Goal: Task Accomplishment & Management: Manage account settings

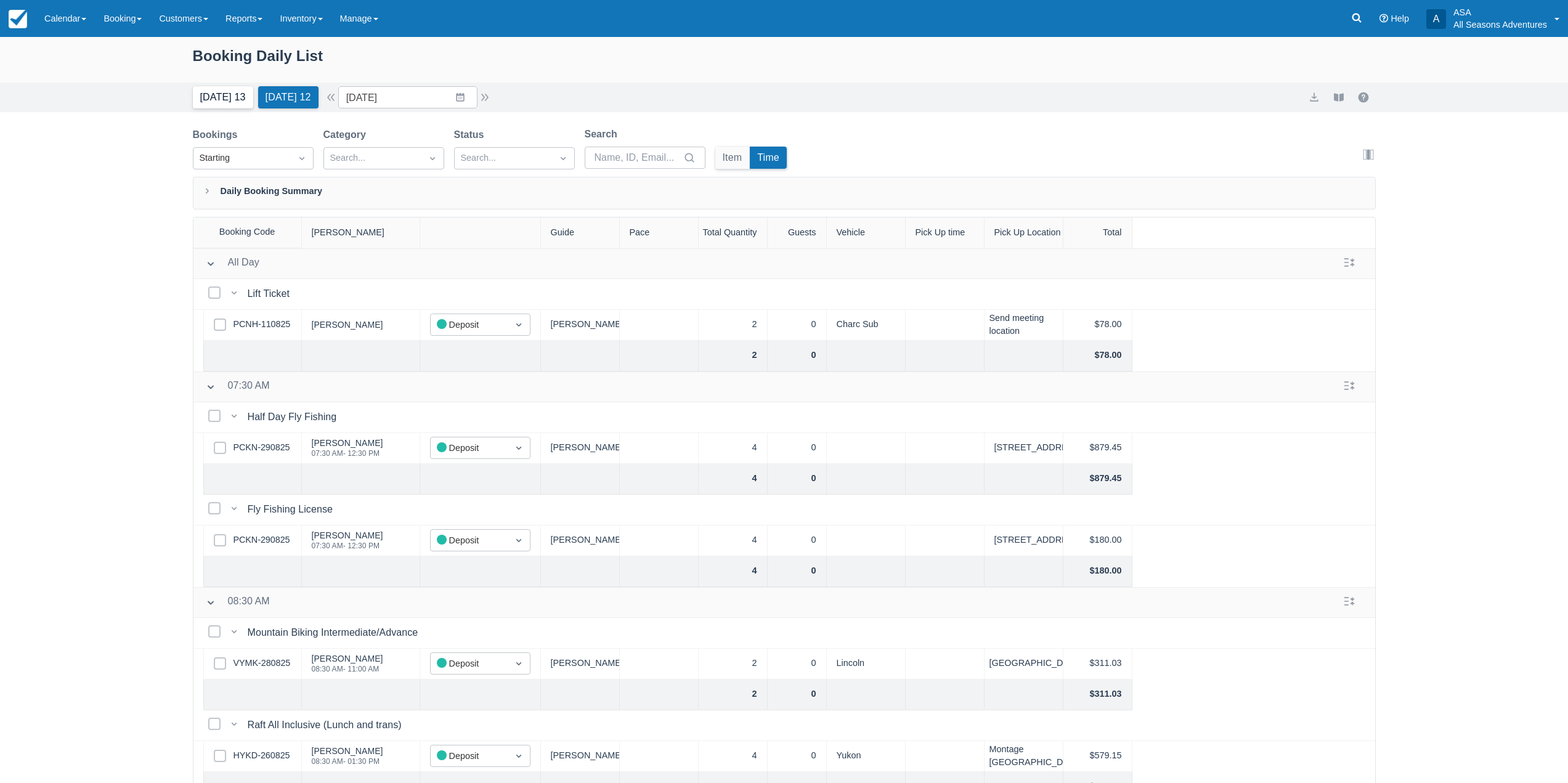
click at [203, 108] on button "Today 13" at bounding box center [223, 97] width 60 height 22
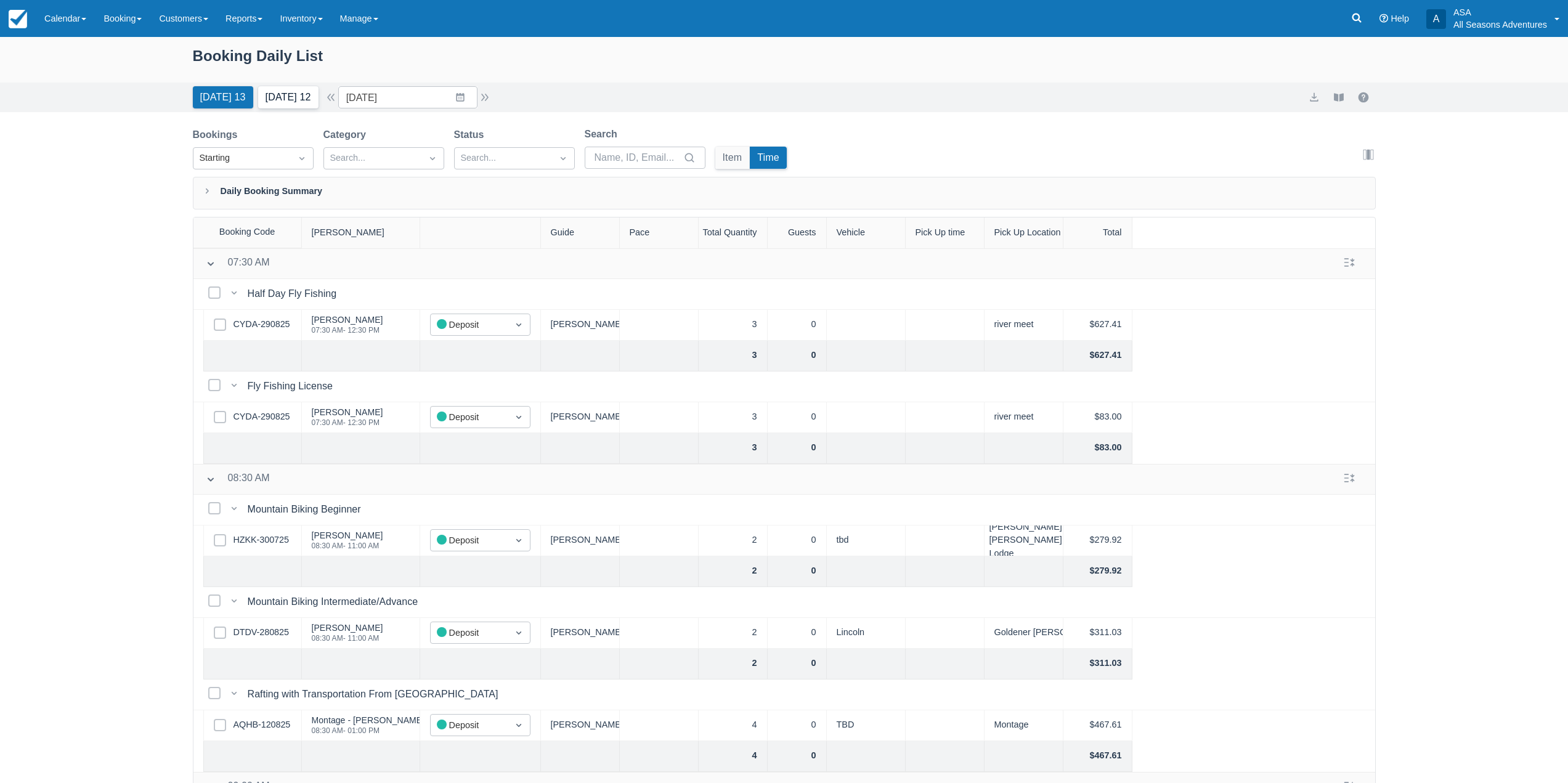
click at [274, 95] on button "Tomorrow 12" at bounding box center [288, 97] width 60 height 22
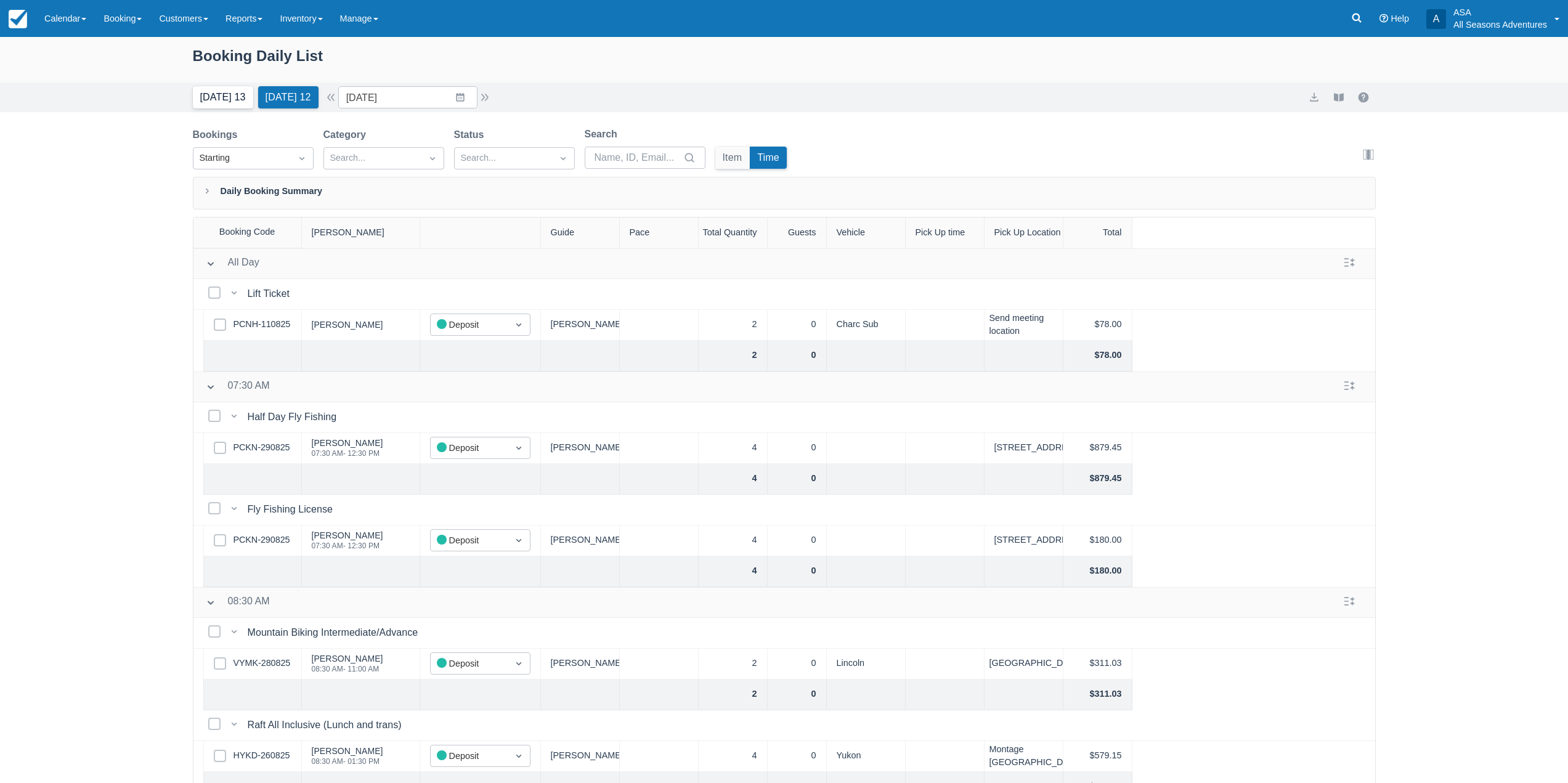
click at [218, 103] on button "Today 13" at bounding box center [223, 97] width 60 height 22
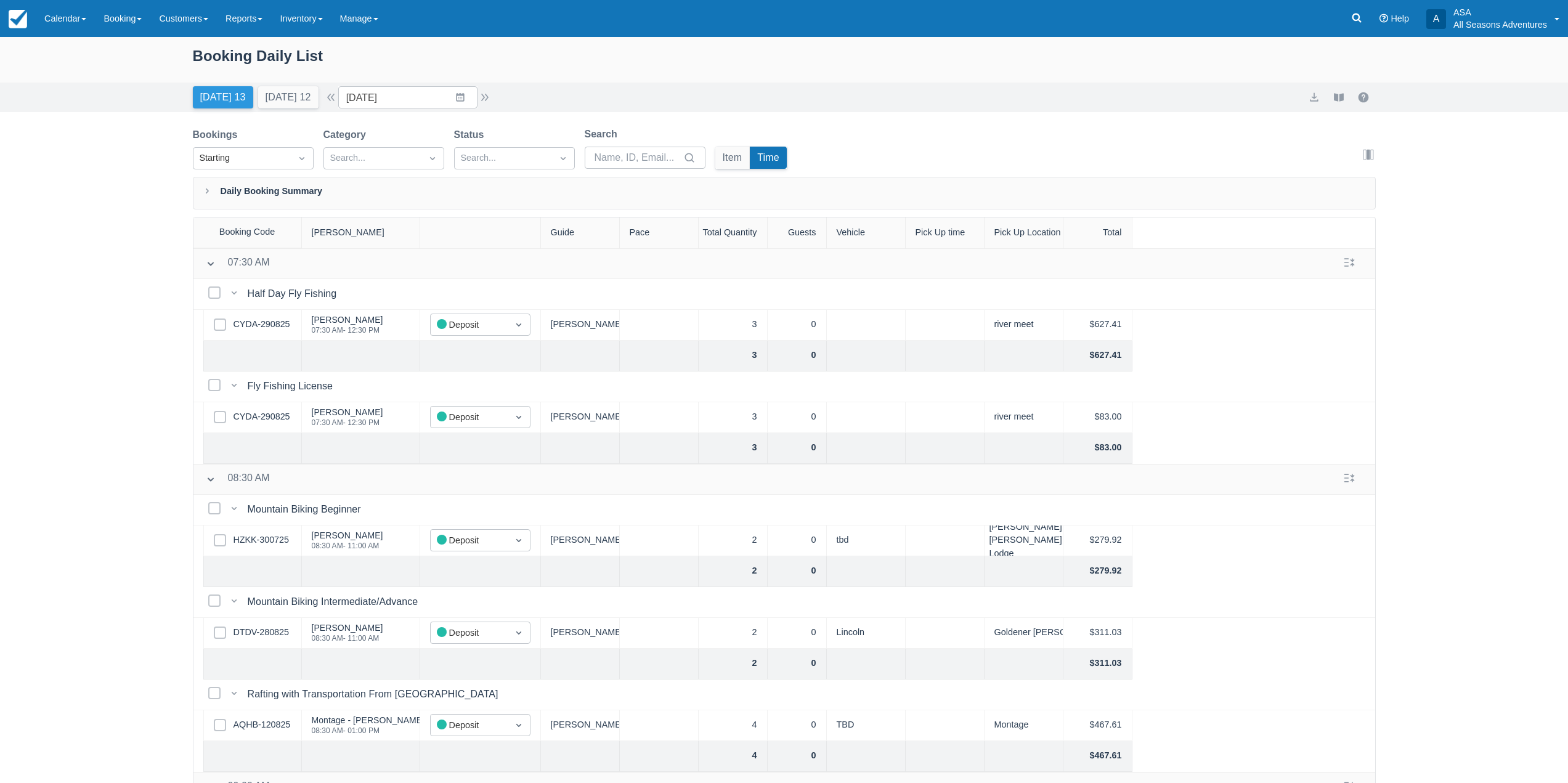
click at [218, 99] on button "Today 13" at bounding box center [223, 97] width 60 height 22
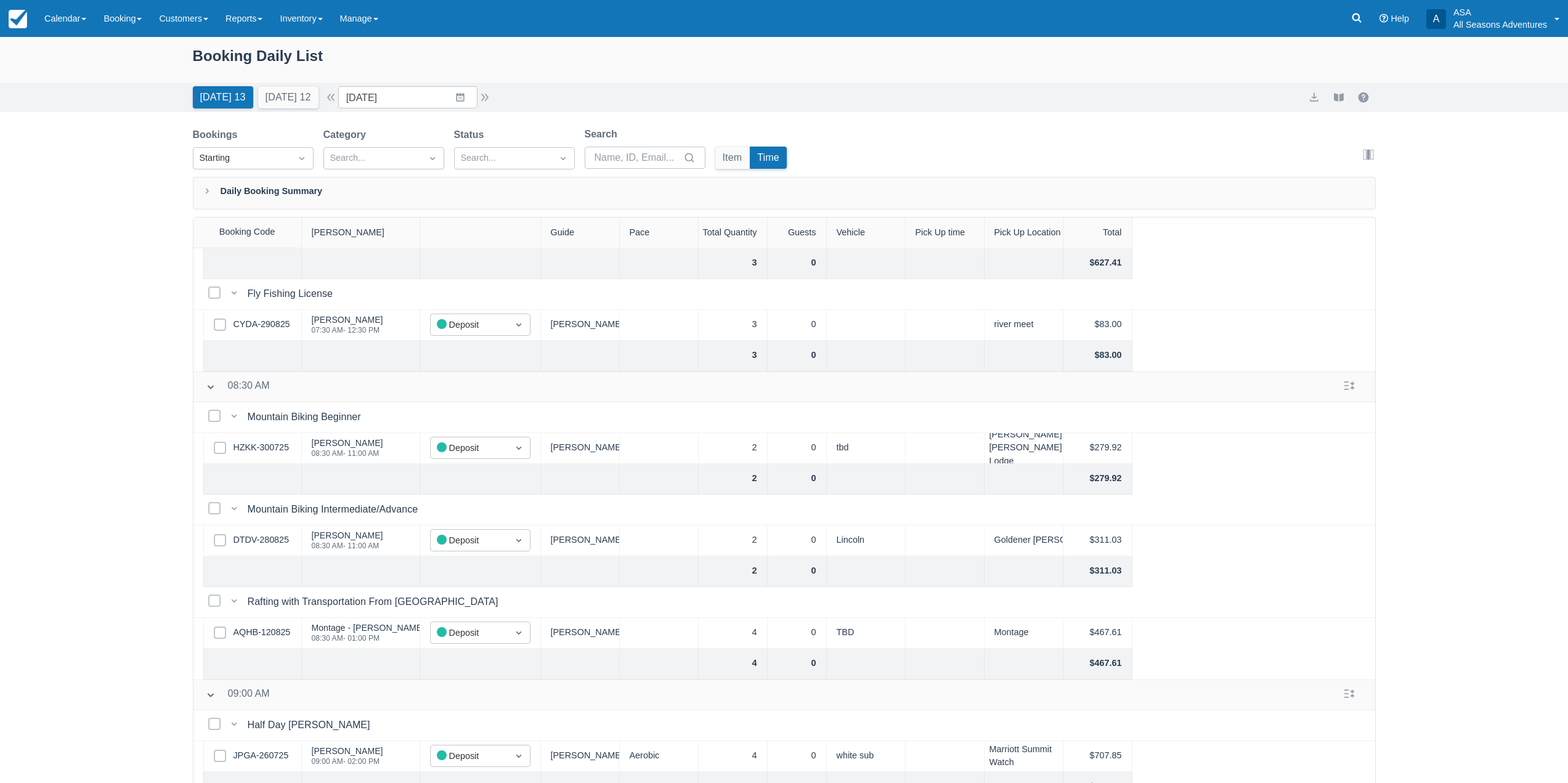
scroll to position [29, 0]
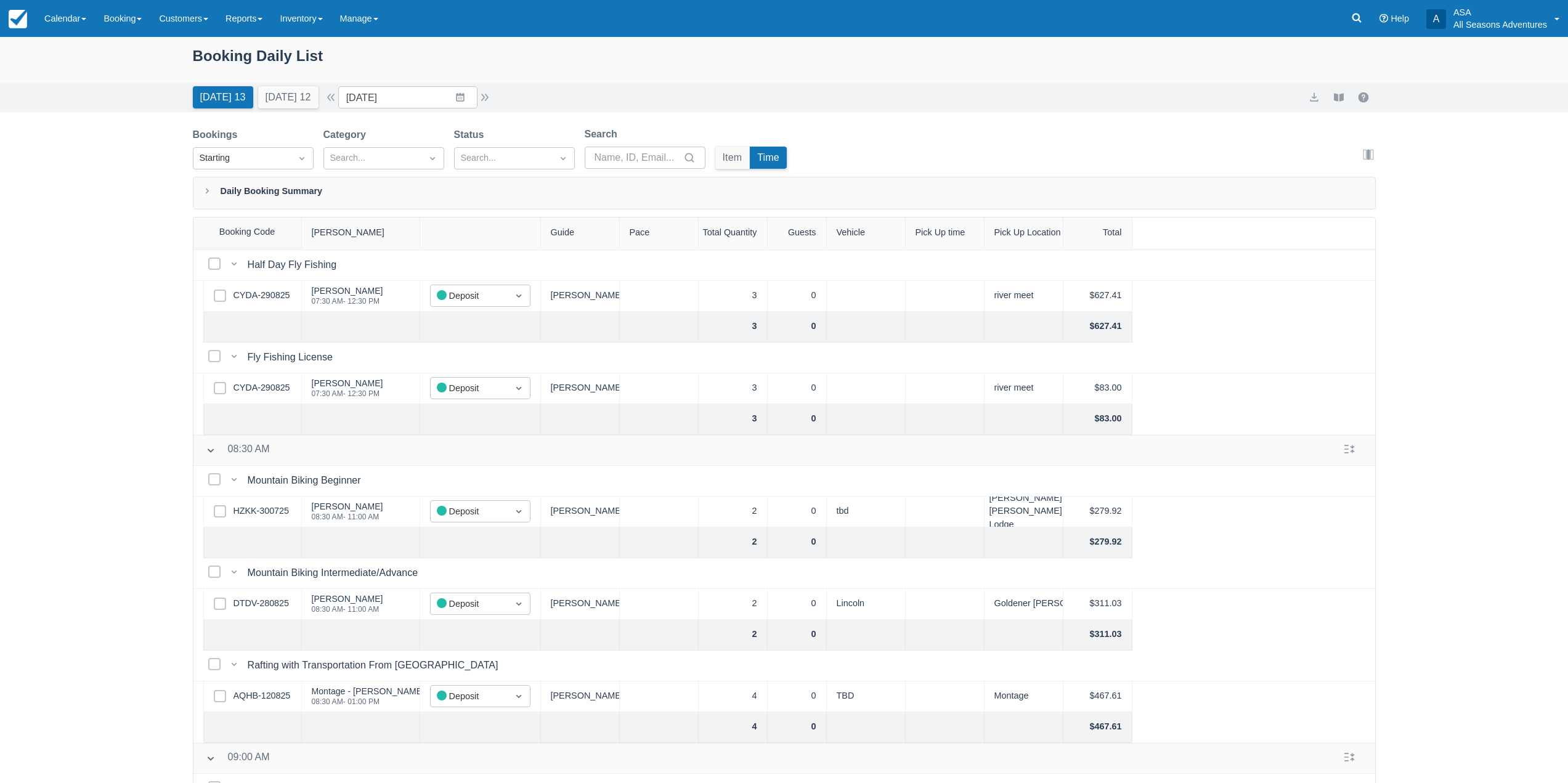
click at [83, 349] on div "Booking Daily List Today 13 Tomorrow 12 Date 08/30/25 Navigate forward to inter…" at bounding box center [784, 441] width 1568 height 809
click at [76, 339] on div "Booking Daily List Today 13 Tomorrow 12 Date 08/30/25 Navigate forward to inter…" at bounding box center [784, 441] width 1568 height 809
click at [209, 110] on div "Today 13 Tomorrow 12 Date 08/30/25 Navigate forward to interact with the calend…" at bounding box center [784, 97] width 1568 height 29
click at [274, 102] on button "Tomorrow 12" at bounding box center [288, 97] width 60 height 22
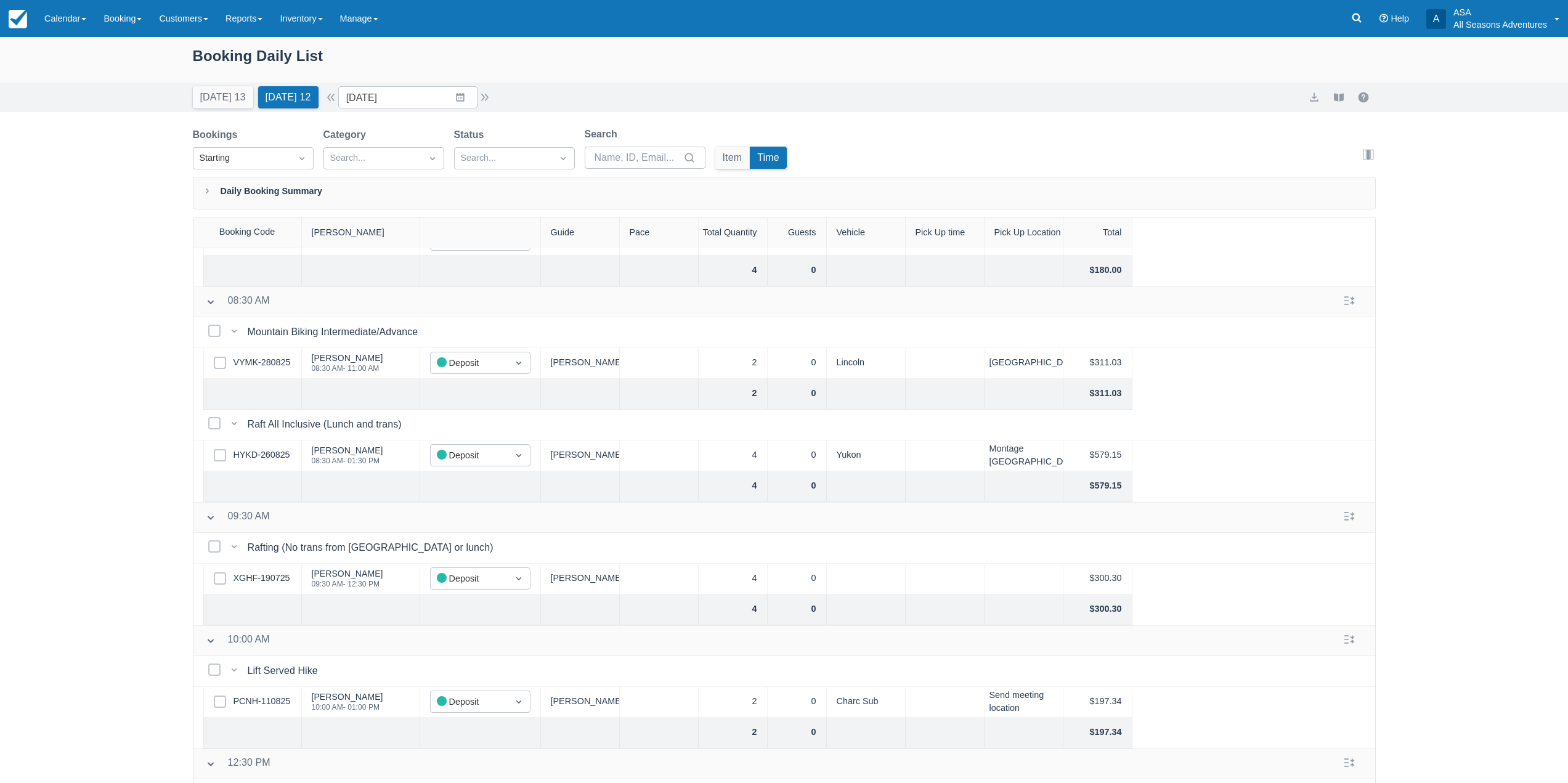
scroll to position [308, 0]
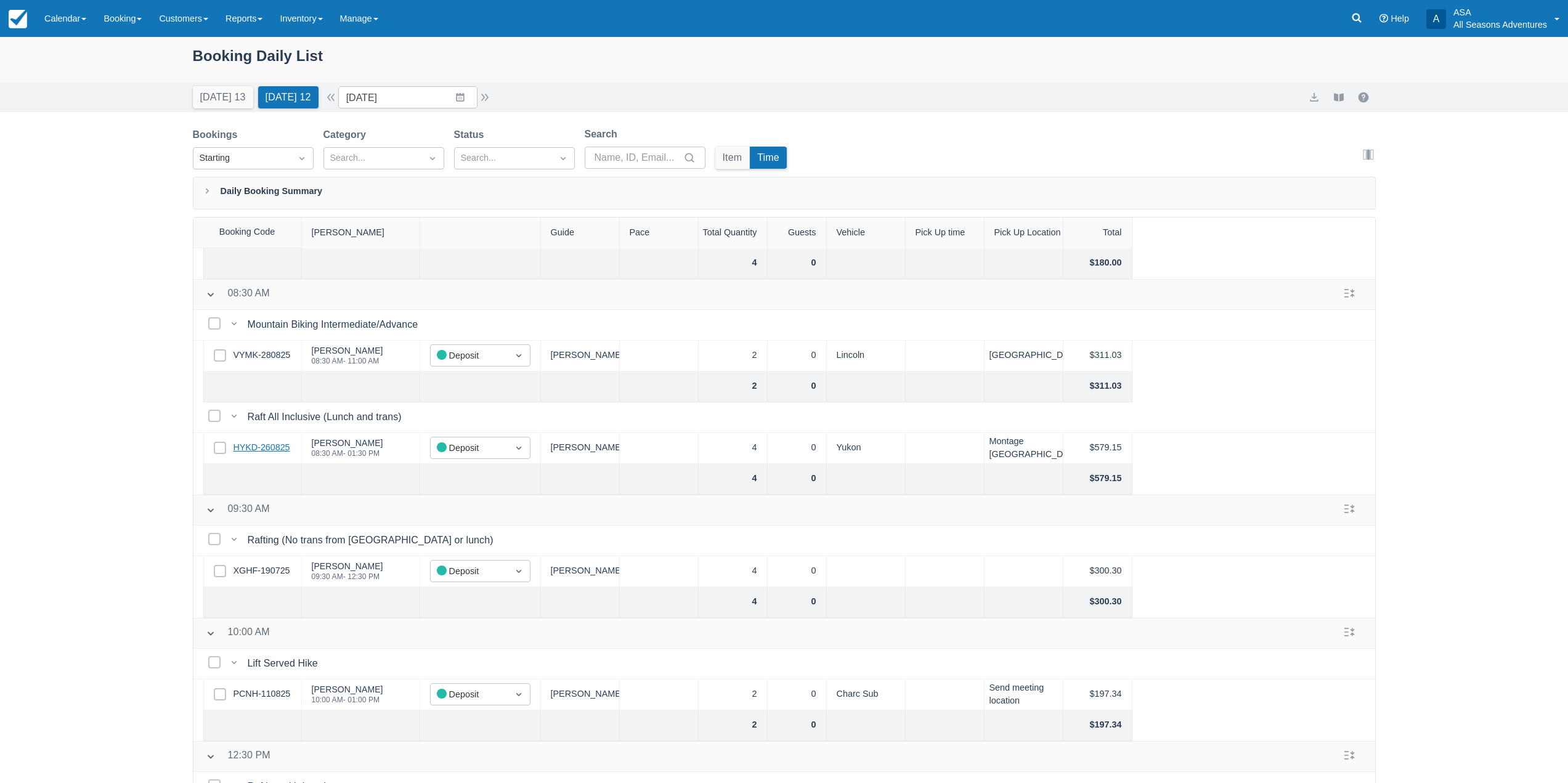
click at [277, 447] on link "HYKD-260825" at bounding box center [262, 448] width 57 height 13
click at [284, 92] on button "Tomorrow 12" at bounding box center [288, 97] width 60 height 22
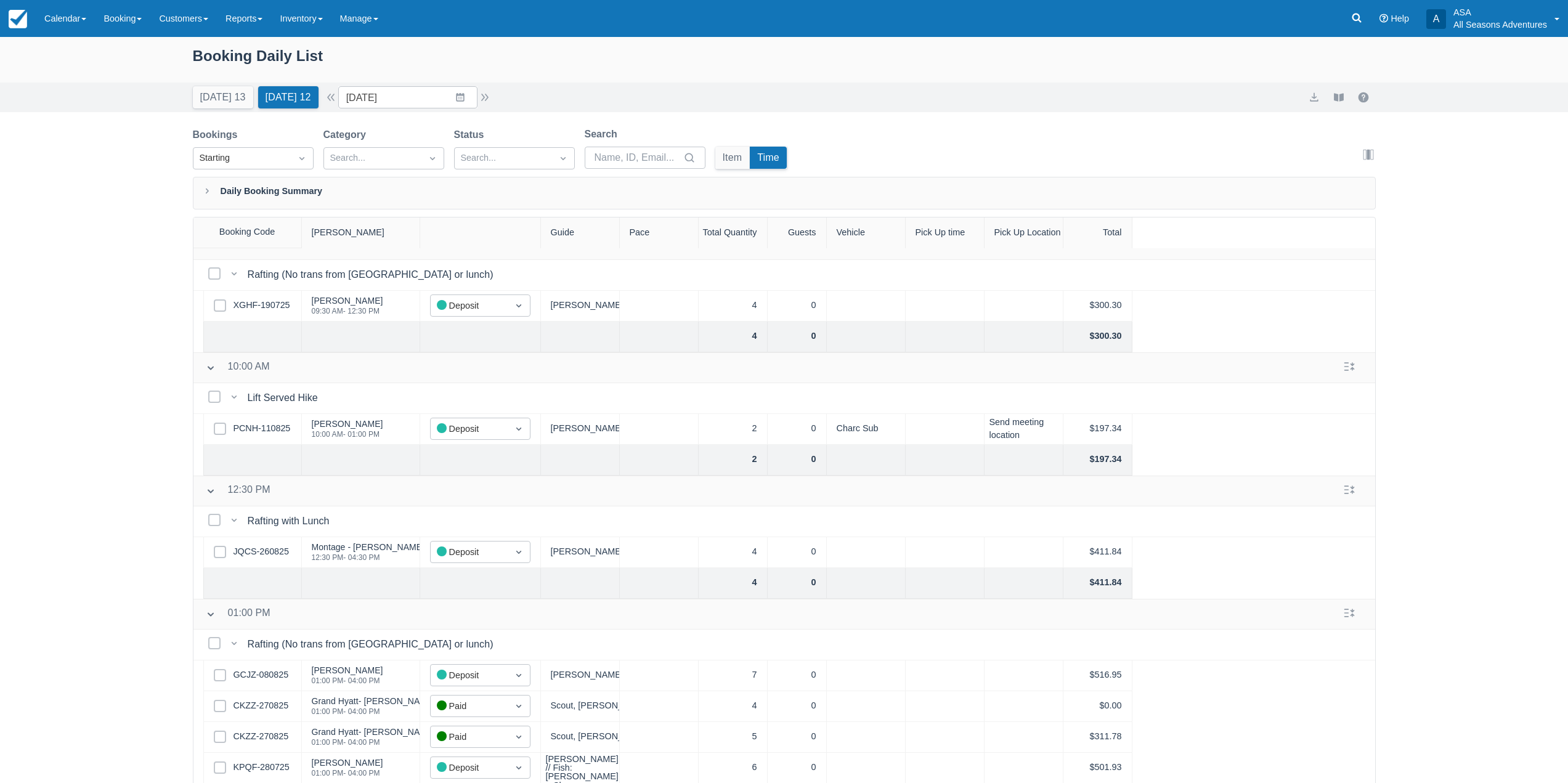
scroll to position [707, 0]
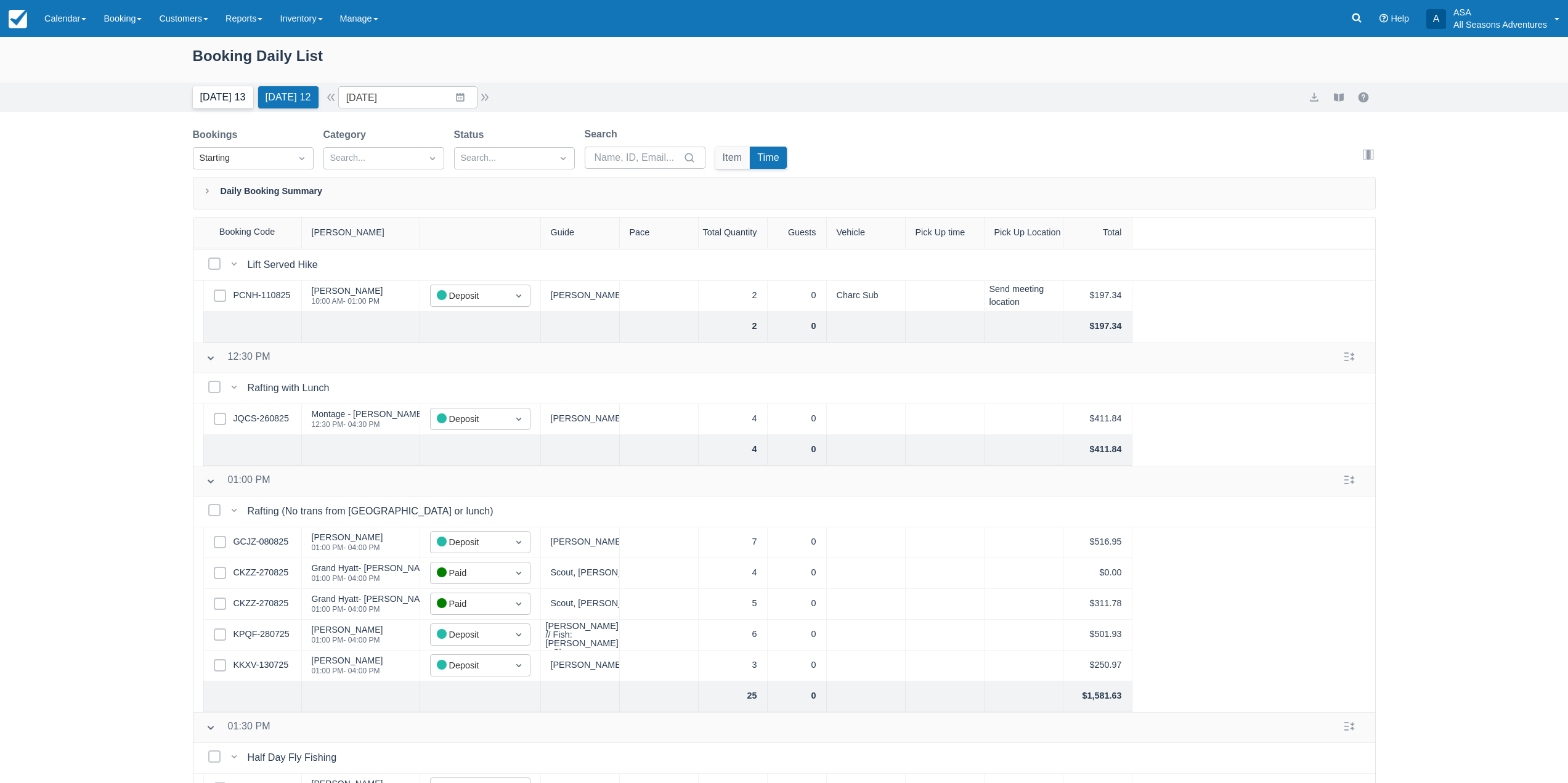
click at [237, 90] on button "Today 13" at bounding box center [223, 97] width 60 height 22
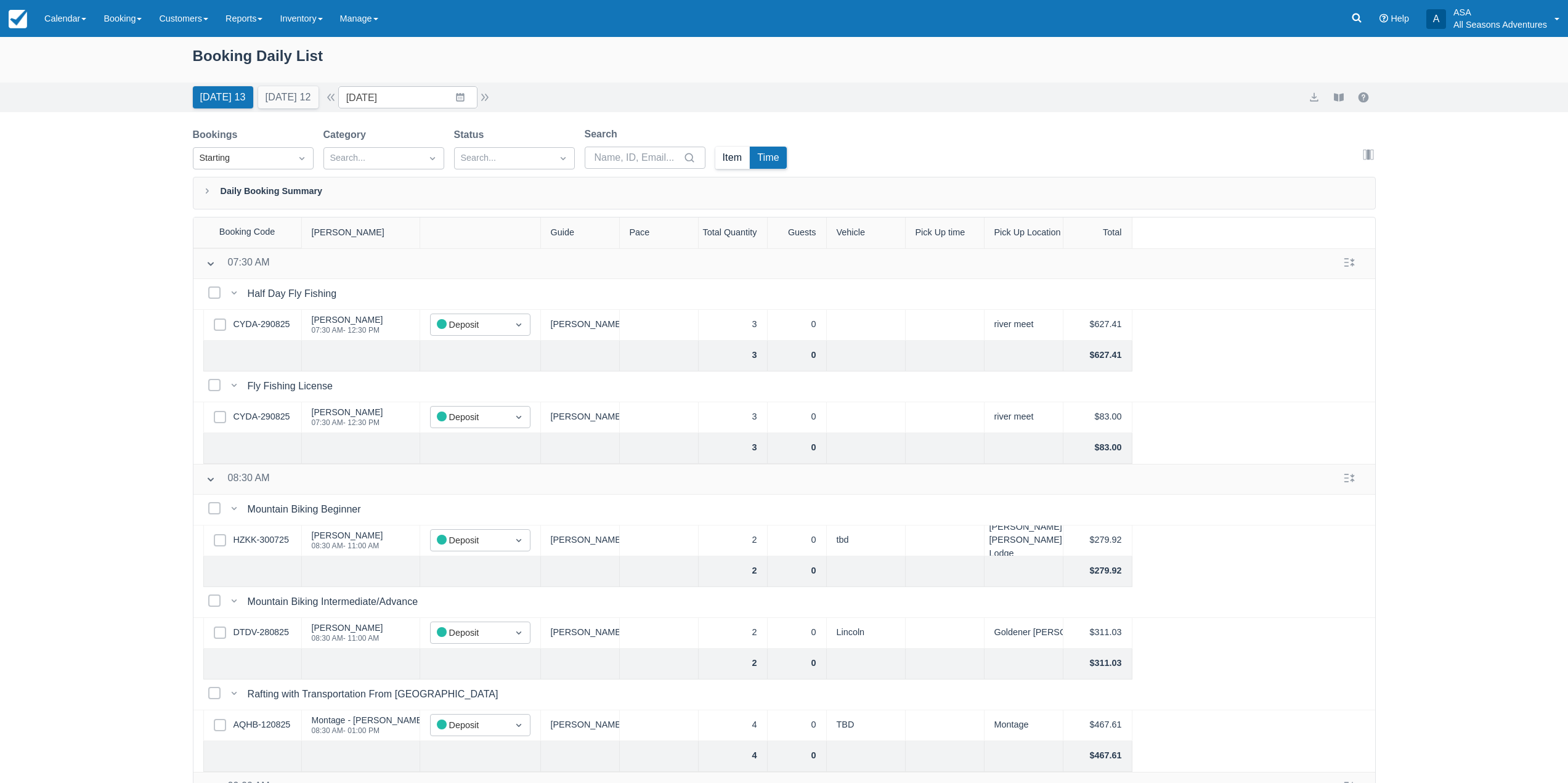
click at [719, 154] on button "Item" at bounding box center [732, 157] width 34 height 22
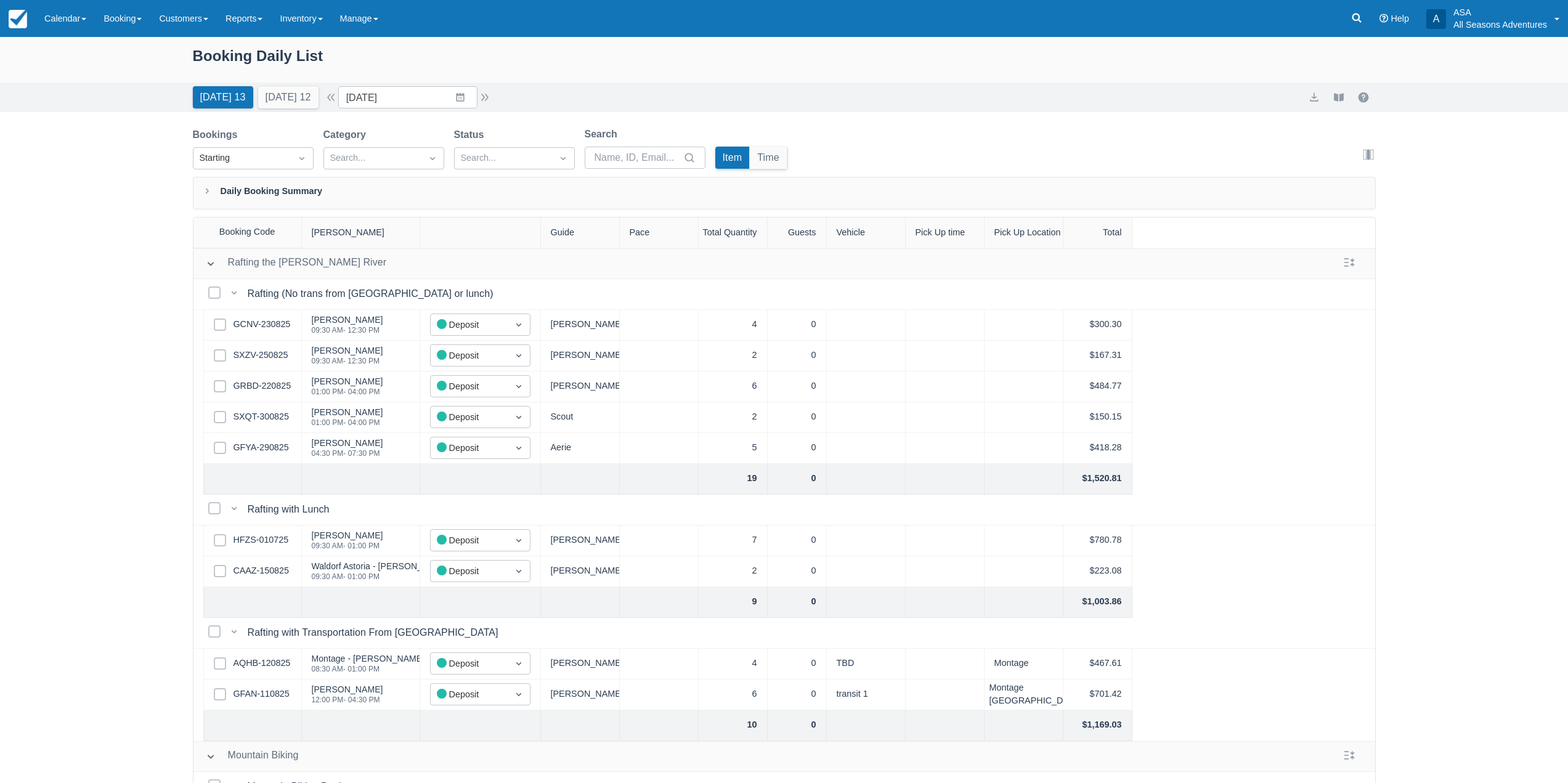
click at [173, 497] on div "Booking Daily List Today 13 Tomorrow 12 Date 08/30/25 Navigate forward to inter…" at bounding box center [784, 441] width 1568 height 809
click at [156, 460] on div "Booking Daily List Today 13 Tomorrow 12 Date 08/30/25 Navigate forward to inter…" at bounding box center [784, 441] width 1568 height 809
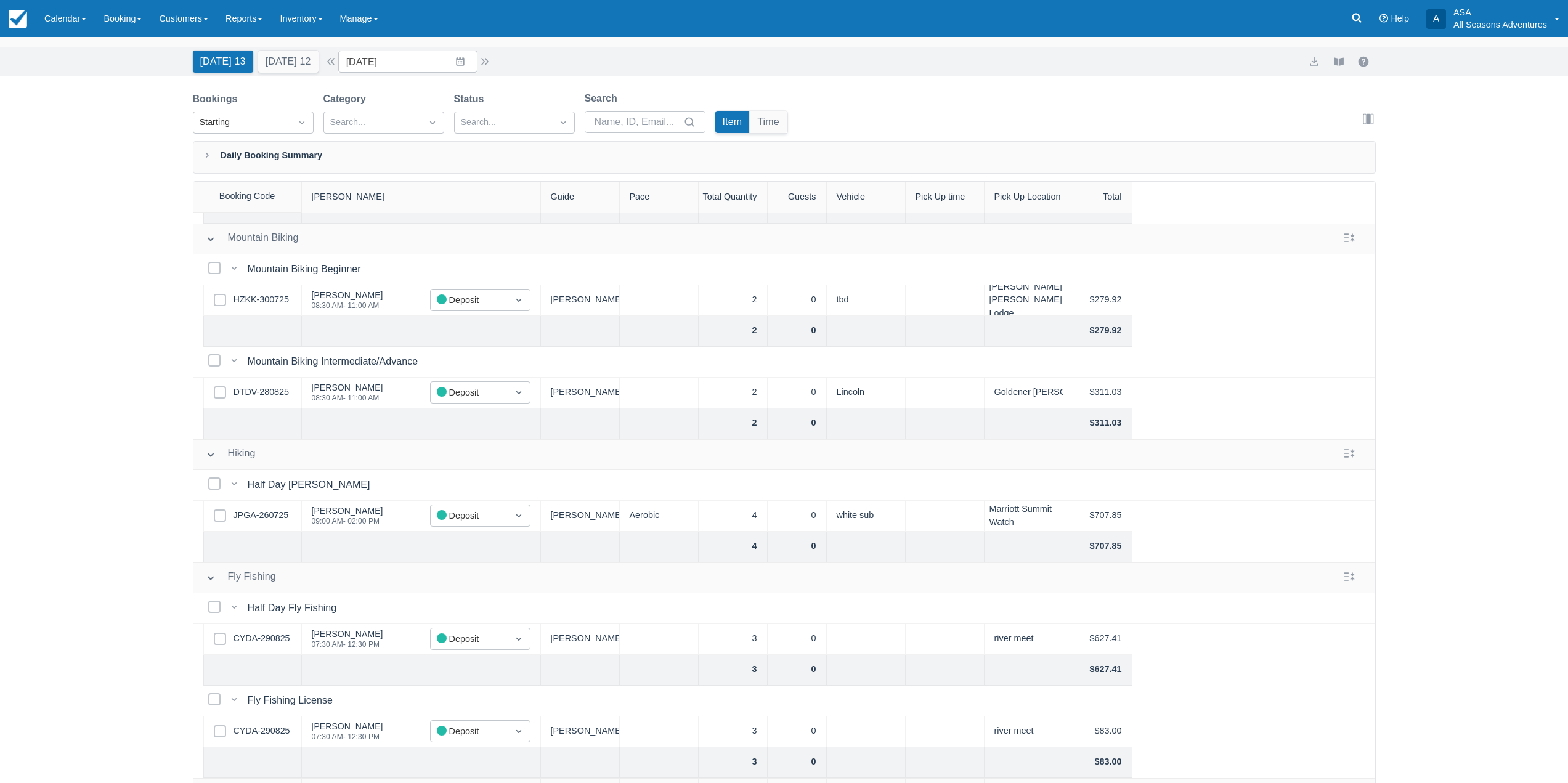
scroll to position [63, 0]
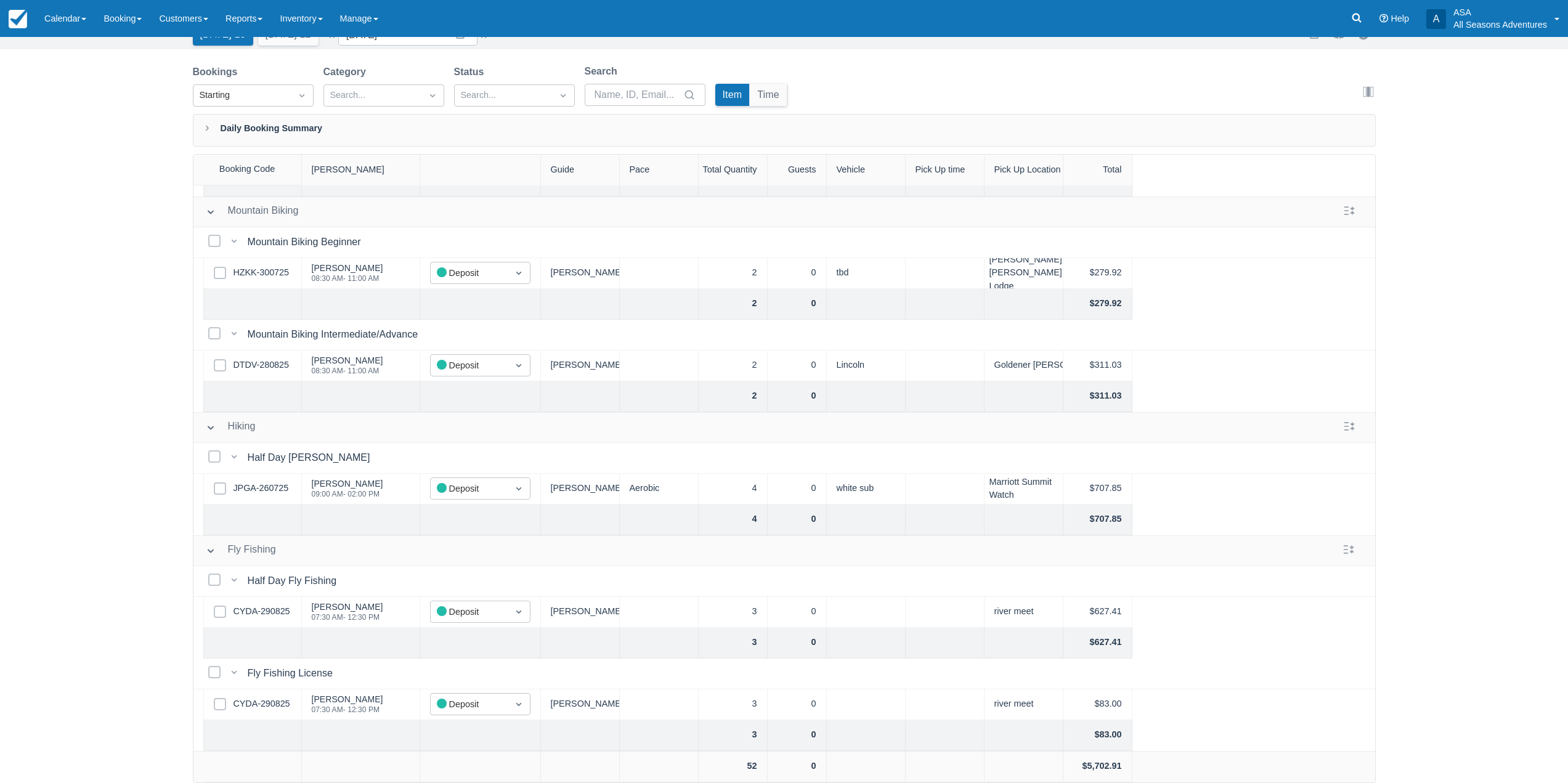
click at [119, 539] on div "Booking Daily List Today 13 Tomorrow 12 Date 08/30/25 Navigate forward to inter…" at bounding box center [784, 379] width 1568 height 809
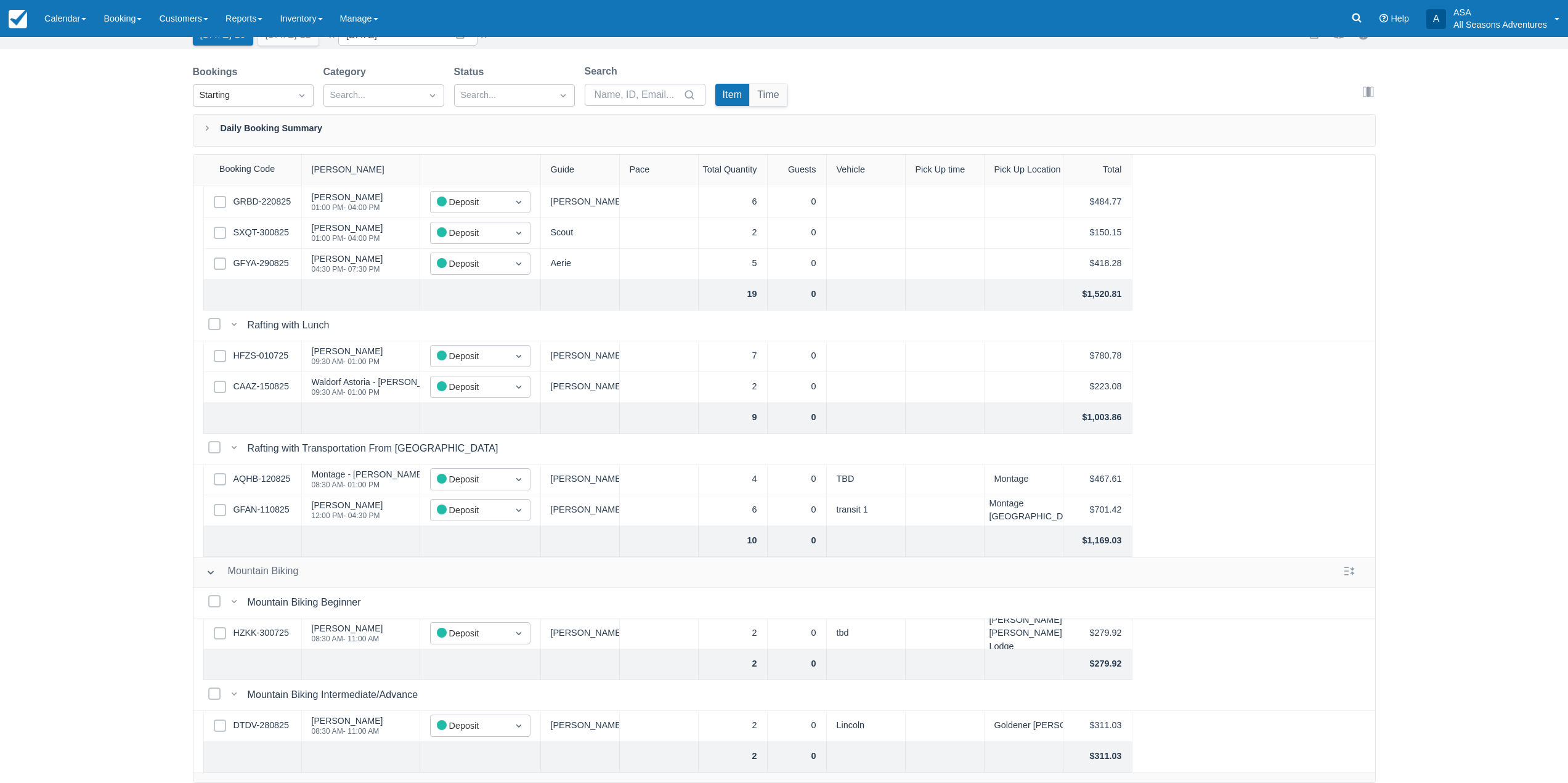
scroll to position [0, 0]
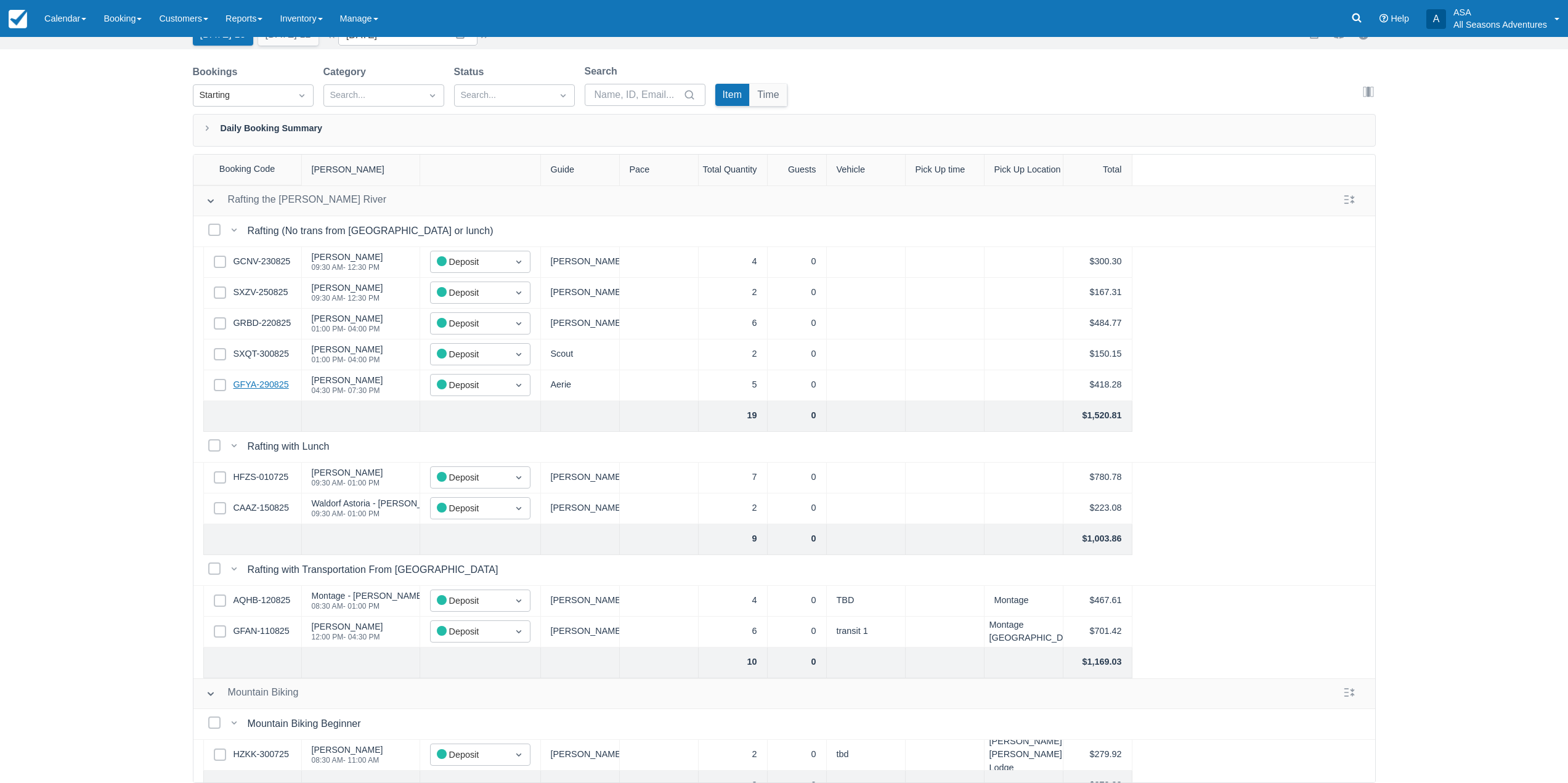
click at [272, 389] on link "GFYA-290825" at bounding box center [261, 385] width 55 height 13
click at [306, 40] on button "Tomorrow 12" at bounding box center [288, 34] width 60 height 22
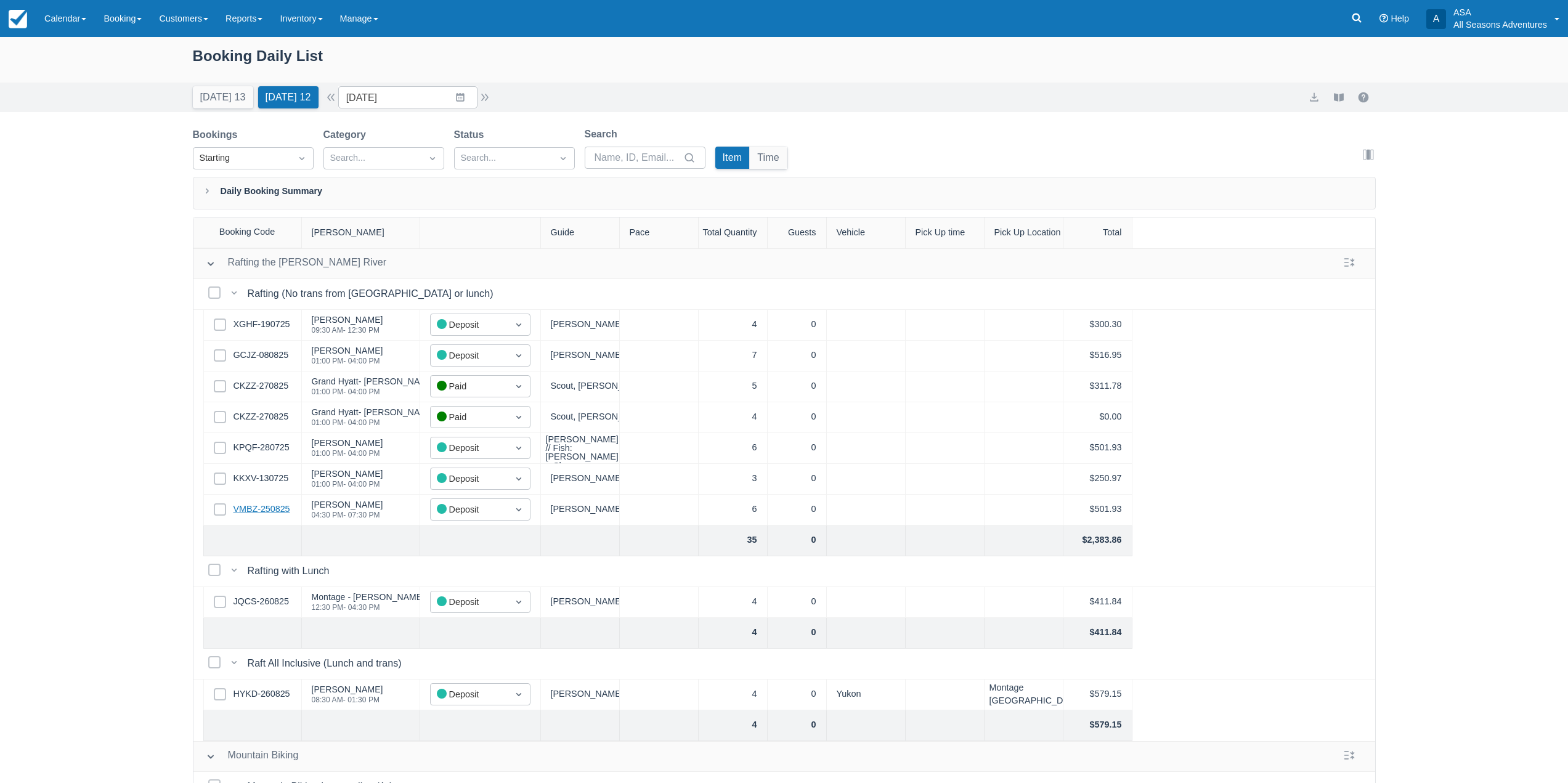
click at [254, 514] on link "VMBZ-250825" at bounding box center [262, 509] width 57 height 13
click at [201, 95] on button "Today 13" at bounding box center [223, 97] width 60 height 22
type input "08/30/25"
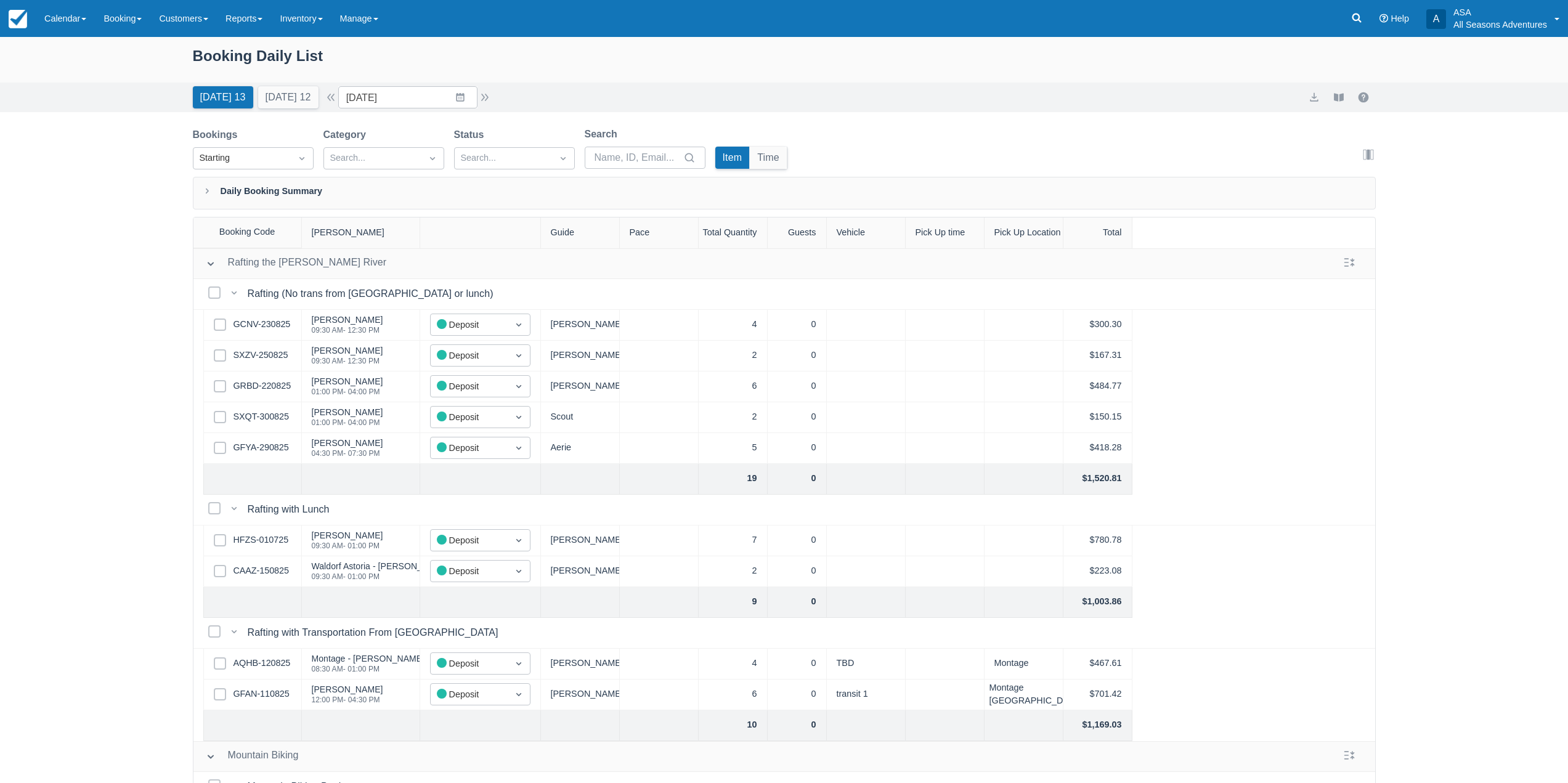
click at [171, 367] on div "Booking Daily List Today 13 Tomorrow 12 Date 08/30/25 Navigate forward to inter…" at bounding box center [784, 441] width 1568 height 809
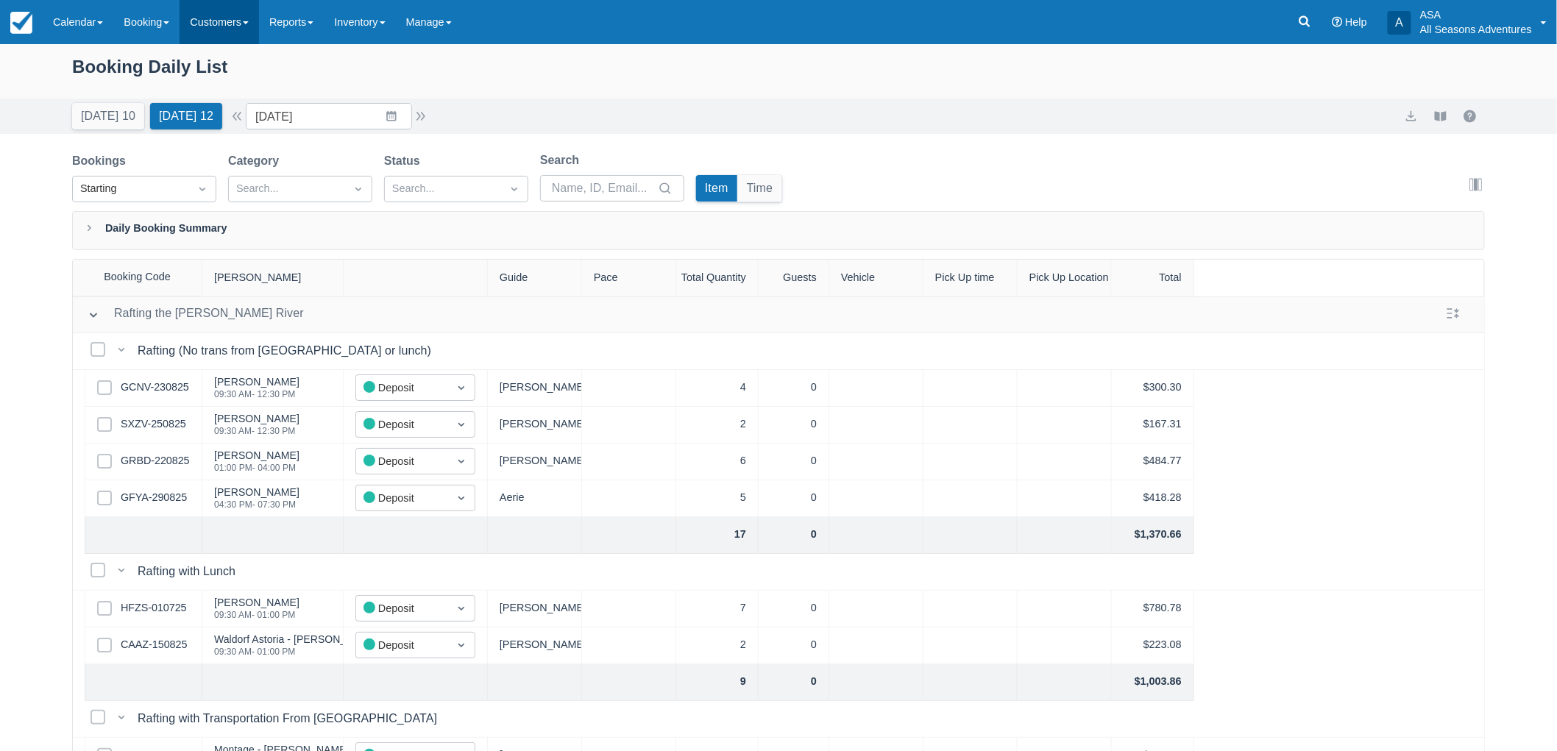
scroll to position [82, 0]
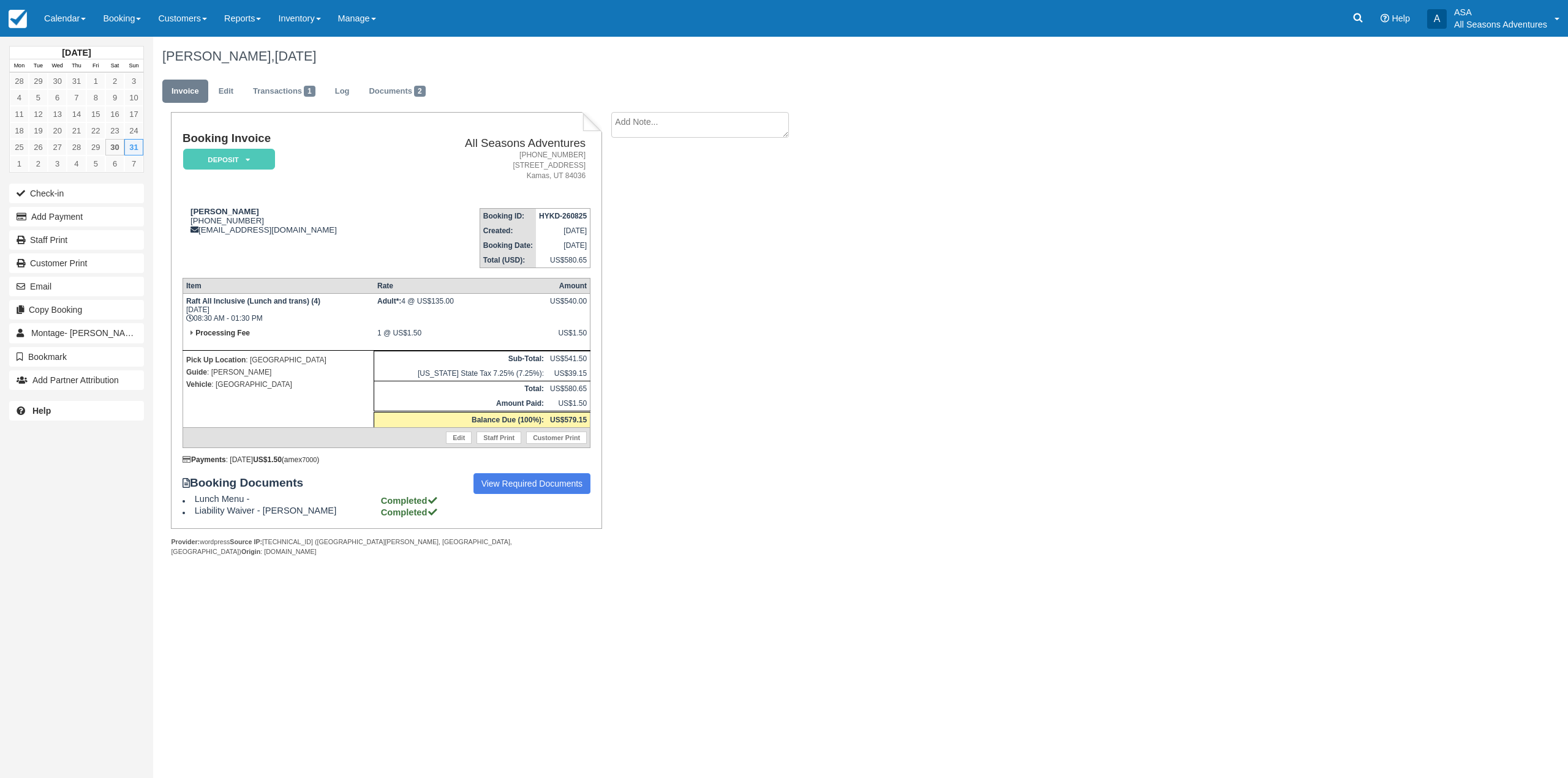
click at [638, 434] on div "Booking Invoice Deposit   Pending Reserved Paid Waiting Cancelled All Seasons A…" at bounding box center [489, 348] width 673 height 471
click at [645, 400] on div "Booking Invoice Deposit   Pending Reserved Paid Waiting Cancelled All Seasons A…" at bounding box center [489, 348] width 673 height 471
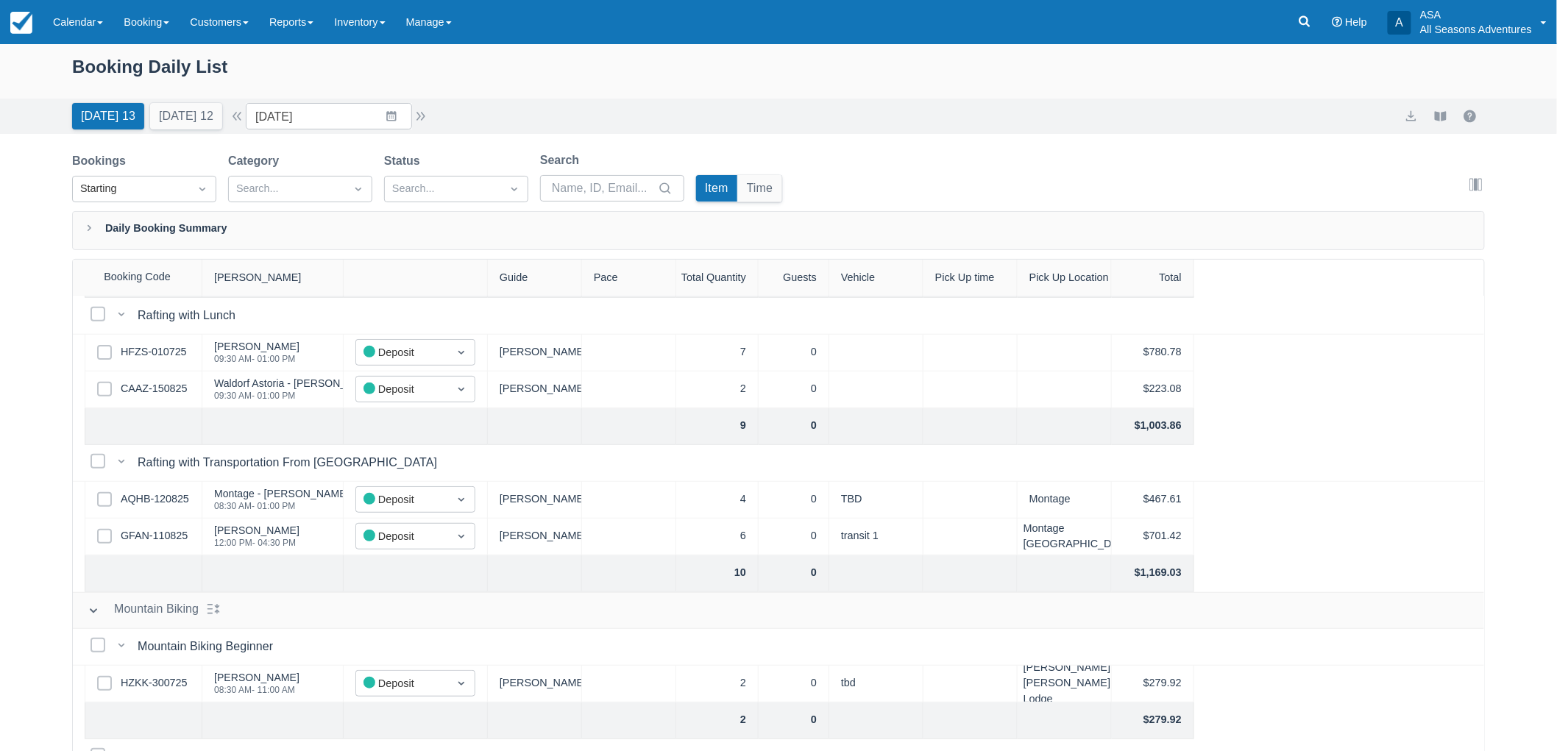
scroll to position [490, 0]
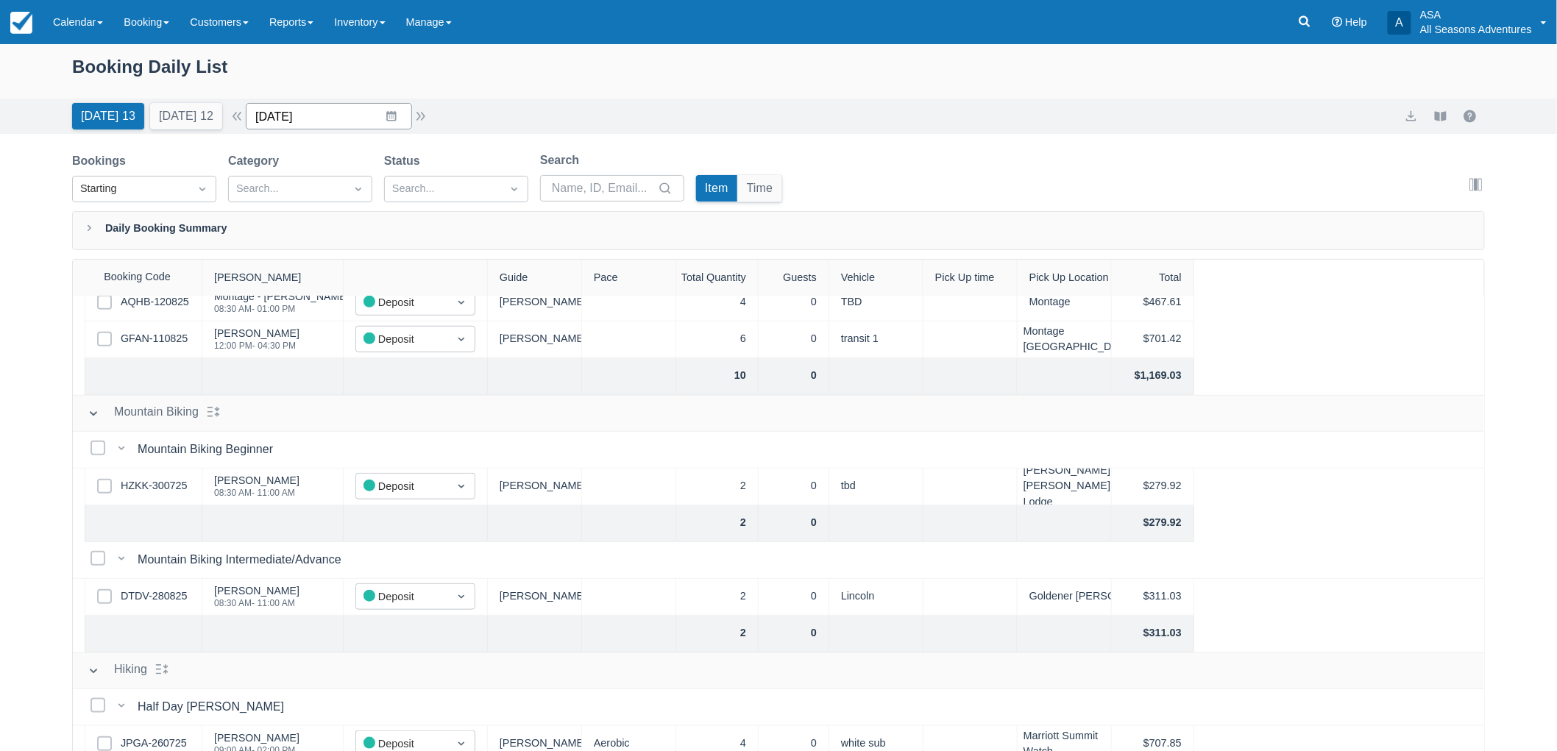
click at [381, 111] on input "08/30/25" at bounding box center [329, 116] width 166 height 26
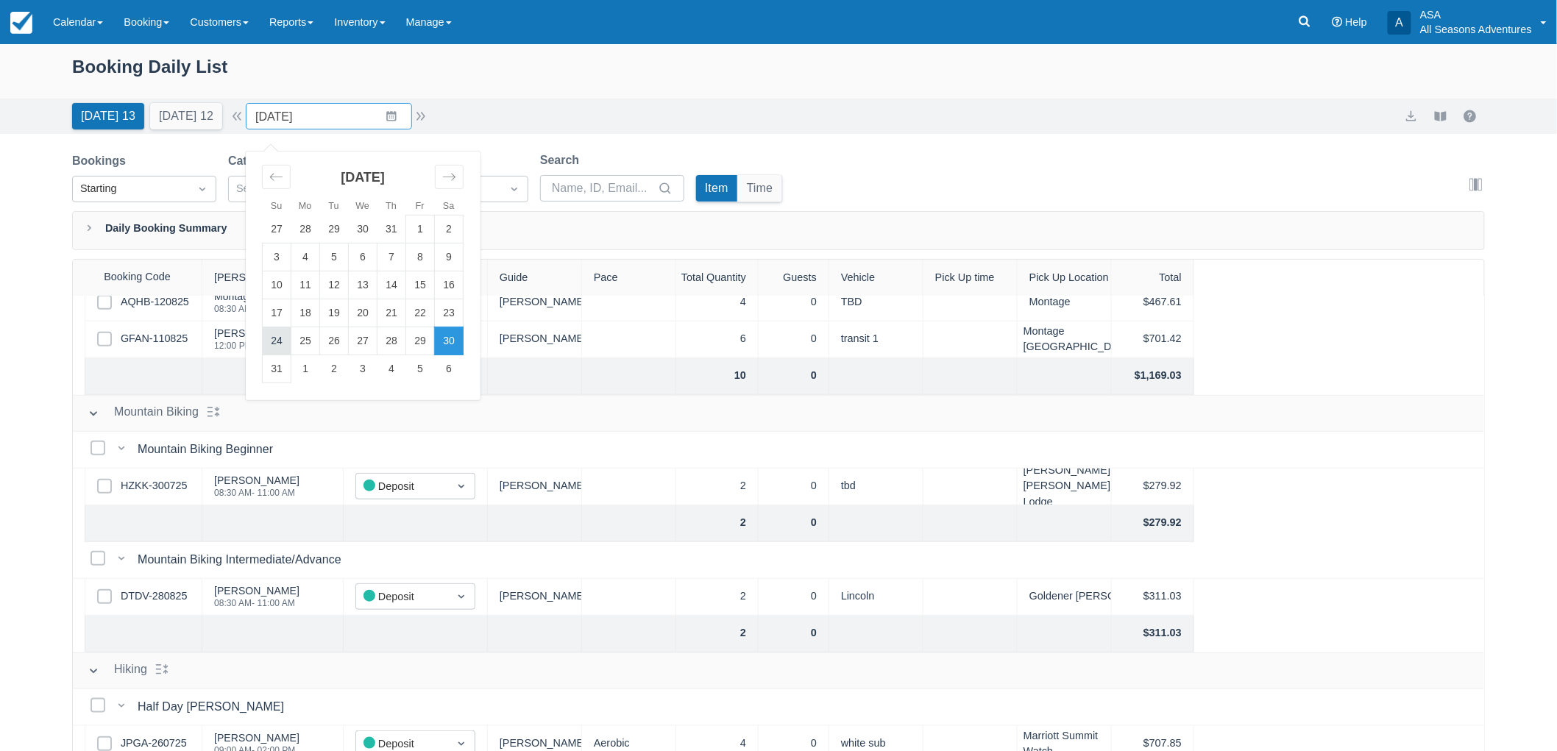
click at [287, 336] on td "24" at bounding box center [277, 341] width 29 height 28
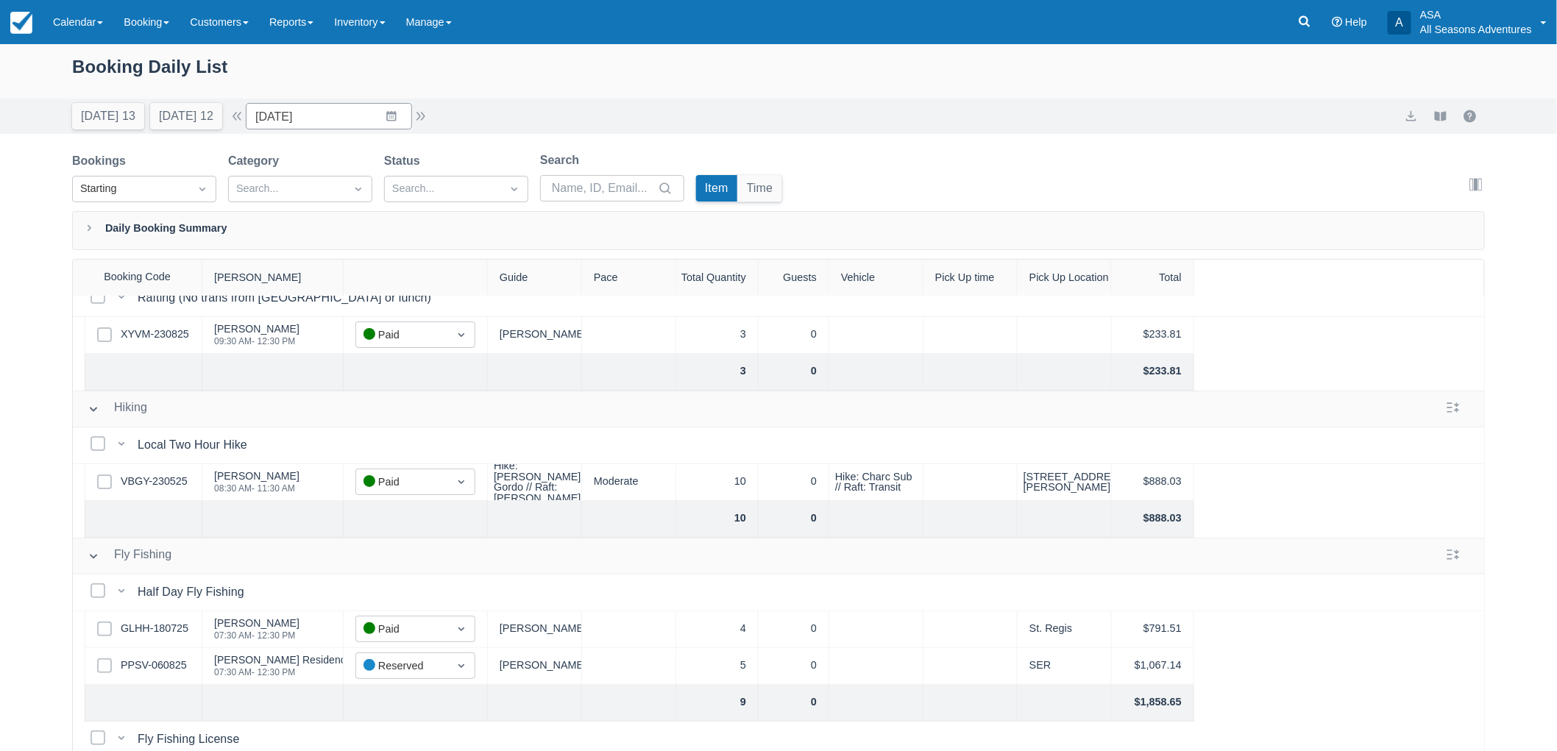
scroll to position [82, 0]
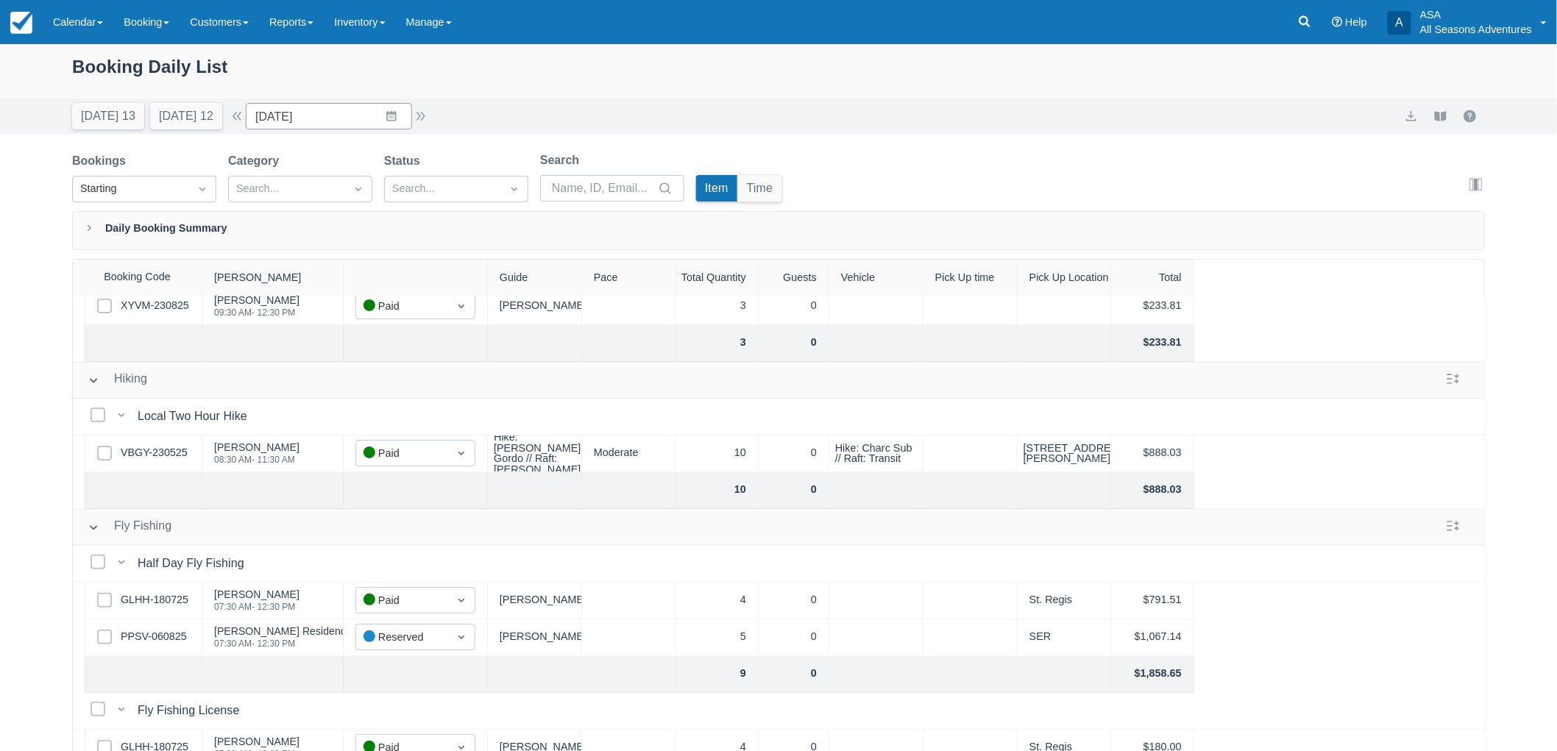
drag, startPoint x: 2, startPoint y: 391, endPoint x: 328, endPoint y: 364, distance: 327.2
click at [2, 391] on div "Booking Daily List Today 13 Tomorrow 12 Date 08/24/25 Navigate forward to inter…" at bounding box center [778, 435] width 1557 height 782
click at [421, 119] on button "button" at bounding box center [421, 116] width 18 height 18
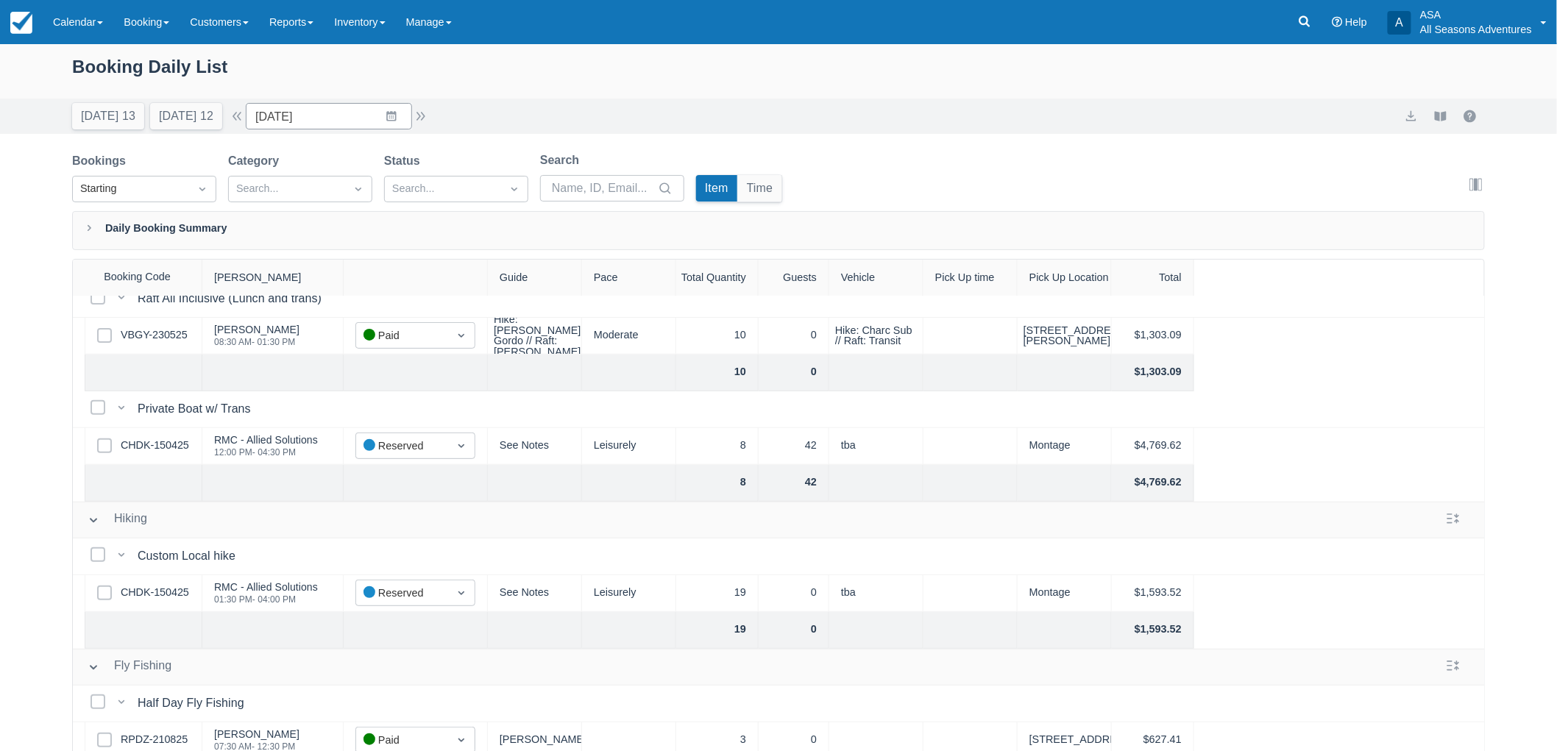
scroll to position [245, 0]
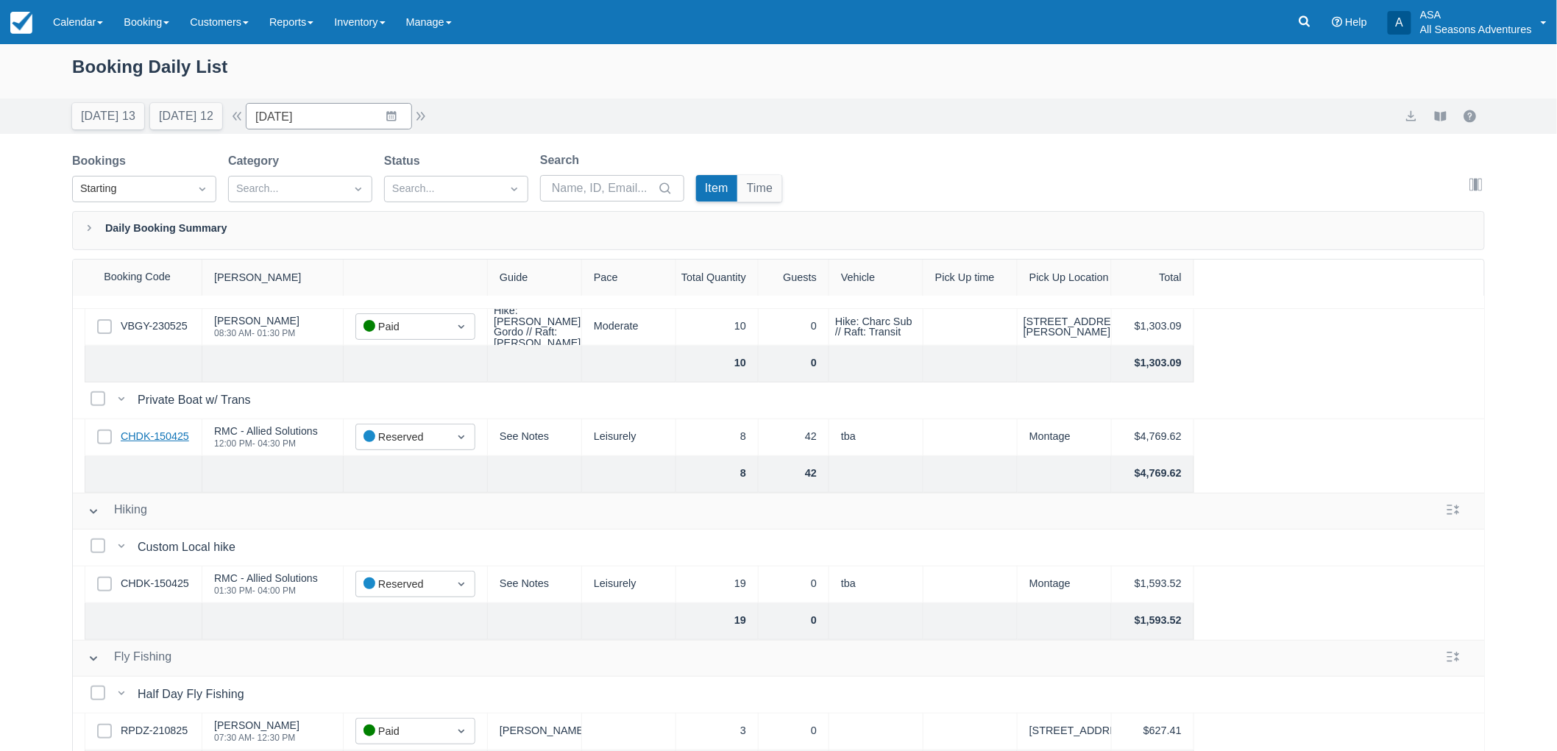
click at [157, 438] on link "CHDK-150425" at bounding box center [155, 437] width 68 height 16
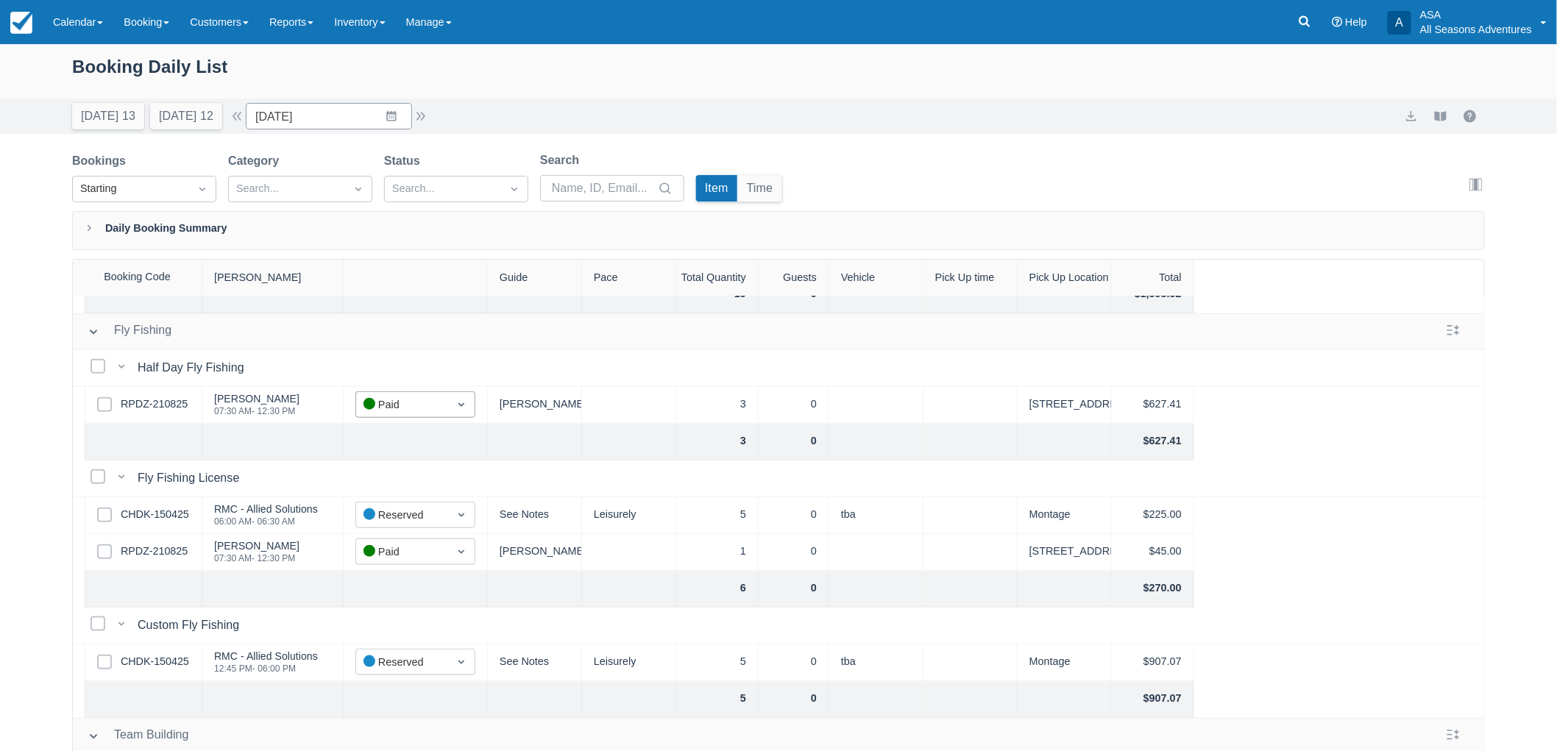
scroll to position [653, 0]
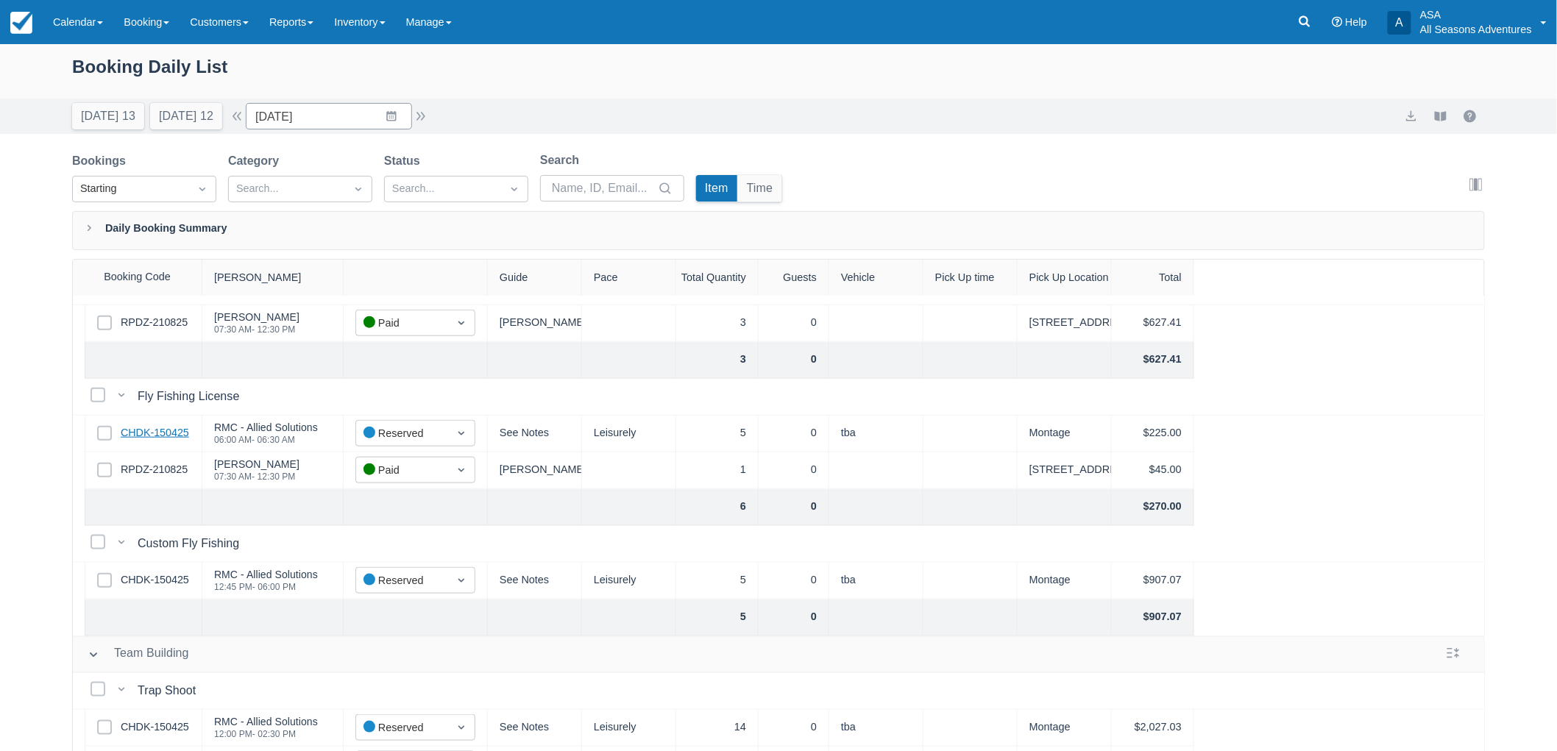
click at [162, 436] on link "CHDK-150425" at bounding box center [155, 433] width 68 height 16
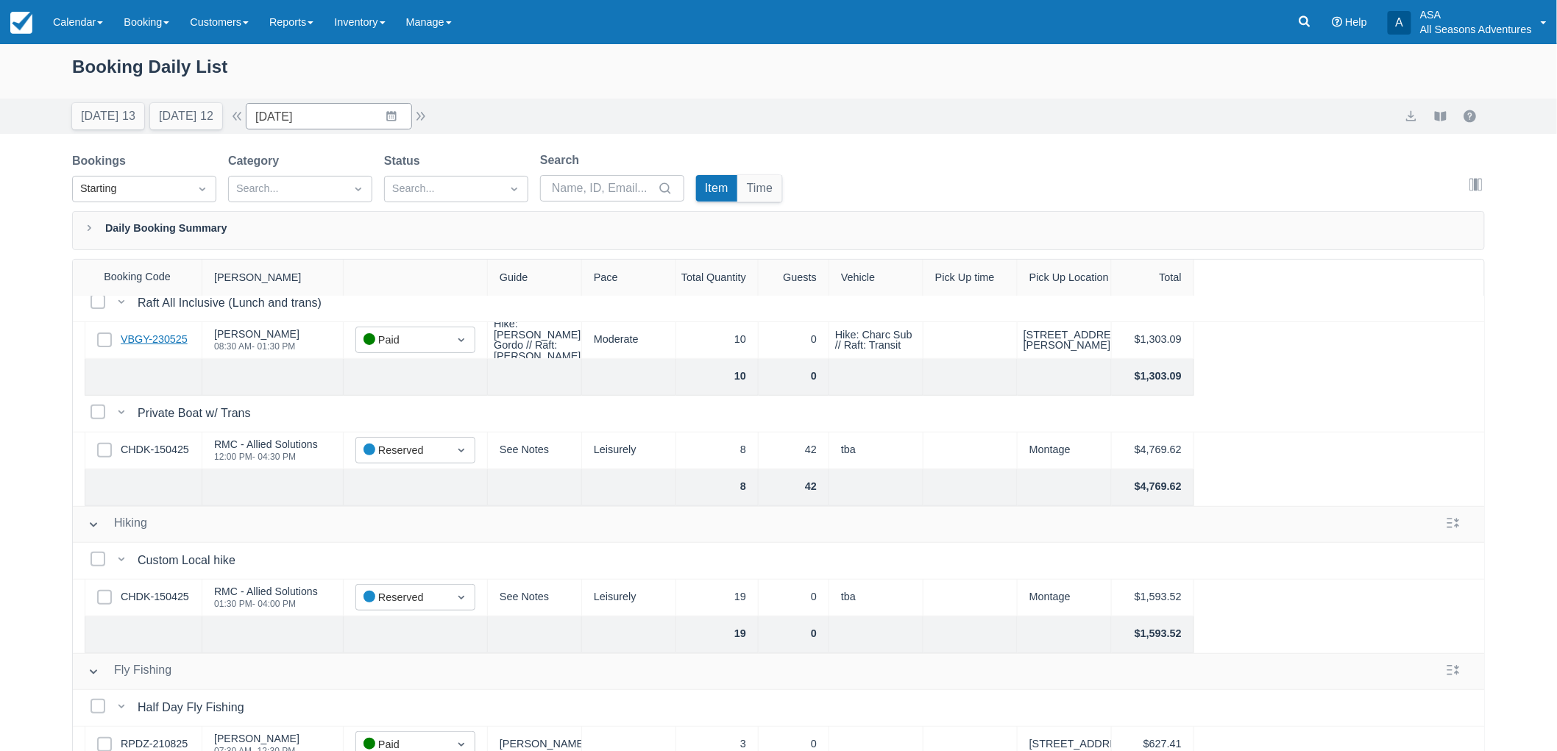
scroll to position [0, 0]
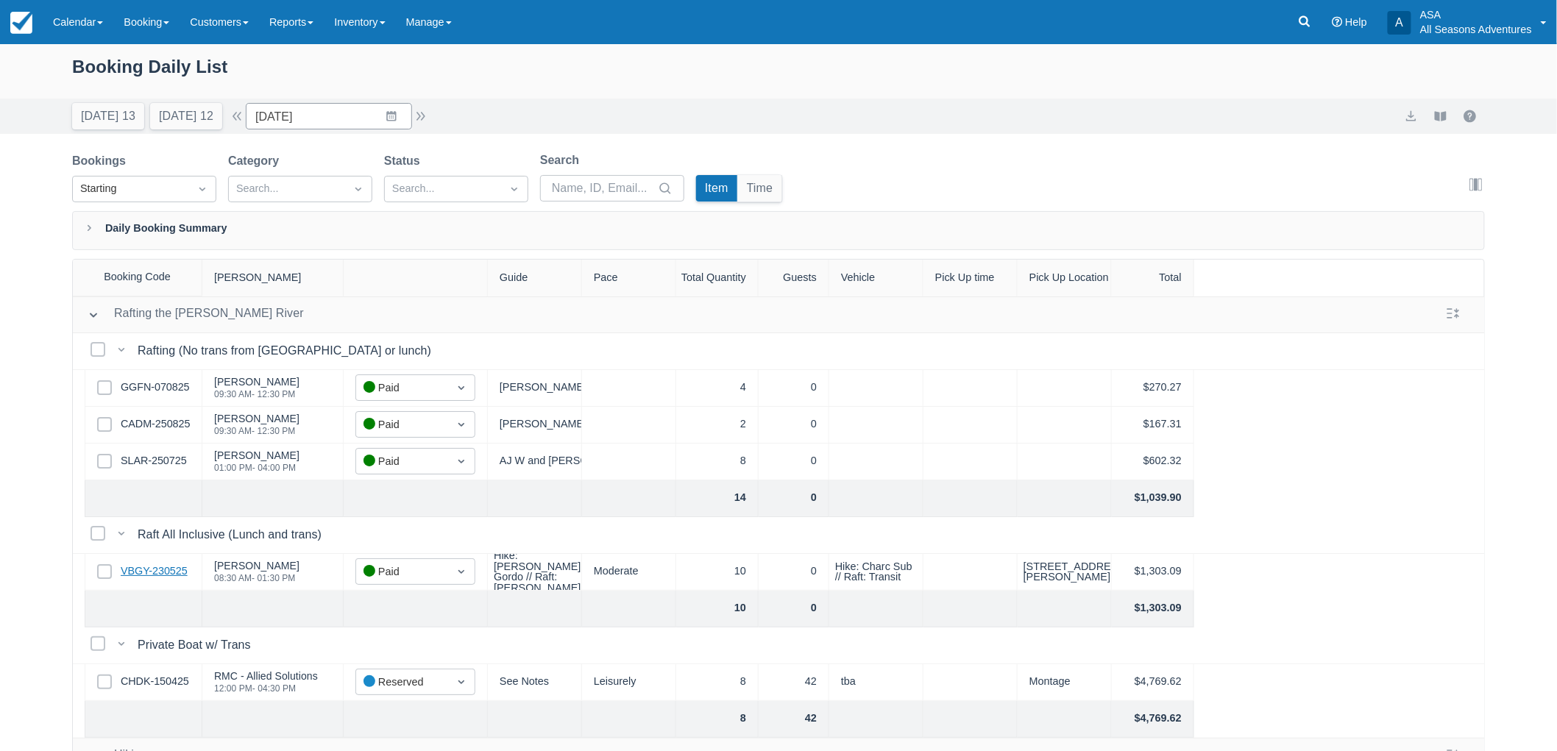
click at [163, 573] on link "VBGY-230525" at bounding box center [154, 572] width 67 height 16
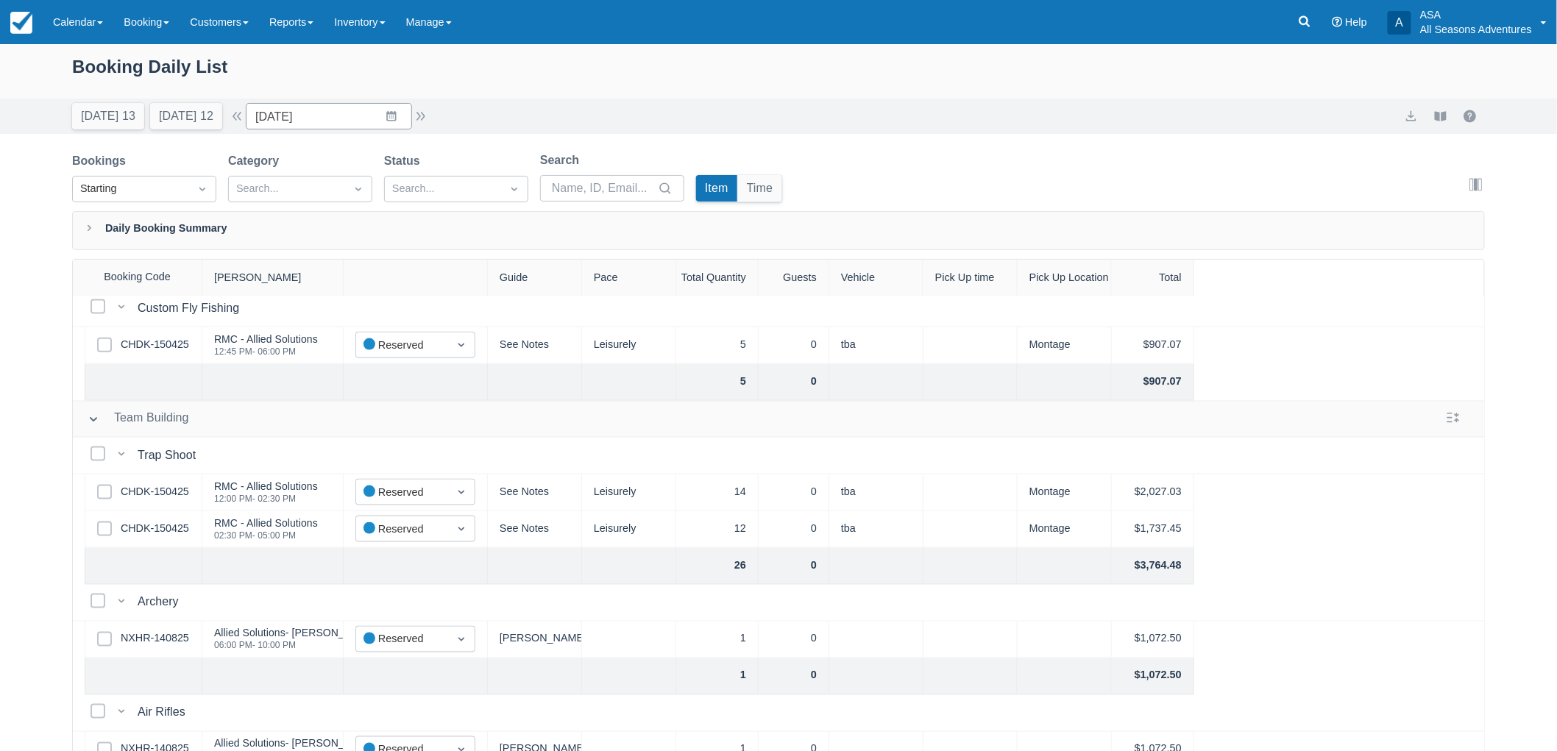
scroll to position [899, 0]
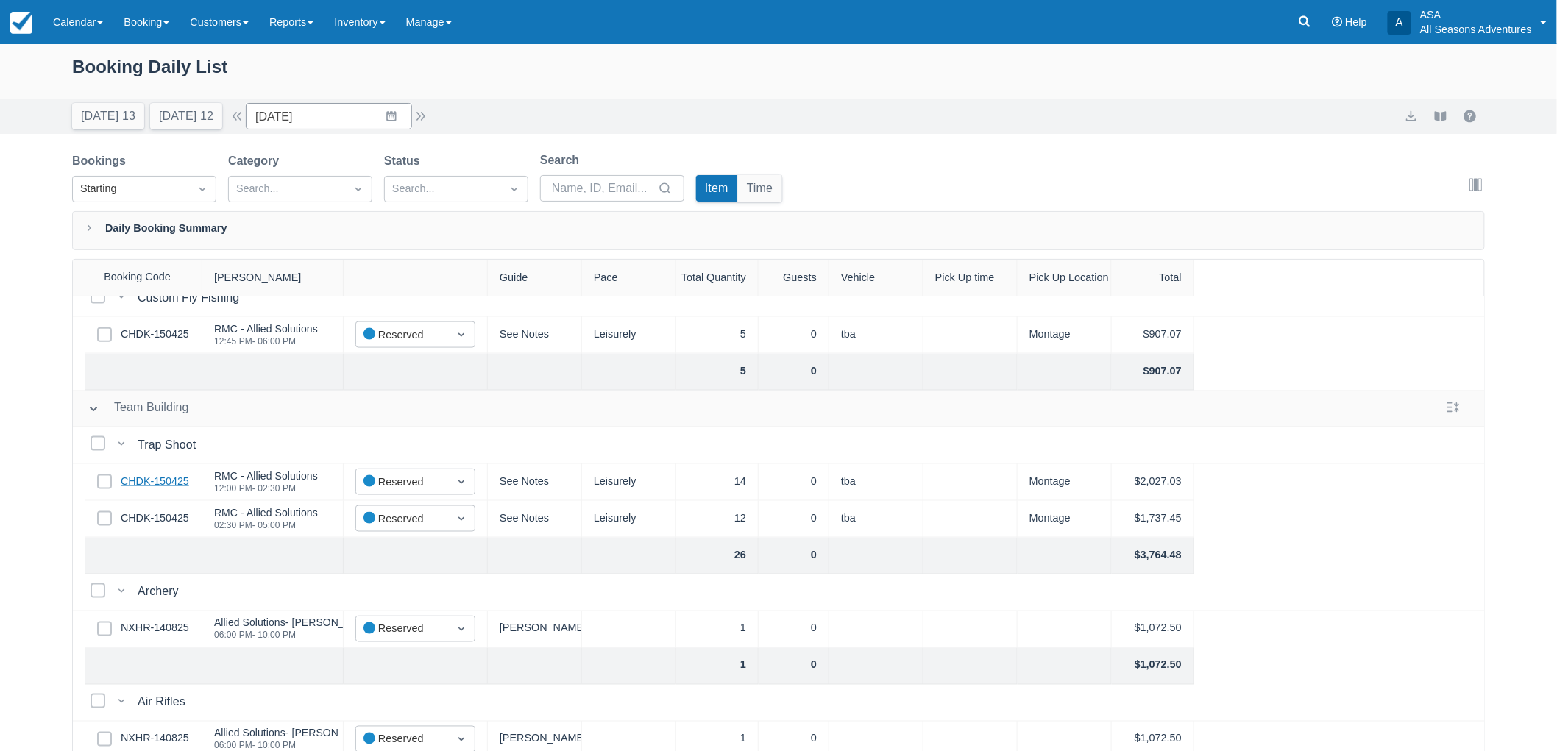
click at [163, 482] on link "CHDK-150425" at bounding box center [155, 482] width 68 height 16
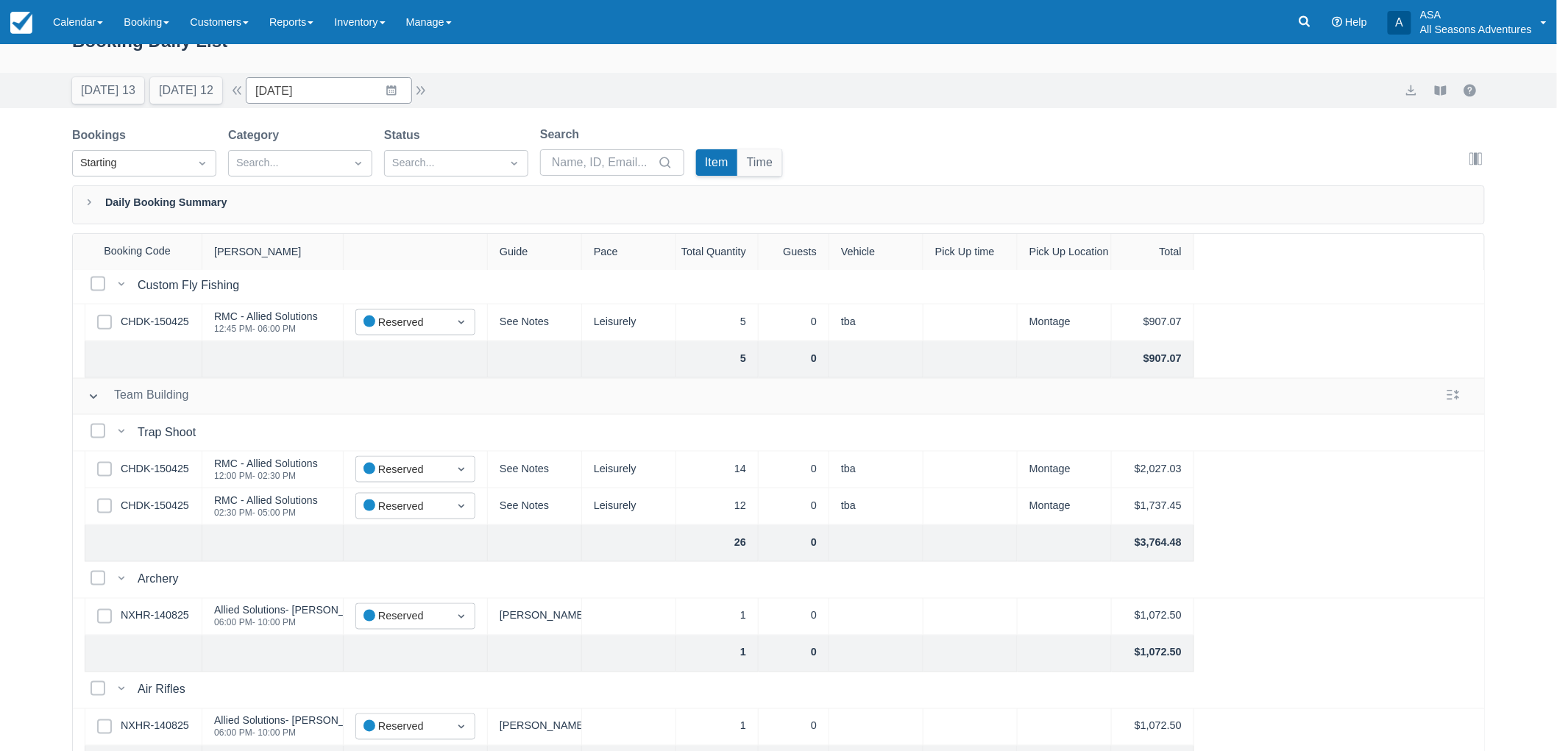
scroll to position [0, 0]
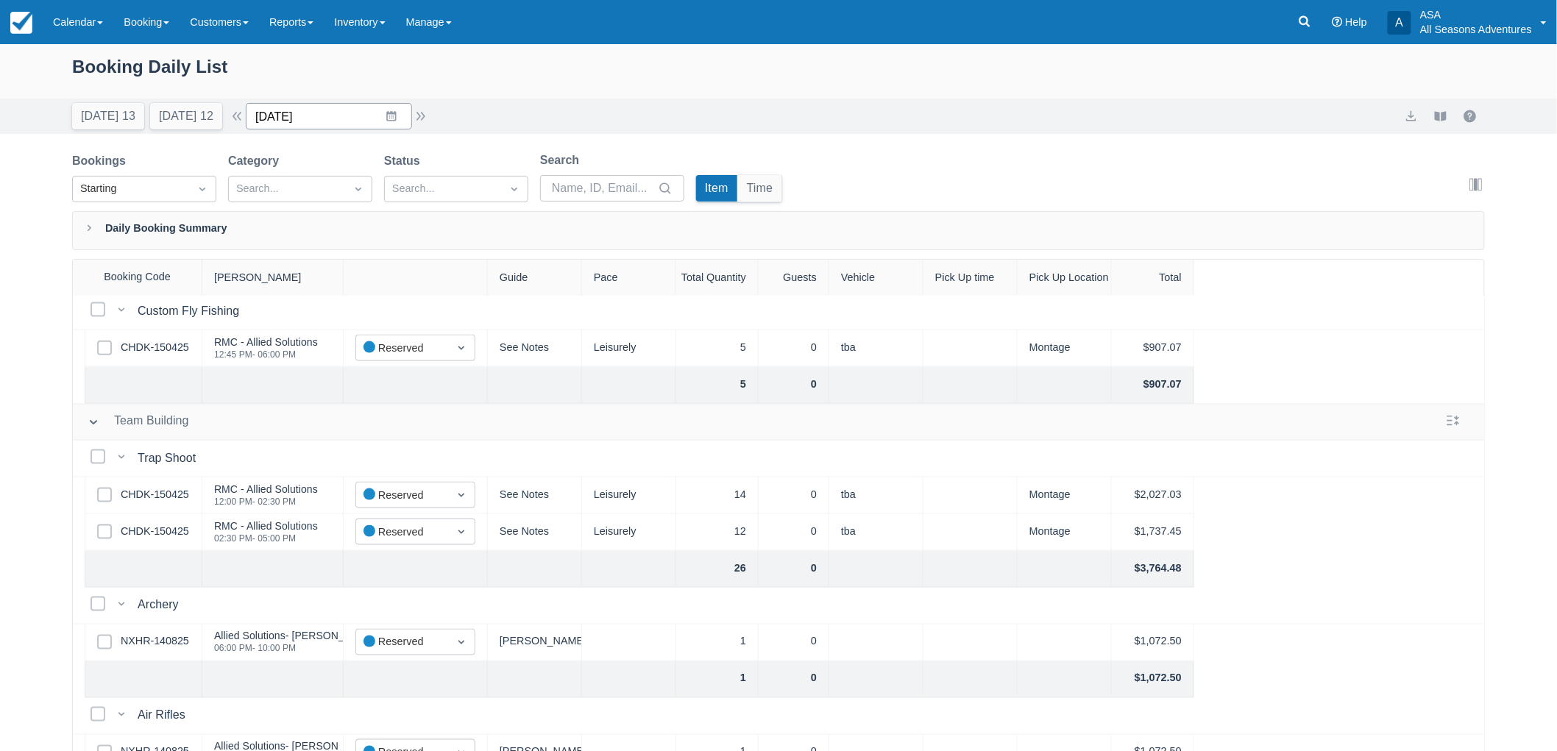
click at [412, 116] on input "08/25/25" at bounding box center [329, 116] width 166 height 26
click at [427, 116] on button "button" at bounding box center [421, 116] width 18 height 18
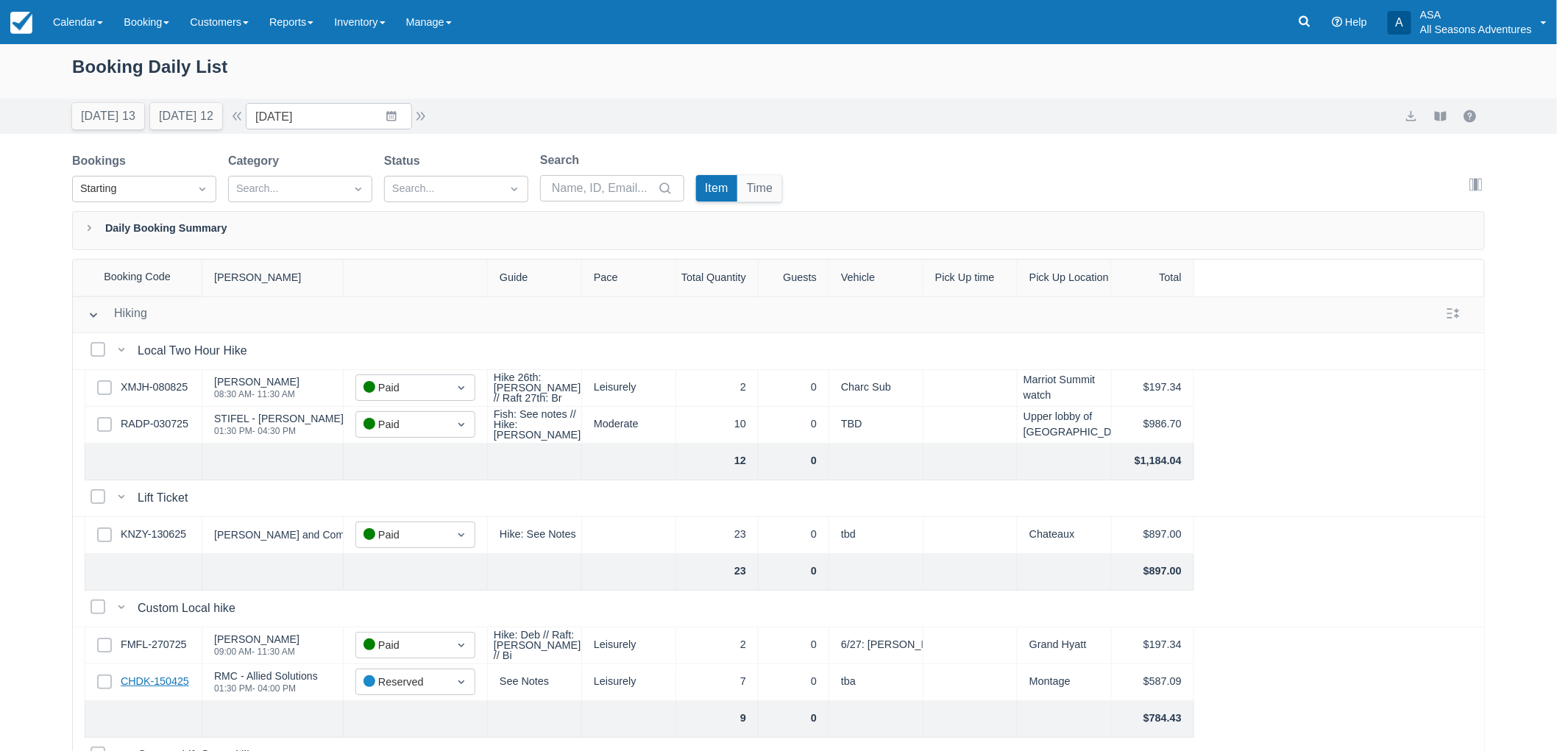
click at [175, 678] on link "CHDK-150425" at bounding box center [155, 682] width 68 height 16
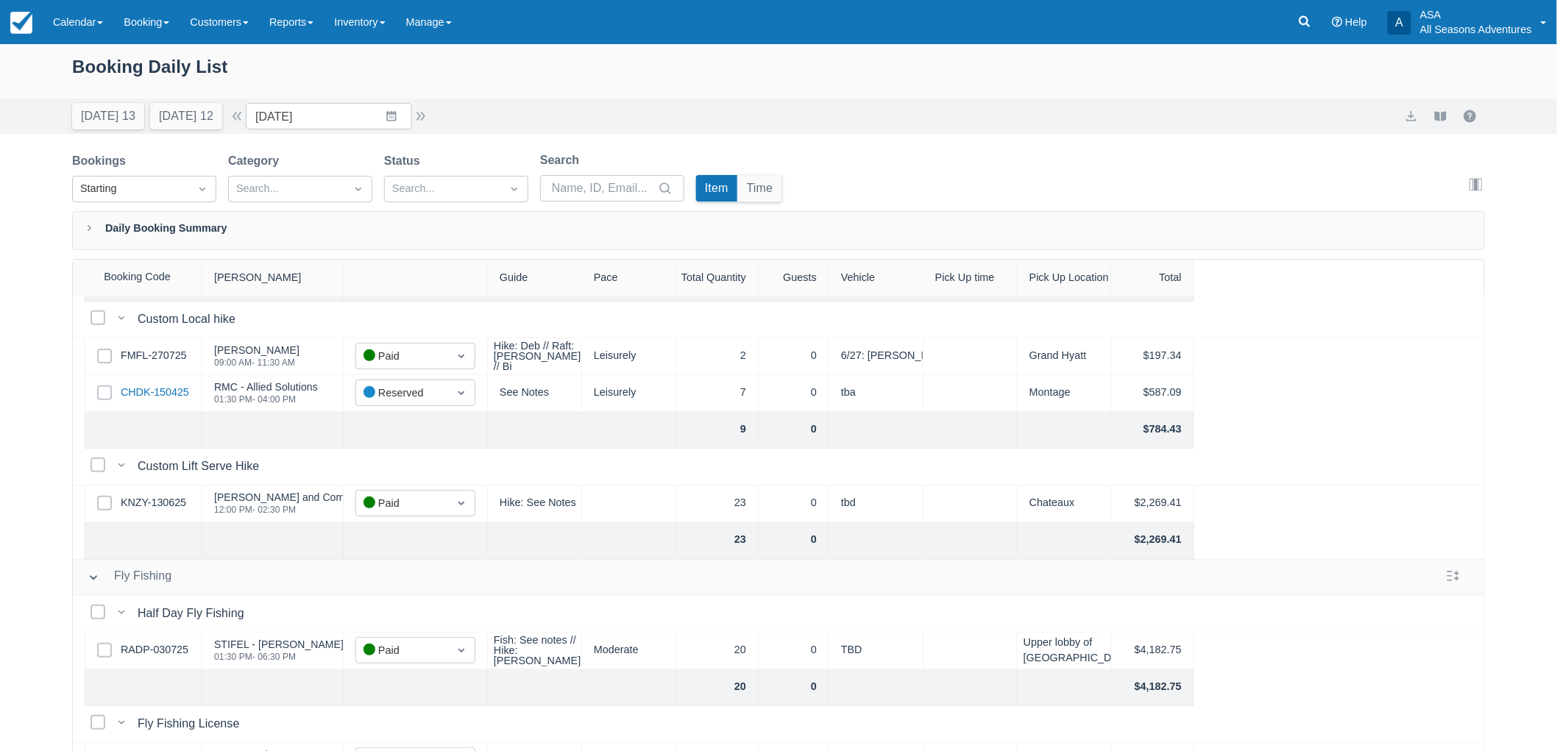
scroll to position [327, 0]
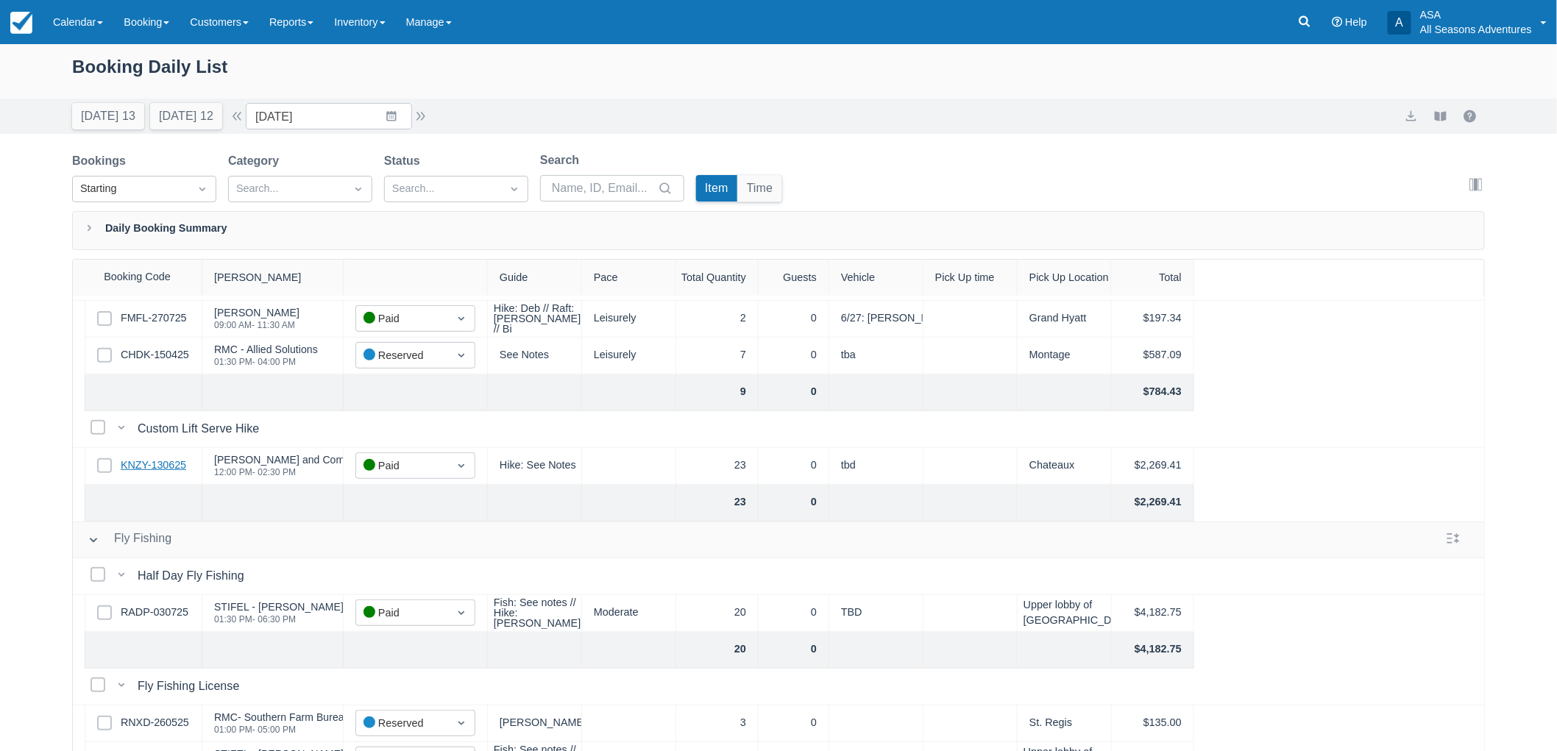
click at [172, 462] on link "KNZY-130625" at bounding box center [153, 466] width 65 height 16
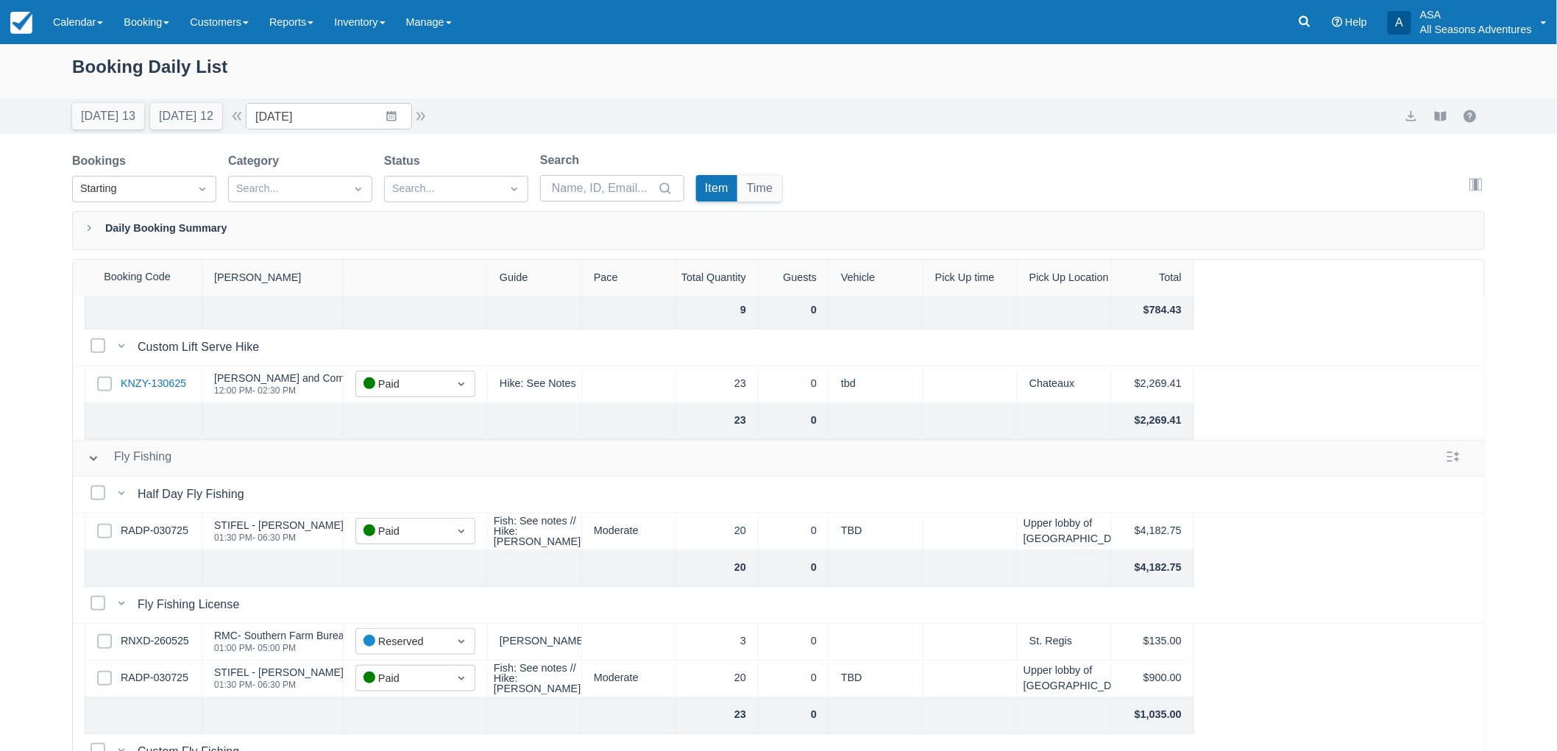
scroll to position [490, 0]
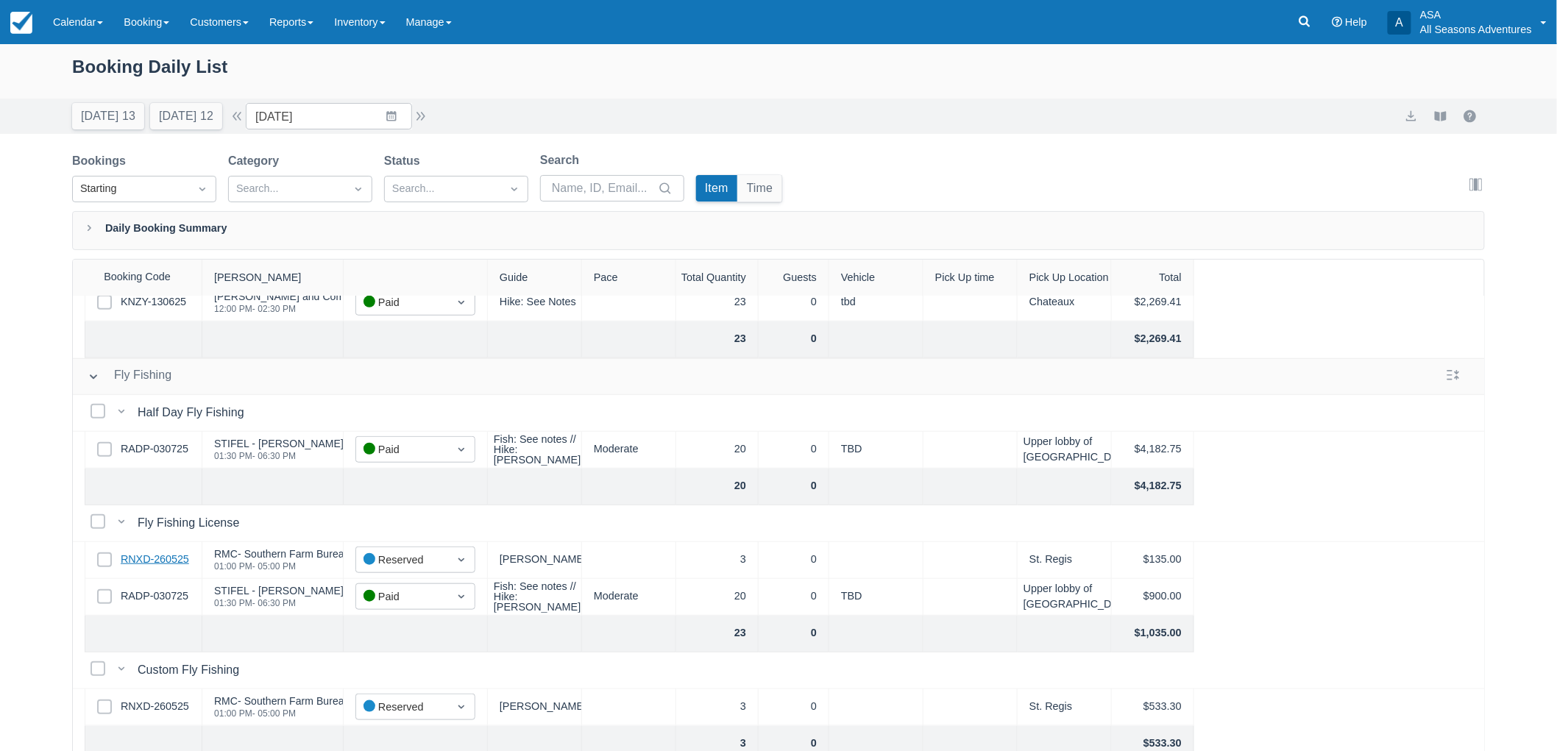
click at [168, 557] on link "RNXD-260525" at bounding box center [155, 560] width 68 height 16
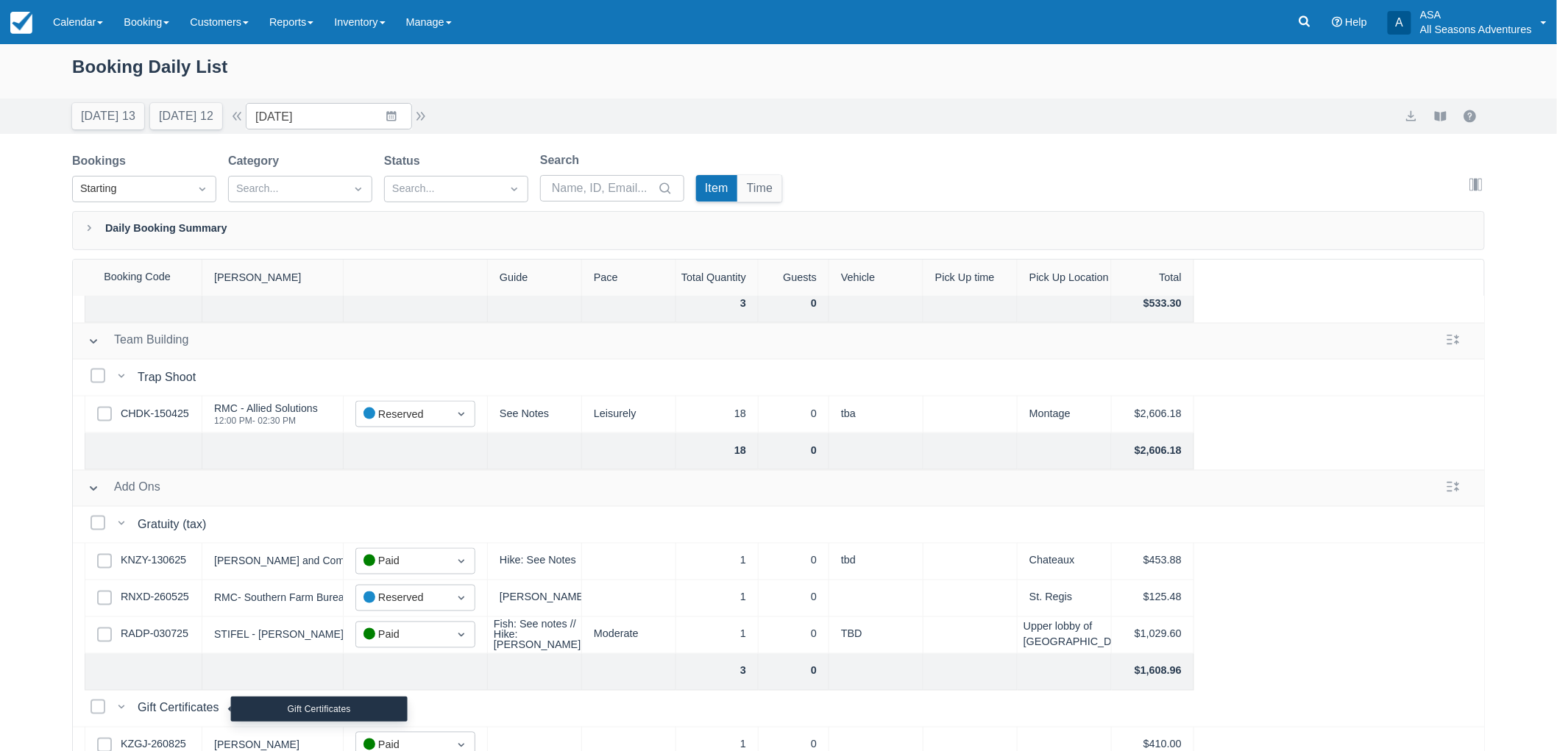
scroll to position [804, 0]
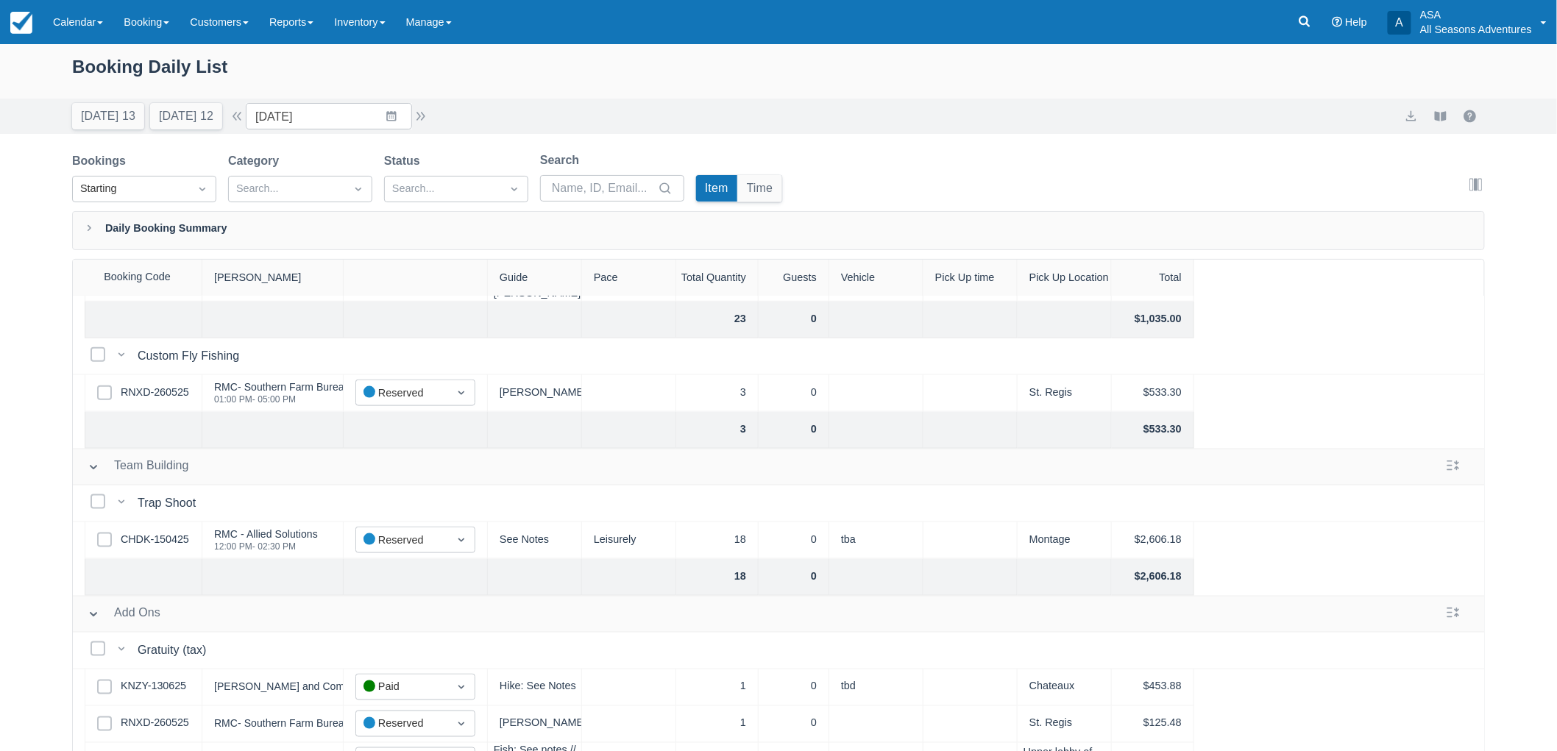
click at [165, 531] on div "Select Row CHDK-150425" at bounding box center [144, 540] width 118 height 37
click at [163, 531] on div "Select Row CHDK-150425" at bounding box center [144, 540] width 118 height 37
click at [157, 533] on link "CHDK-150425" at bounding box center [155, 540] width 68 height 16
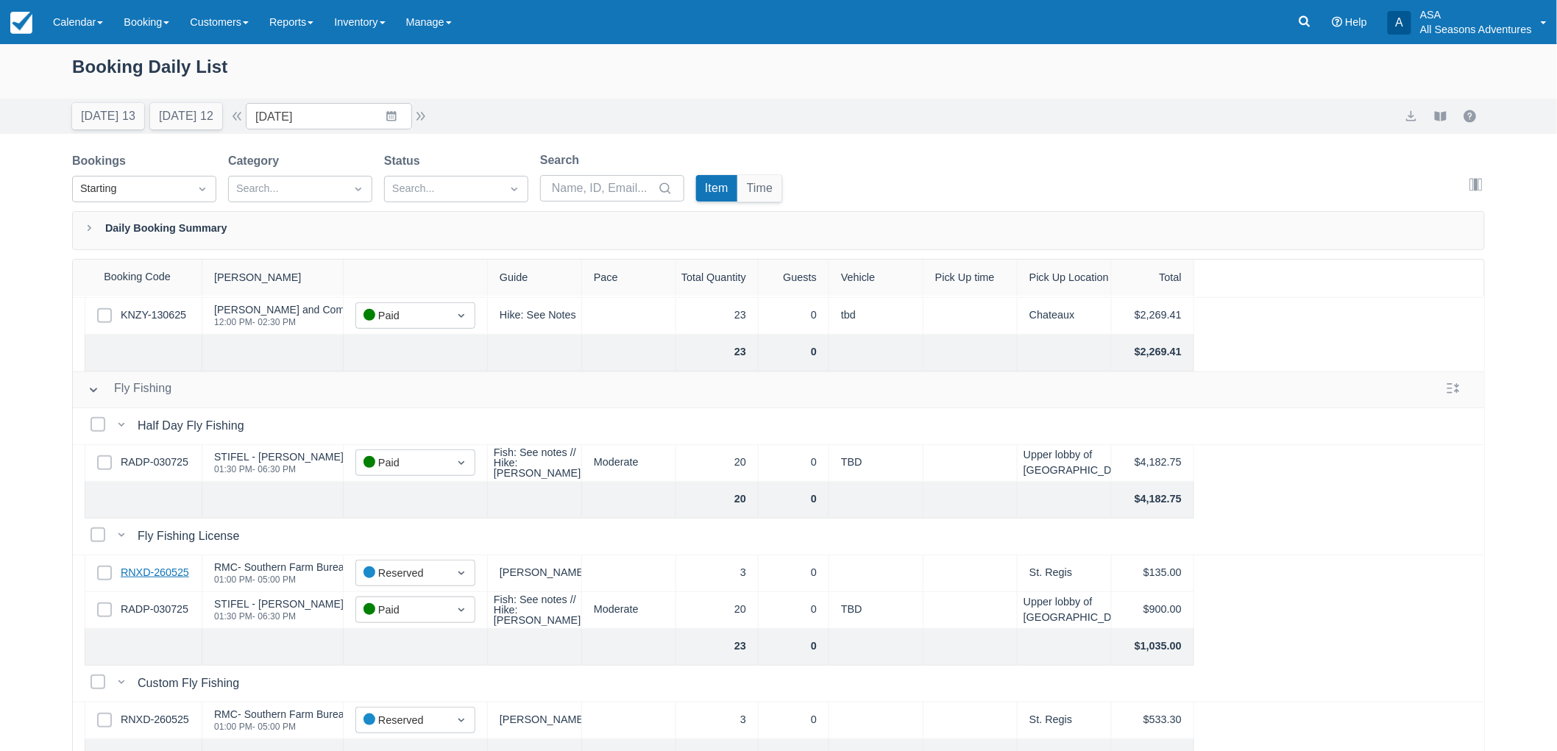
click at [150, 567] on link "RNXD-260525" at bounding box center [155, 573] width 68 height 16
click at [166, 604] on link "RADP-030725" at bounding box center [155, 610] width 68 height 16
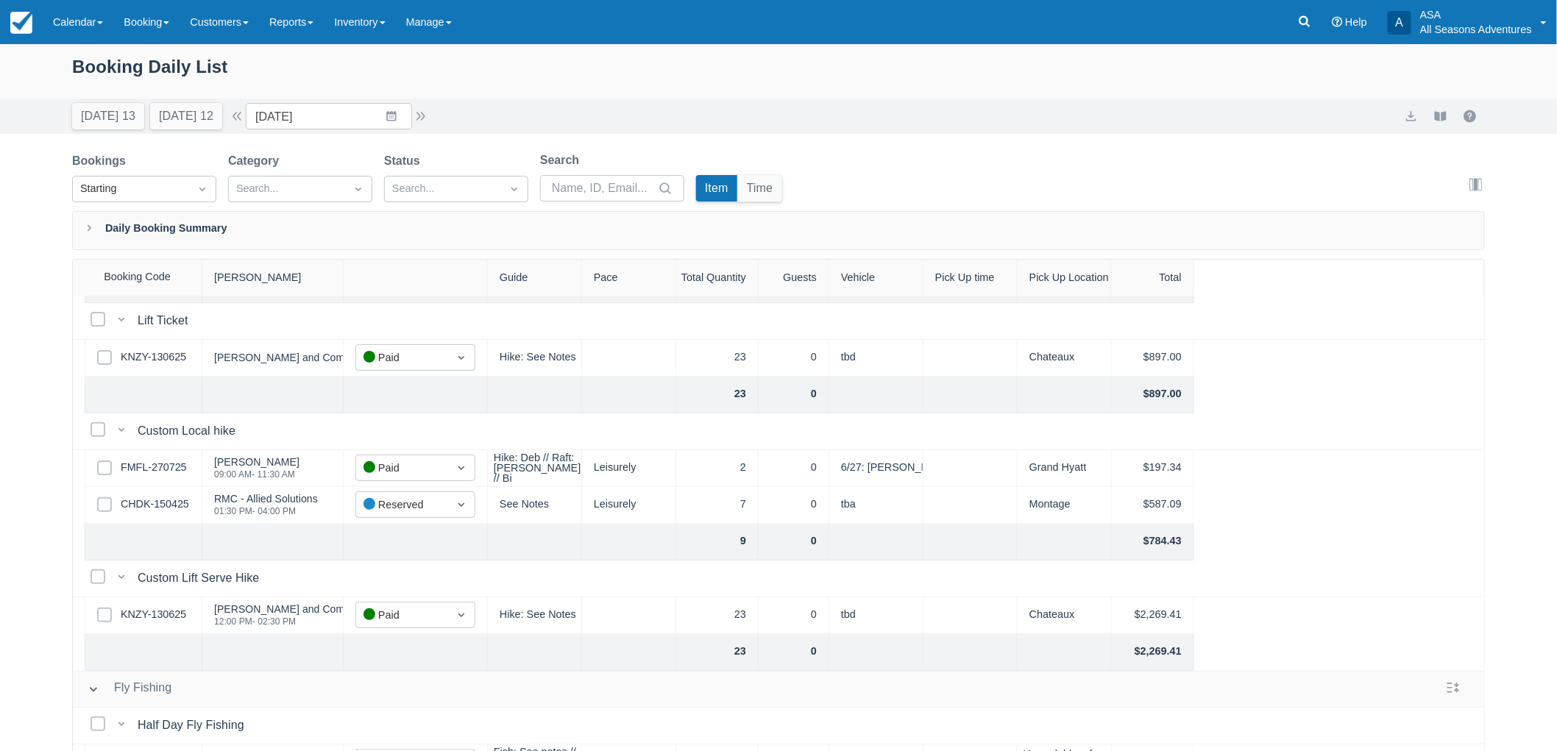
scroll to position [150, 0]
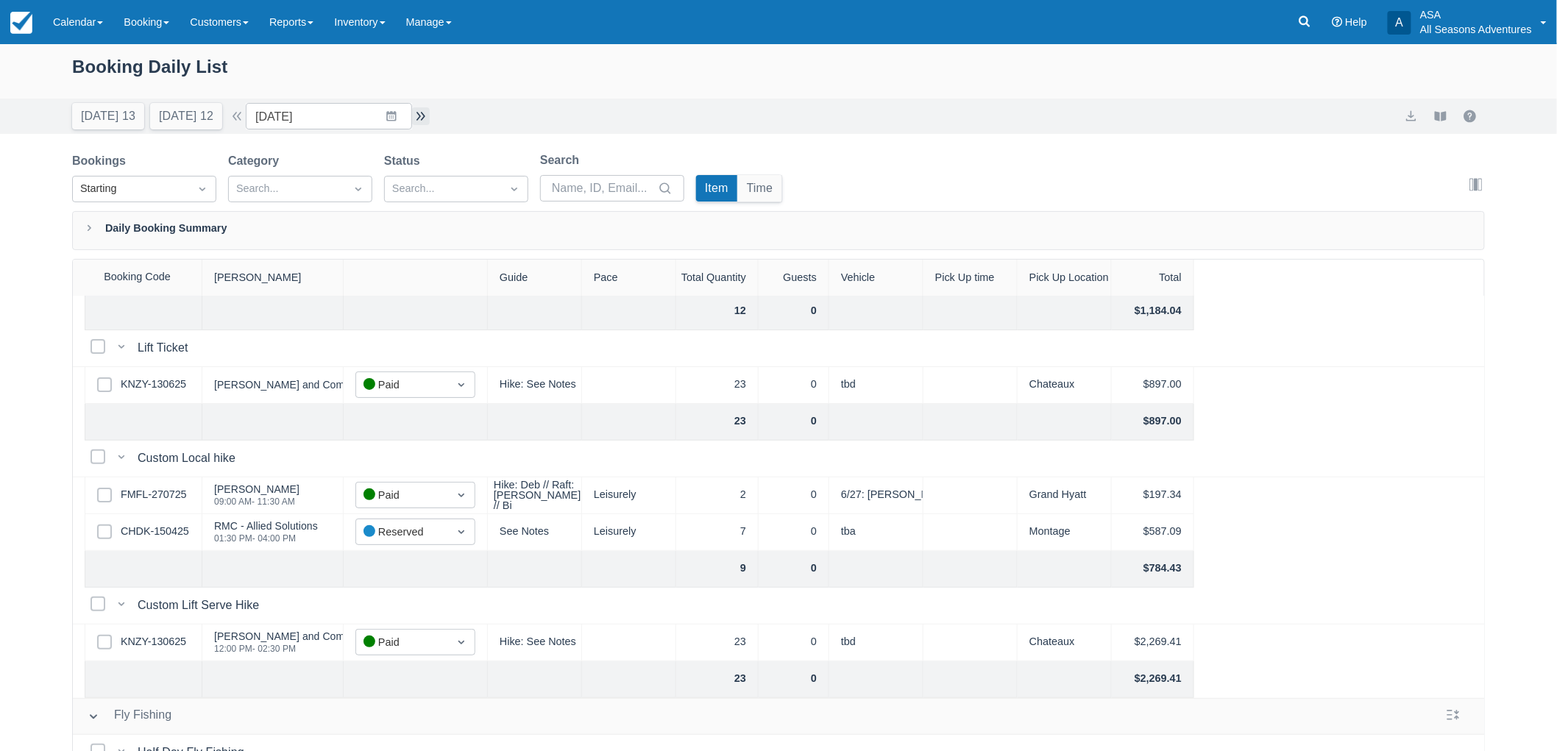
click at [430, 121] on button "button" at bounding box center [421, 116] width 18 height 18
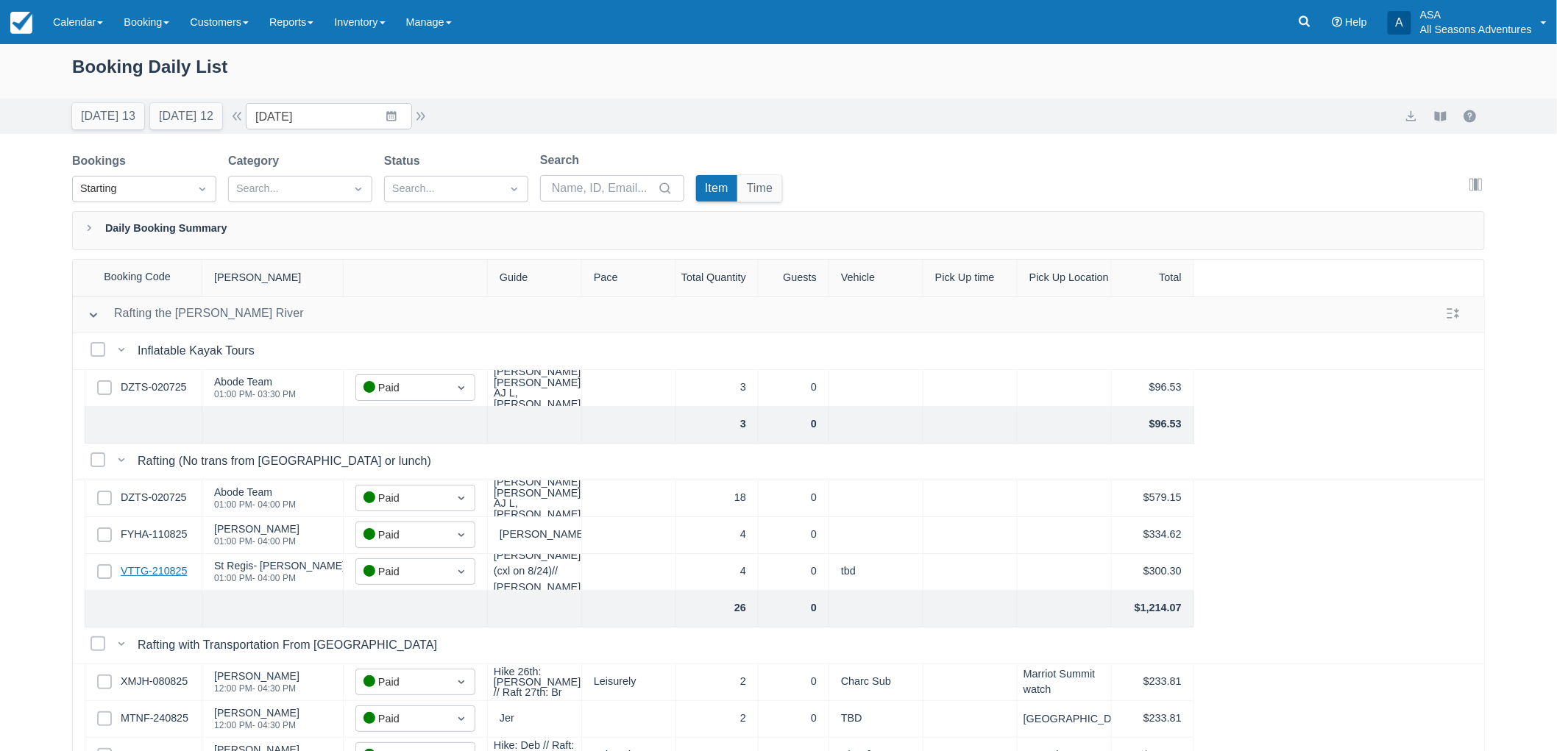
click at [184, 569] on link "VTTG-210825" at bounding box center [154, 572] width 66 height 16
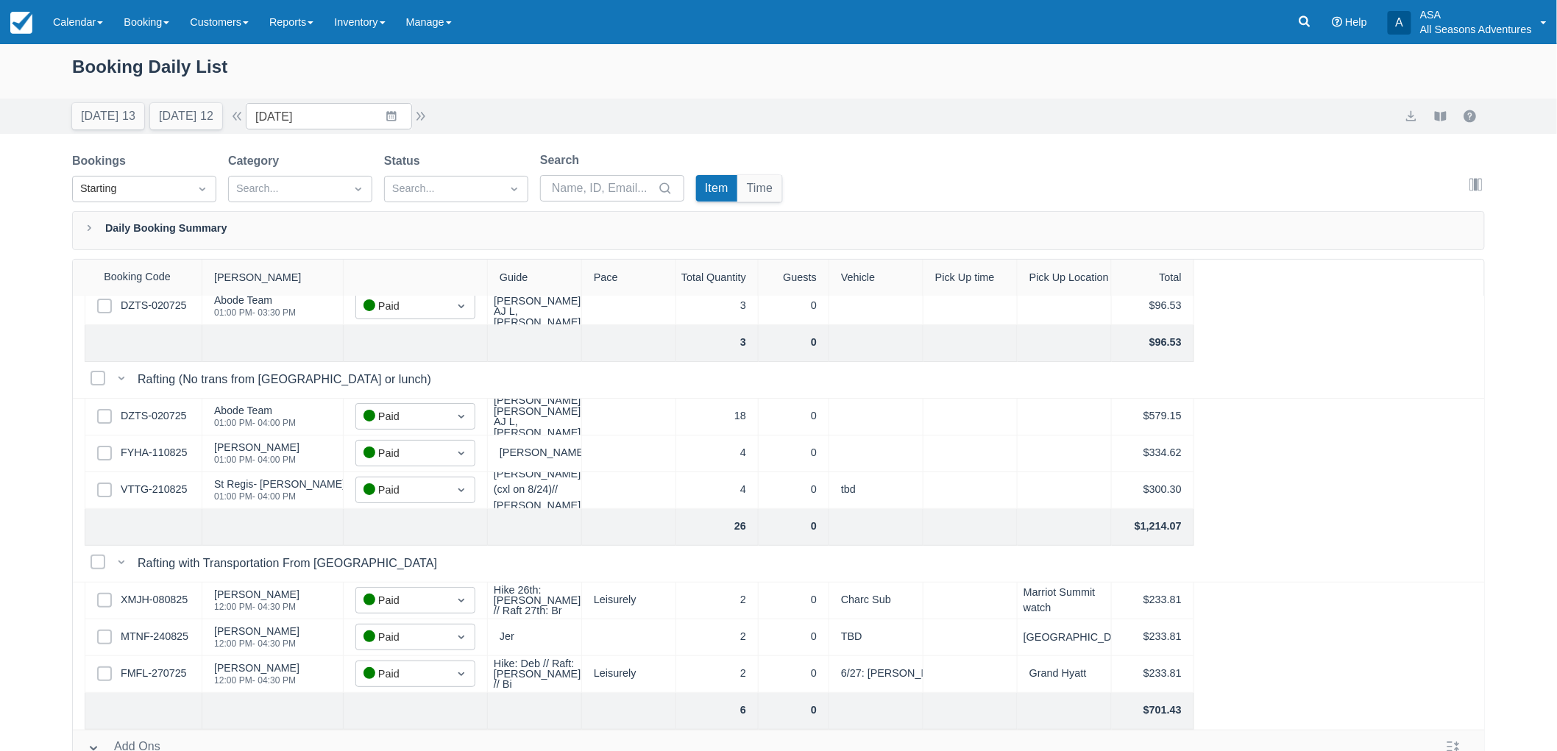
scroll to position [163, 0]
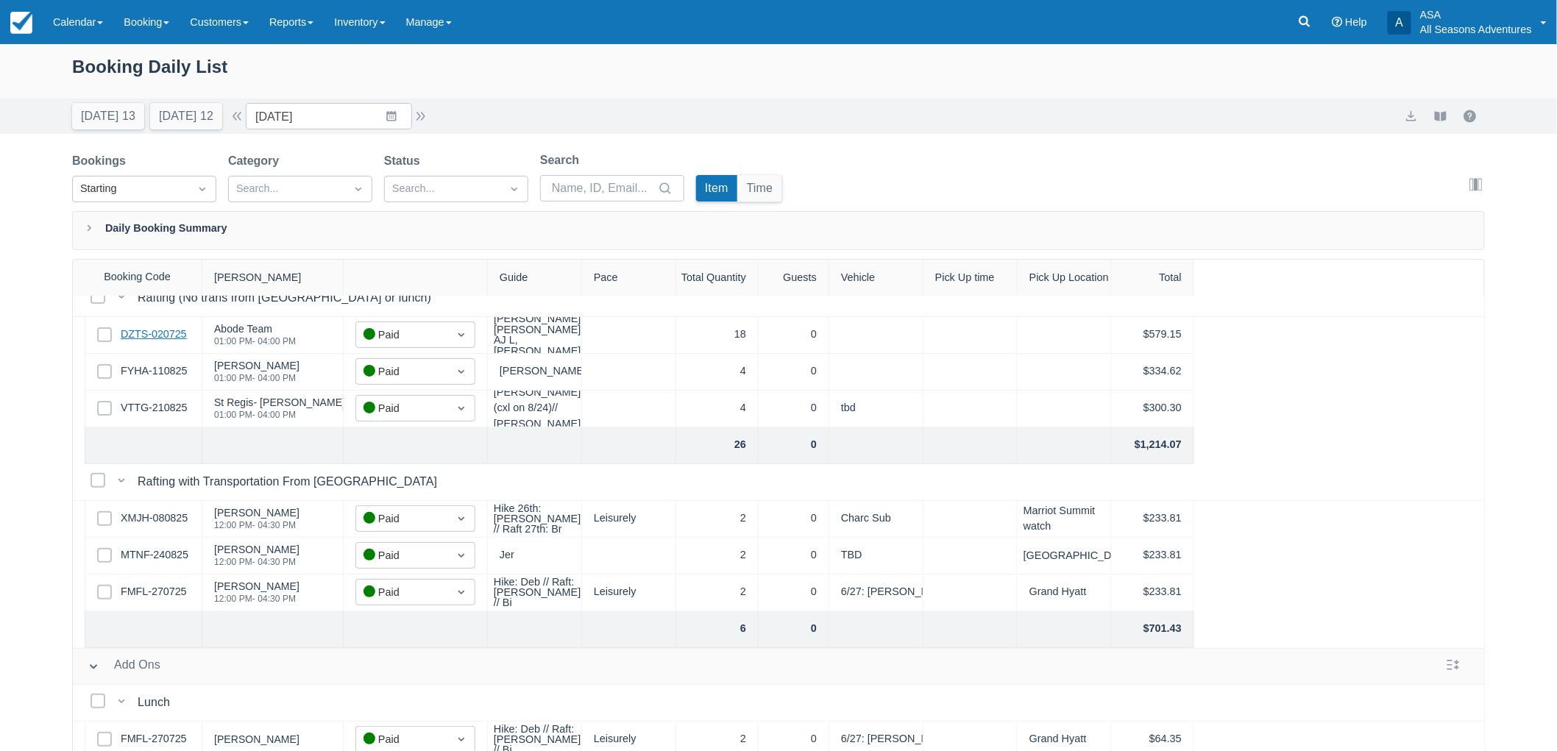
click at [143, 327] on link "DZTS-020725" at bounding box center [154, 335] width 66 height 16
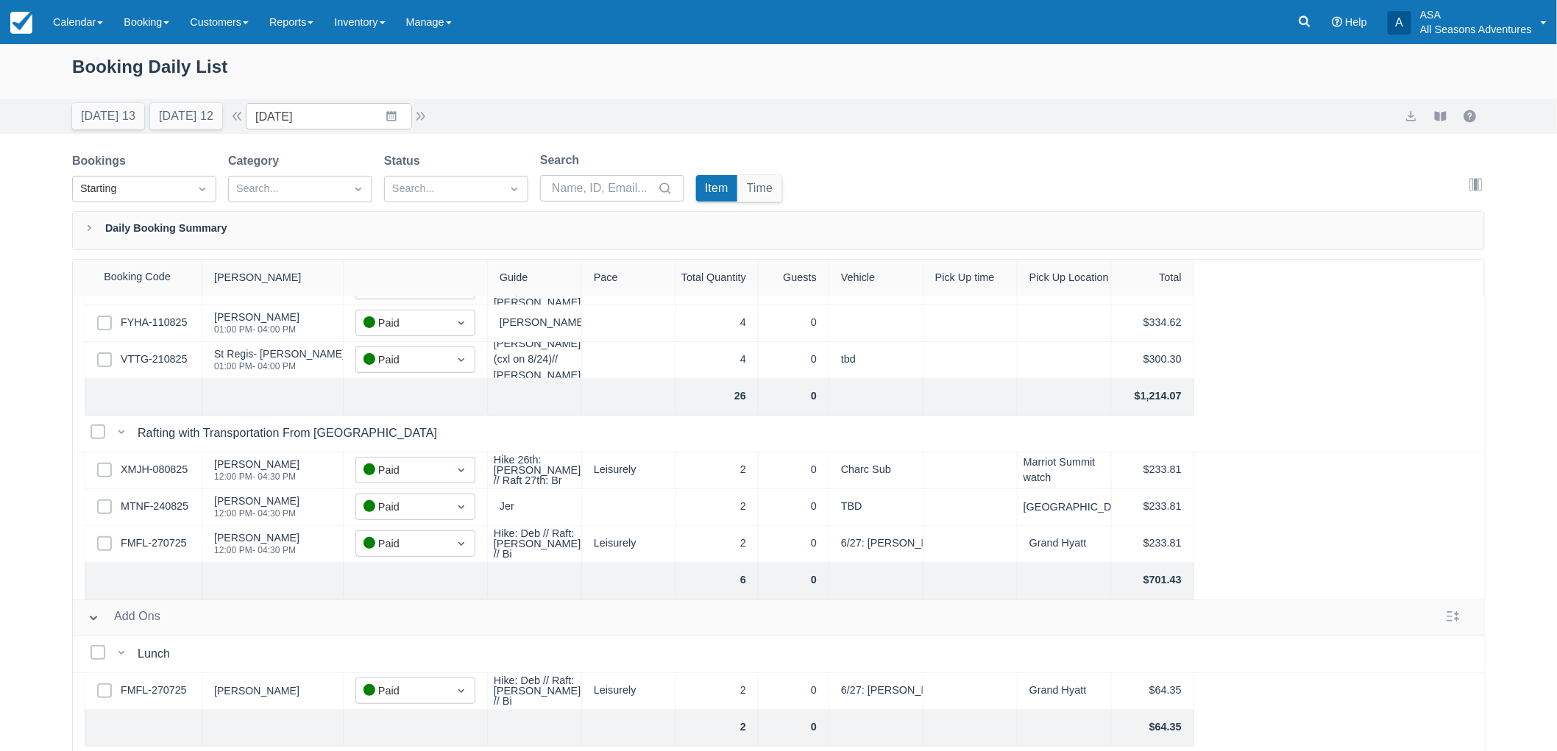
scroll to position [0, 0]
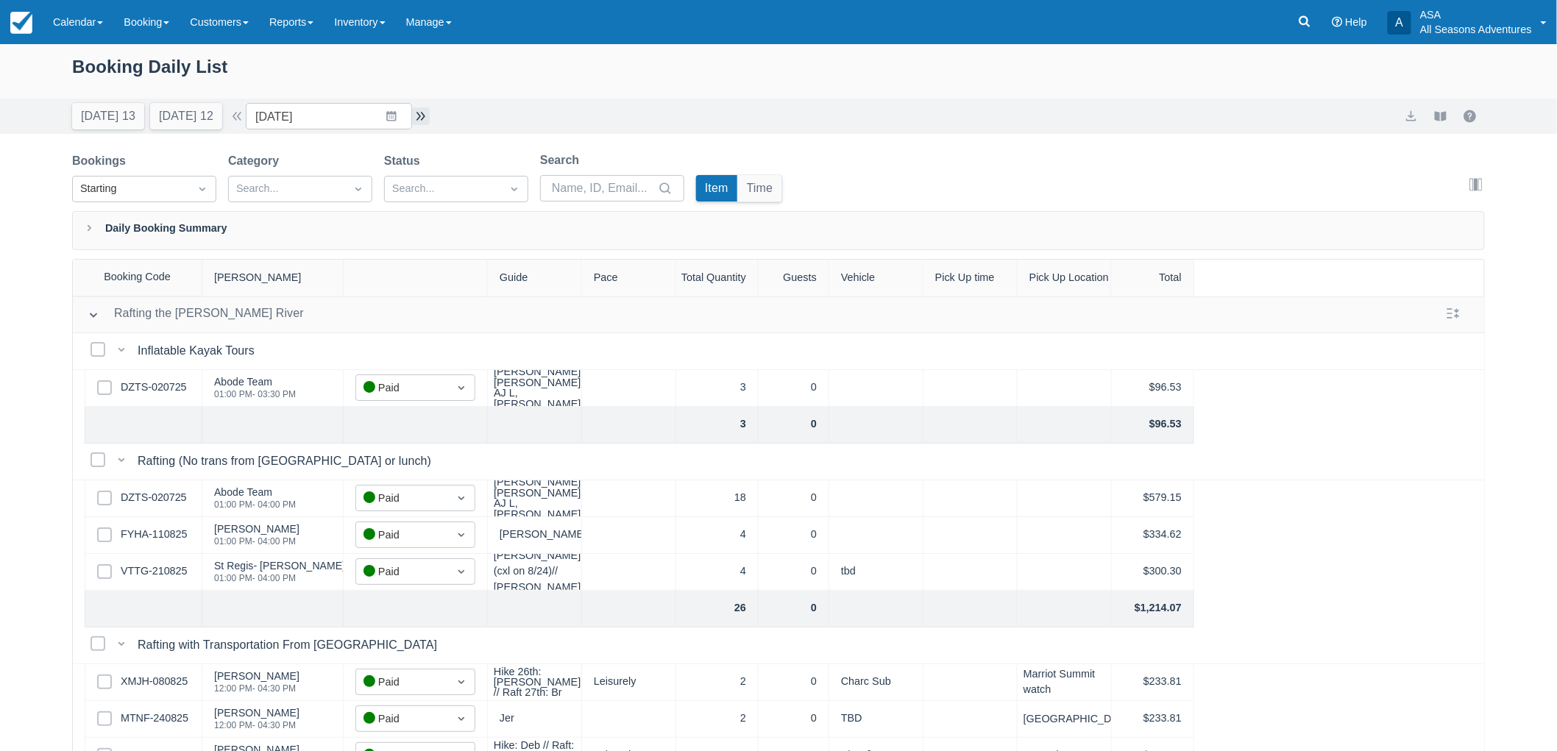
click at [423, 116] on button "button" at bounding box center [421, 116] width 18 height 18
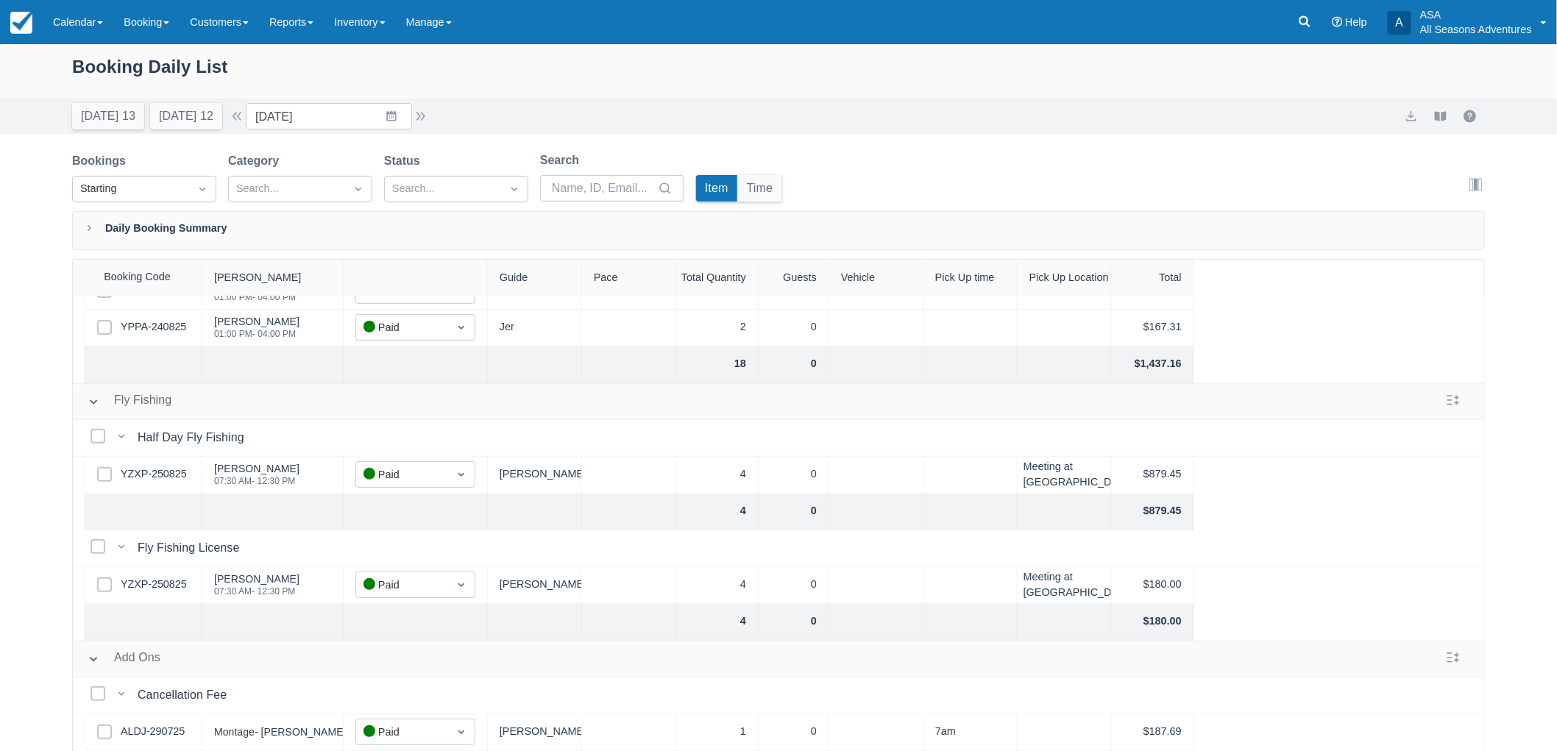
scroll to position [219, 0]
click at [246, 122] on button "button" at bounding box center [237, 116] width 18 height 18
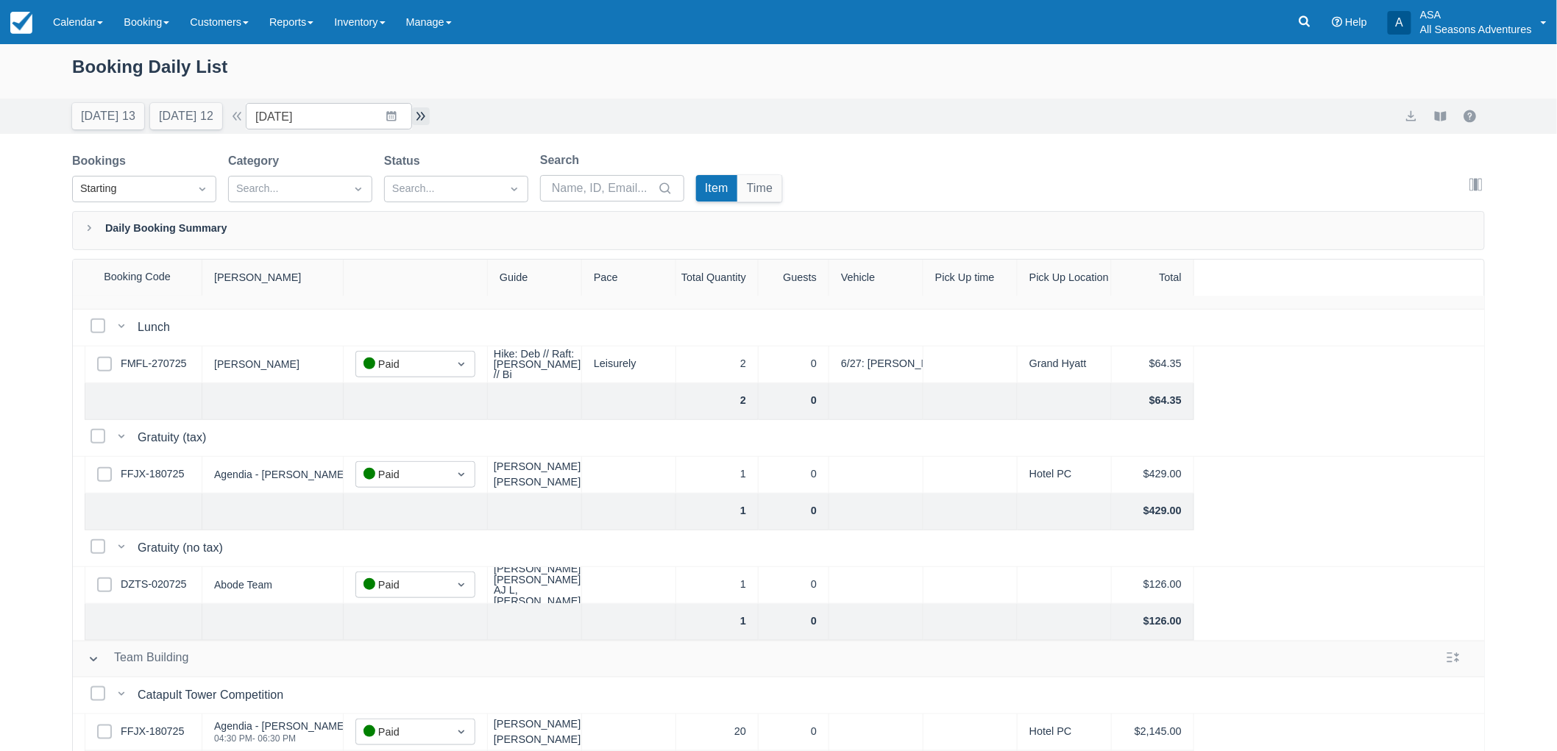
click at [430, 113] on button "button" at bounding box center [421, 116] width 18 height 18
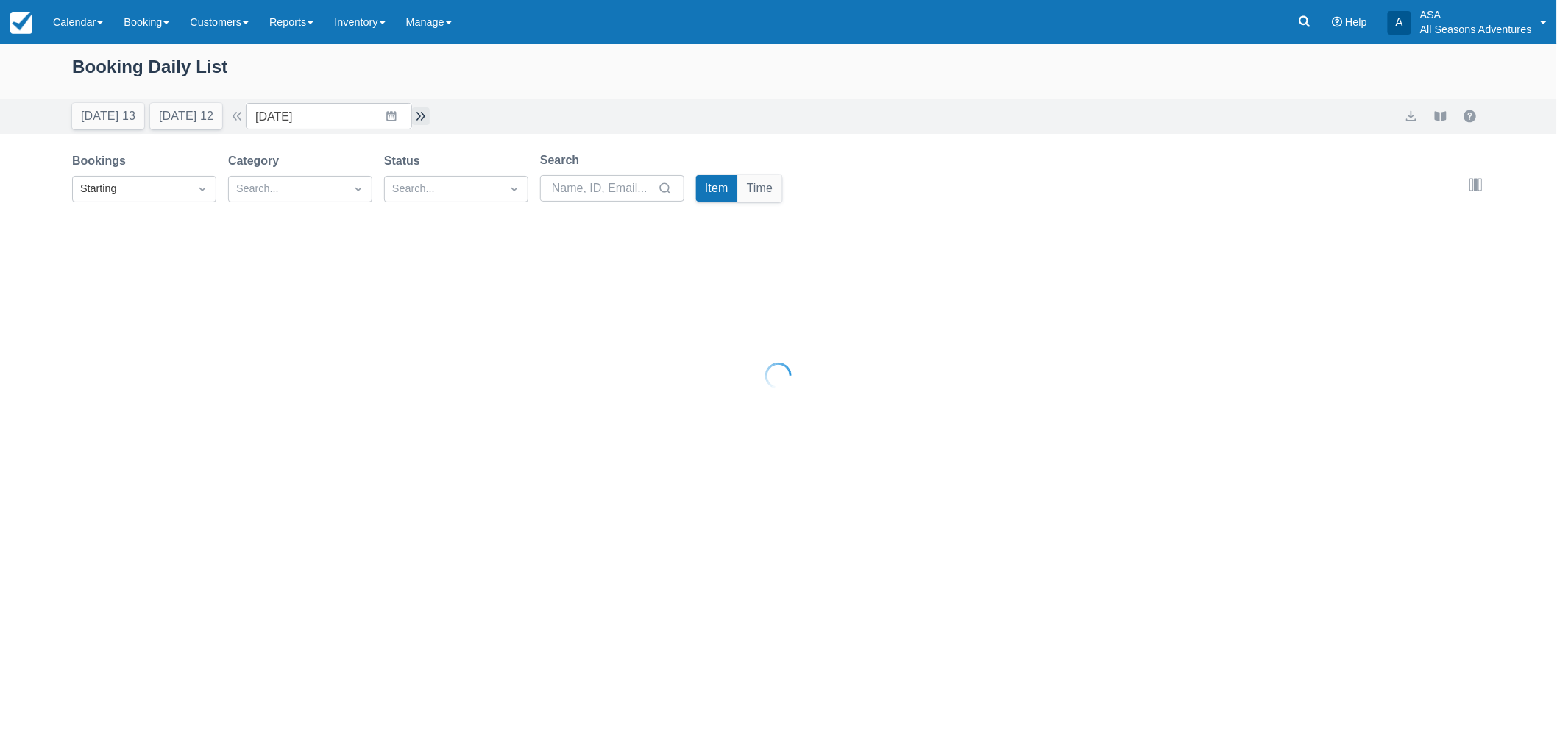
click at [425, 116] on button "button" at bounding box center [421, 116] width 18 height 18
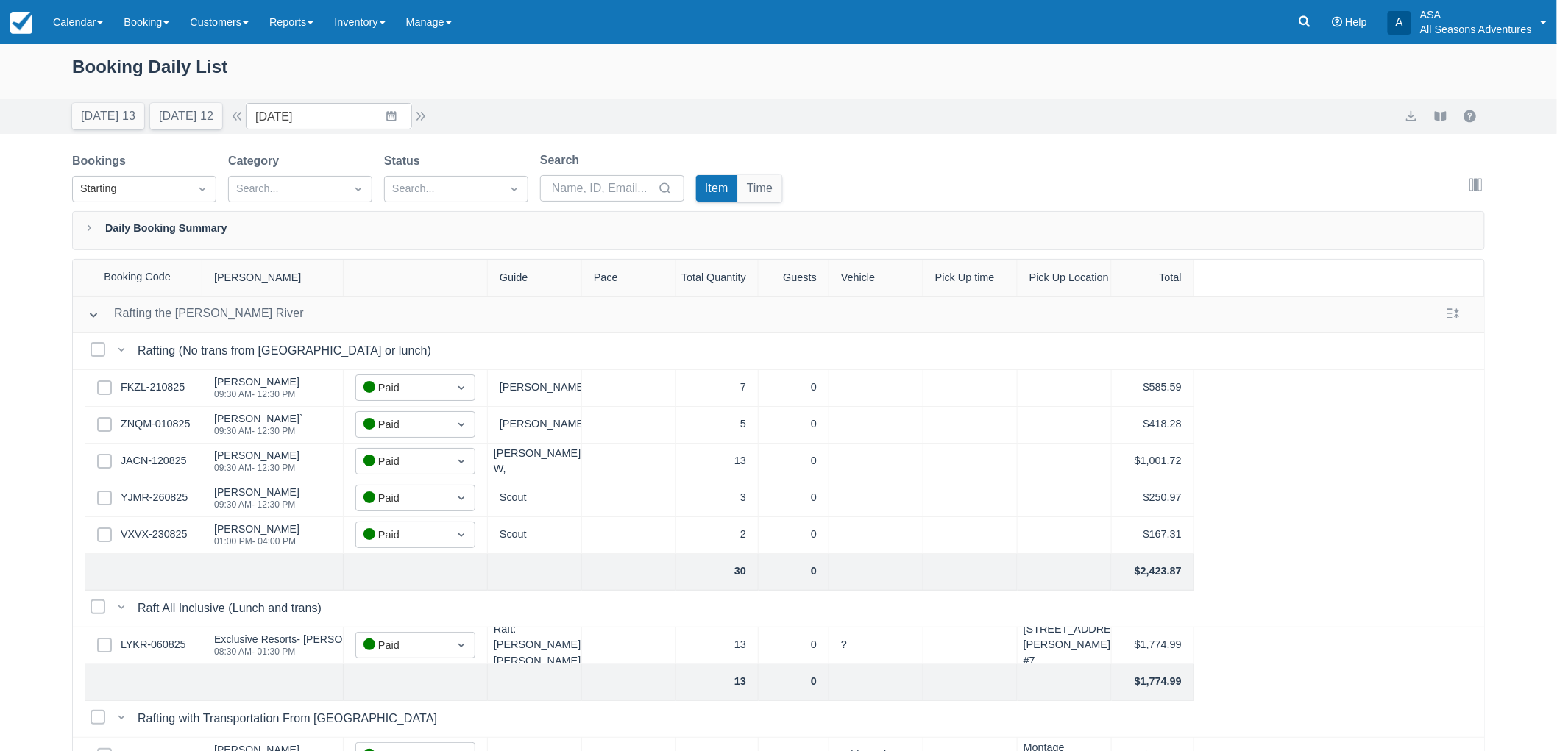
click at [167, 653] on div "Select Row LYKR-060825" at bounding box center [144, 646] width 118 height 37
click at [167, 646] on link "LYKR-060825" at bounding box center [153, 645] width 65 height 16
click at [163, 462] on link "JACN-120825" at bounding box center [154, 461] width 66 height 16
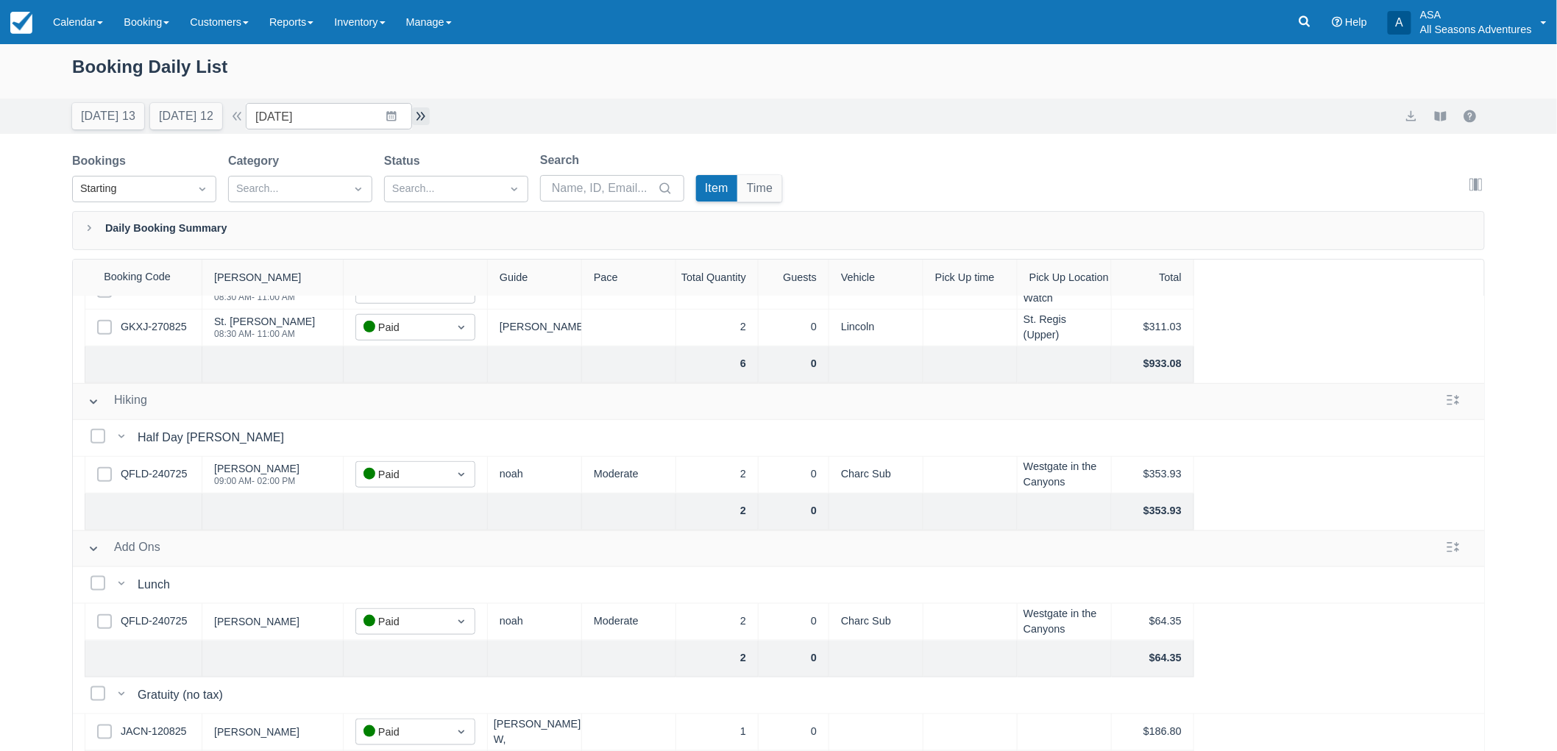
click at [422, 124] on button "button" at bounding box center [421, 116] width 18 height 18
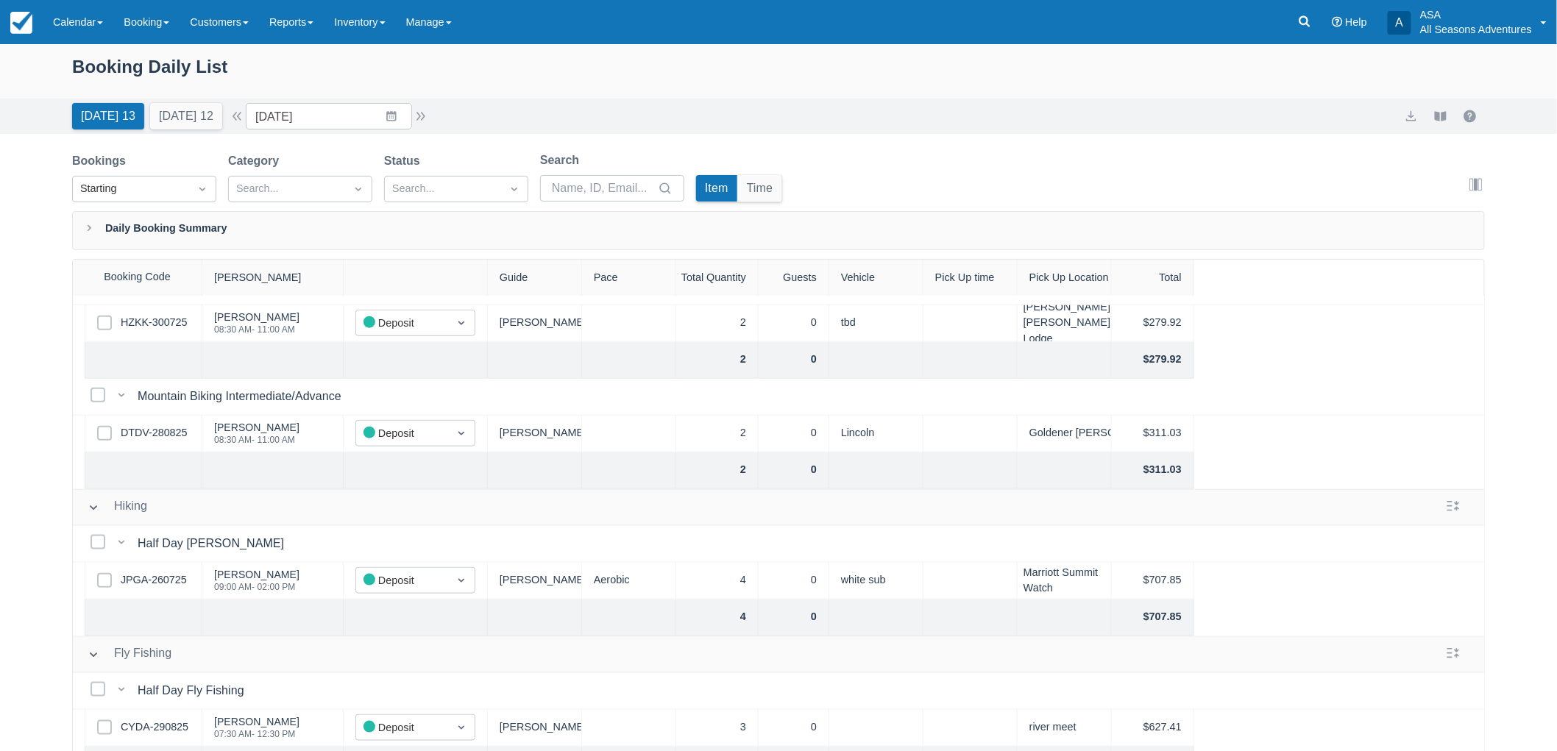
scroll to position [771, 0]
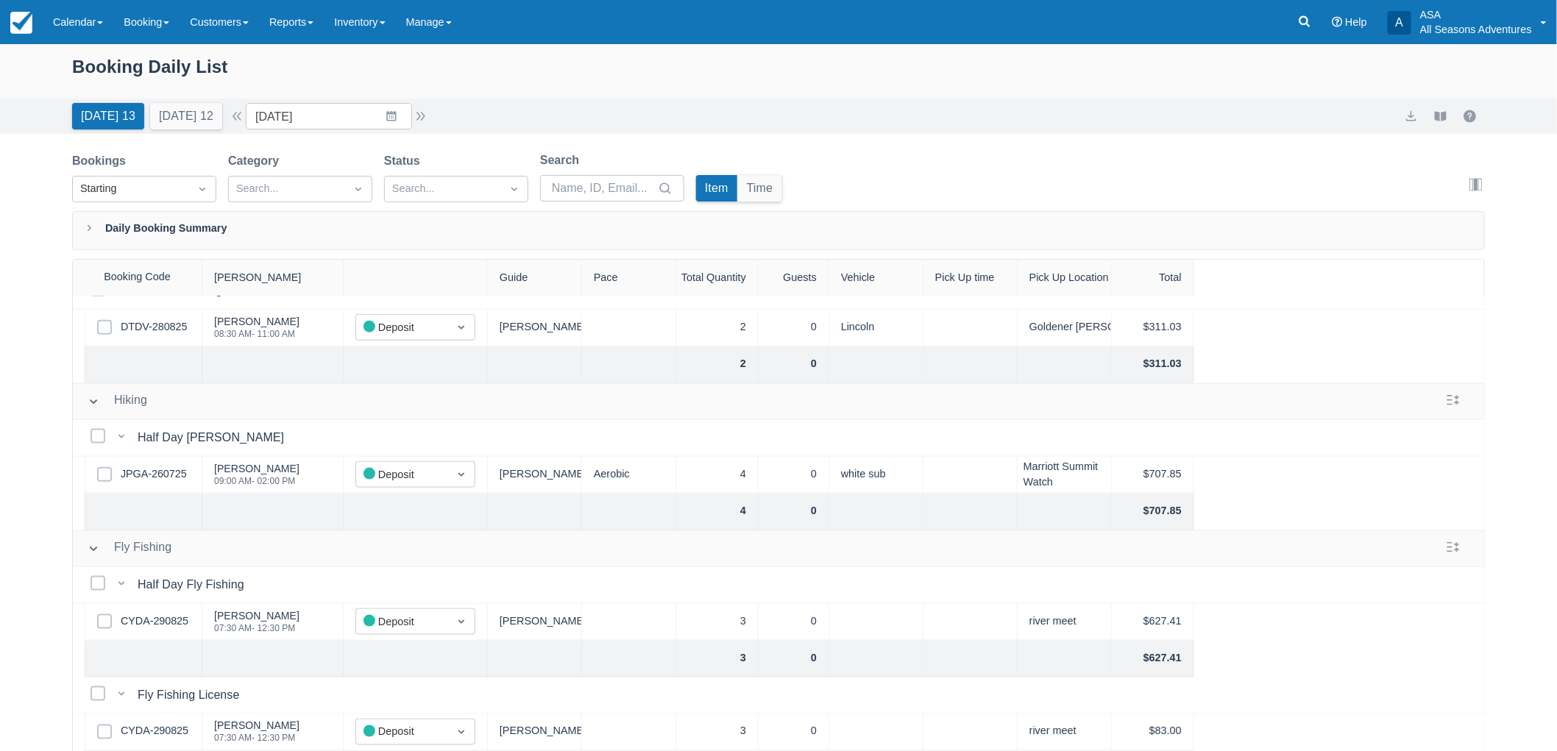
click at [40, 166] on div "Booking Daily List Today 13 Tomorrow 12 Date 08/30/25 Navigate forward to inter…" at bounding box center [778, 435] width 1557 height 782
click at [369, 121] on input "08/30/25" at bounding box center [329, 116] width 166 height 26
click at [275, 341] on td "24" at bounding box center [277, 341] width 29 height 28
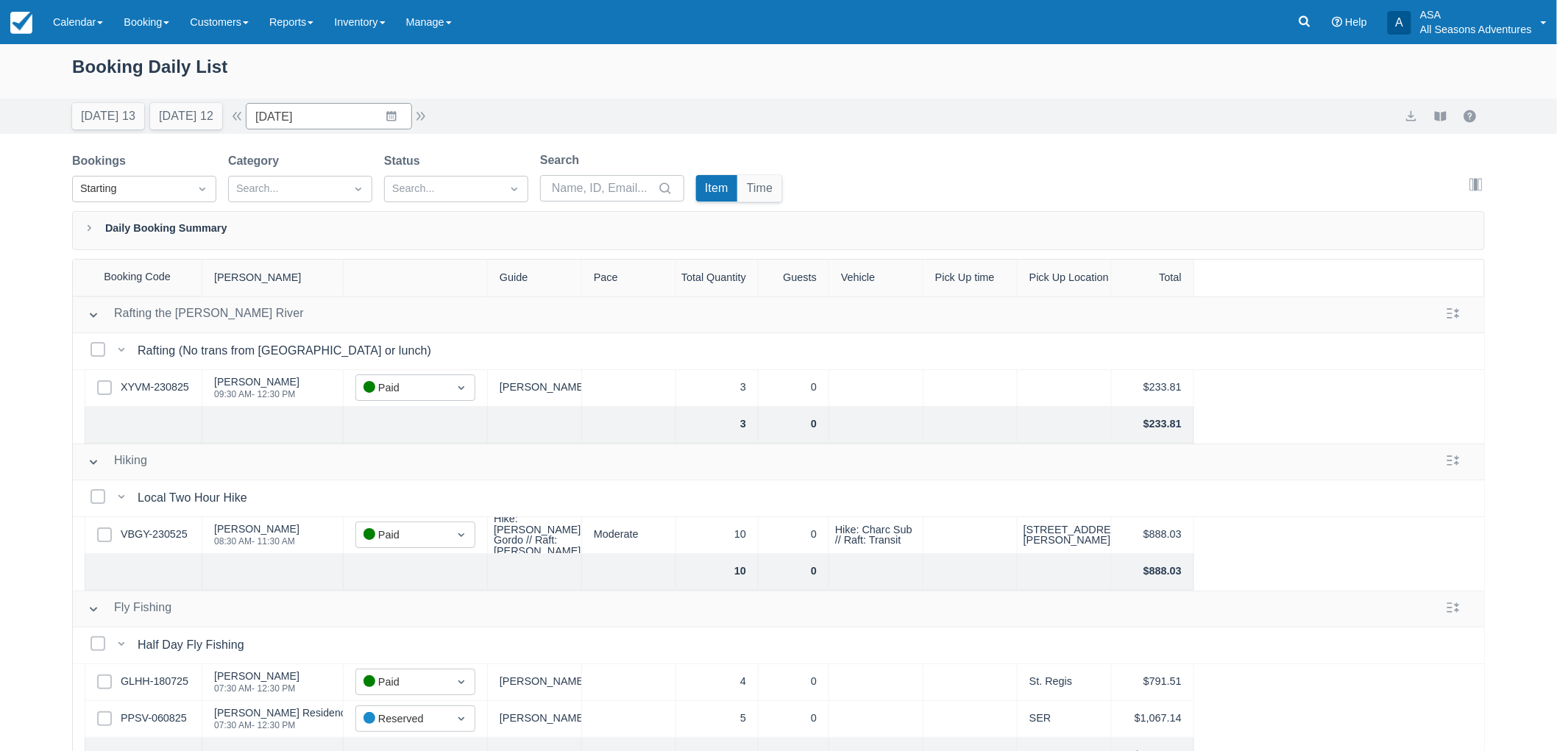
drag, startPoint x: 12, startPoint y: 481, endPoint x: 32, endPoint y: 459, distance: 30.2
click at [12, 481] on div "Booking Daily List Today 13 Tomorrow 12 Date 08/24/25 Navigate forward to inter…" at bounding box center [778, 435] width 1557 height 782
click at [347, 118] on input "08/24/25" at bounding box center [329, 116] width 166 height 26
click at [320, 344] on td "25" at bounding box center [305, 341] width 29 height 28
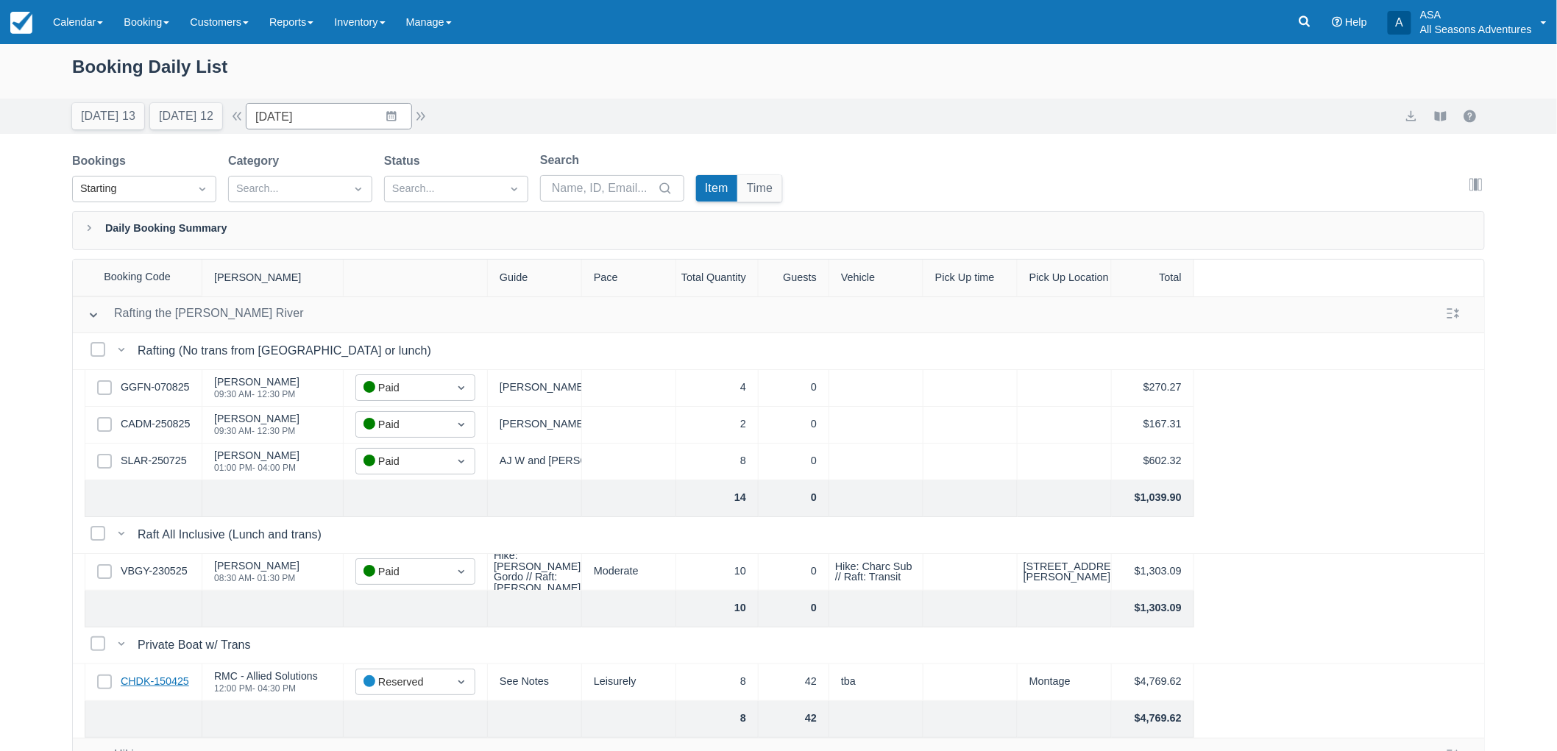
click at [174, 676] on link "CHDK-150425" at bounding box center [155, 682] width 68 height 16
click at [401, 111] on input "08/25/25" at bounding box center [329, 116] width 166 height 26
click at [432, 337] on td "29" at bounding box center [420, 341] width 29 height 28
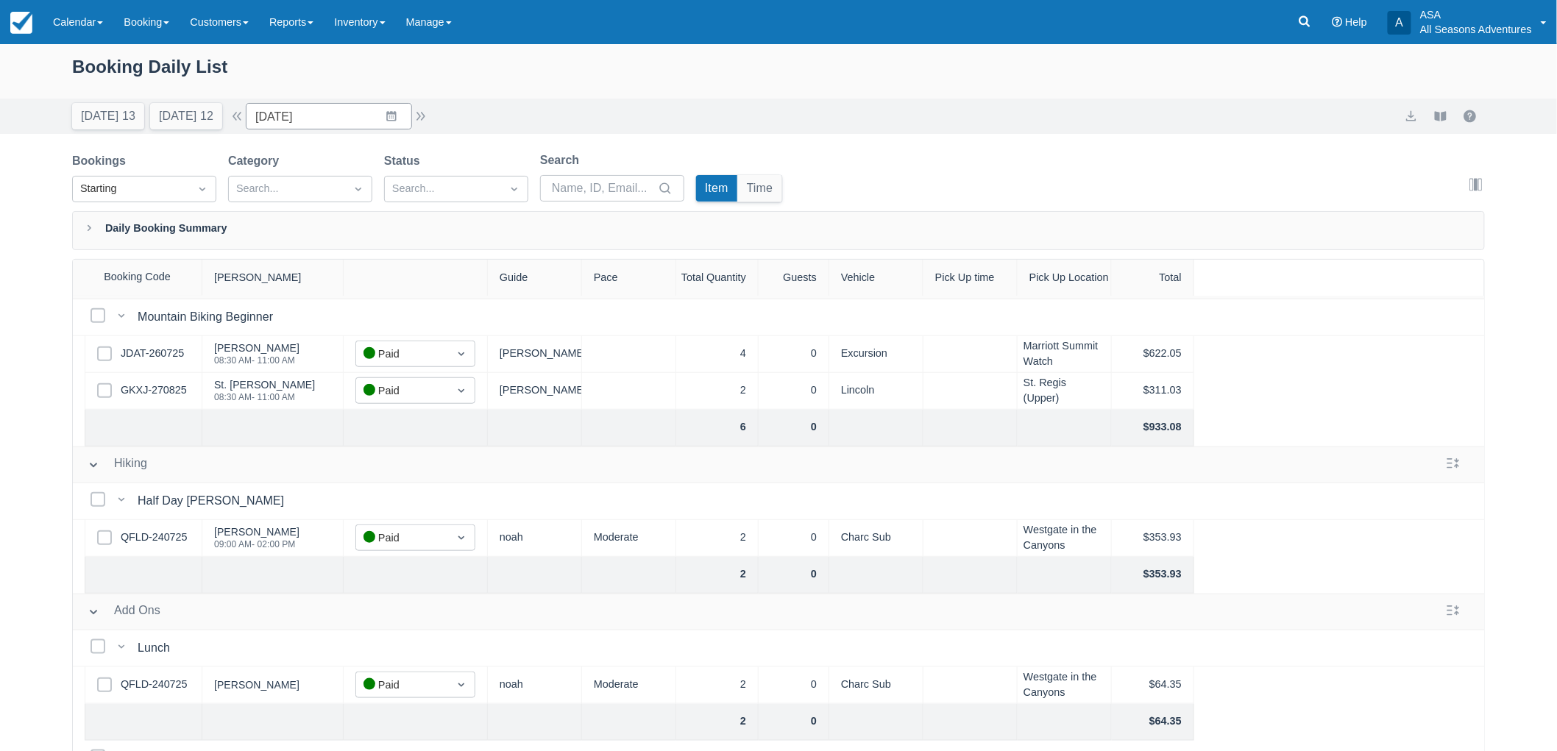
scroll to position [624, 0]
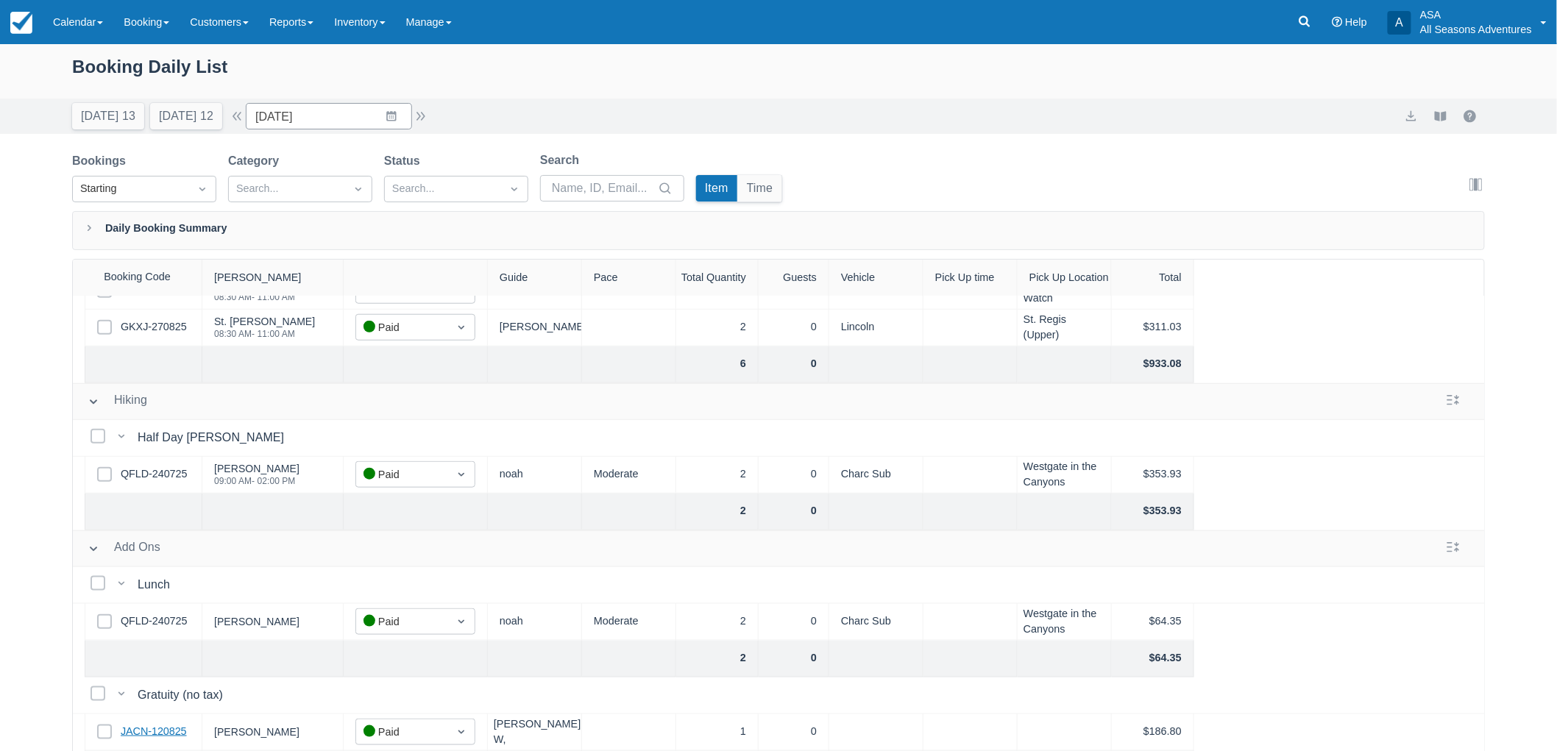
click at [172, 724] on link "JACN-120825" at bounding box center [154, 732] width 66 height 16
click at [78, 115] on button "Today 13" at bounding box center [108, 116] width 72 height 26
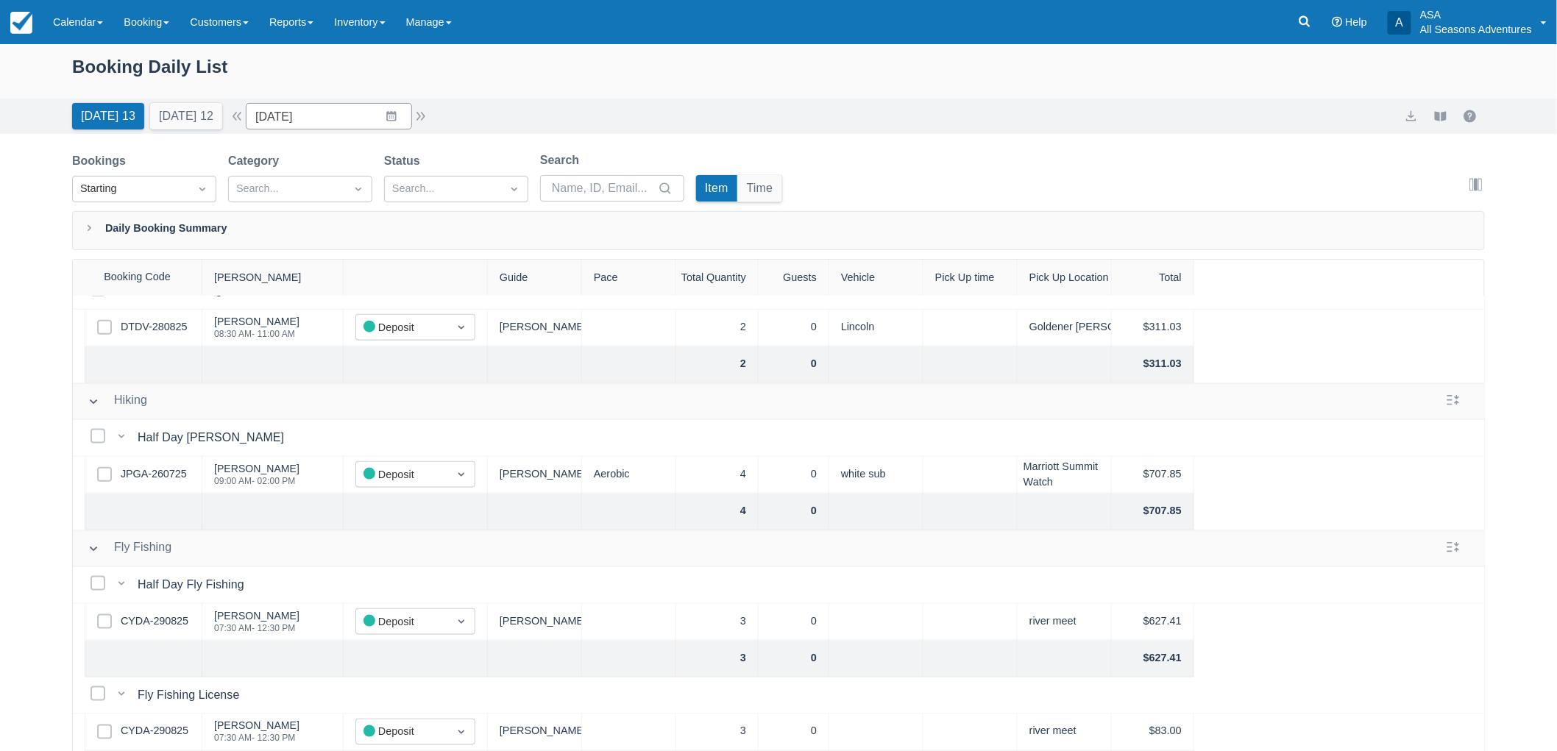
scroll to position [771, 0]
click at [158, 119] on button "Tomorrow 12" at bounding box center [186, 116] width 72 height 26
type input "08/31/25"
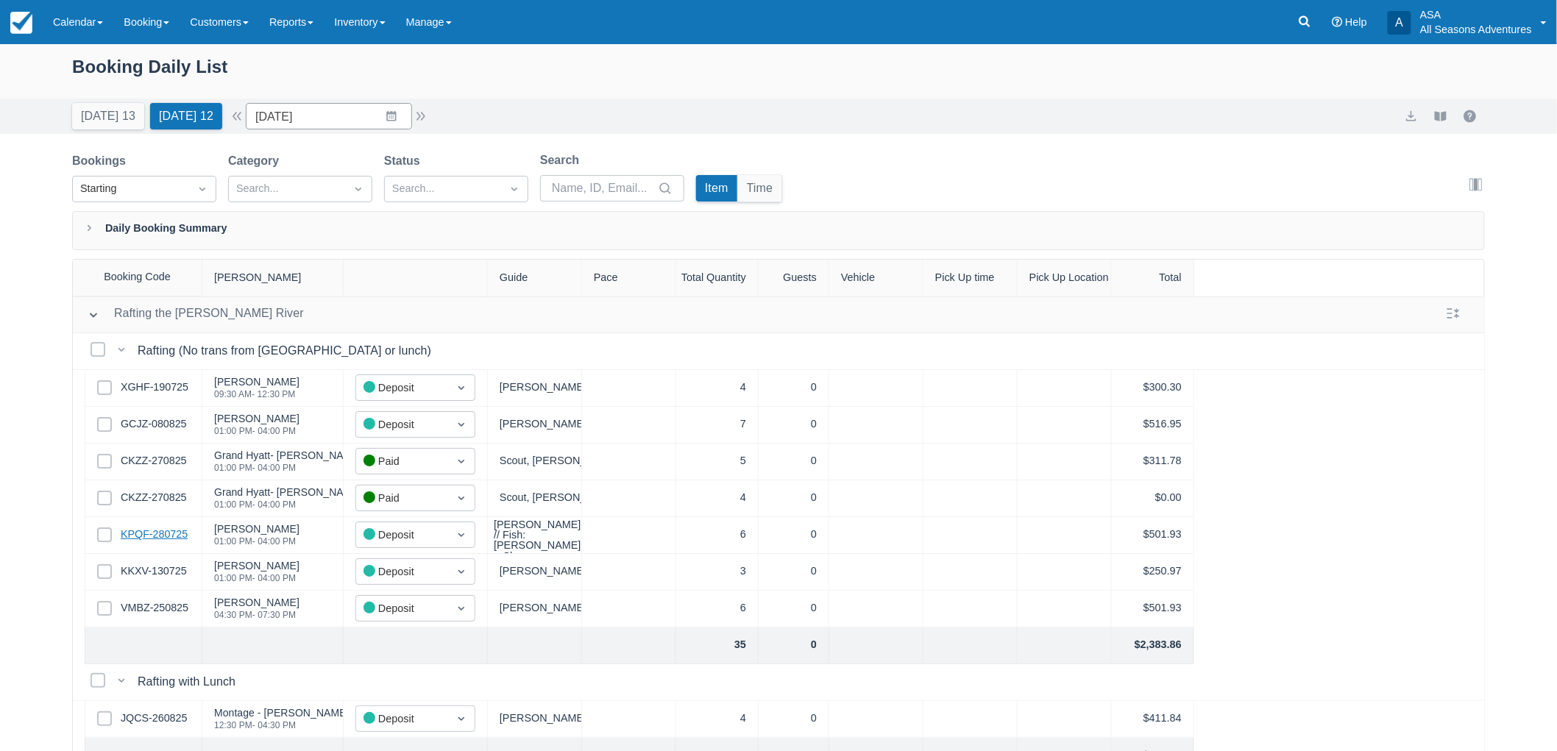
click at [174, 527] on link "KPQF-280725" at bounding box center [154, 535] width 67 height 16
click at [173, 605] on link "VMBZ-250825" at bounding box center [155, 608] width 68 height 16
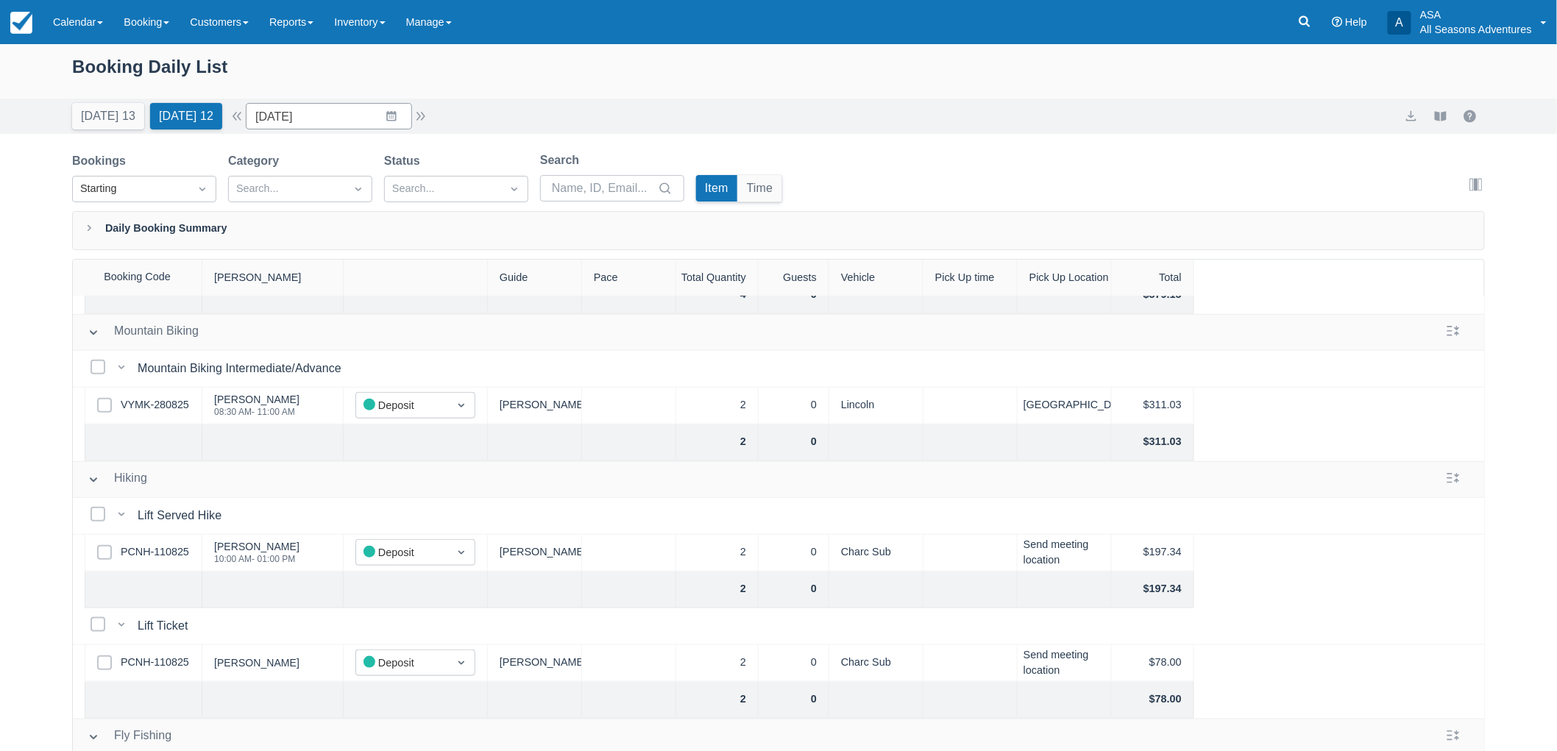
scroll to position [327, 0]
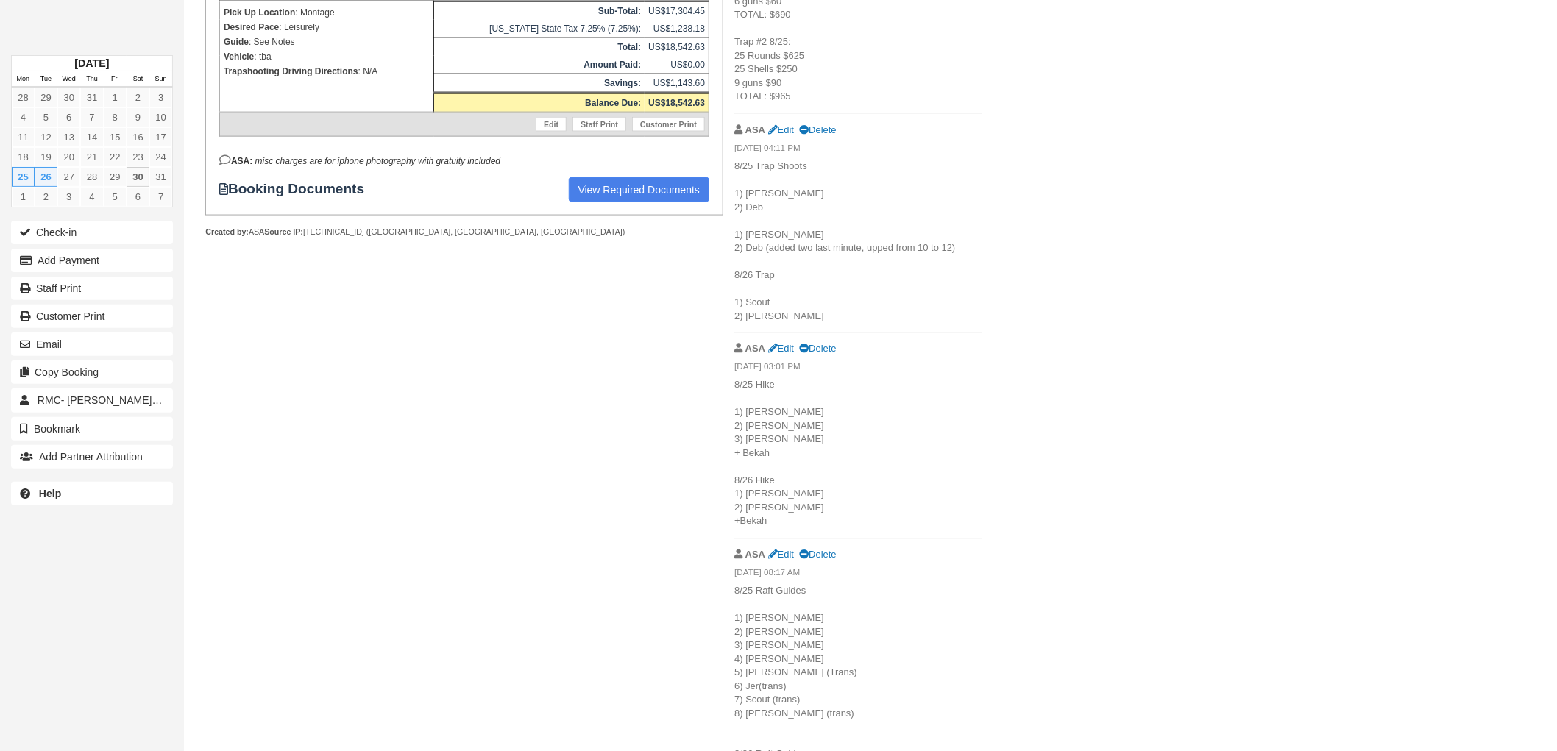
scroll to position [818, 0]
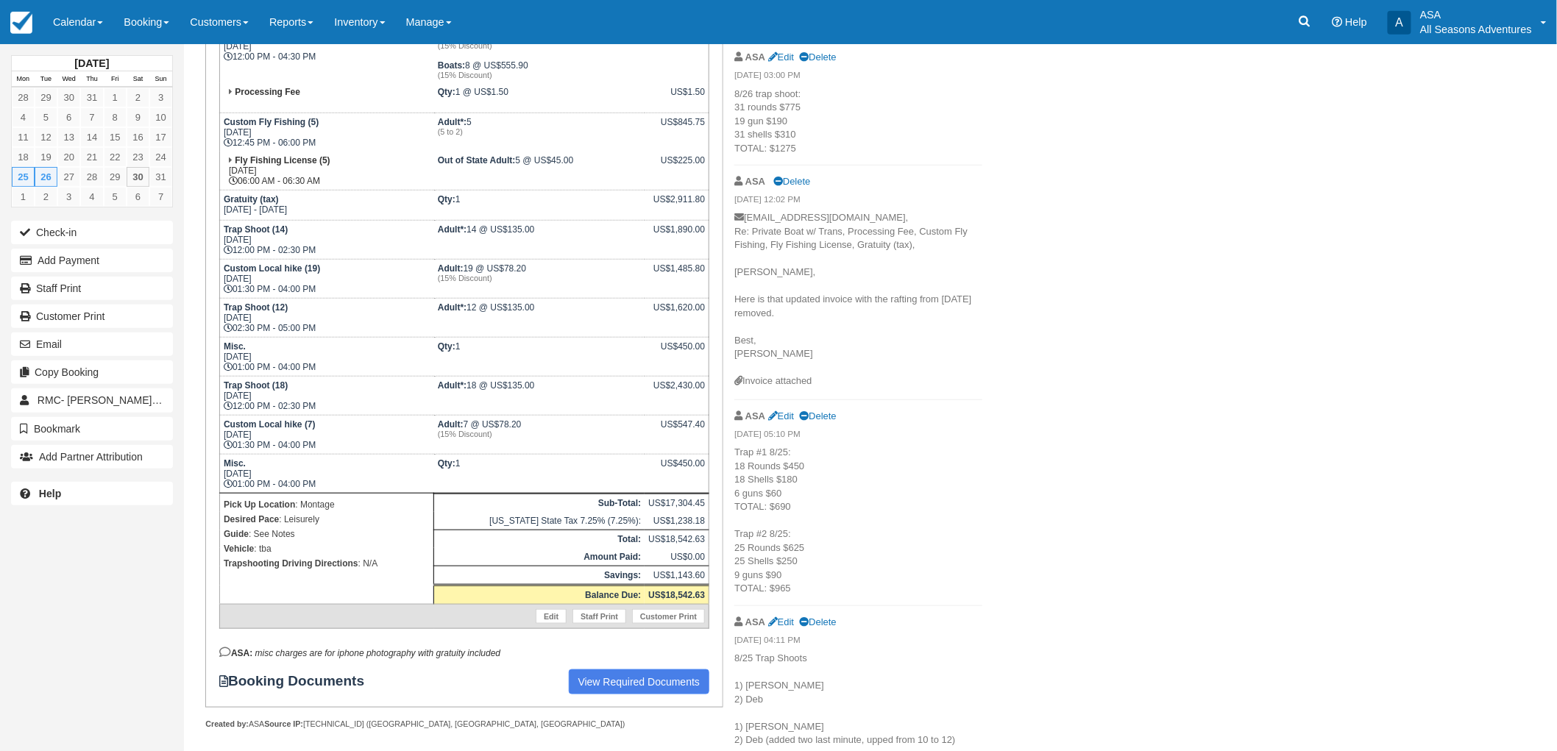
scroll to position [327, 0]
click at [9, 591] on div "[DATE] Mon Tue Wed Thu Fri Sat Sun 28 29 30 31 1 2 3 4 5 6 7 8 9 10 11 12 13 14…" at bounding box center [92, 375] width 184 height 751
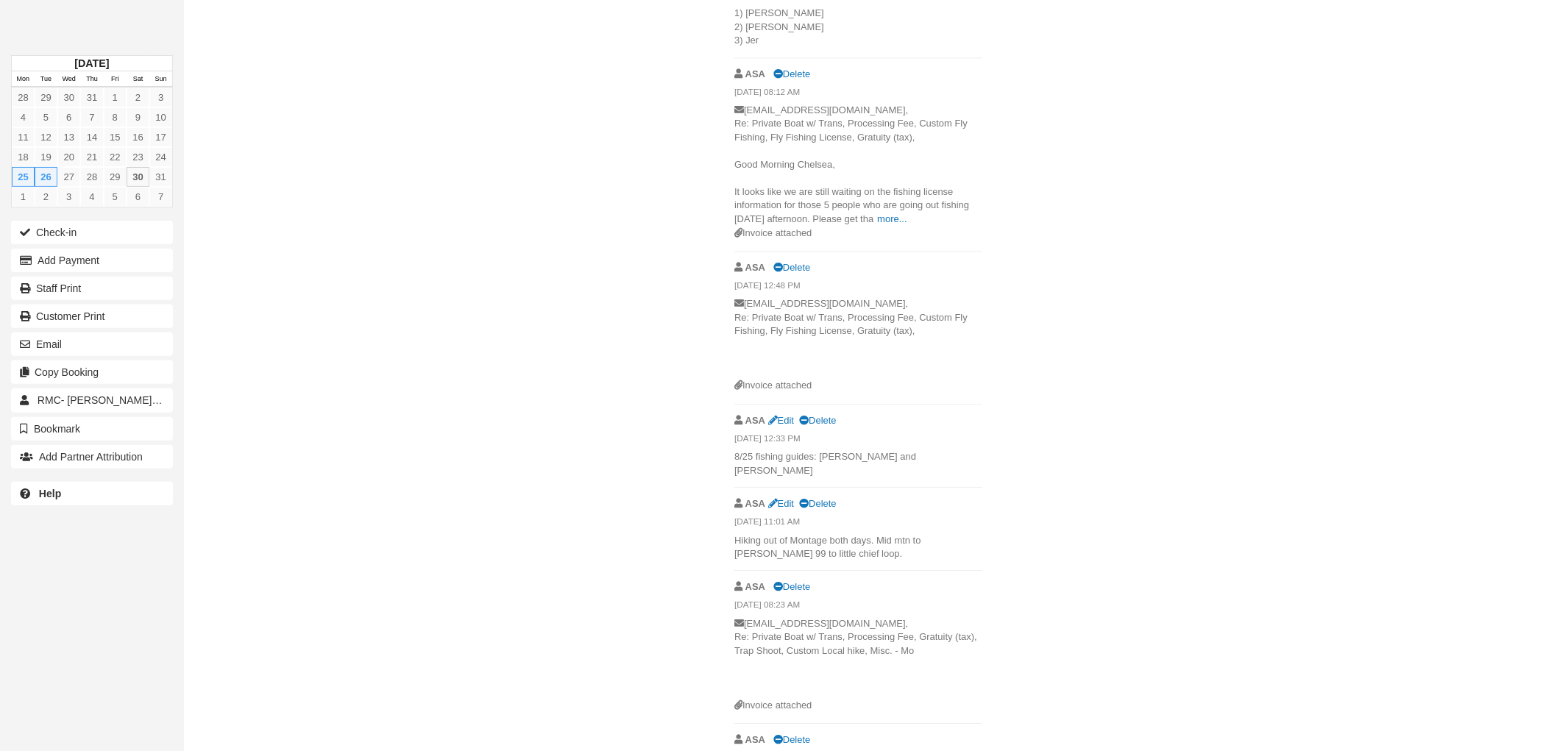
scroll to position [1558, 0]
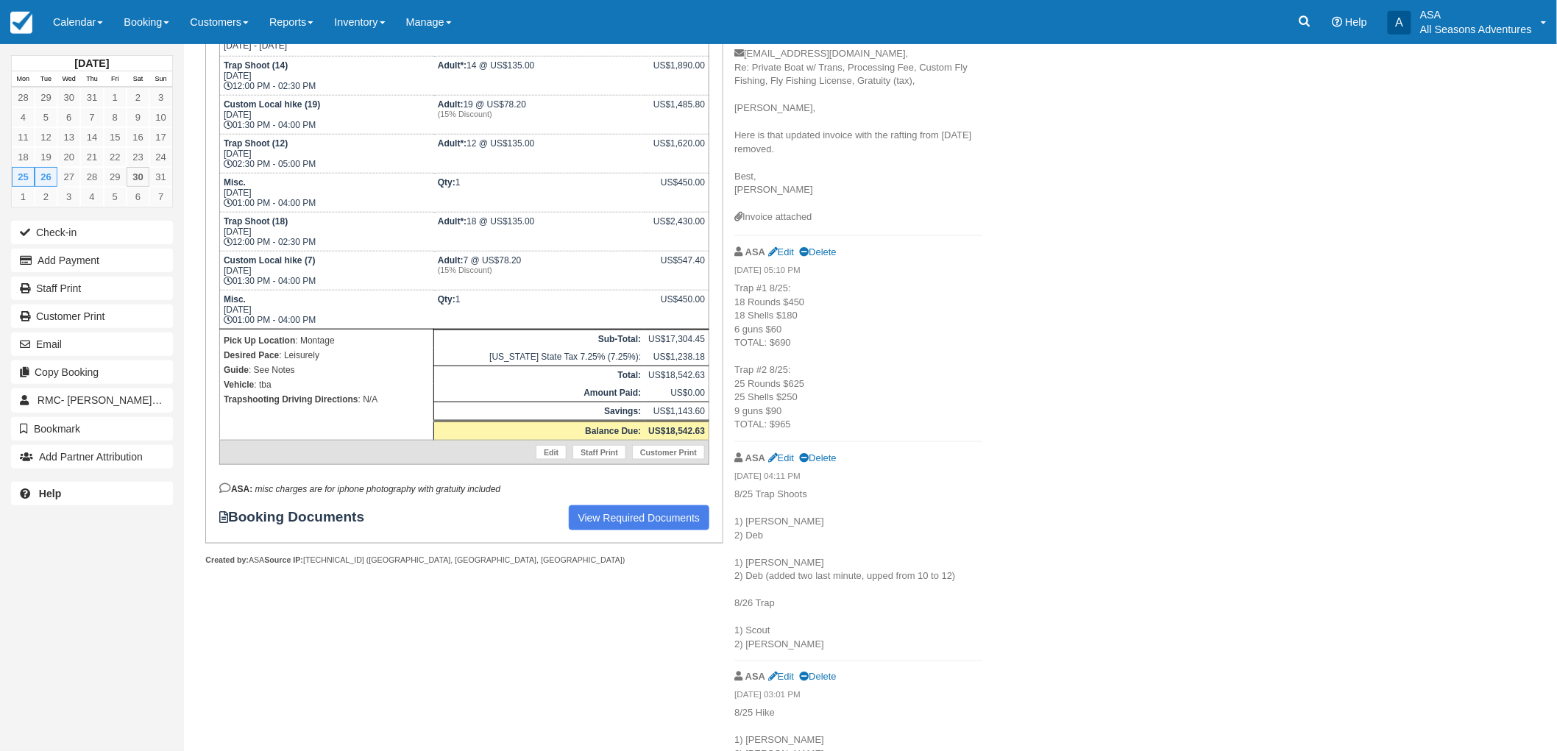
scroll to position [653, 0]
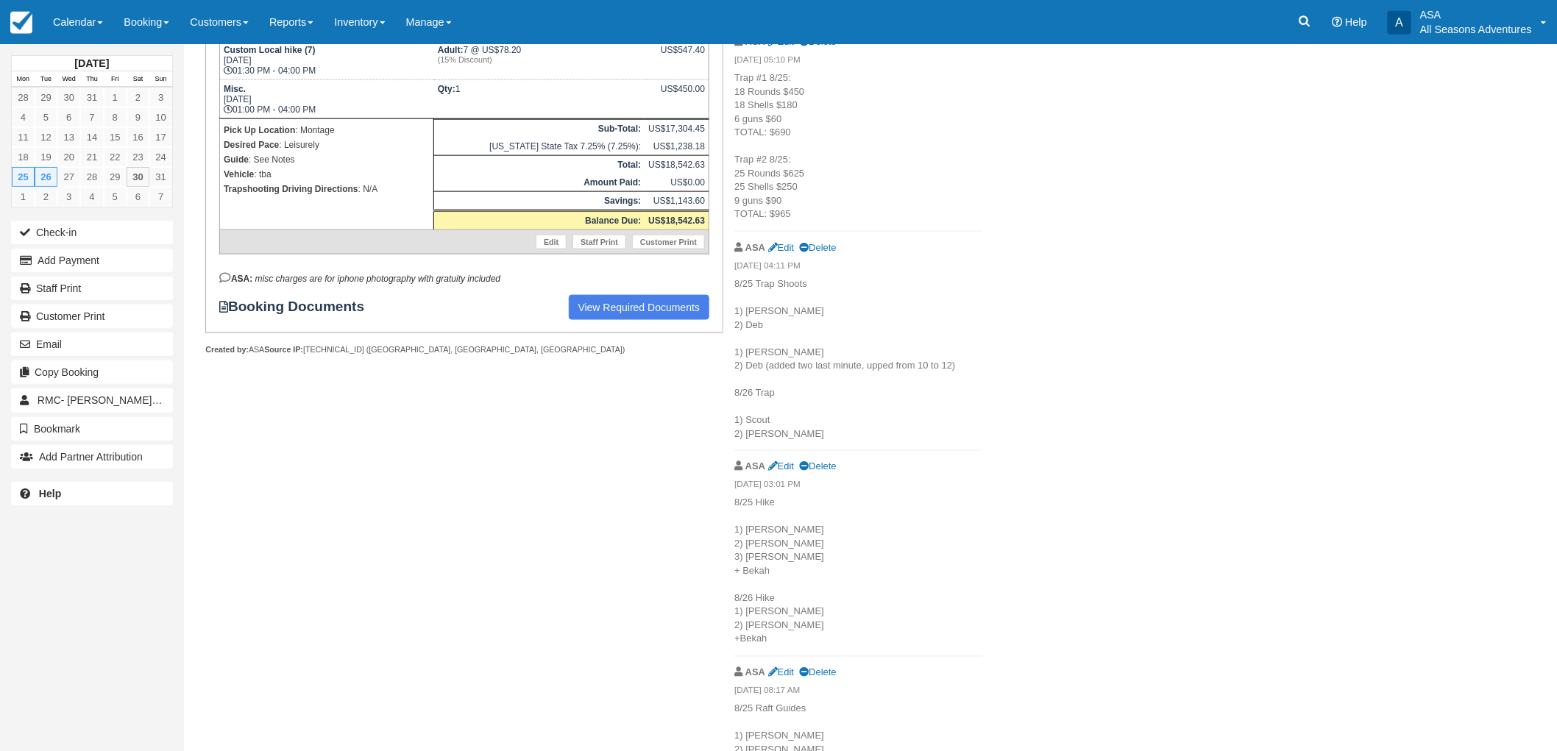
scroll to position [736, 0]
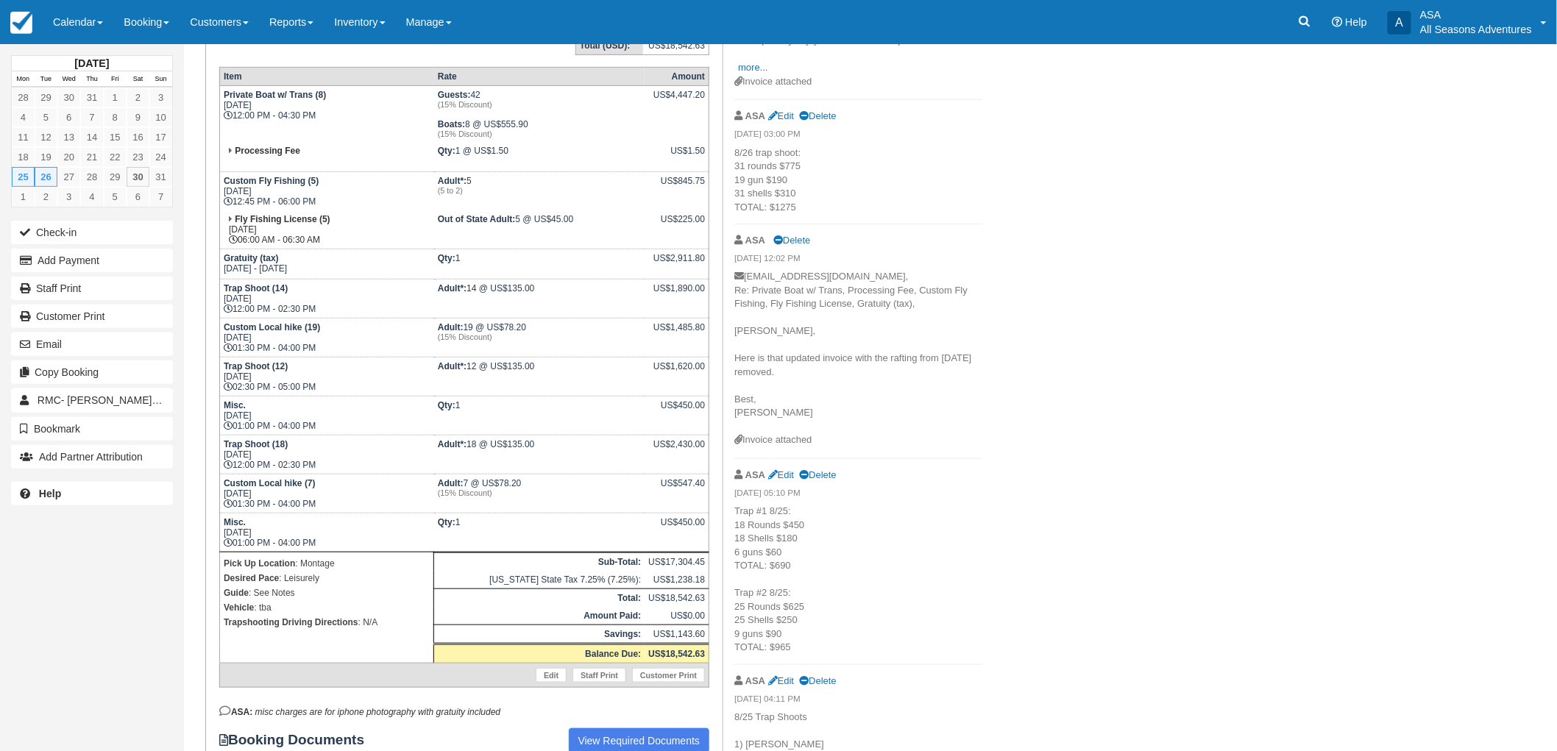
scroll to position [82, 0]
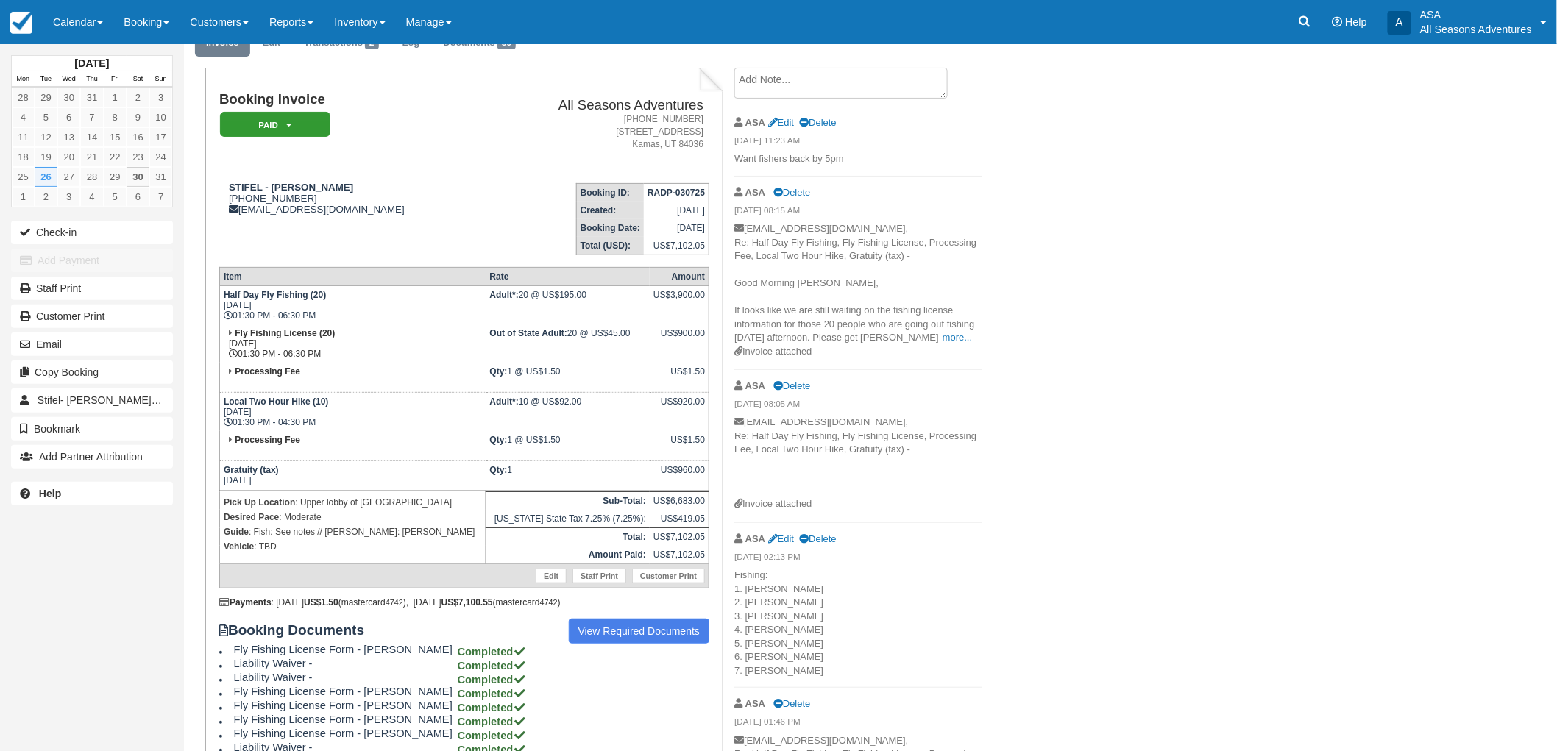
scroll to position [245, 0]
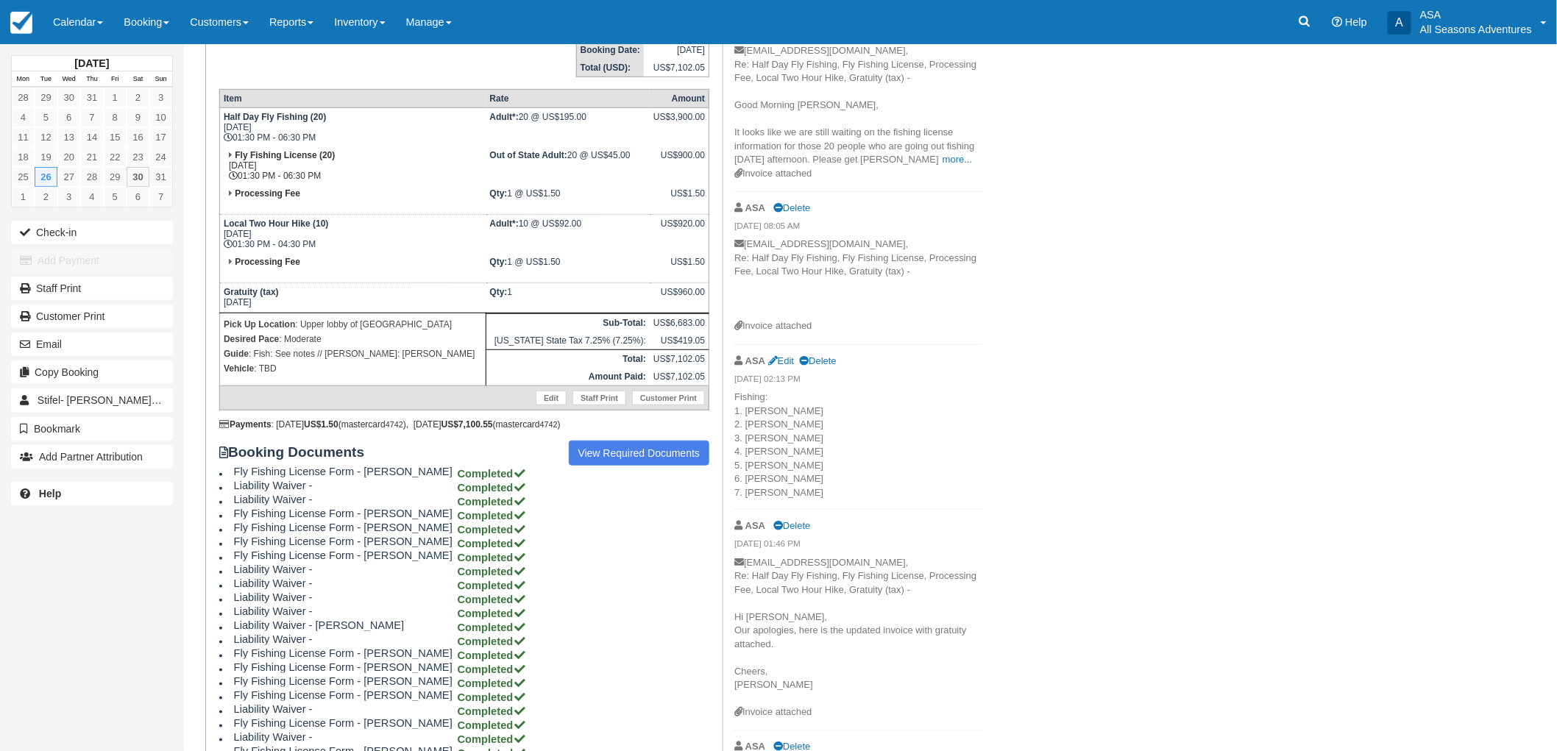
click at [59, 672] on div "August 2025 Mon Tue Wed Thu Fri Sat Sun 28 29 30 31 1 2 3 4 5 6 7 8 9 10 11 12 …" at bounding box center [92, 375] width 184 height 751
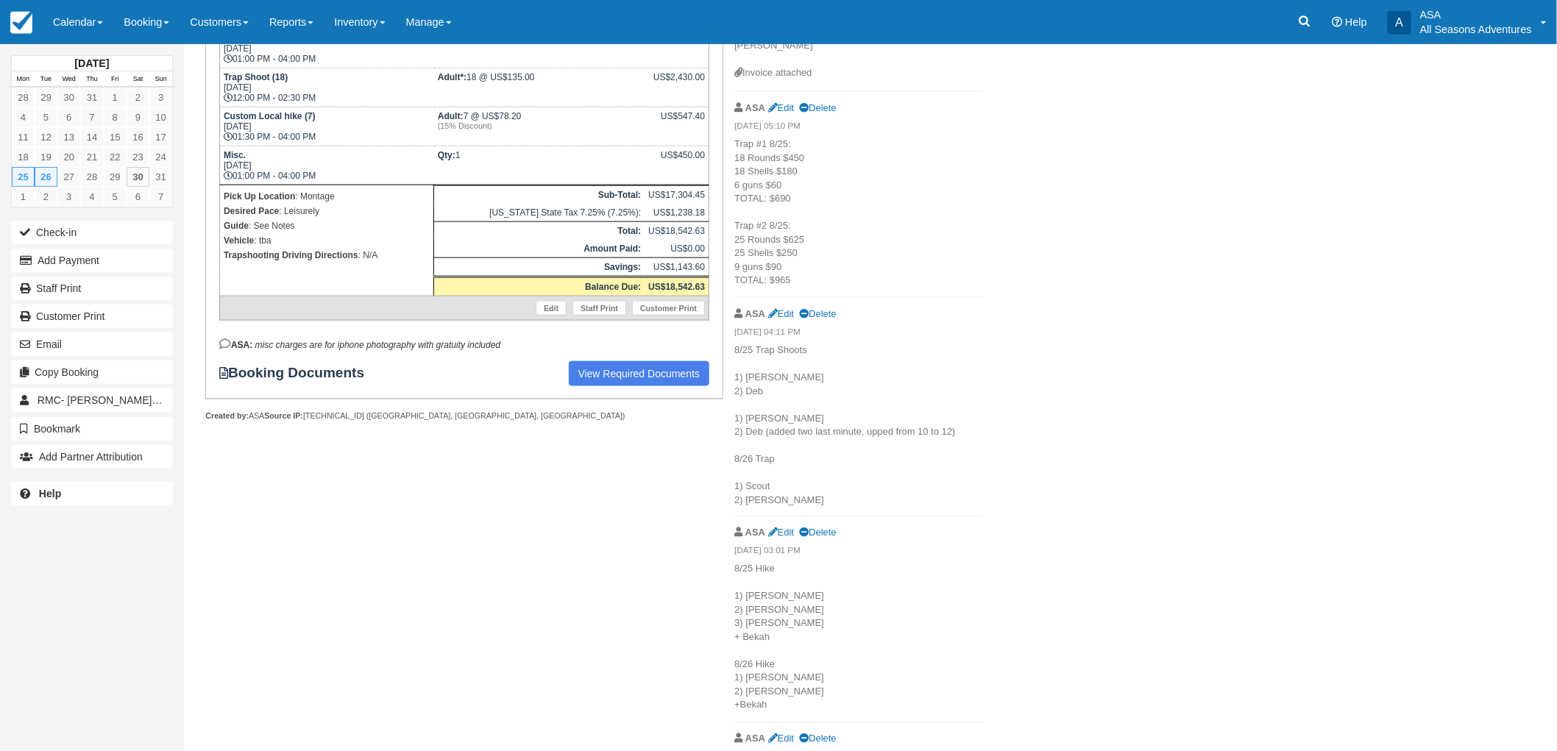
scroll to position [653, 0]
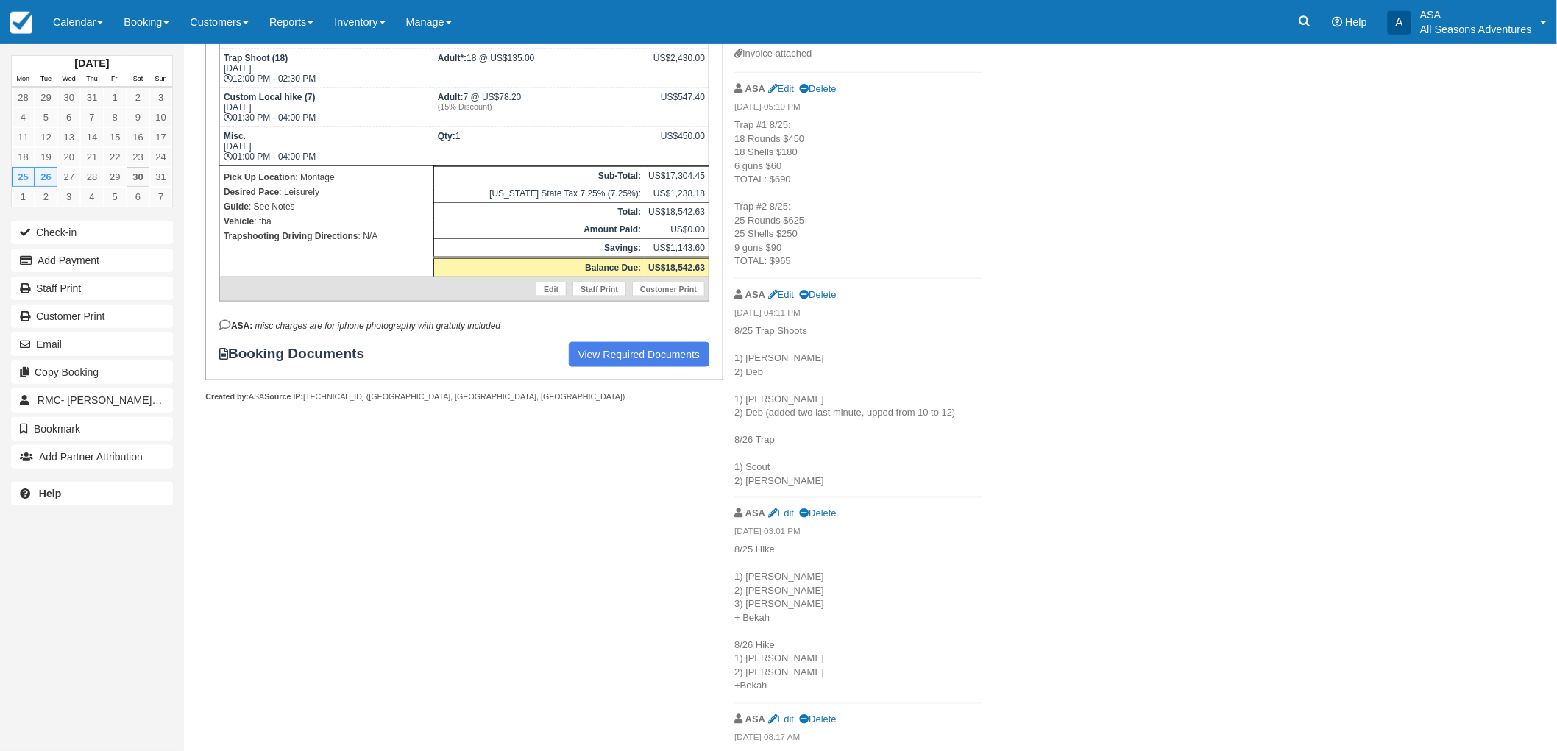
click at [46, 547] on div "[DATE] Mon Tue Wed Thu Fri Sat Sun 28 29 30 31 1 2 3 4 5 6 7 8 9 10 11 12 13 14…" at bounding box center [92, 375] width 184 height 751
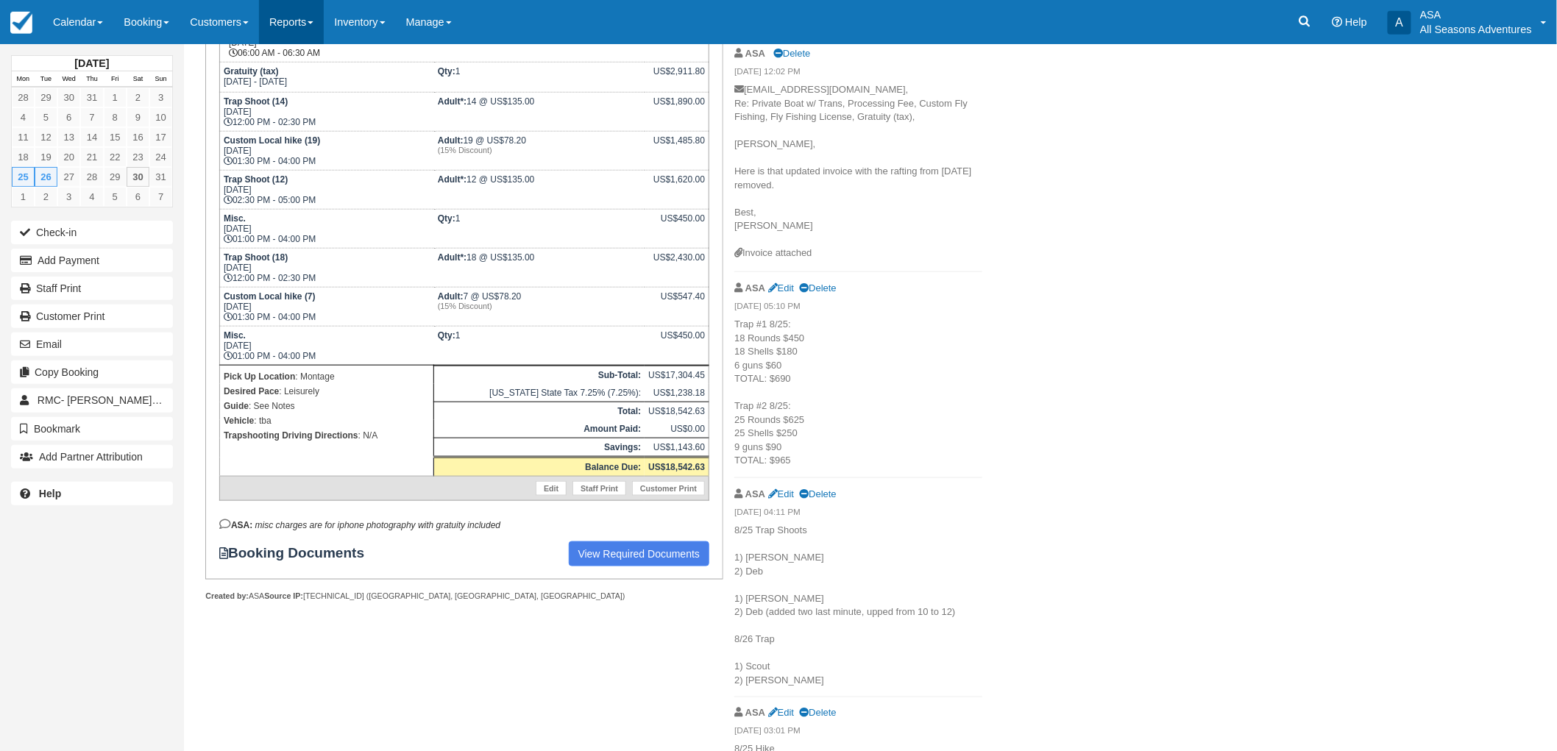
scroll to position [327, 0]
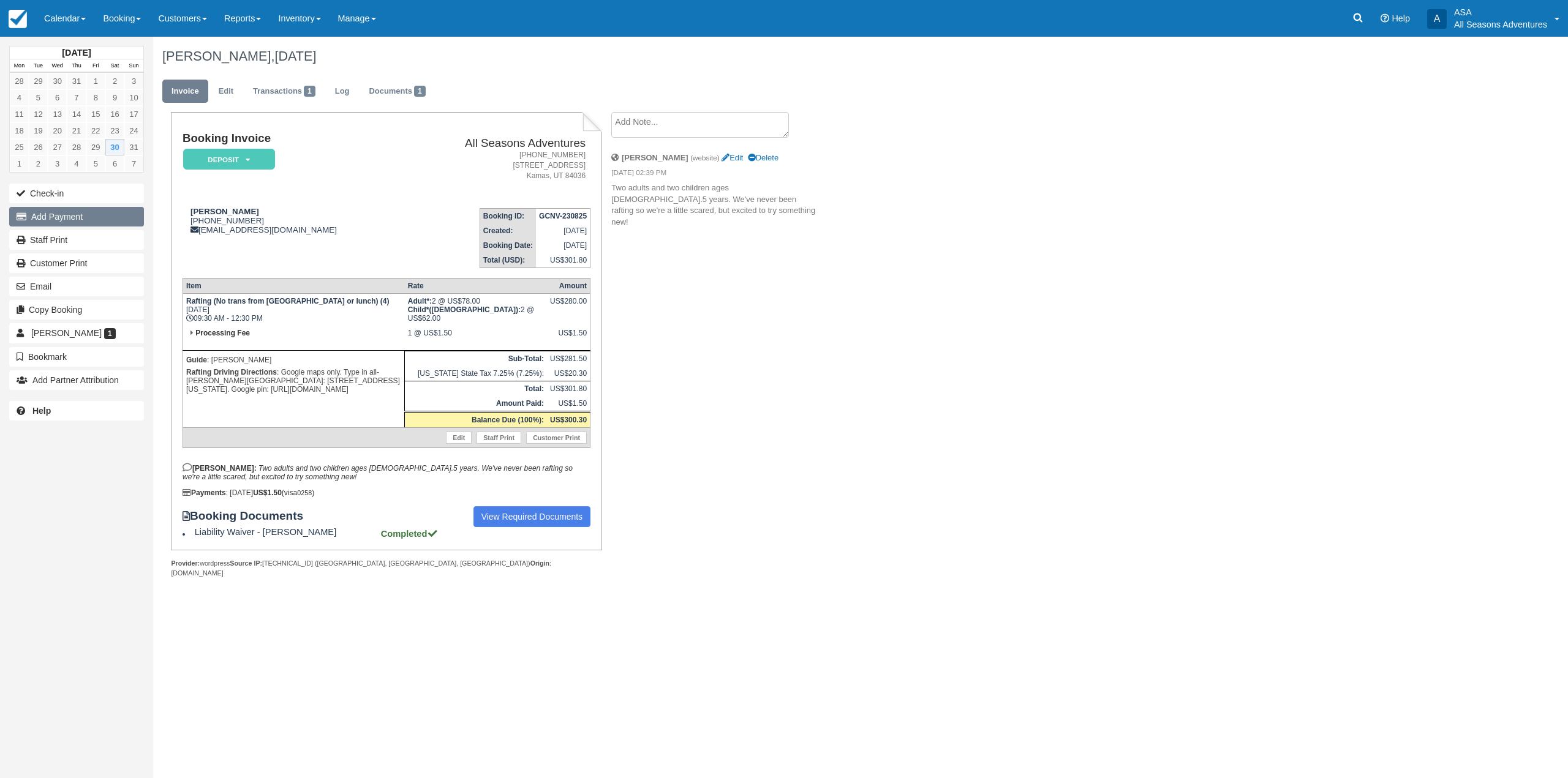
click at [98, 216] on button "Add Payment" at bounding box center [77, 217] width 135 height 20
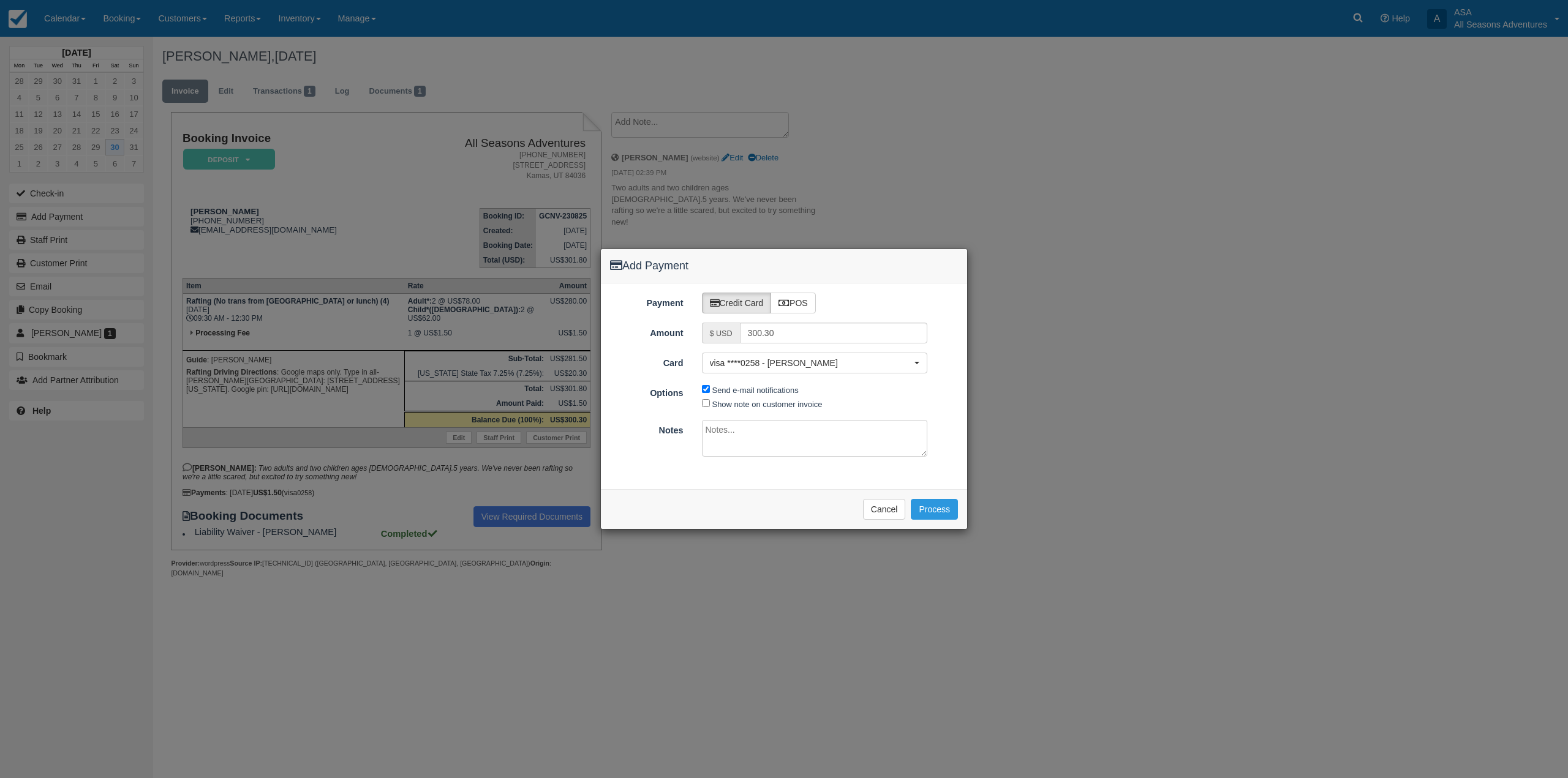
click at [886, 520] on div "Please wait while the payment is processed ... Cancel Process" at bounding box center [784, 509] width 366 height 40
click at [885, 509] on button "Cancel" at bounding box center [885, 509] width 43 height 21
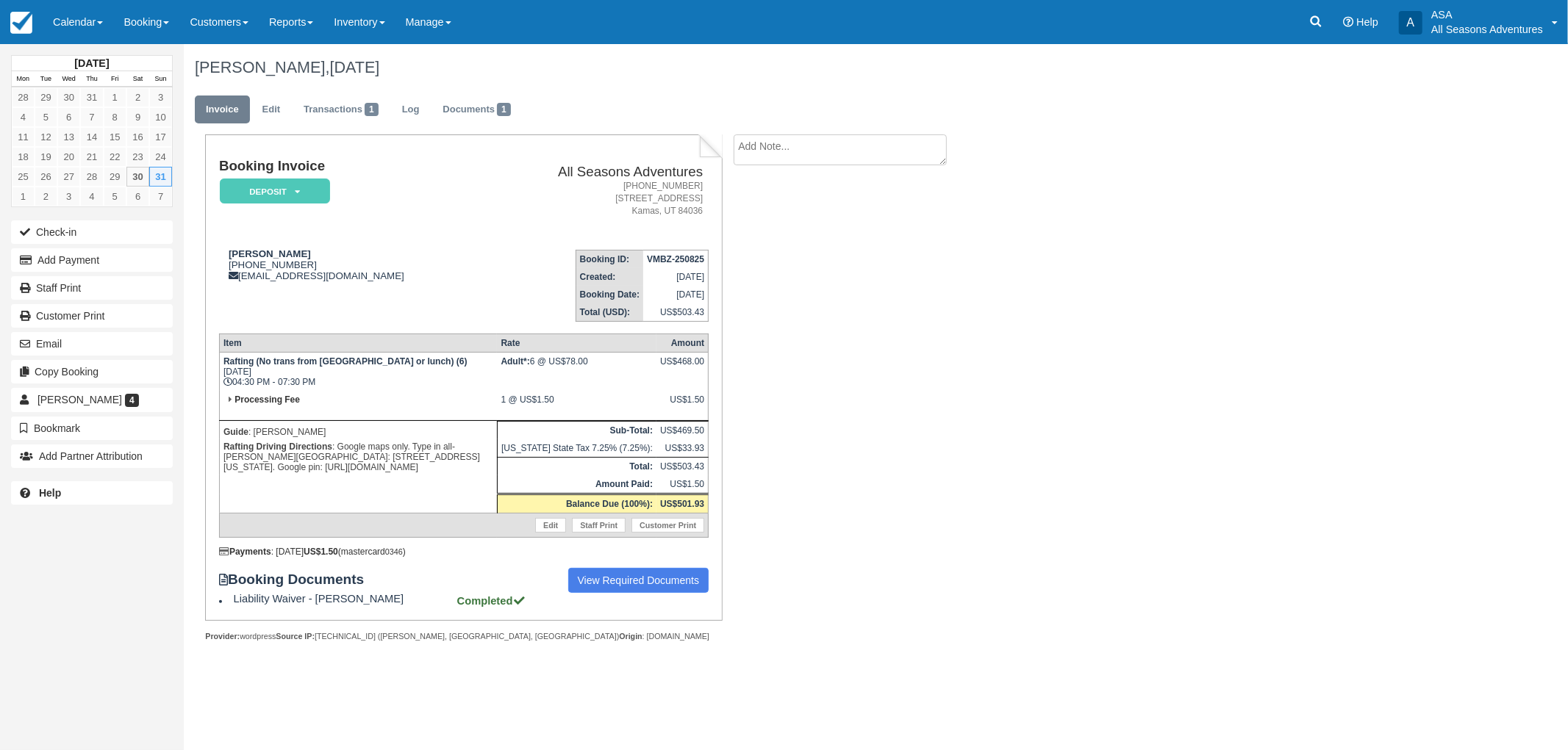
click at [452, 138] on div "Booking Invoice Deposit   Pending Reserved Paid Waiting Cancelled All Seasons A…" at bounding box center [462, 377] width 516 height 485
click at [466, 107] on link "Documents 1" at bounding box center [476, 110] width 90 height 29
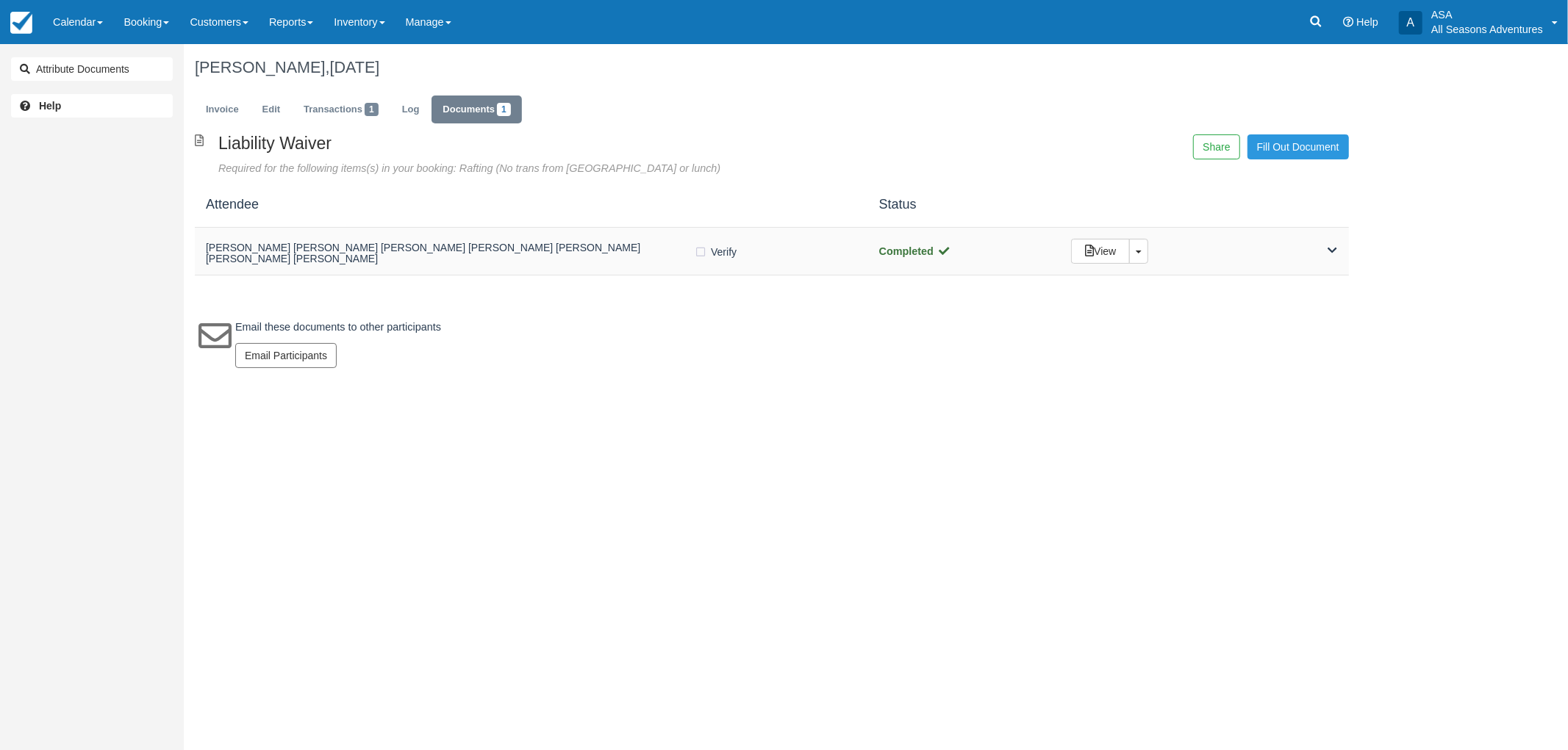
click at [790, 250] on div "Verify Verified" at bounding box center [775, 251] width 163 height 15
click at [791, 250] on div "Verify Verified" at bounding box center [775, 251] width 163 height 15
checkbox input "false"
click at [1223, 229] on div "[PERSON_NAME] [PERSON_NAME] [PERSON_NAME] [PERSON_NAME] [PERSON_NAME] [PERSON_N…" at bounding box center [771, 252] width 1154 height 48
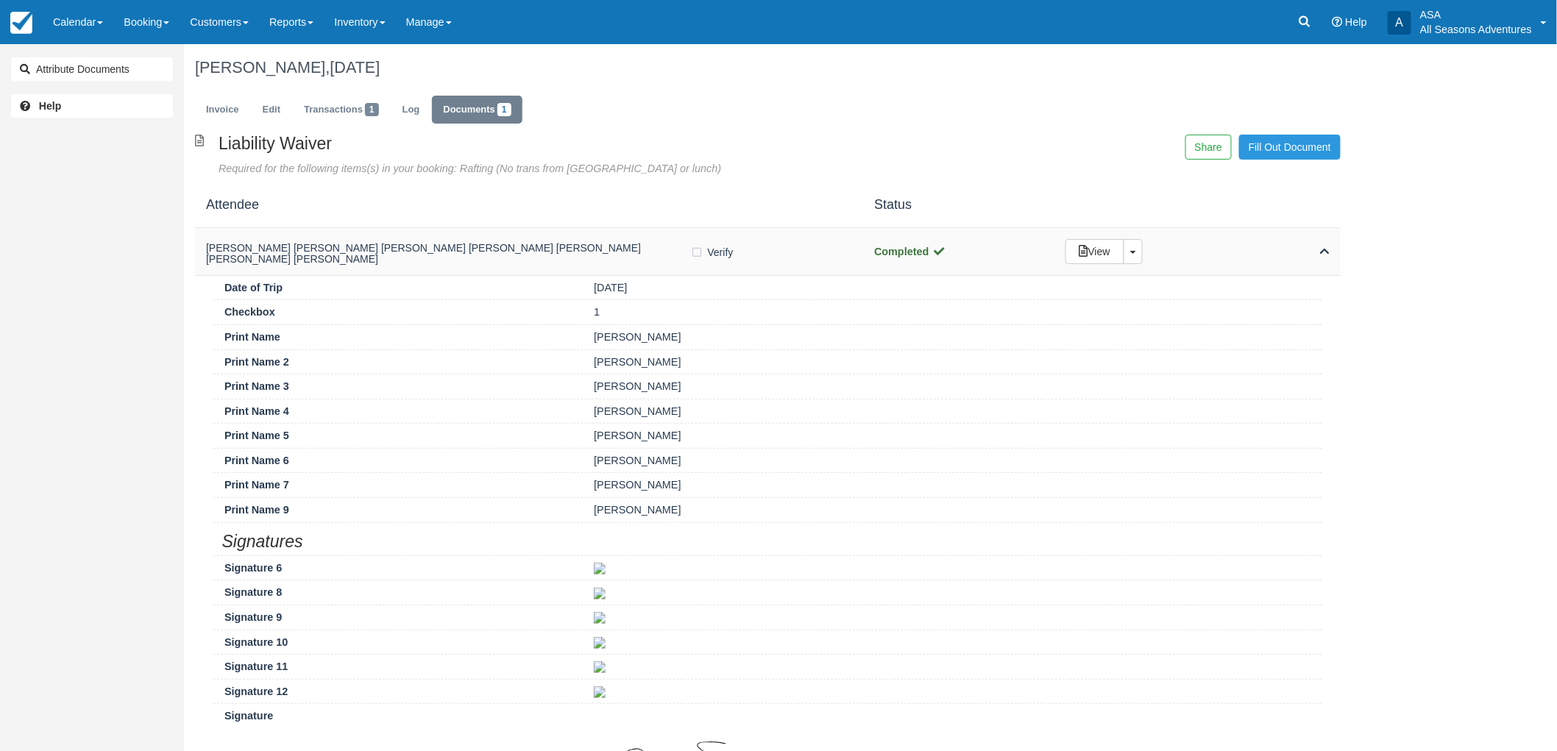
click at [1266, 239] on div "View Toggle Dropdown Detach" at bounding box center [1198, 251] width 286 height 25
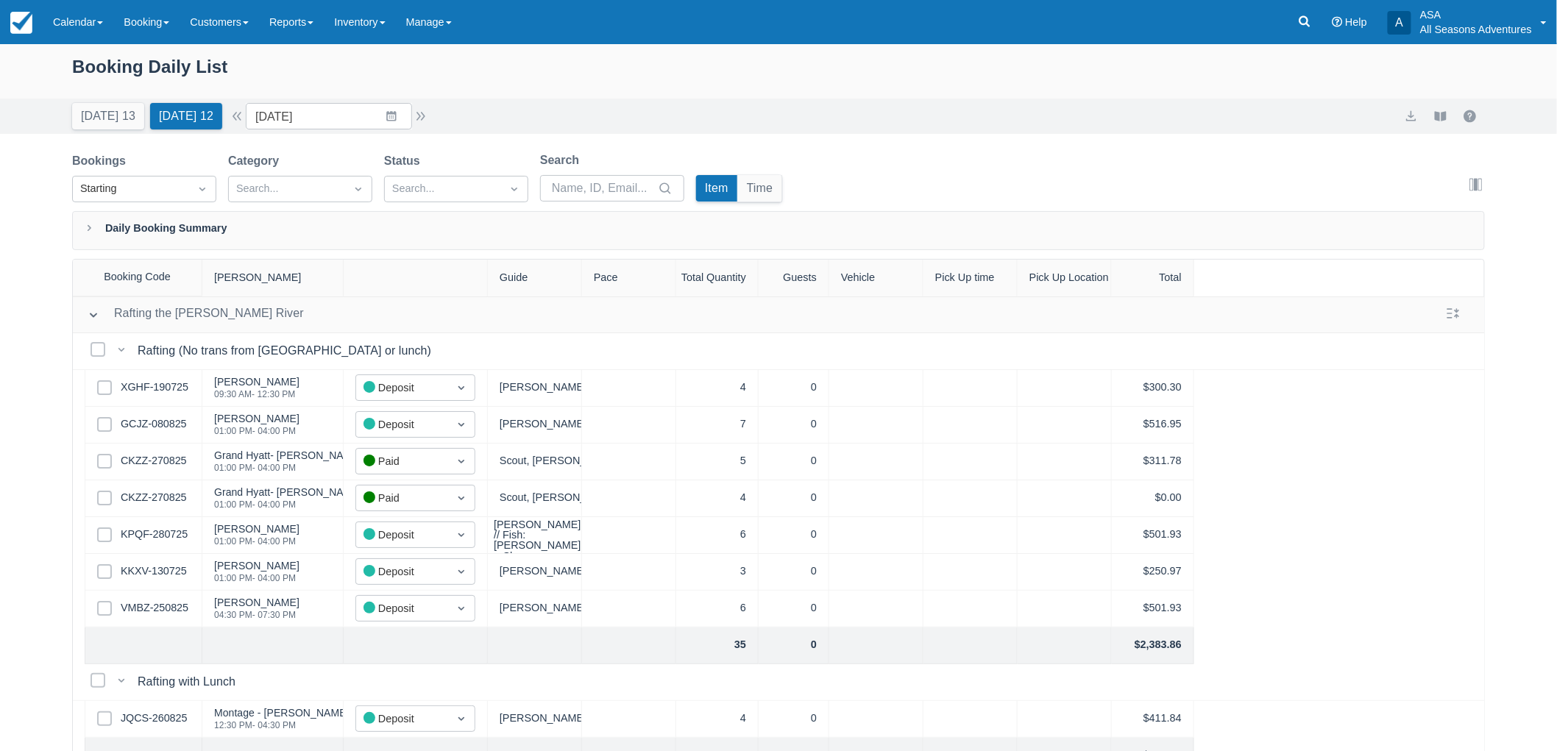
scroll to position [327, 0]
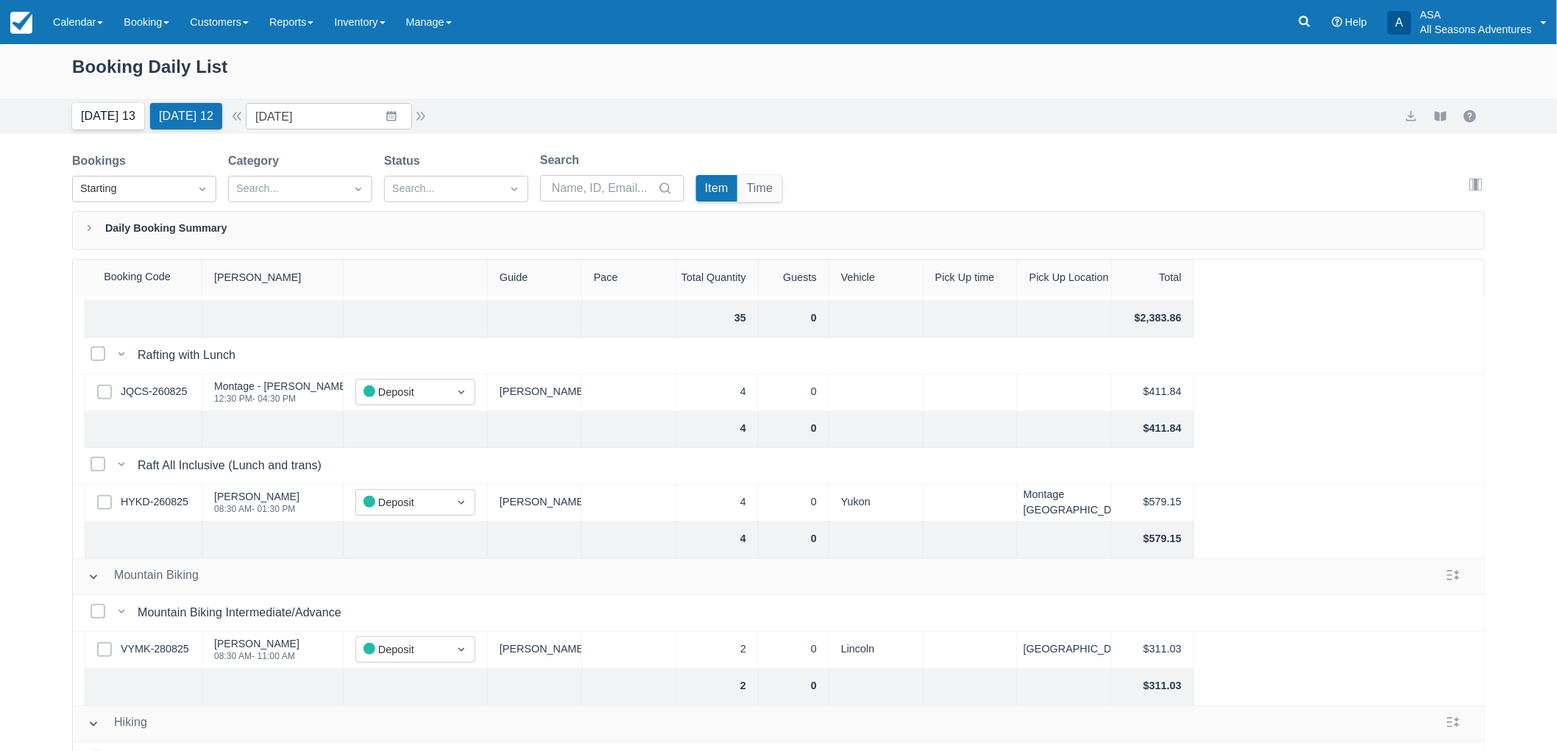
click at [97, 103] on button "[DATE] 13" at bounding box center [108, 116] width 72 height 26
type input "[DATE]"
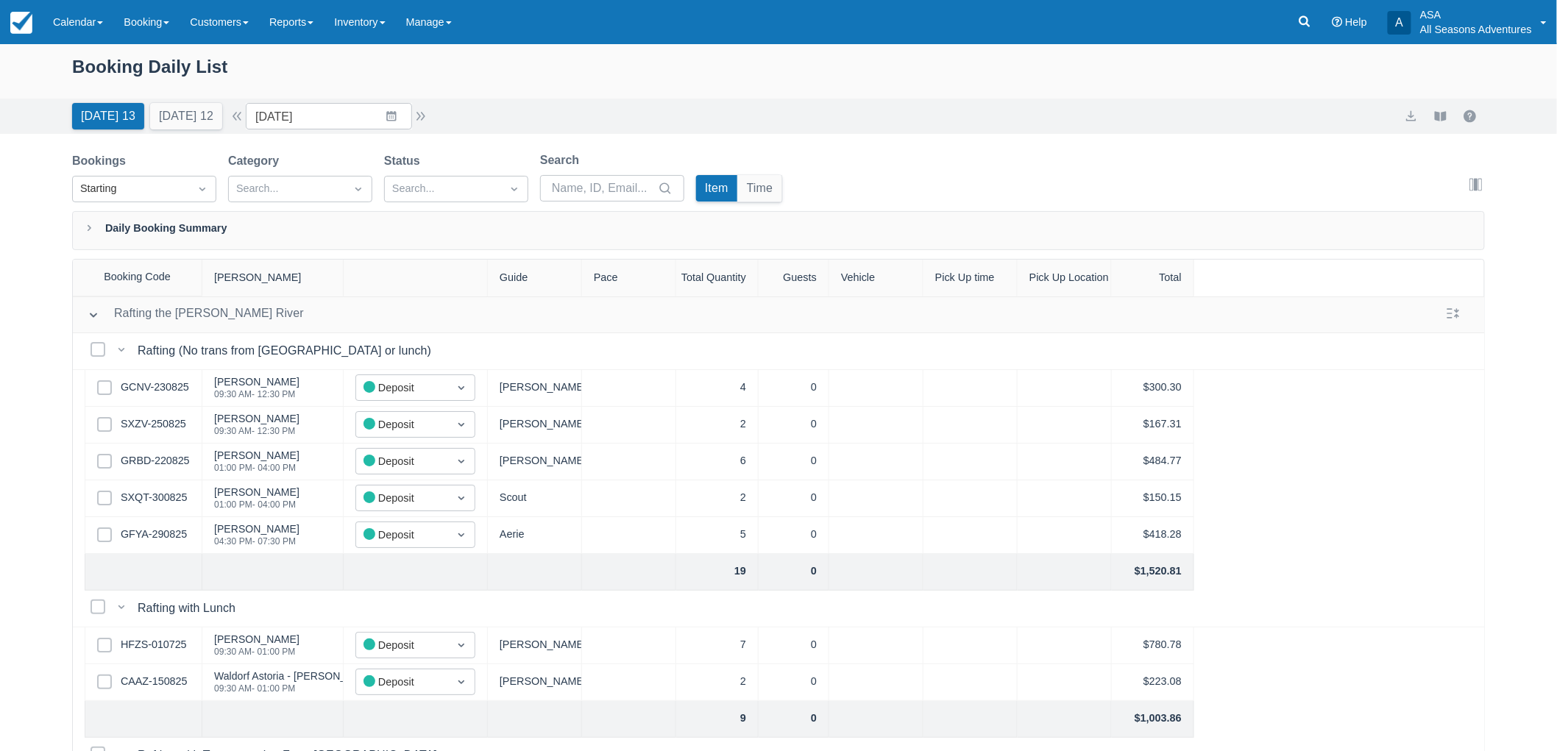
scroll to position [74, 0]
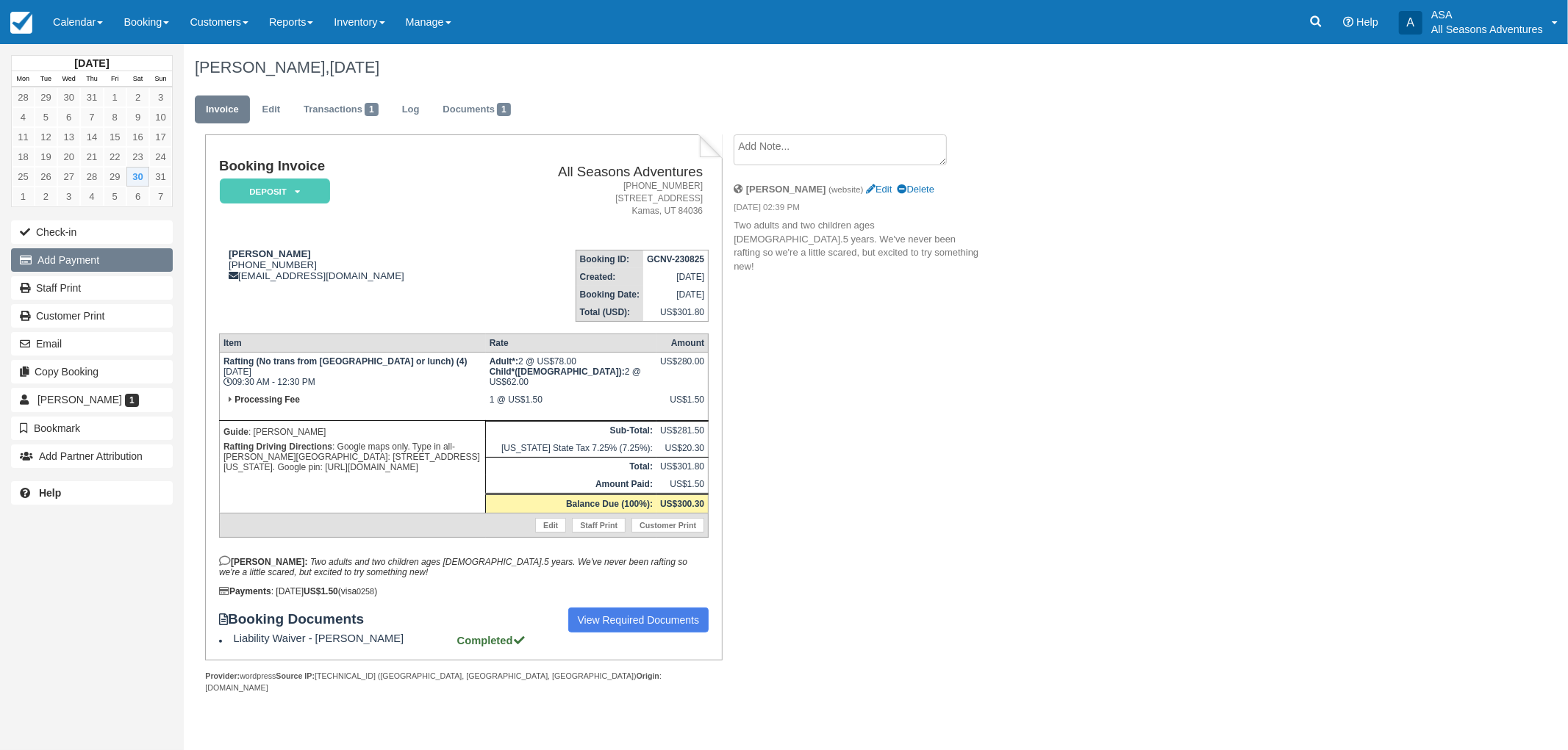
click at [89, 254] on button "Add Payment" at bounding box center [92, 261] width 162 height 24
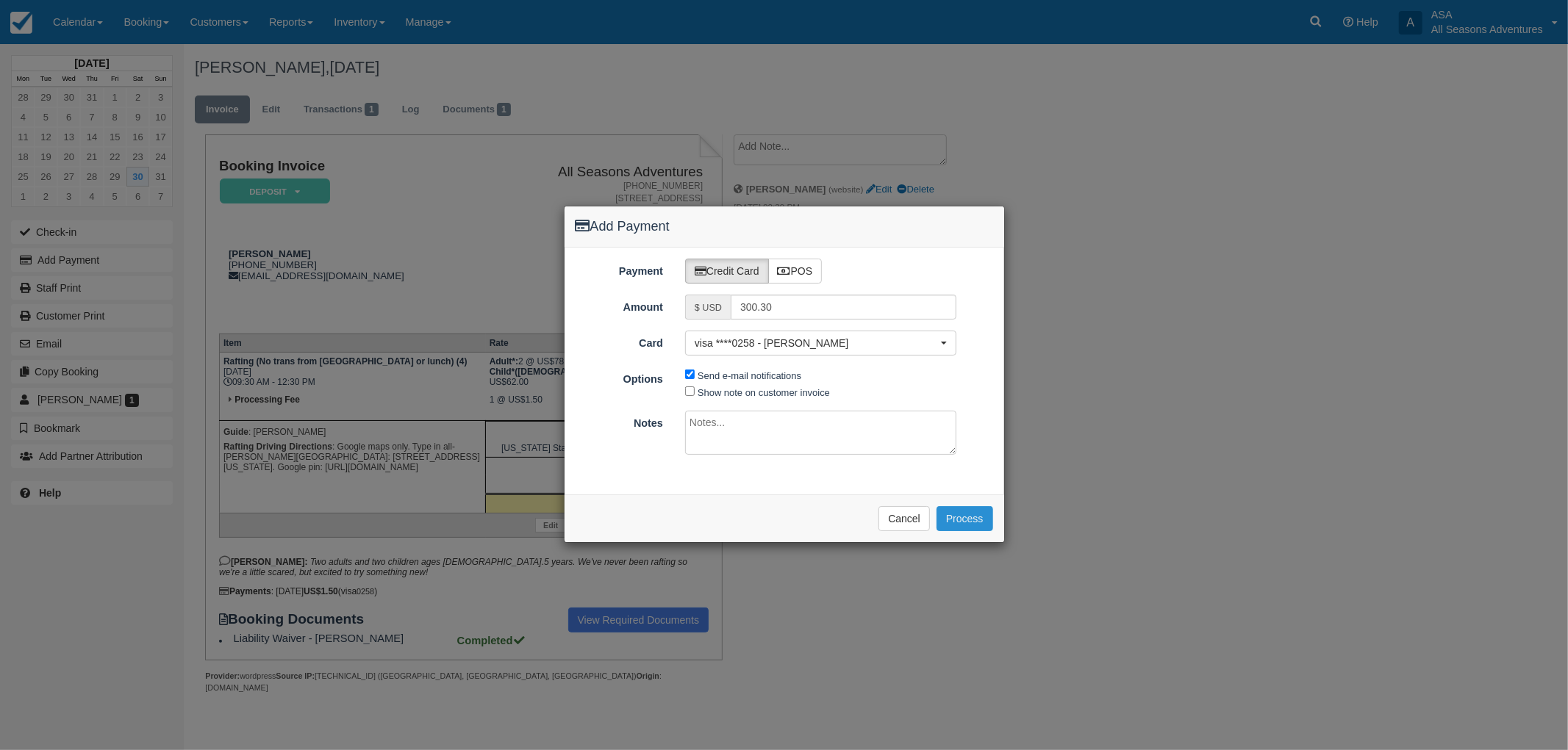
click at [957, 511] on button "Process" at bounding box center [965, 518] width 57 height 25
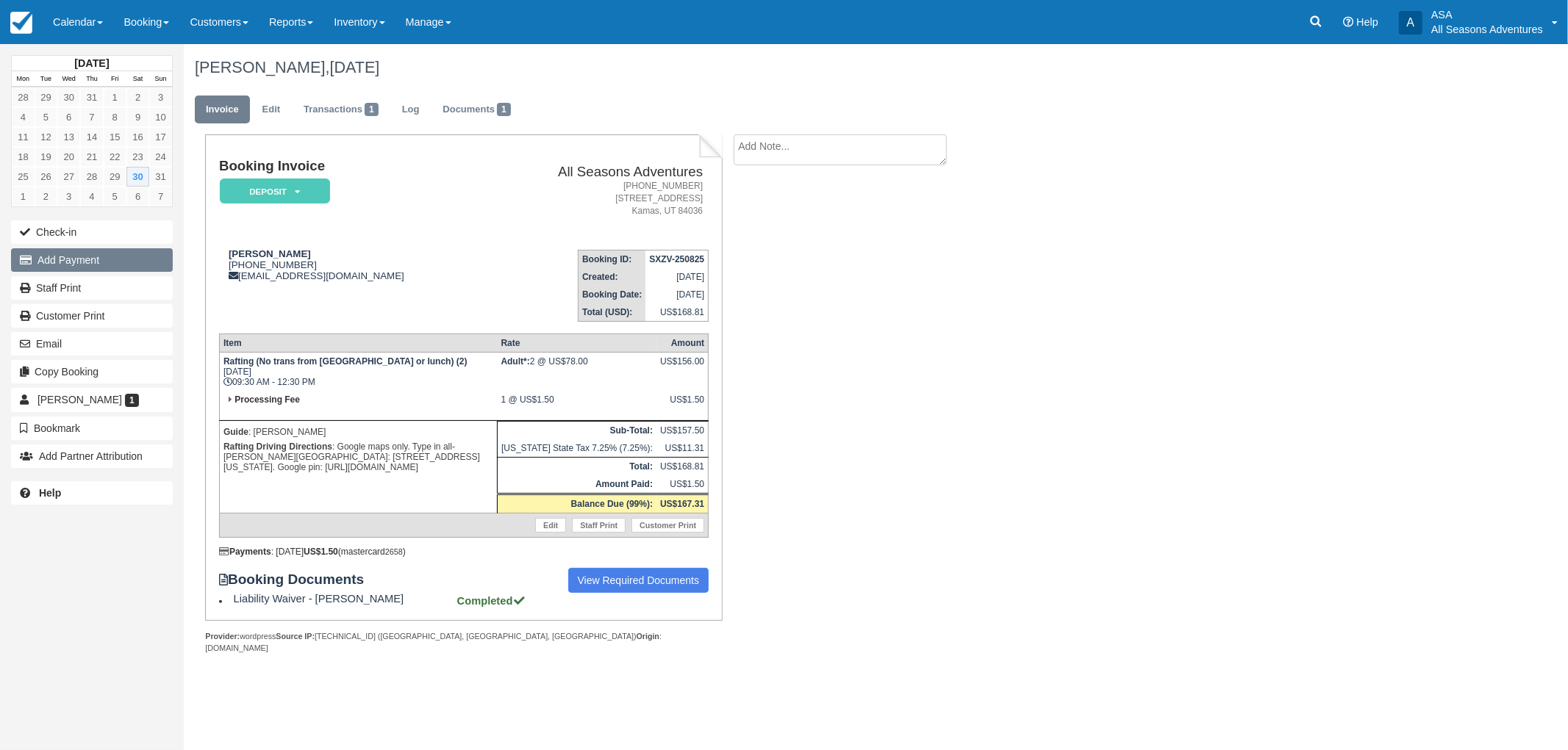
click at [79, 258] on button "Add Payment" at bounding box center [92, 261] width 162 height 24
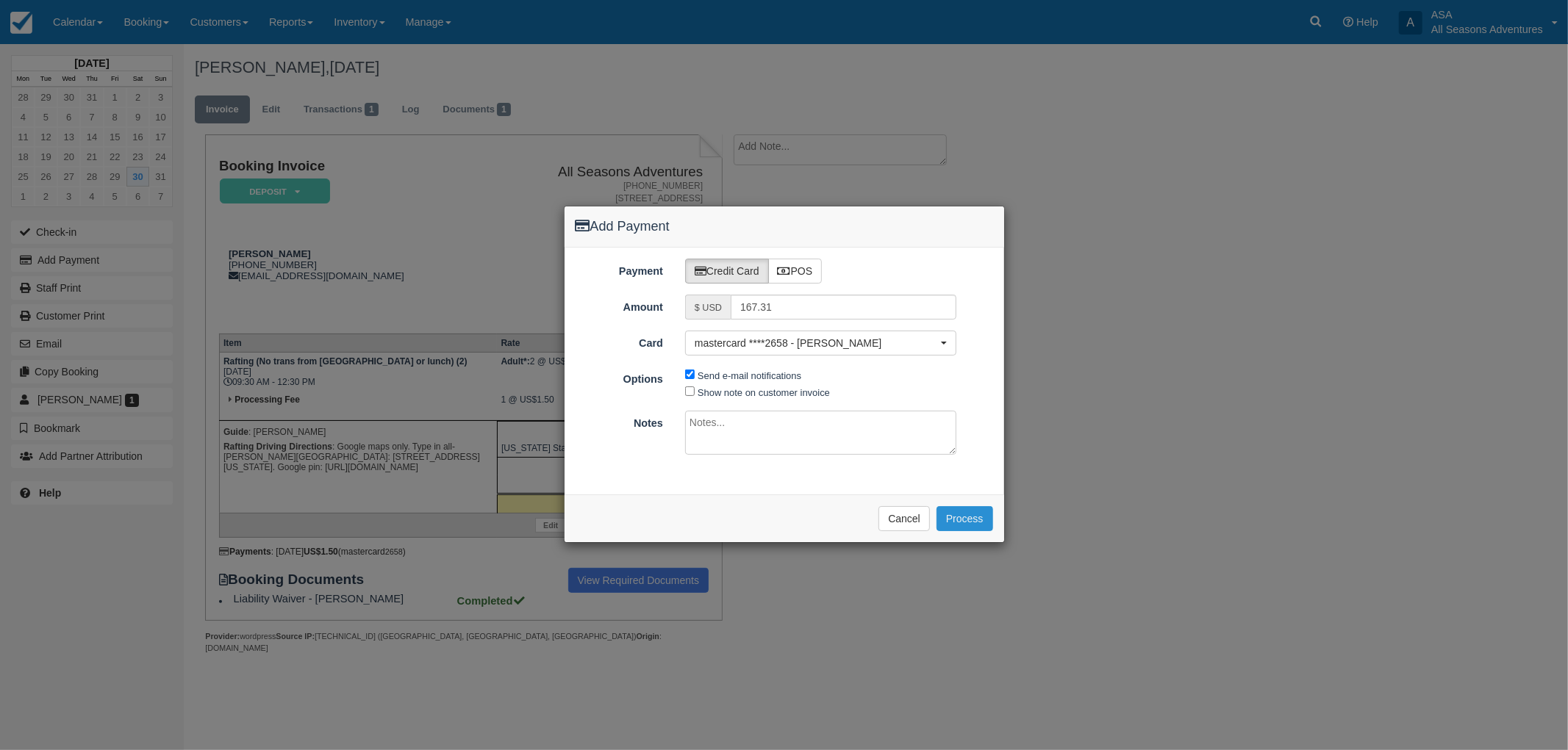
click at [946, 518] on button "Process" at bounding box center [965, 518] width 57 height 25
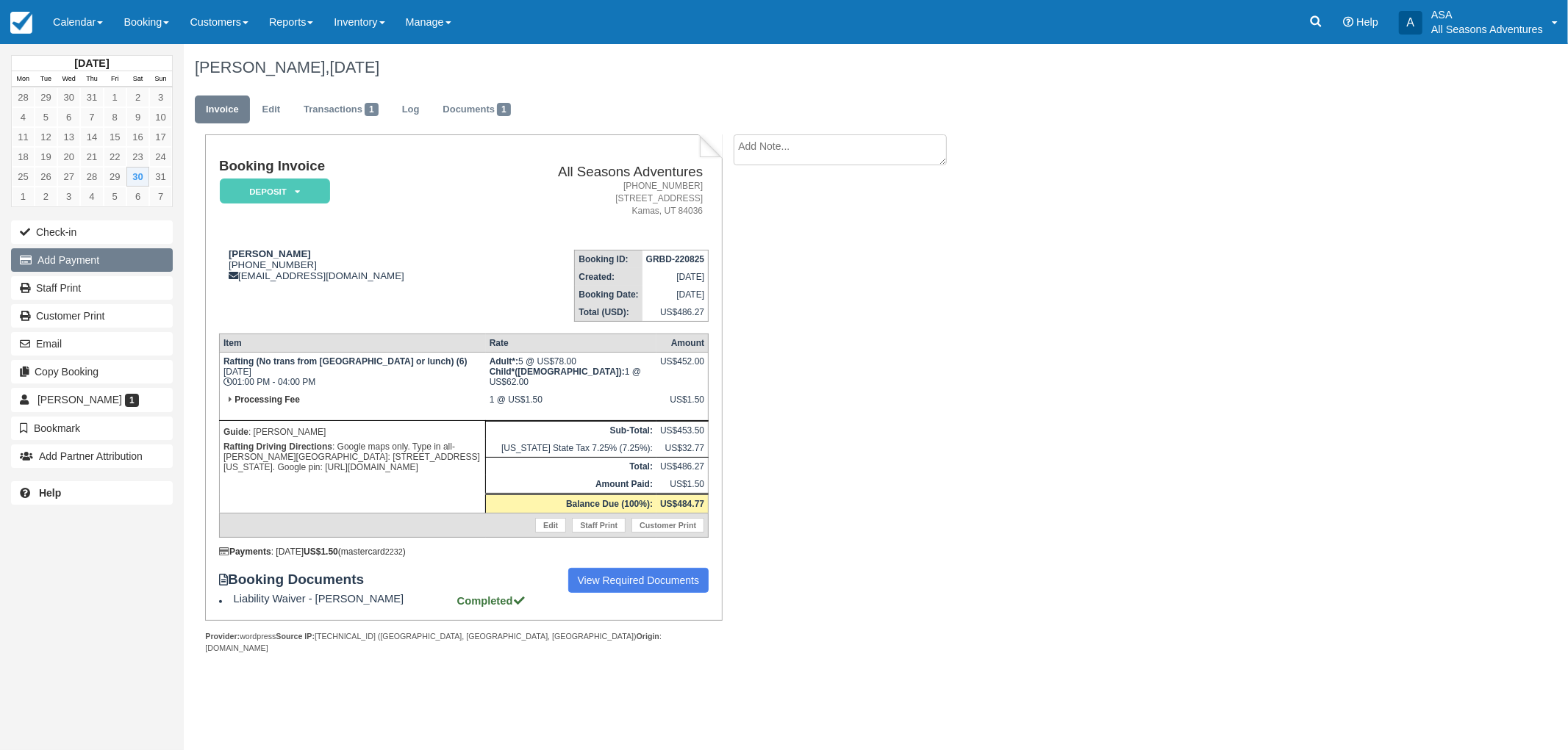
click at [99, 252] on button "Add Payment" at bounding box center [92, 261] width 162 height 24
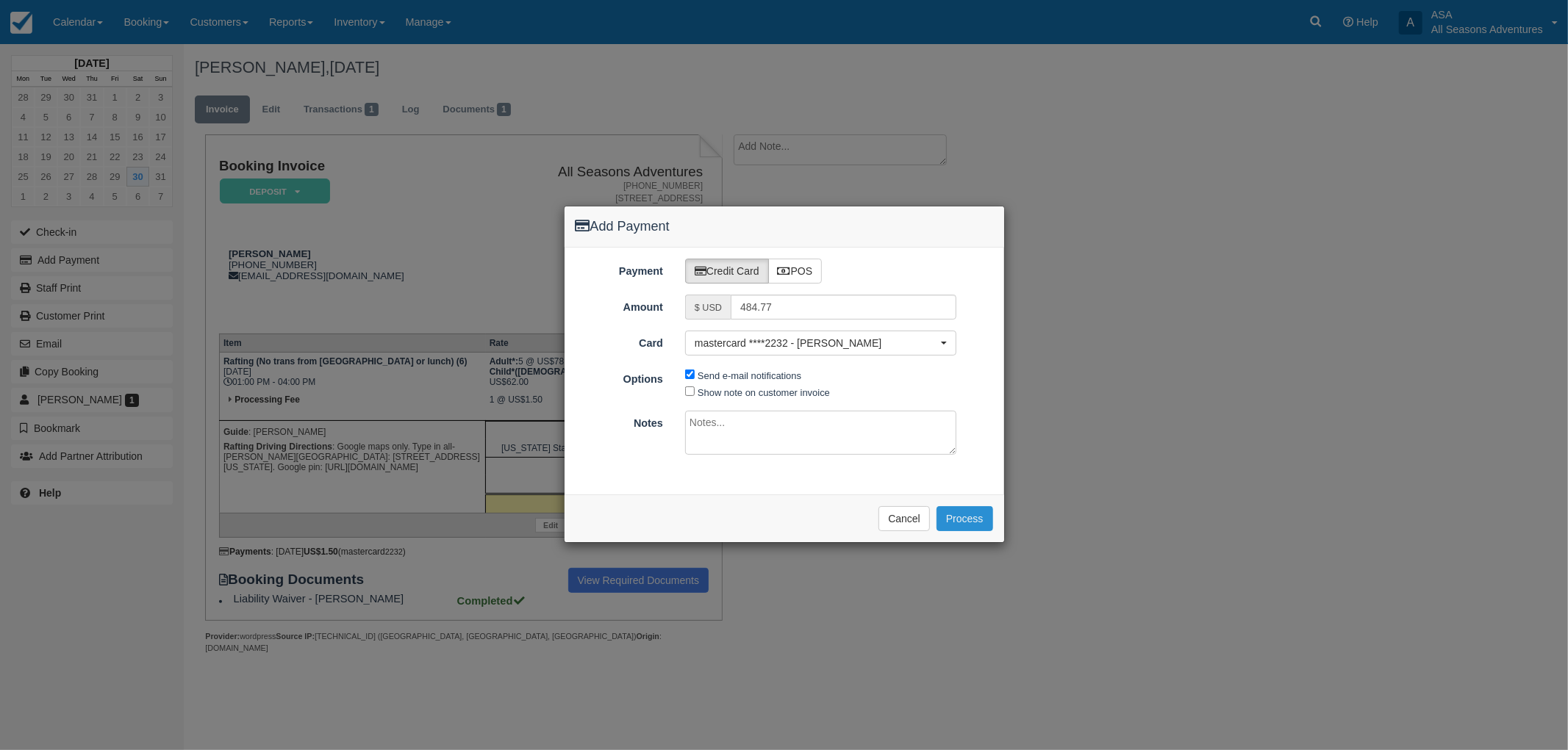
click at [968, 517] on button "Process" at bounding box center [965, 518] width 57 height 25
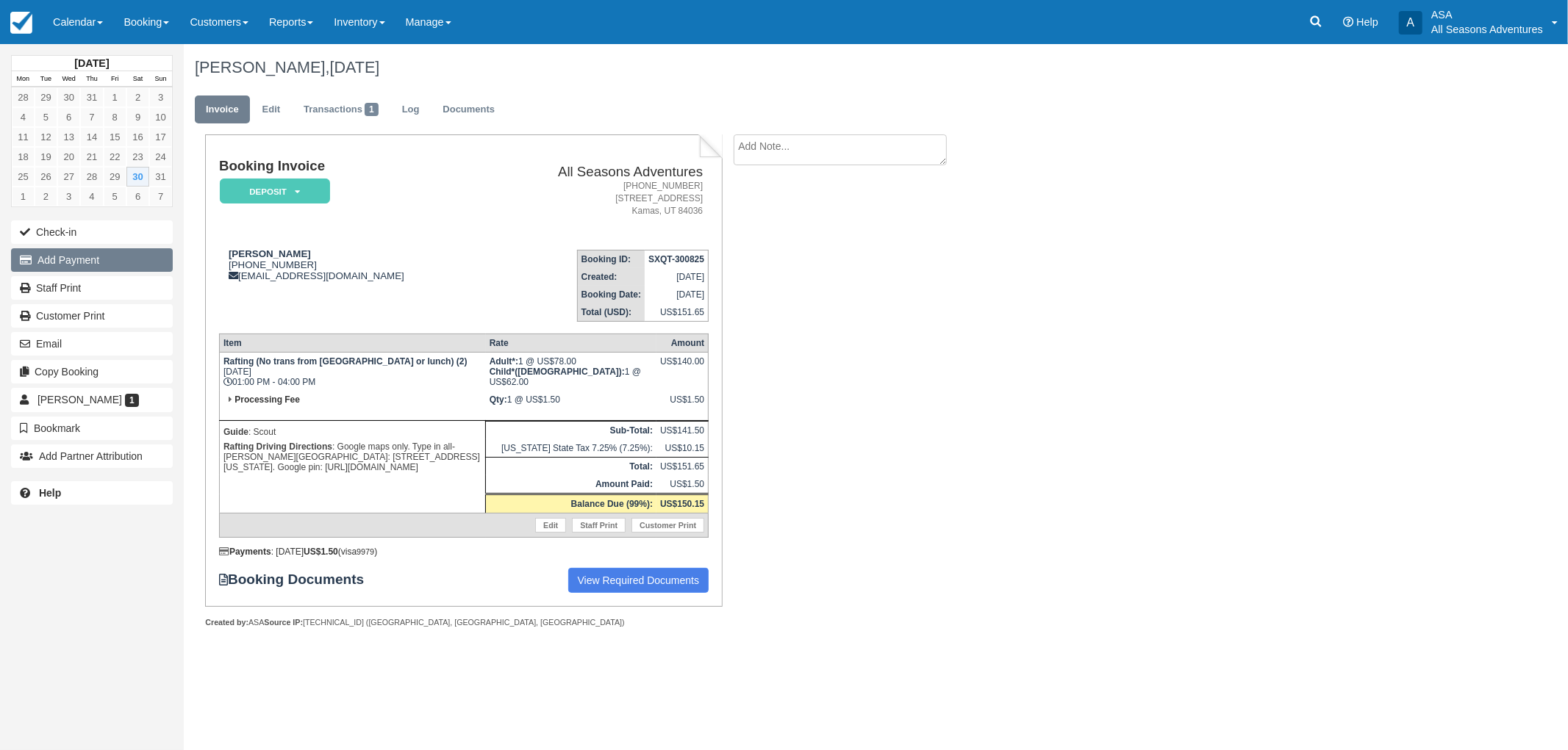
click at [120, 266] on button "Add Payment" at bounding box center [92, 261] width 162 height 24
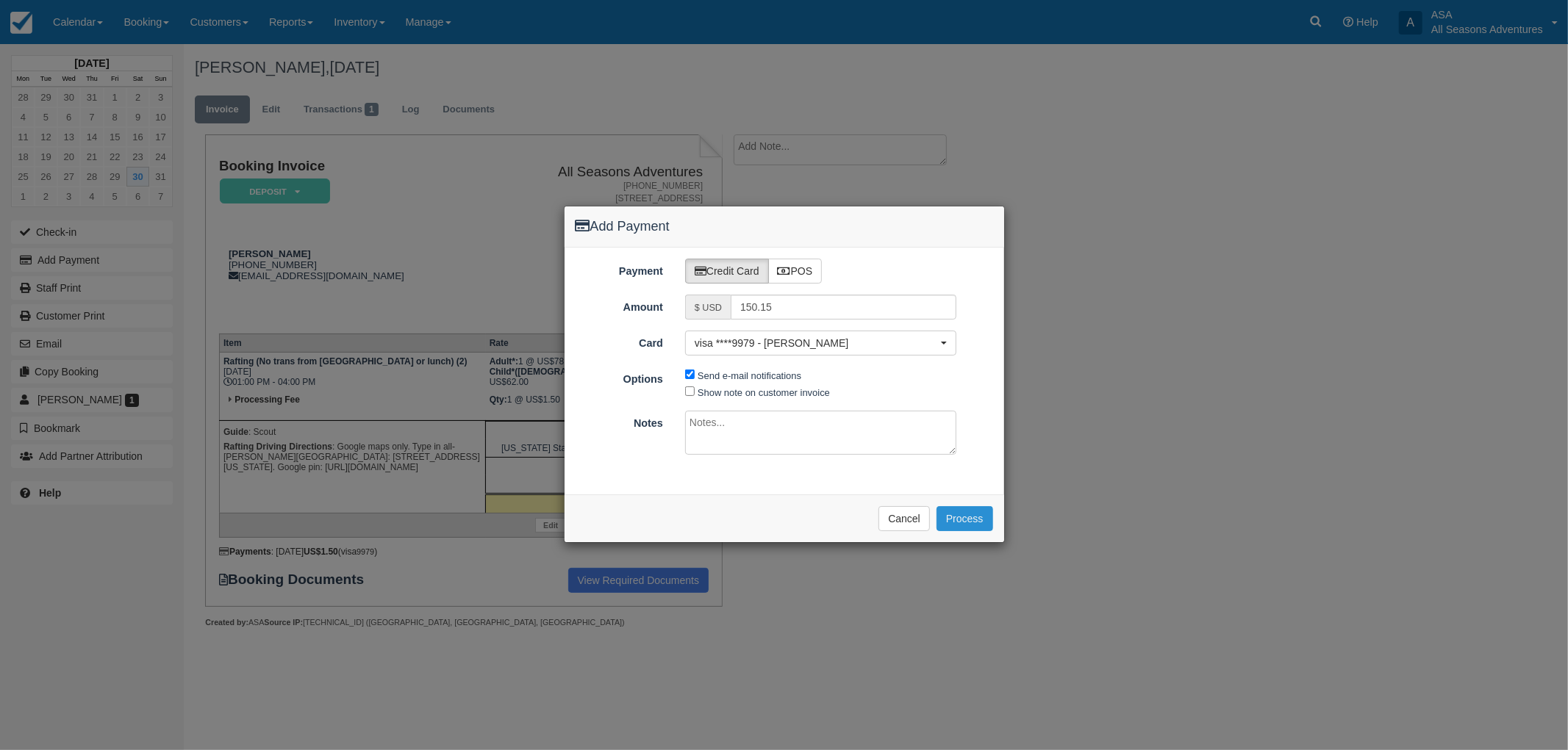
click at [956, 512] on button "Process" at bounding box center [965, 518] width 57 height 25
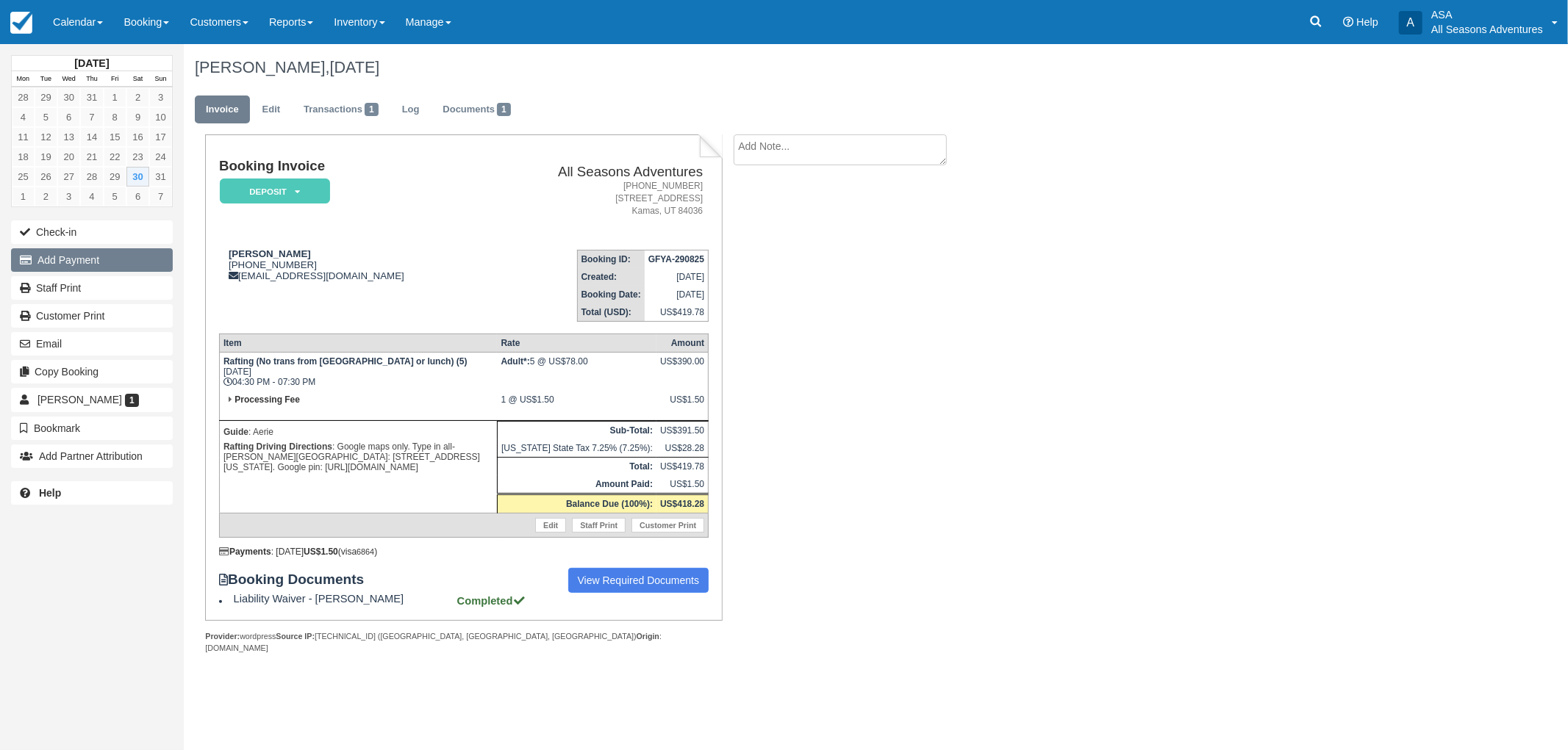
click at [150, 265] on button "Add Payment" at bounding box center [92, 261] width 162 height 24
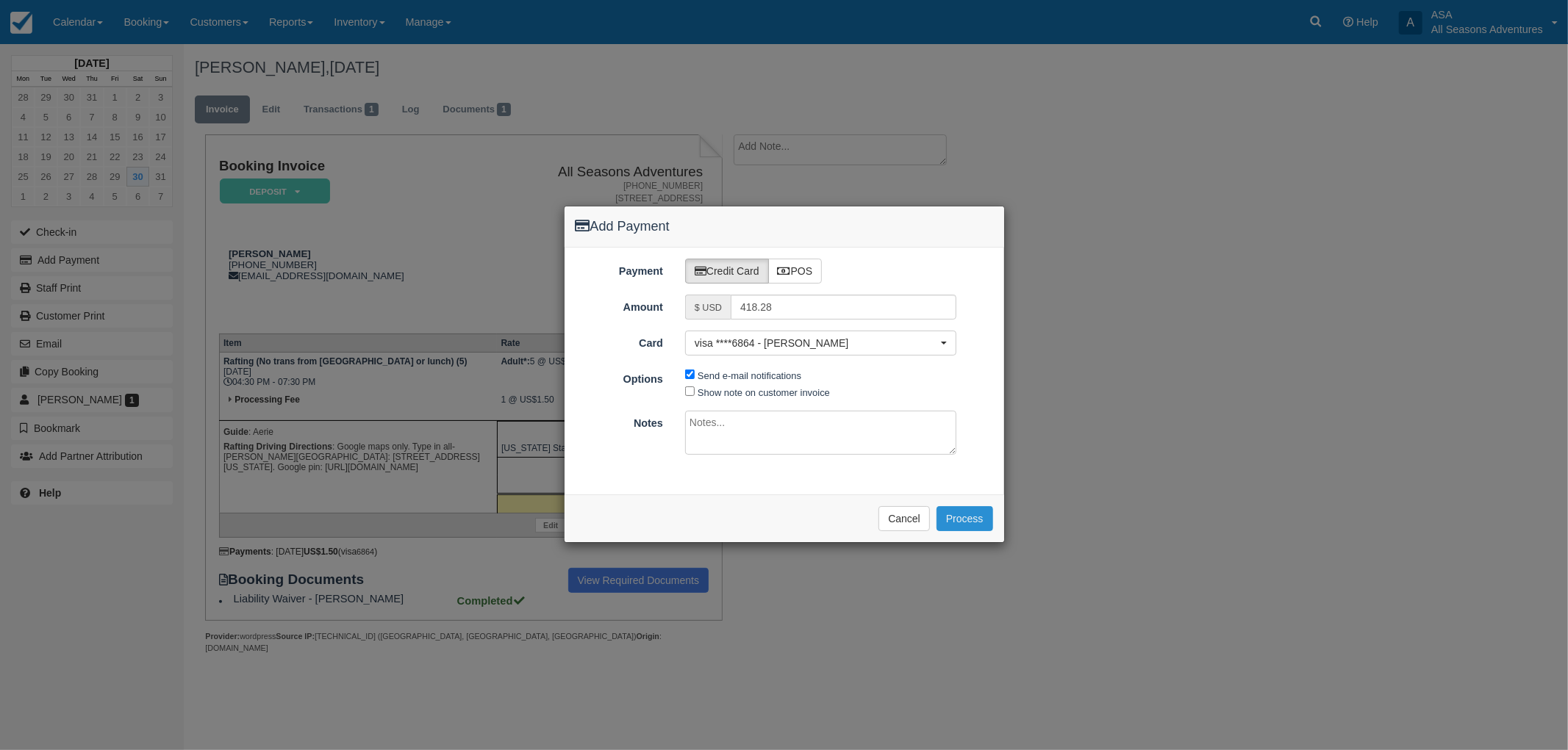
click at [989, 524] on button "Process" at bounding box center [965, 518] width 57 height 25
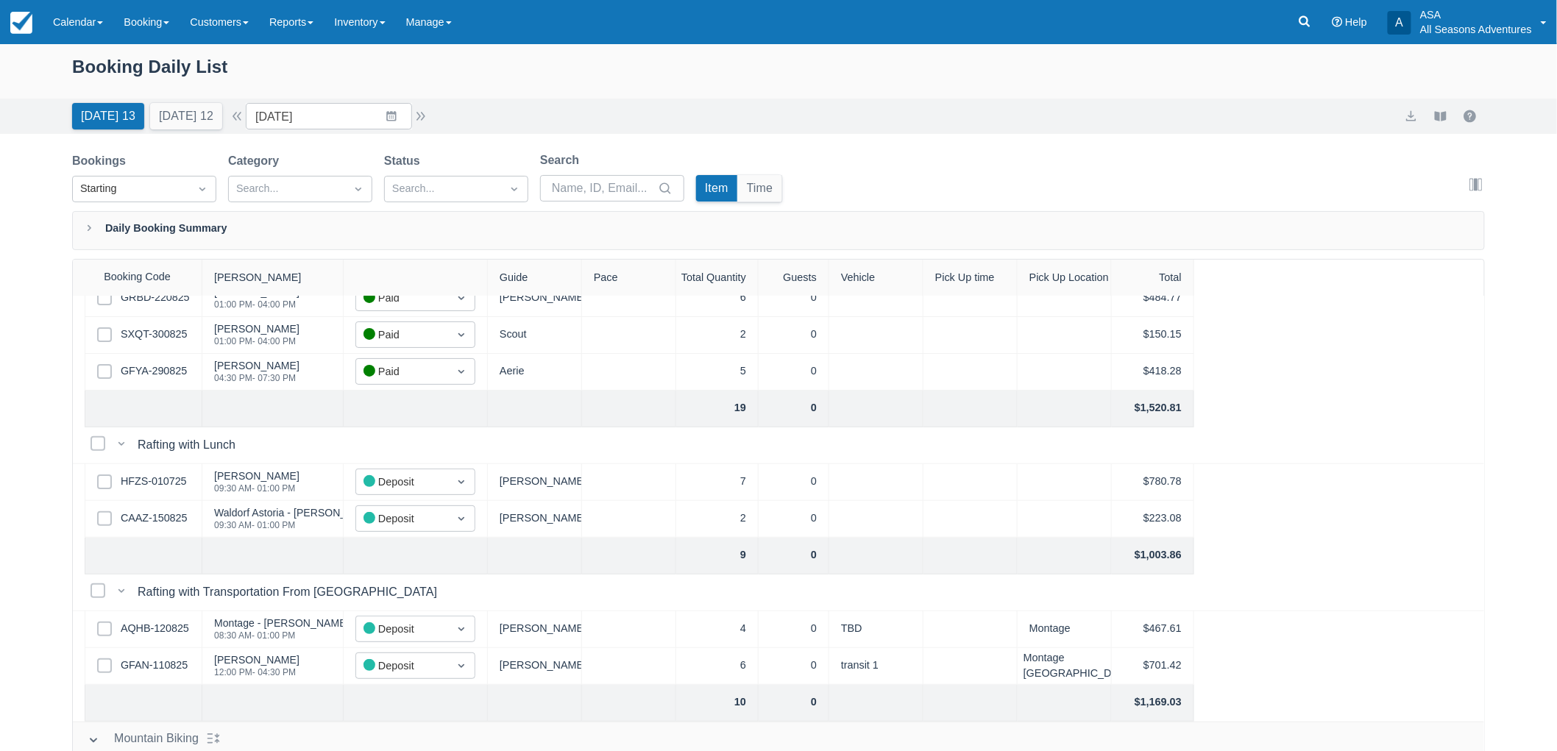
scroll to position [245, 0]
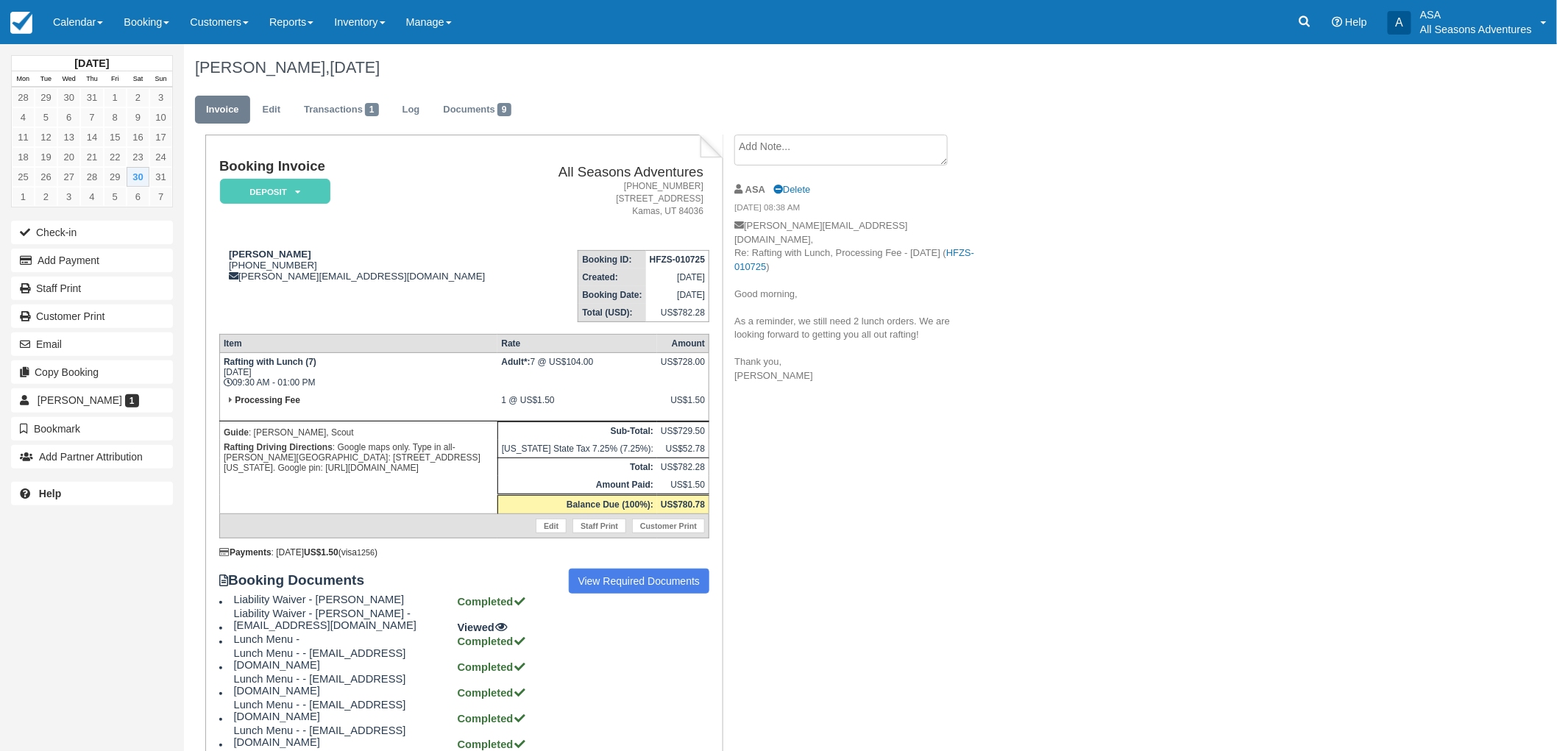
click at [118, 247] on div "Check-in Add Payment Staff Print Customer Print Email Copy Booking [PERSON_NAME…" at bounding box center [92, 345] width 184 height 252
click at [118, 256] on button "Add Payment" at bounding box center [92, 261] width 162 height 24
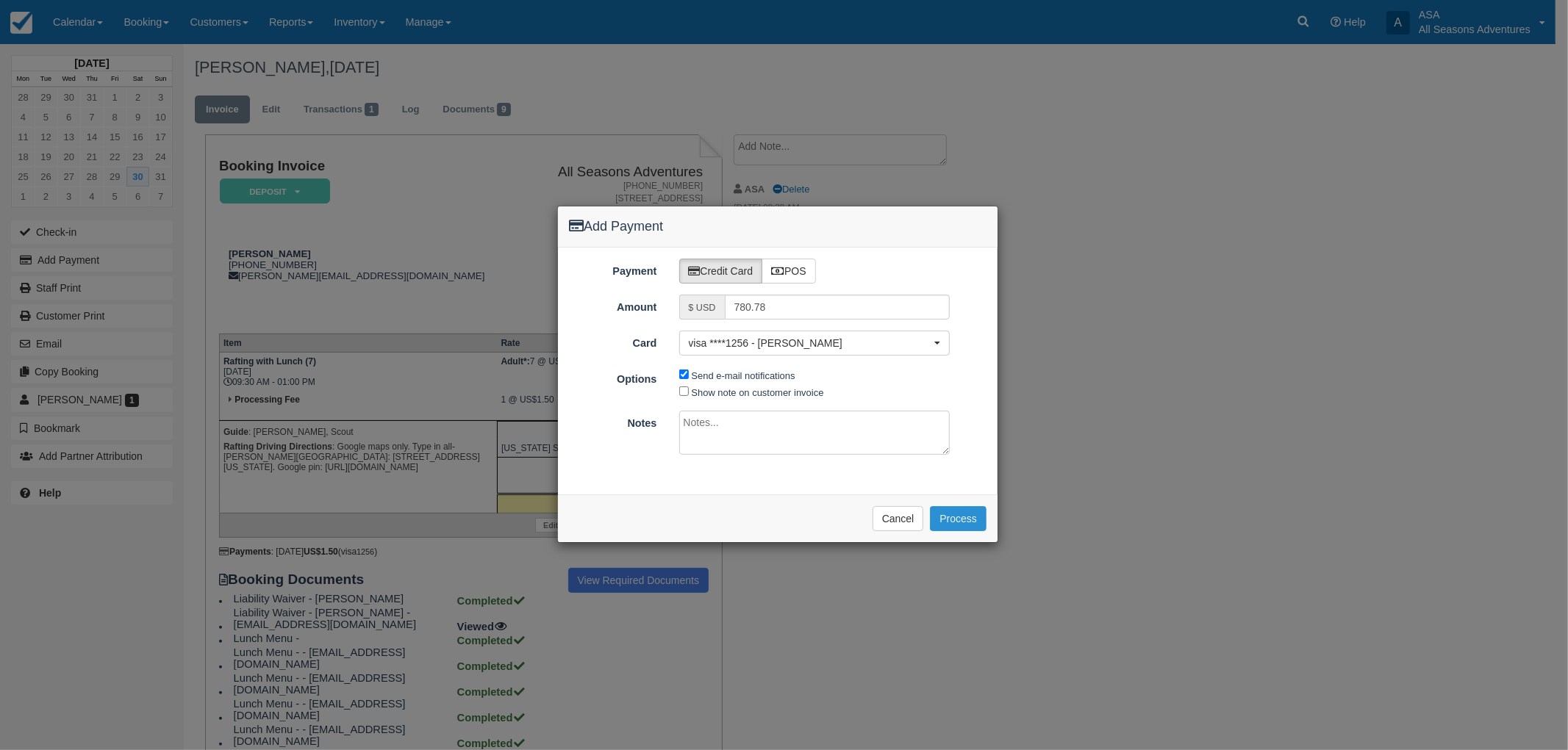
click at [950, 520] on button "Process" at bounding box center [958, 518] width 57 height 25
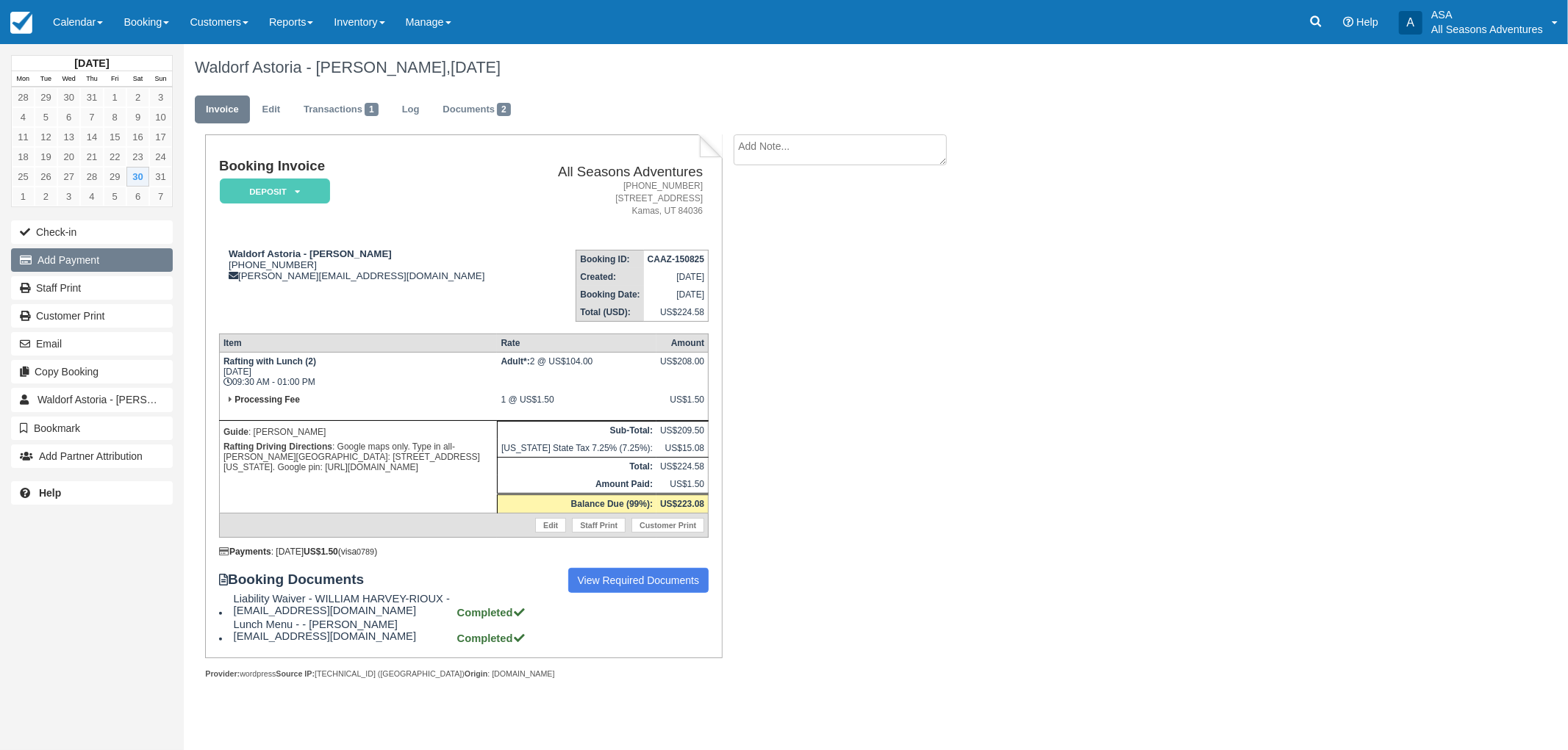
click at [94, 262] on button "Add Payment" at bounding box center [92, 261] width 162 height 24
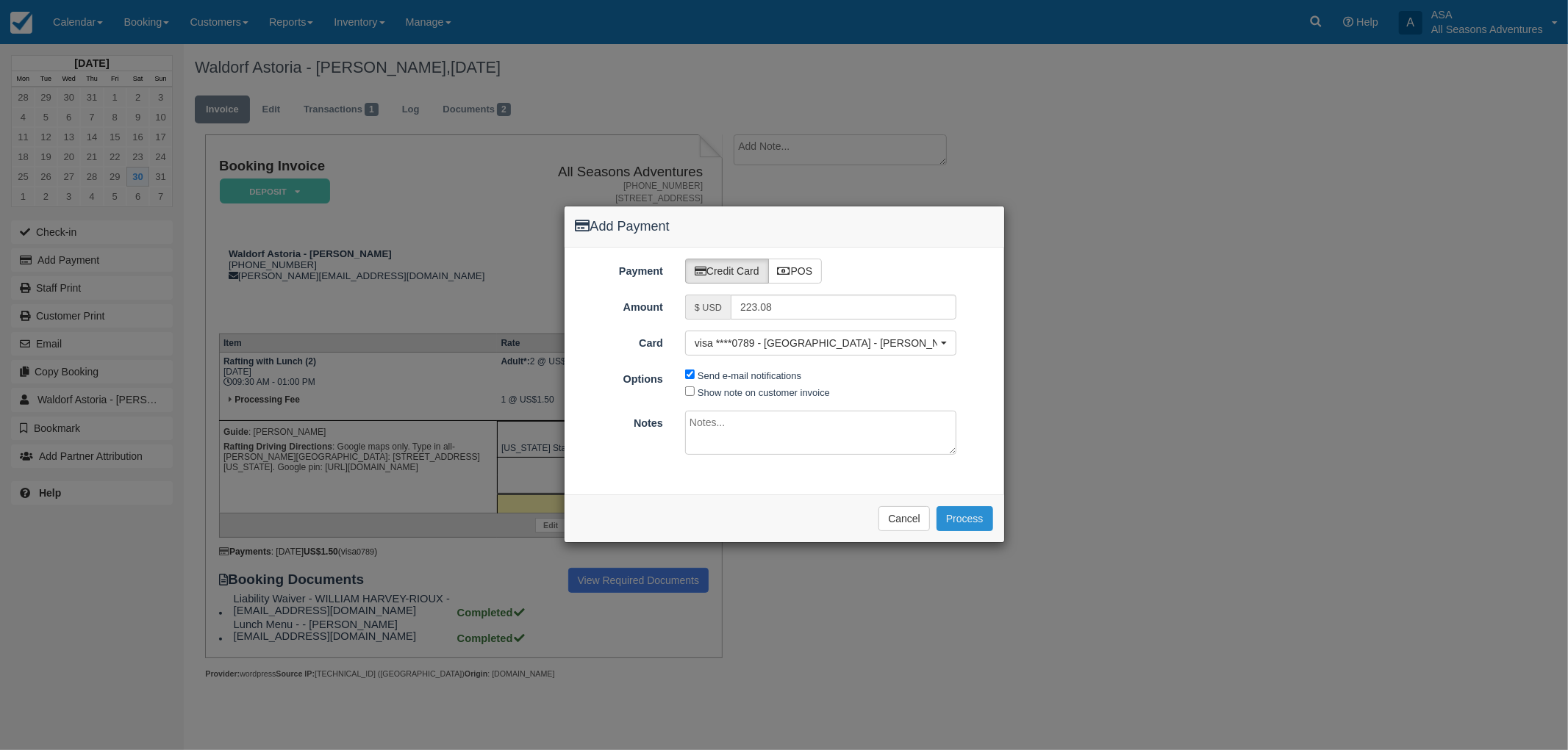
click at [972, 520] on button "Process" at bounding box center [965, 518] width 57 height 25
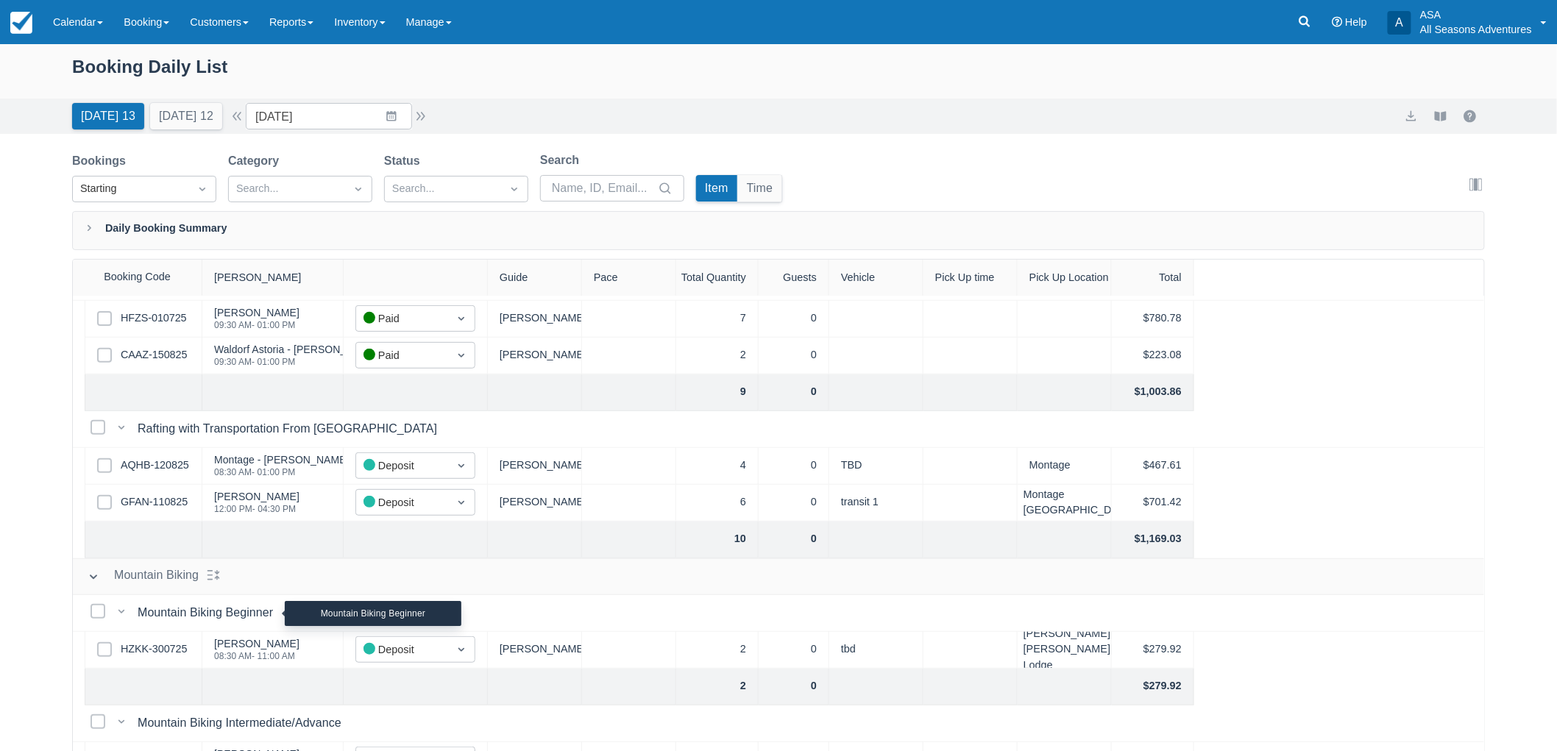
scroll to position [408, 0]
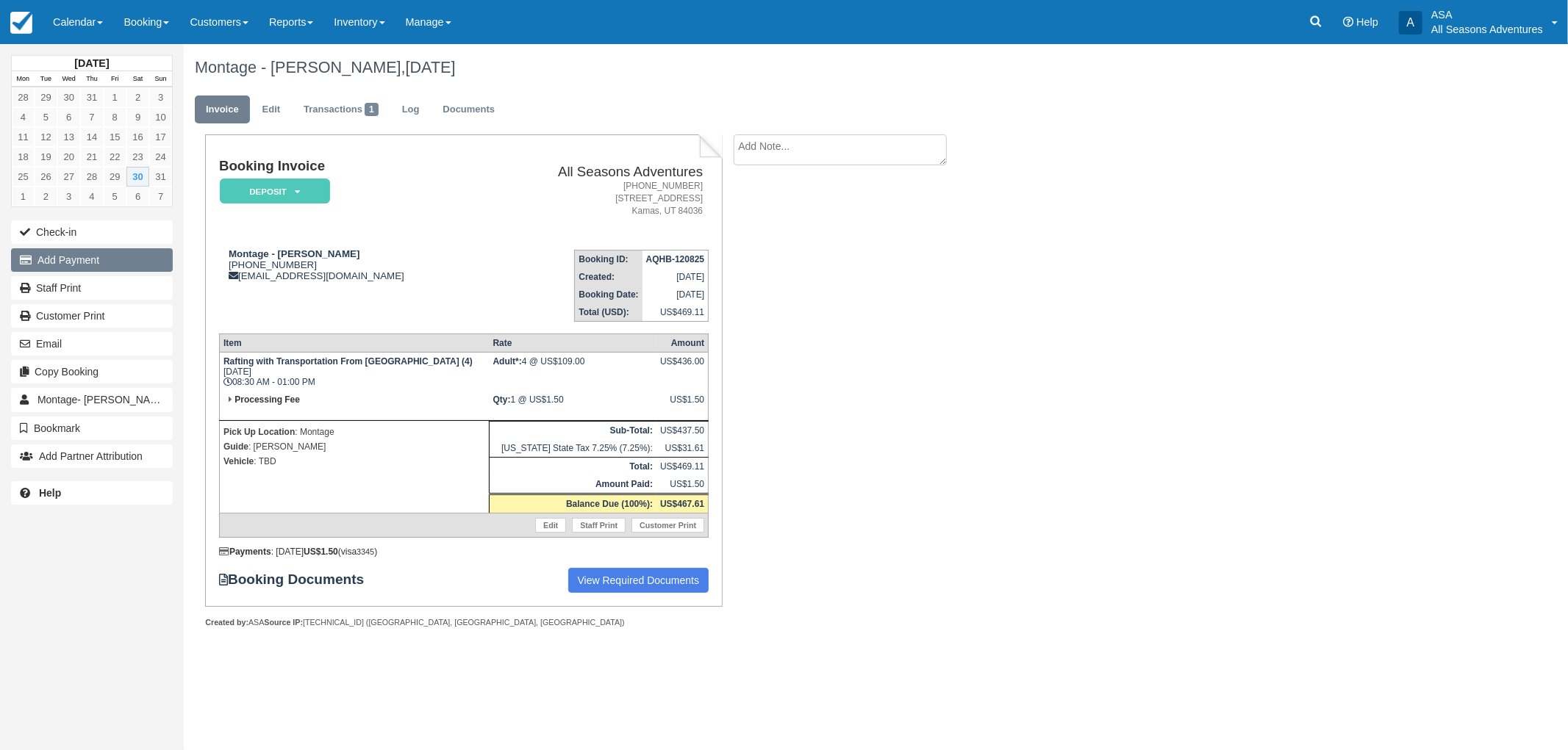
click at [82, 253] on button "Add Payment" at bounding box center [92, 261] width 162 height 24
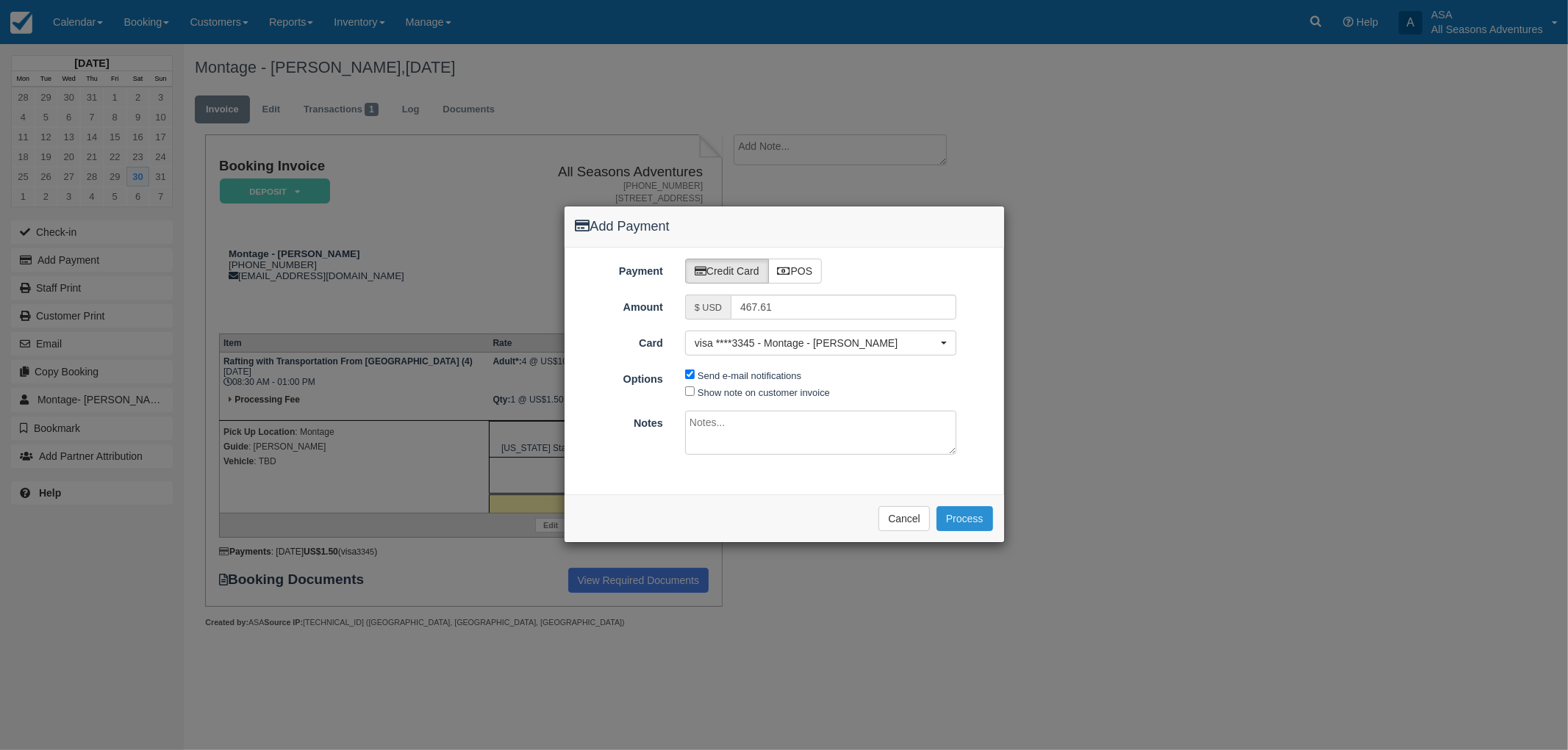
click at [959, 519] on button "Process" at bounding box center [965, 518] width 57 height 25
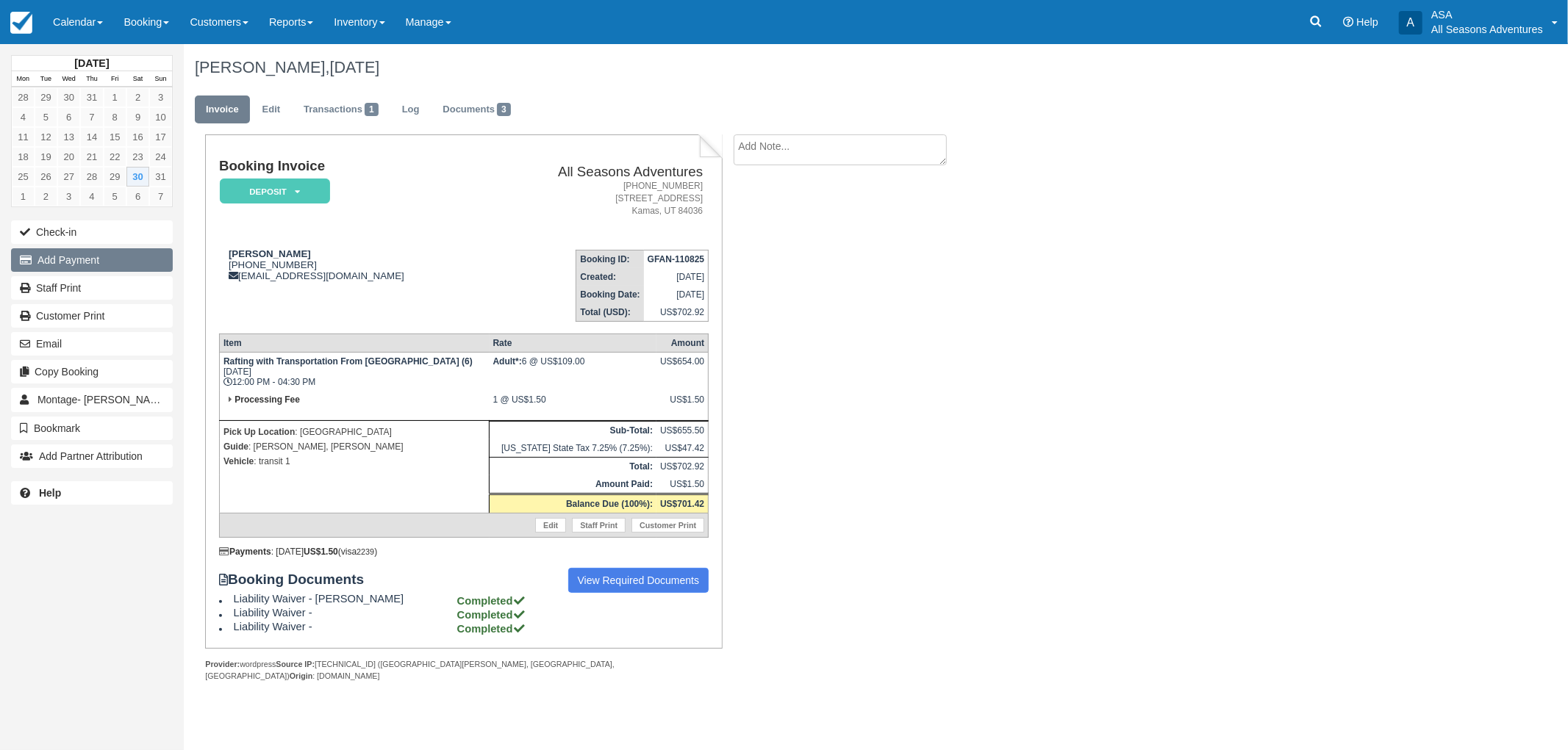
click at [124, 269] on button "Add Payment" at bounding box center [92, 261] width 162 height 24
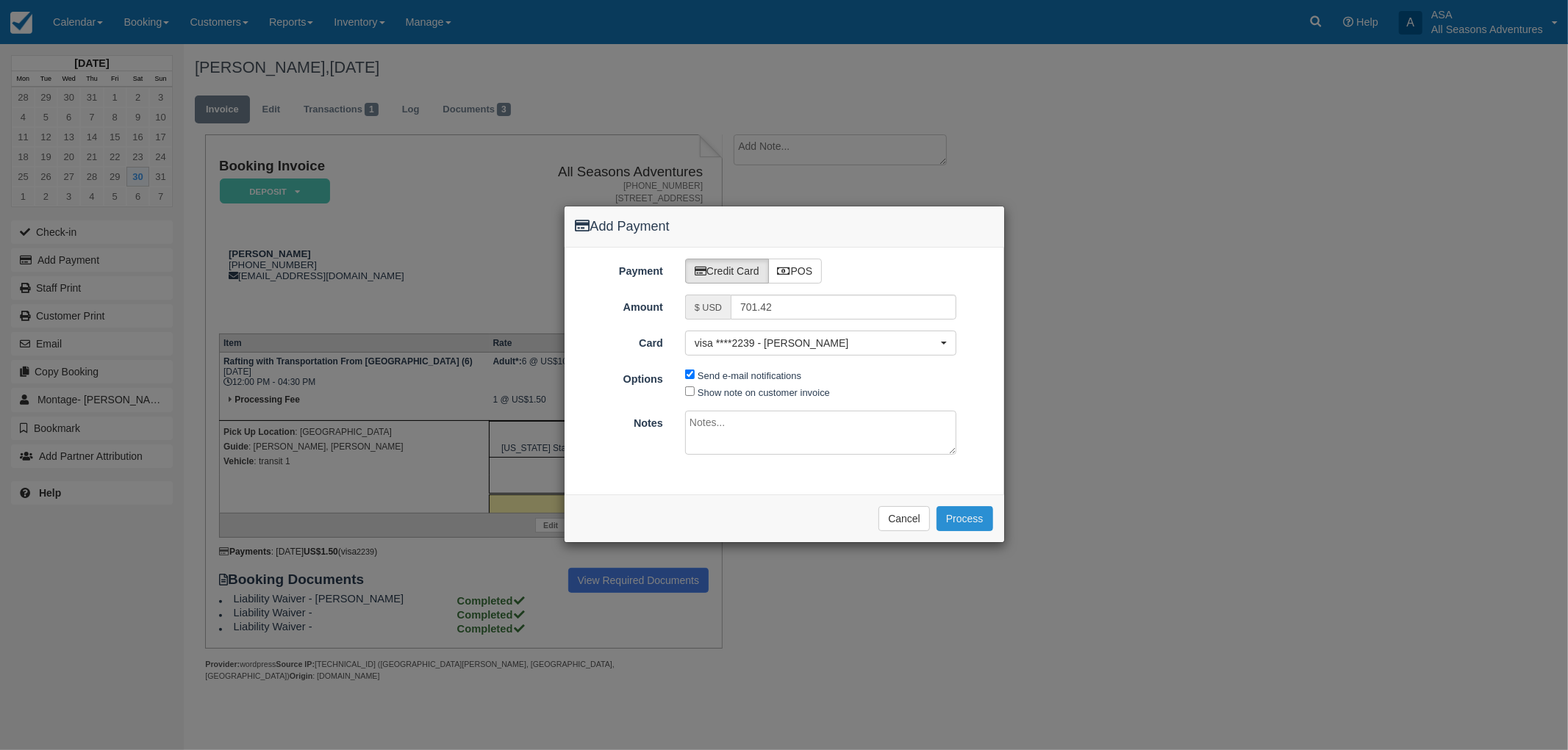
click at [961, 525] on button "Process" at bounding box center [965, 518] width 57 height 25
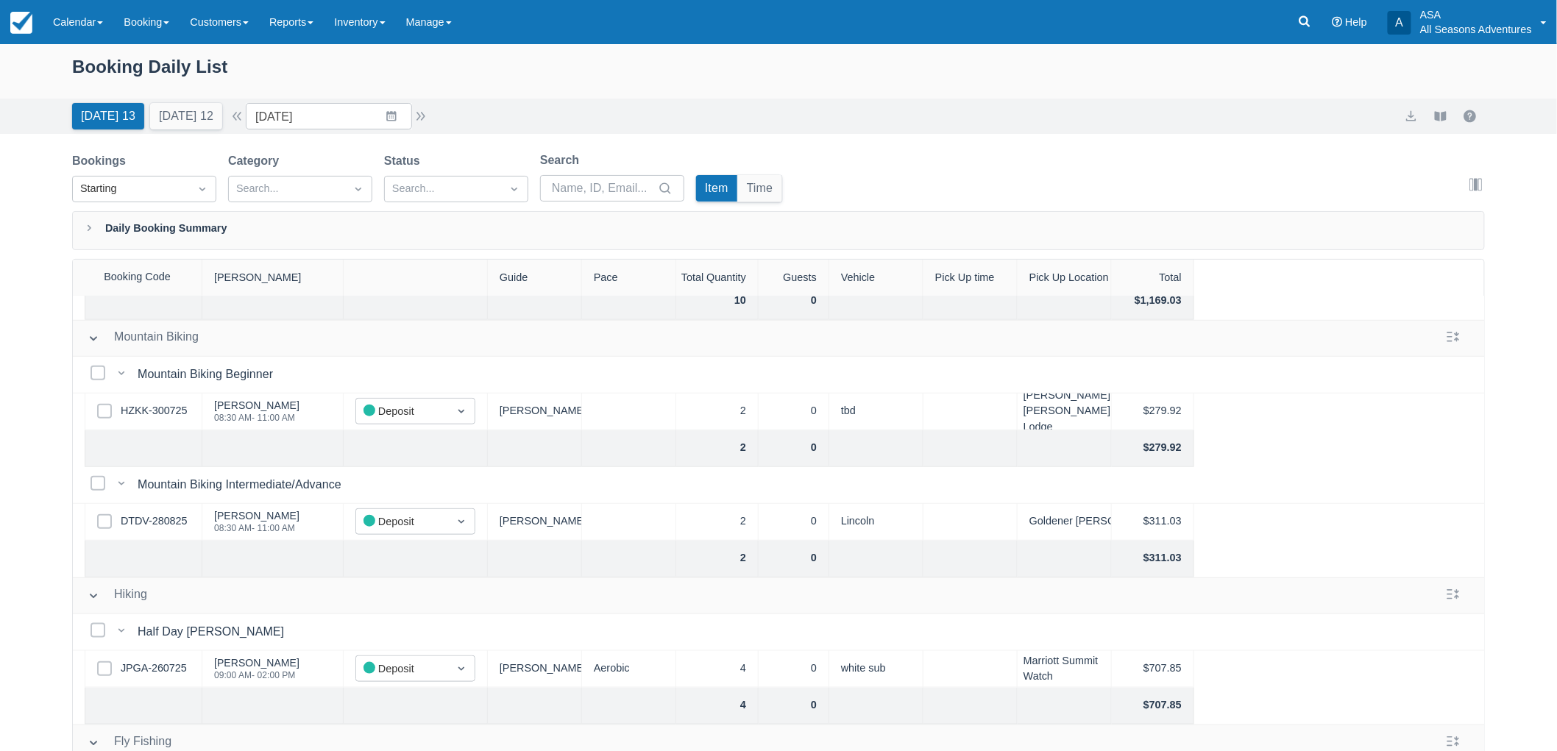
scroll to position [572, 0]
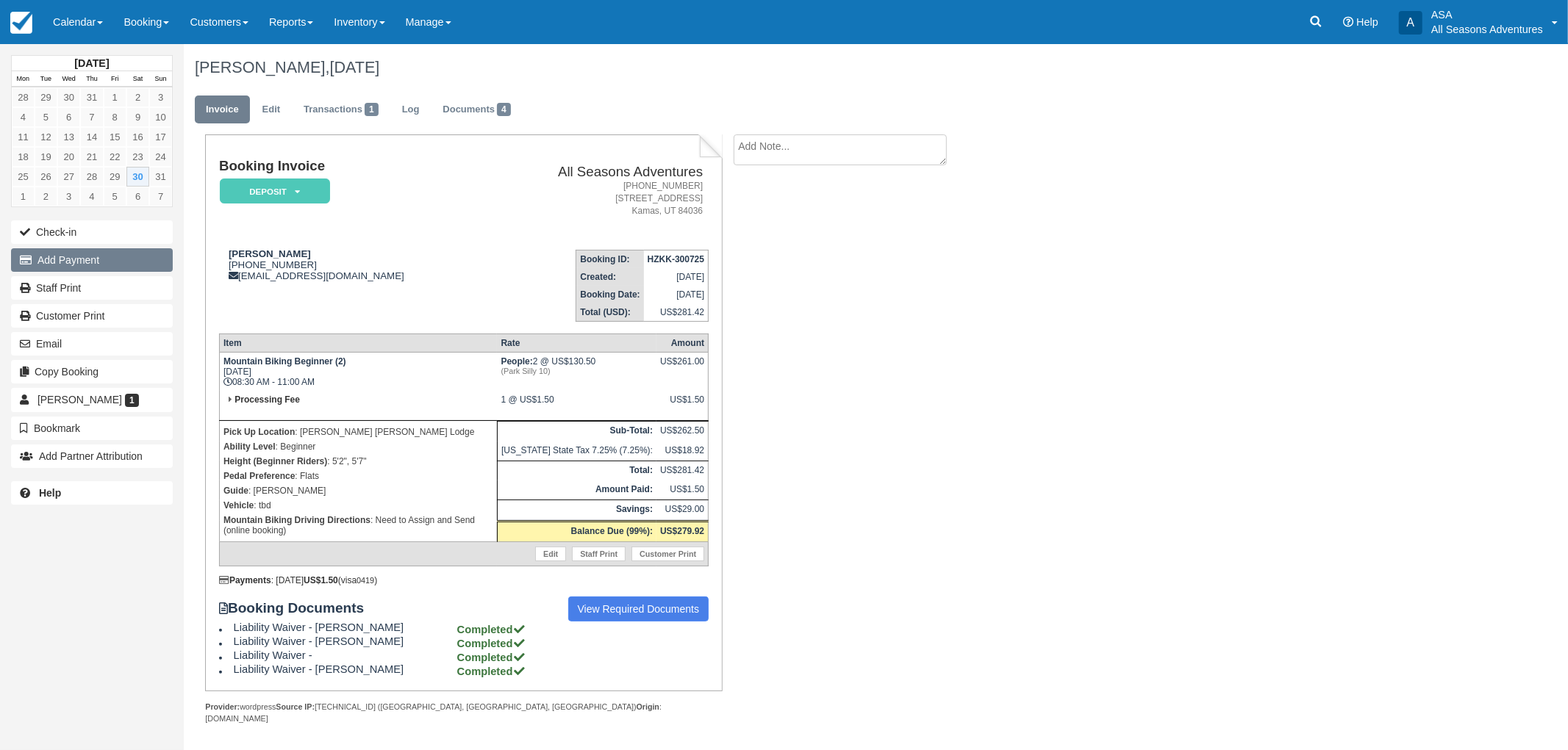
click at [94, 258] on button "Add Payment" at bounding box center [92, 261] width 162 height 24
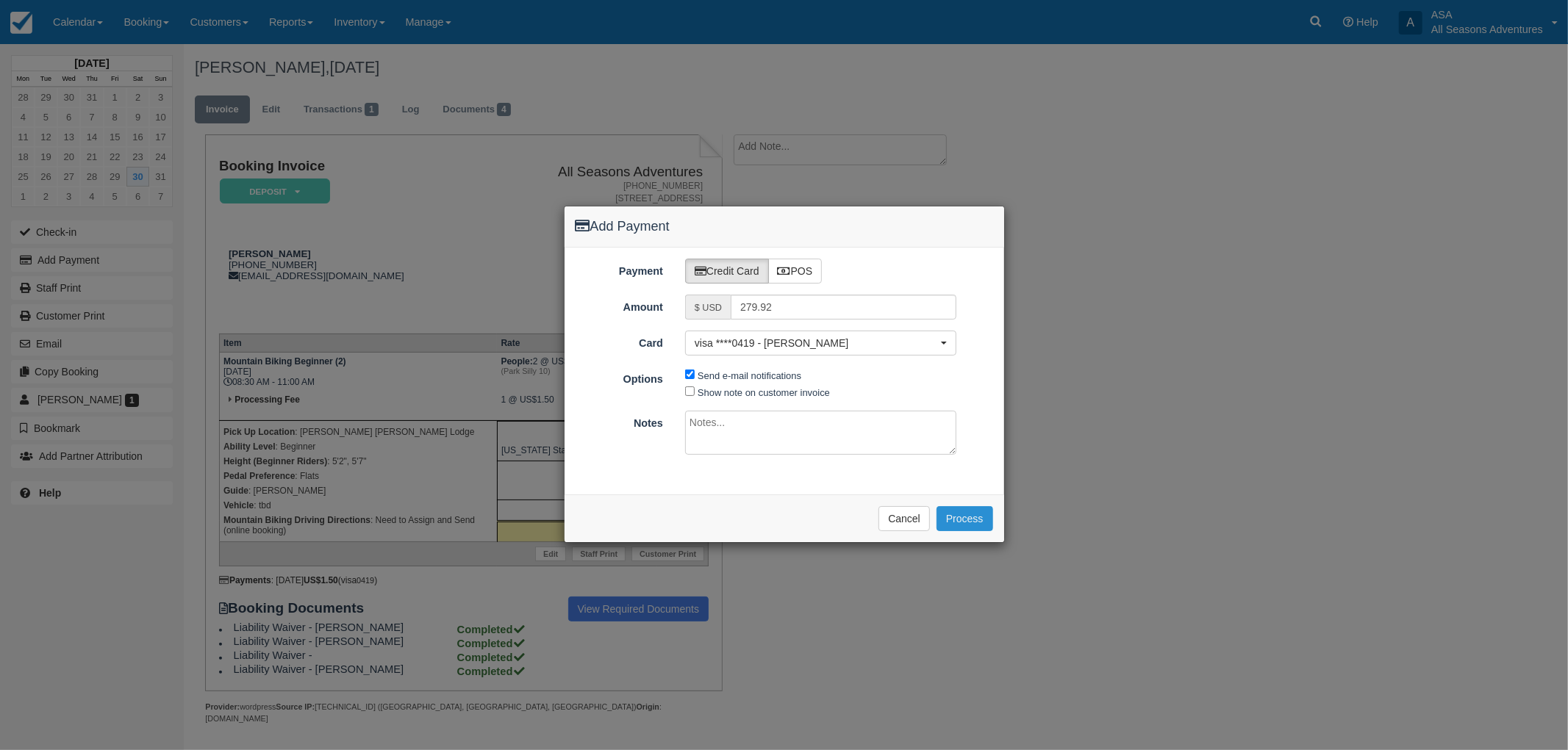
click at [965, 519] on button "Process" at bounding box center [965, 518] width 57 height 25
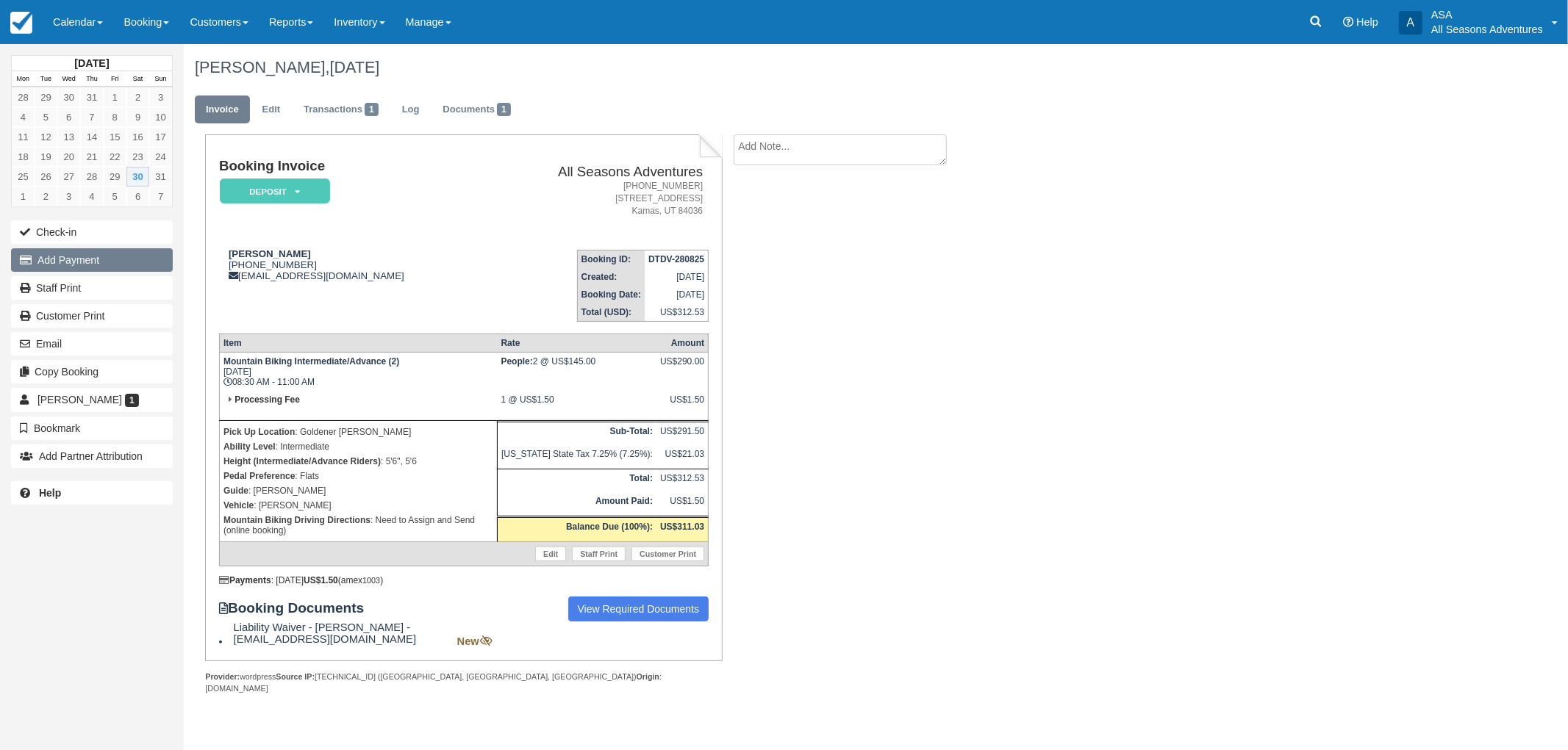
click at [110, 261] on button "Add Payment" at bounding box center [92, 261] width 162 height 24
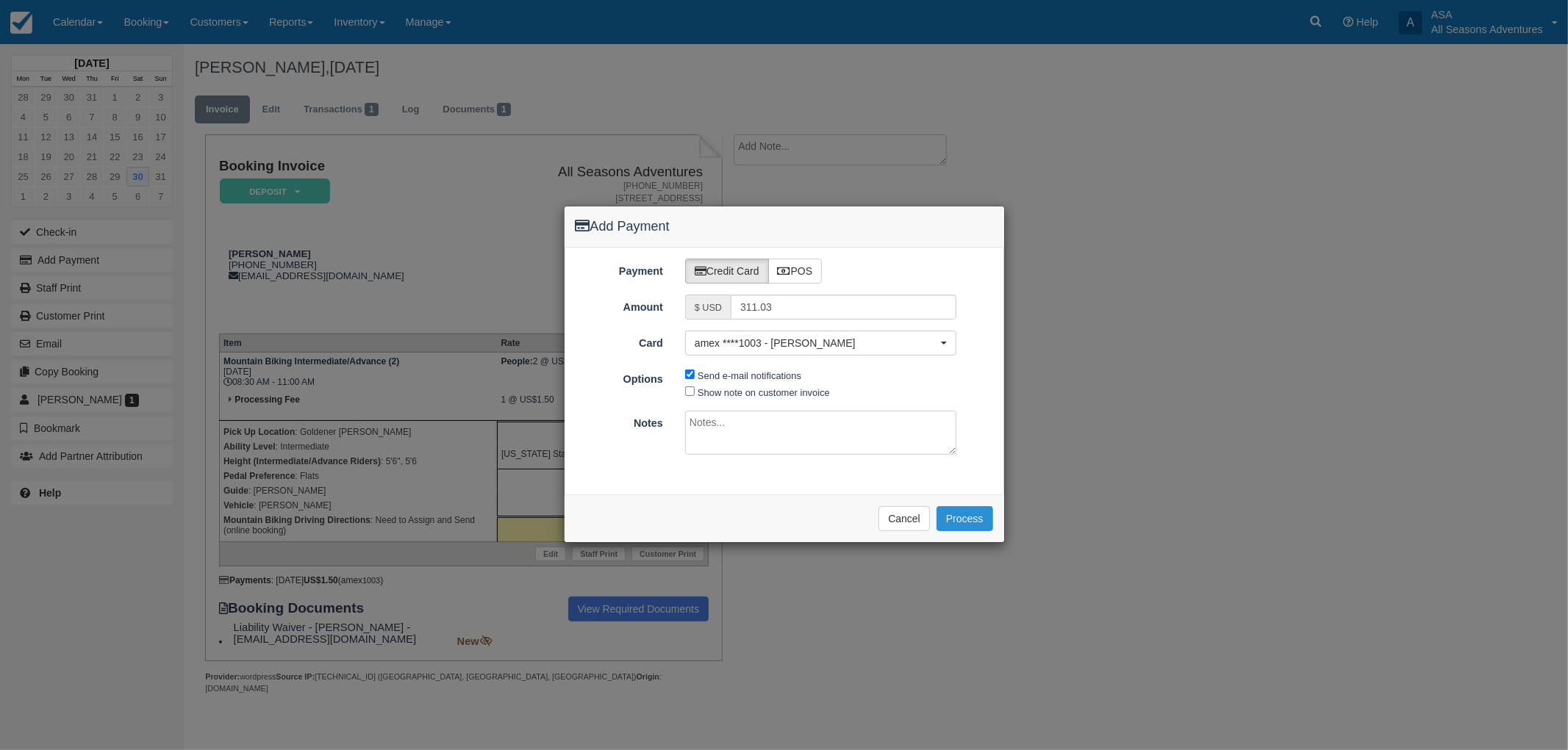
click at [956, 522] on button "Process" at bounding box center [965, 518] width 57 height 25
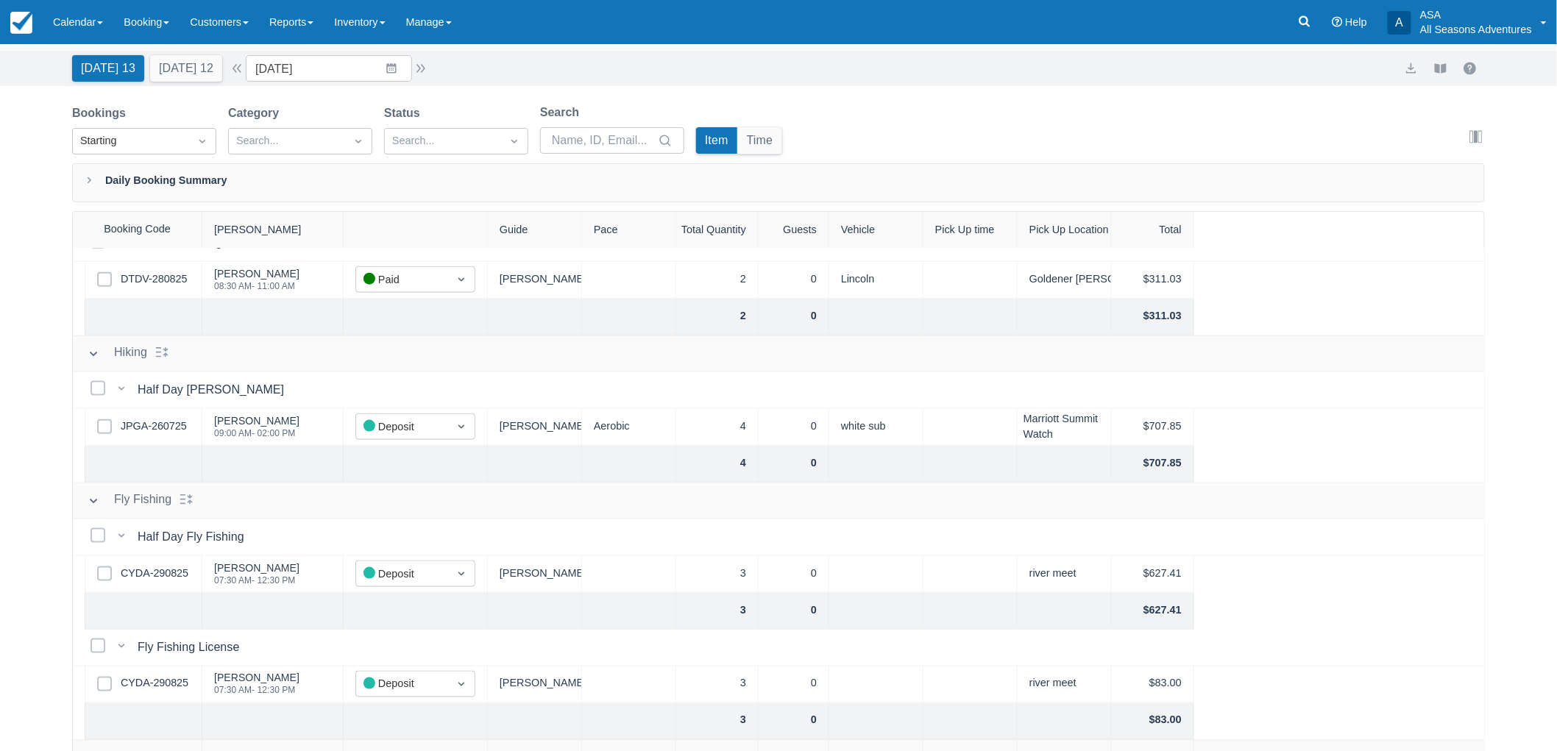
scroll to position [74, 0]
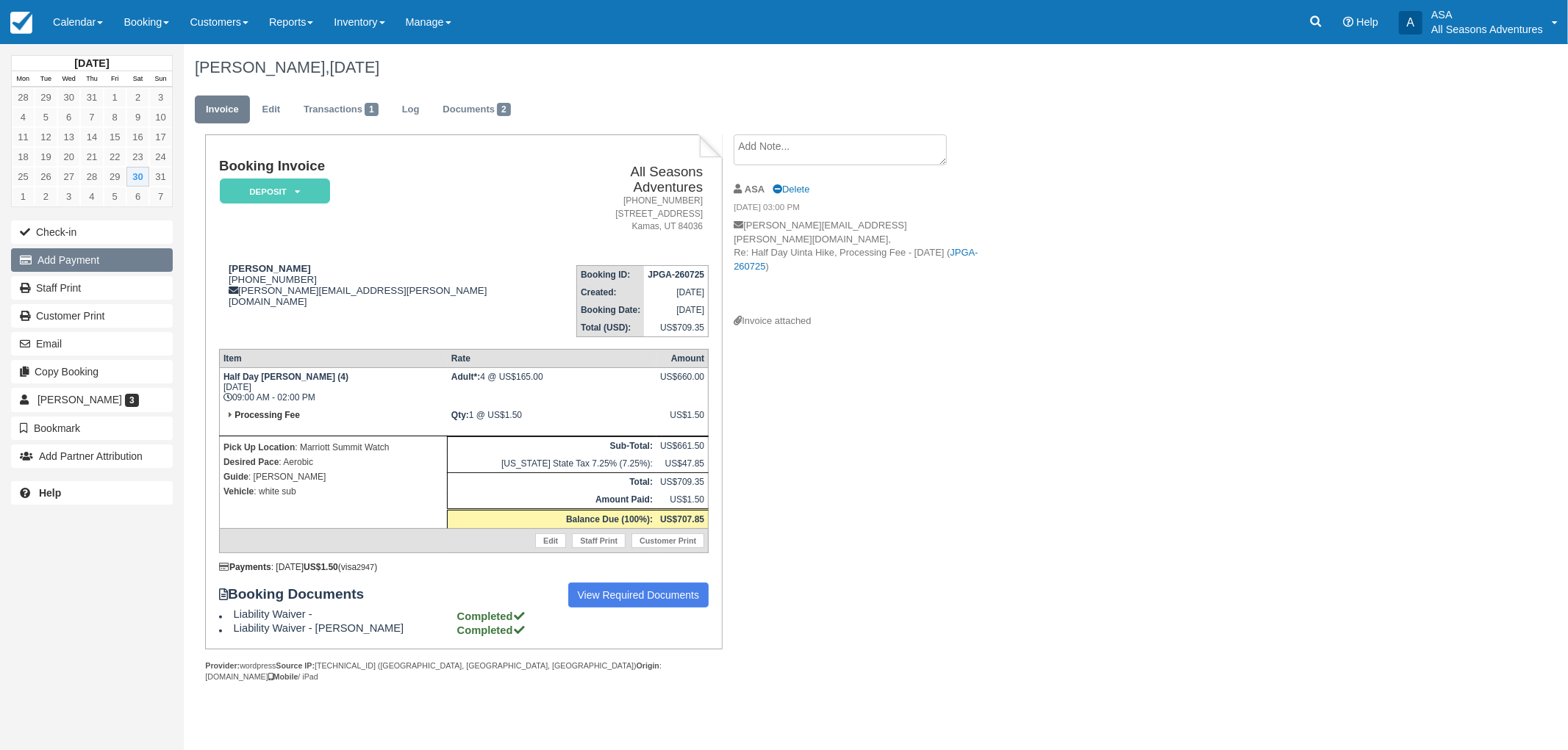
click at [144, 261] on button "Add Payment" at bounding box center [92, 261] width 162 height 24
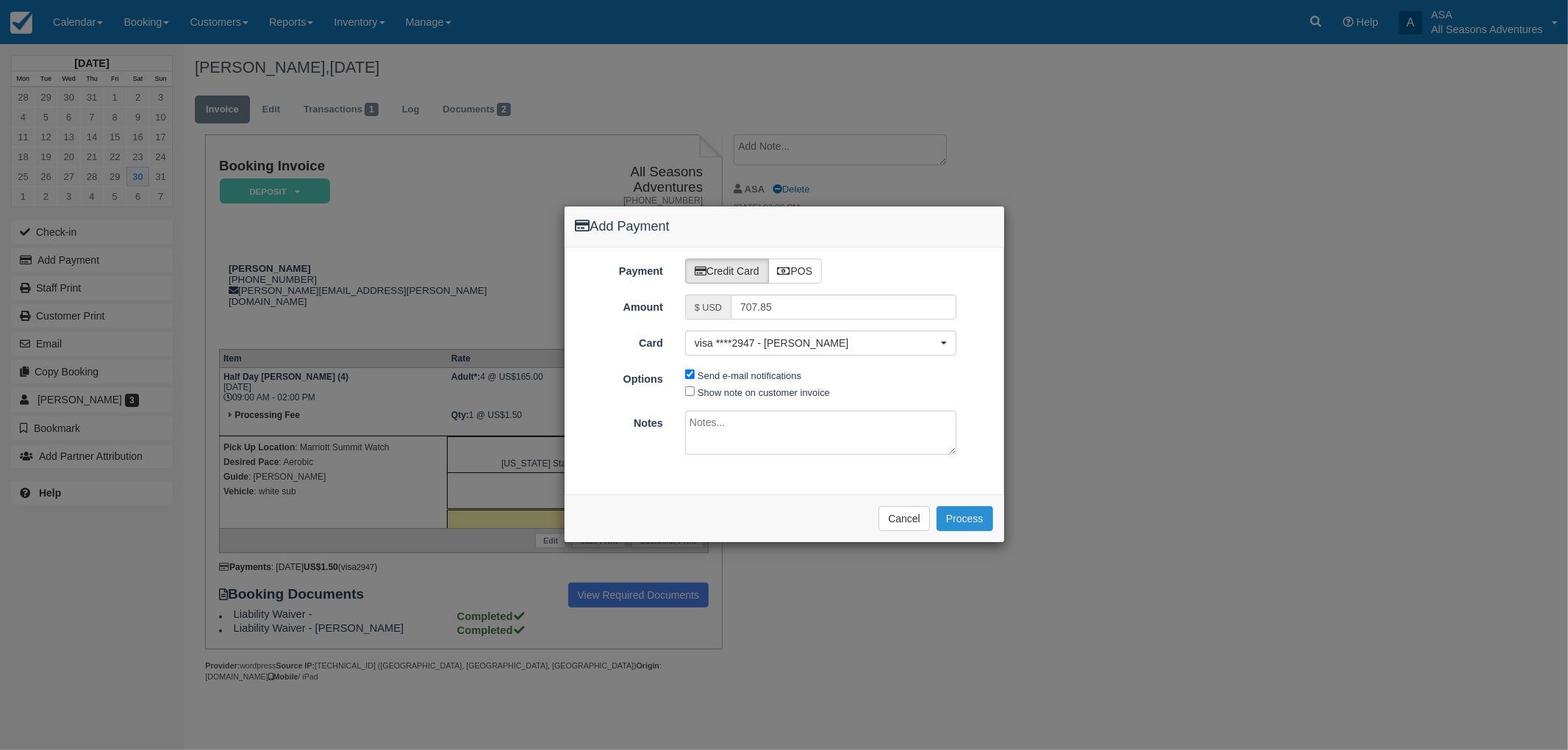
click at [976, 530] on button "Process" at bounding box center [965, 518] width 57 height 25
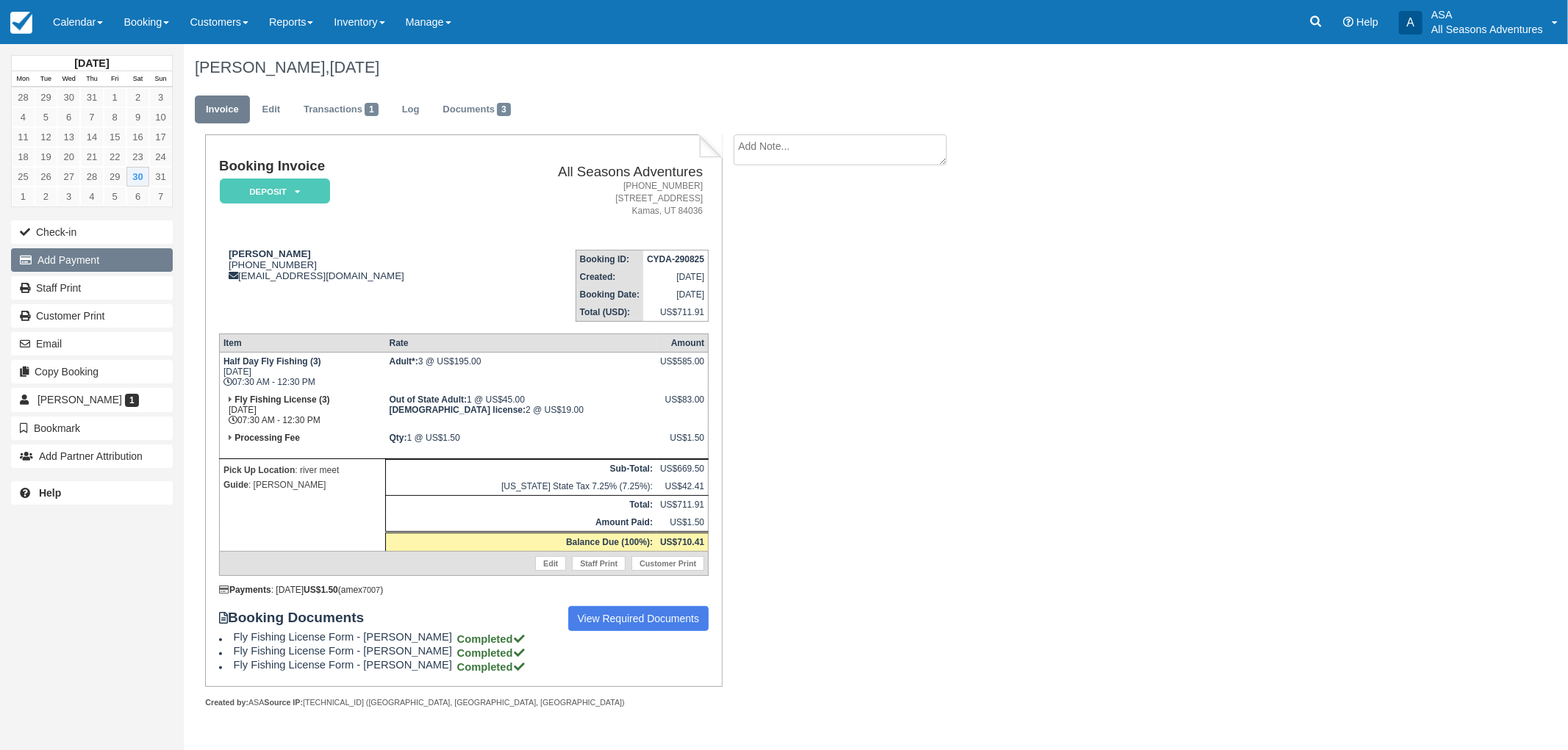
click at [131, 259] on button "Add Payment" at bounding box center [92, 261] width 162 height 24
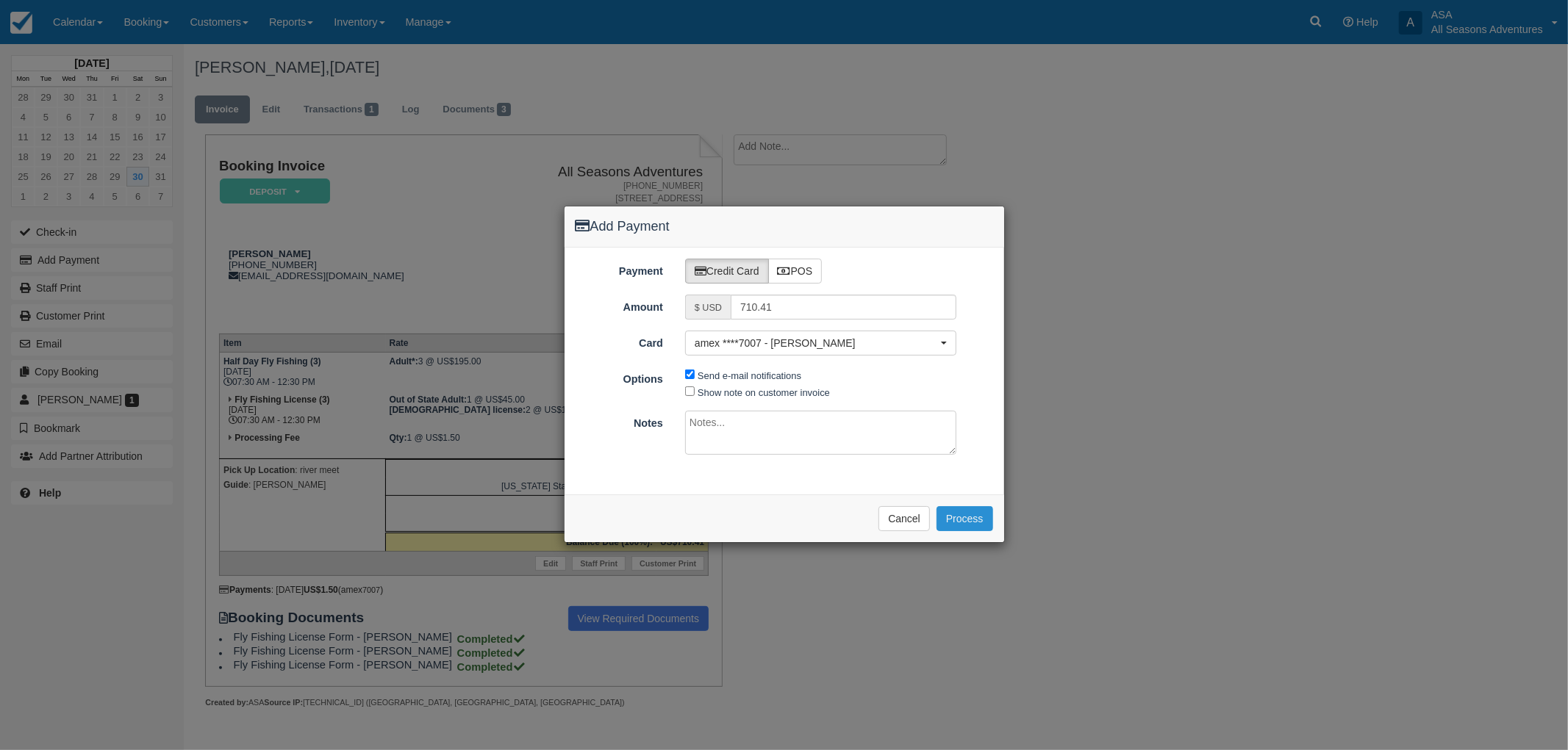
click at [963, 518] on button "Process" at bounding box center [965, 518] width 57 height 25
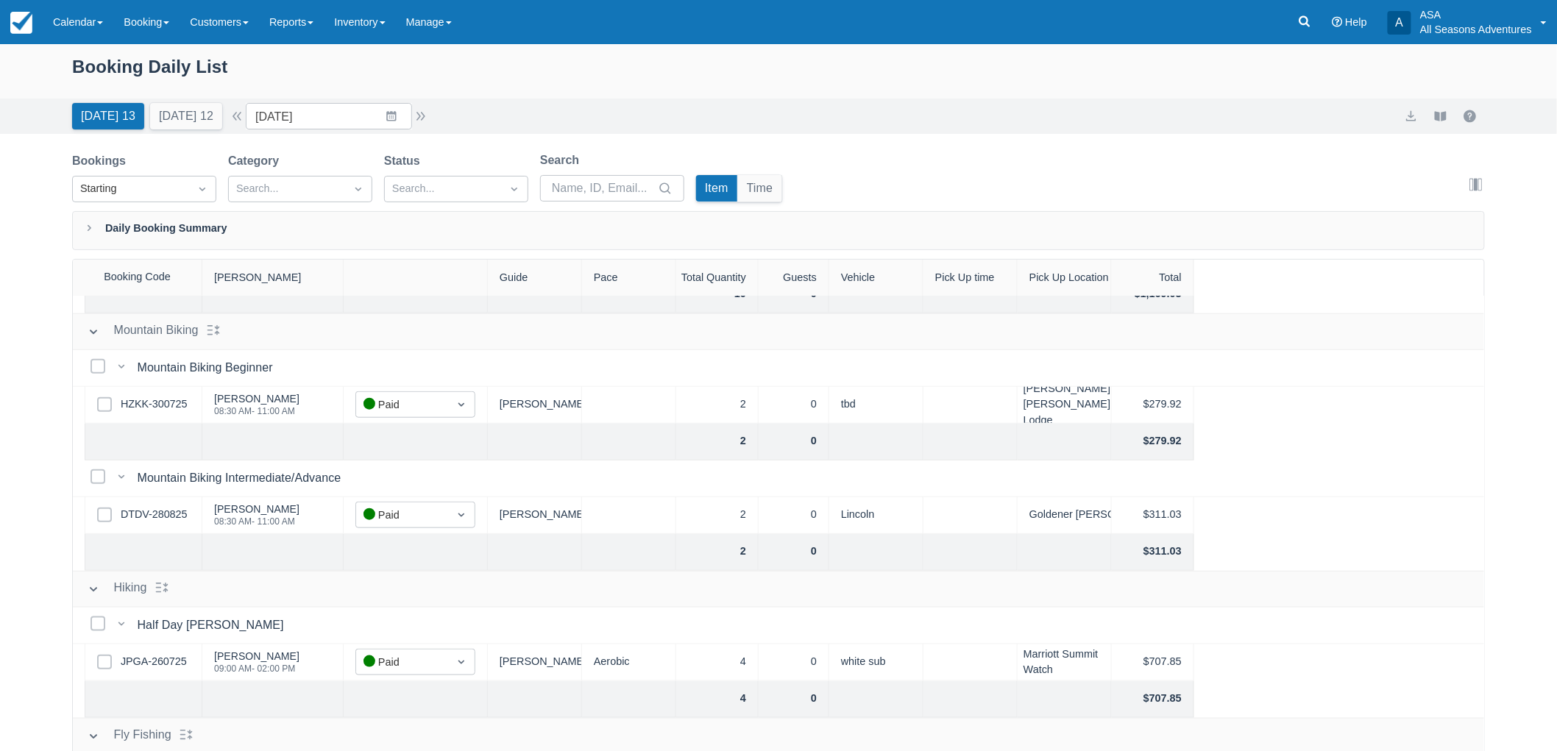
scroll to position [759, 0]
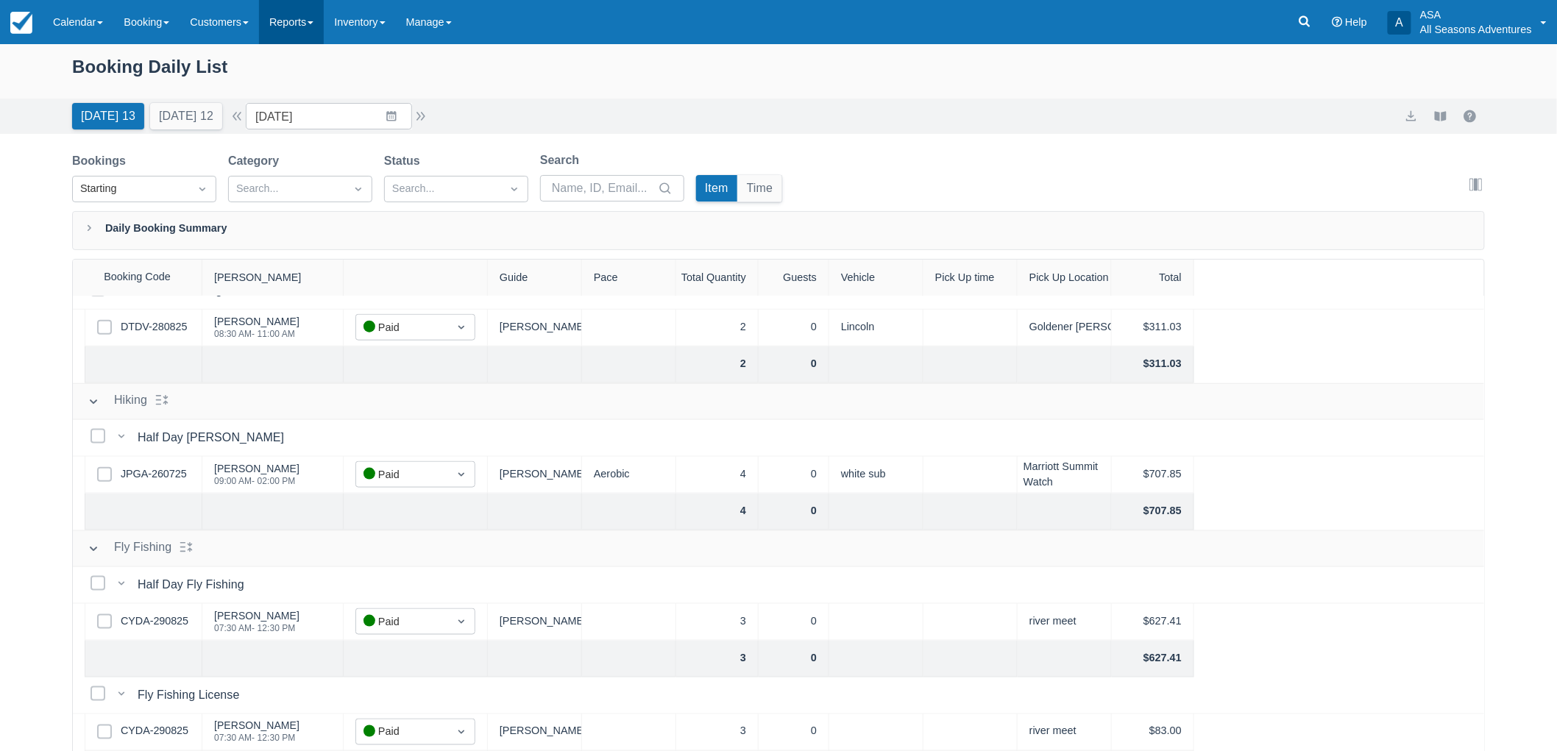
click at [308, 27] on link "Reports" at bounding box center [291, 22] width 65 height 44
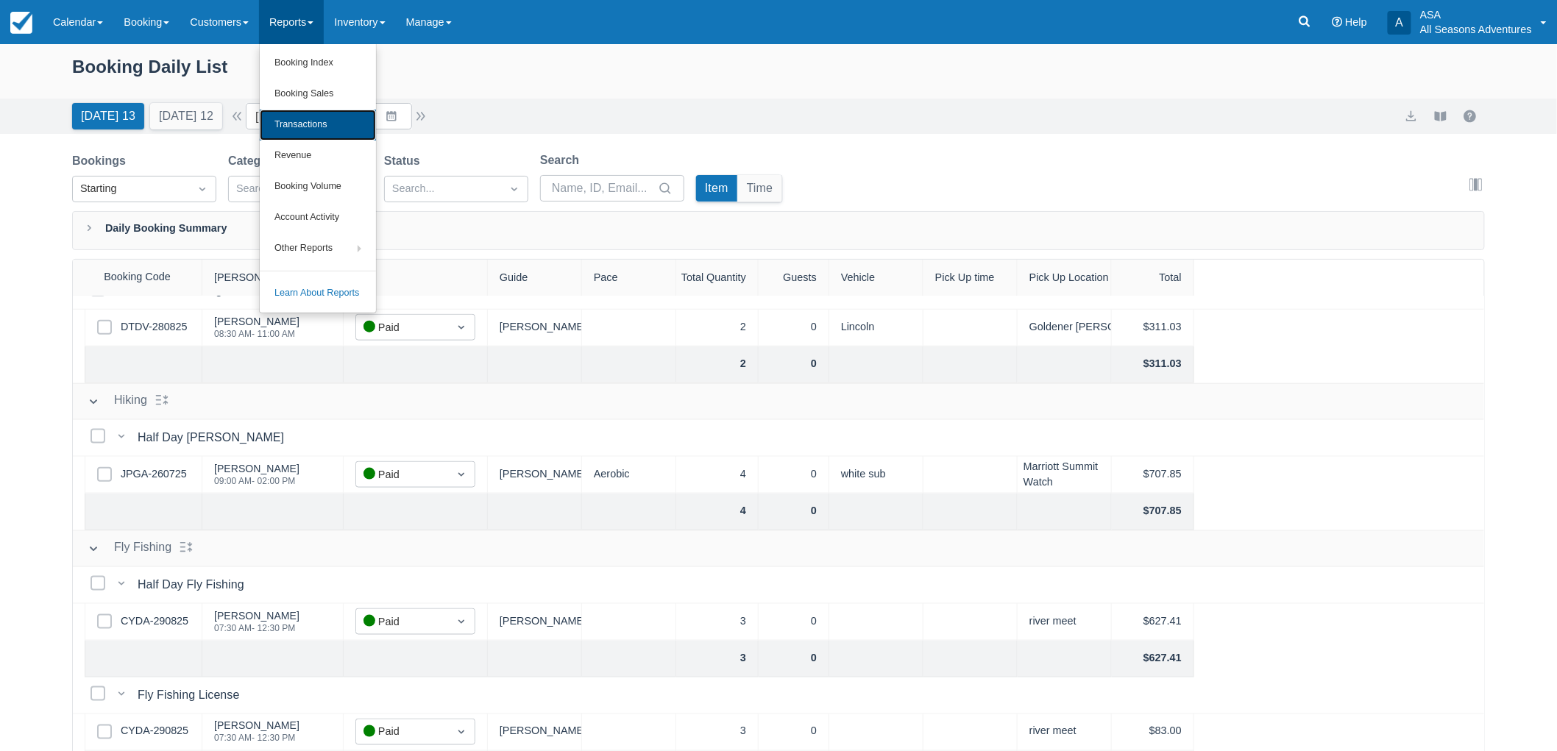
click at [319, 118] on link "Transactions" at bounding box center [318, 125] width 116 height 31
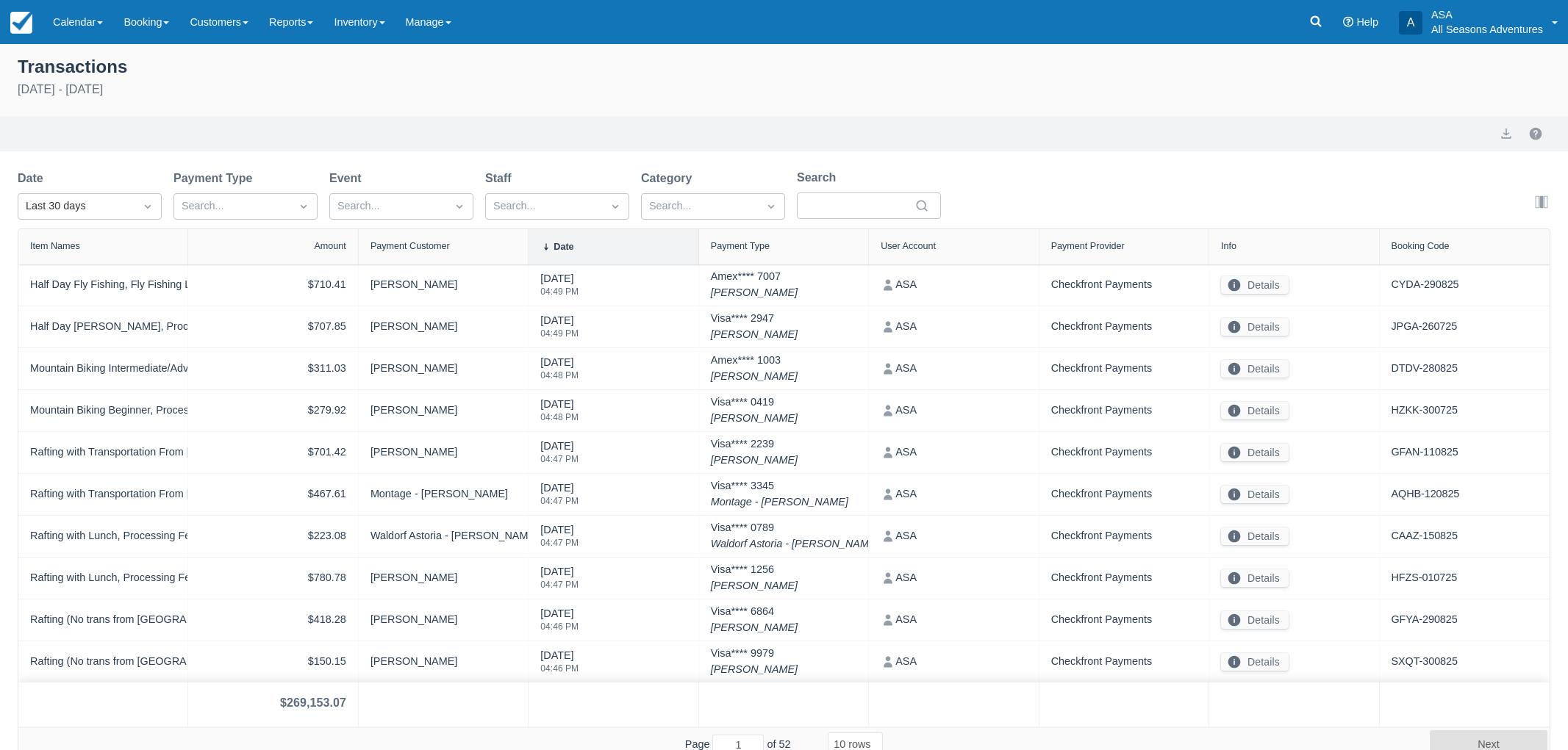
select select "10"
click at [125, 210] on div "Last 30 days" at bounding box center [77, 207] width 102 height 16
click at [100, 266] on div "Today" at bounding box center [90, 271] width 144 height 29
select select "10"
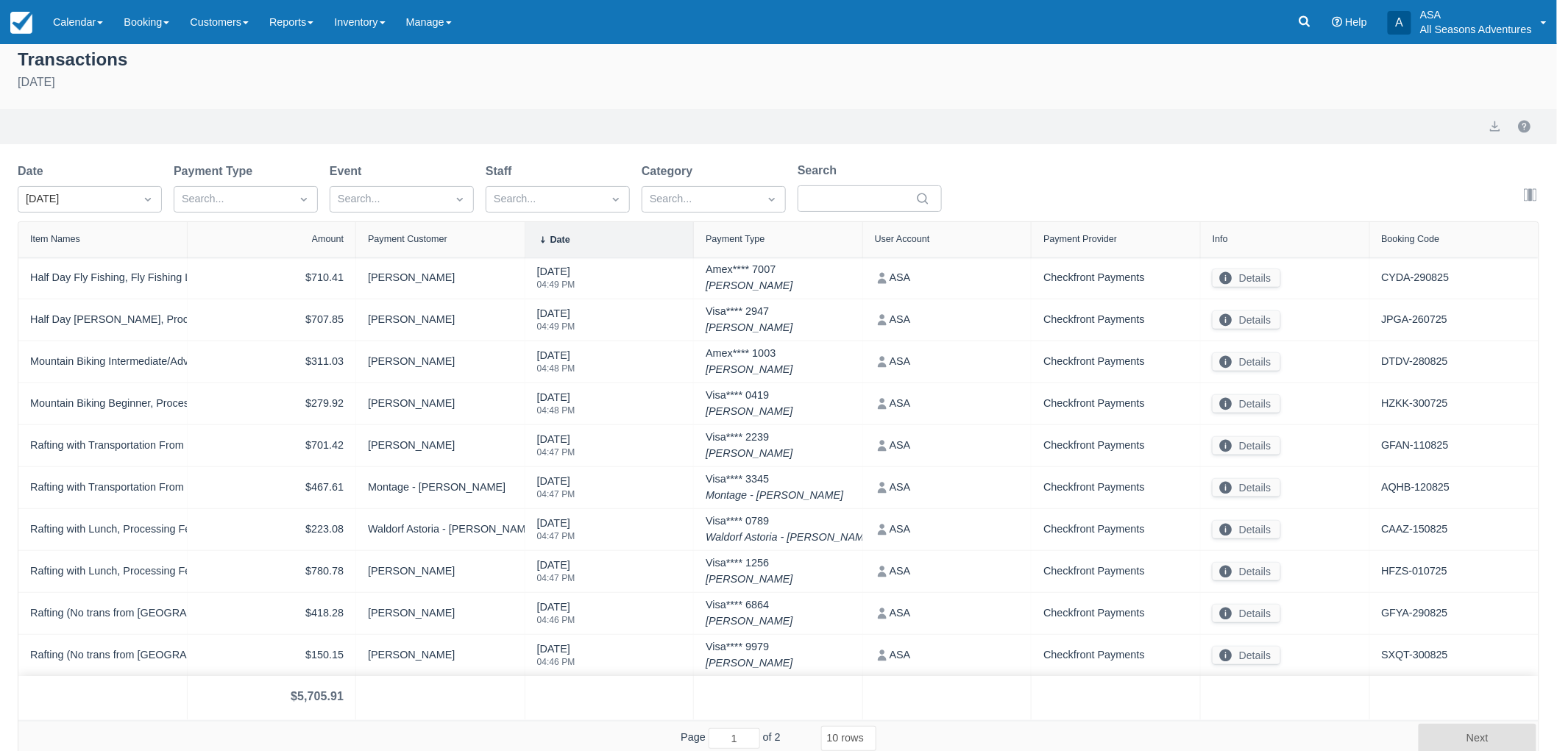
click at [864, 745] on select "5 rows 10 rows 20 rows 25 rows 50 rows 100 rows" at bounding box center [848, 738] width 55 height 25
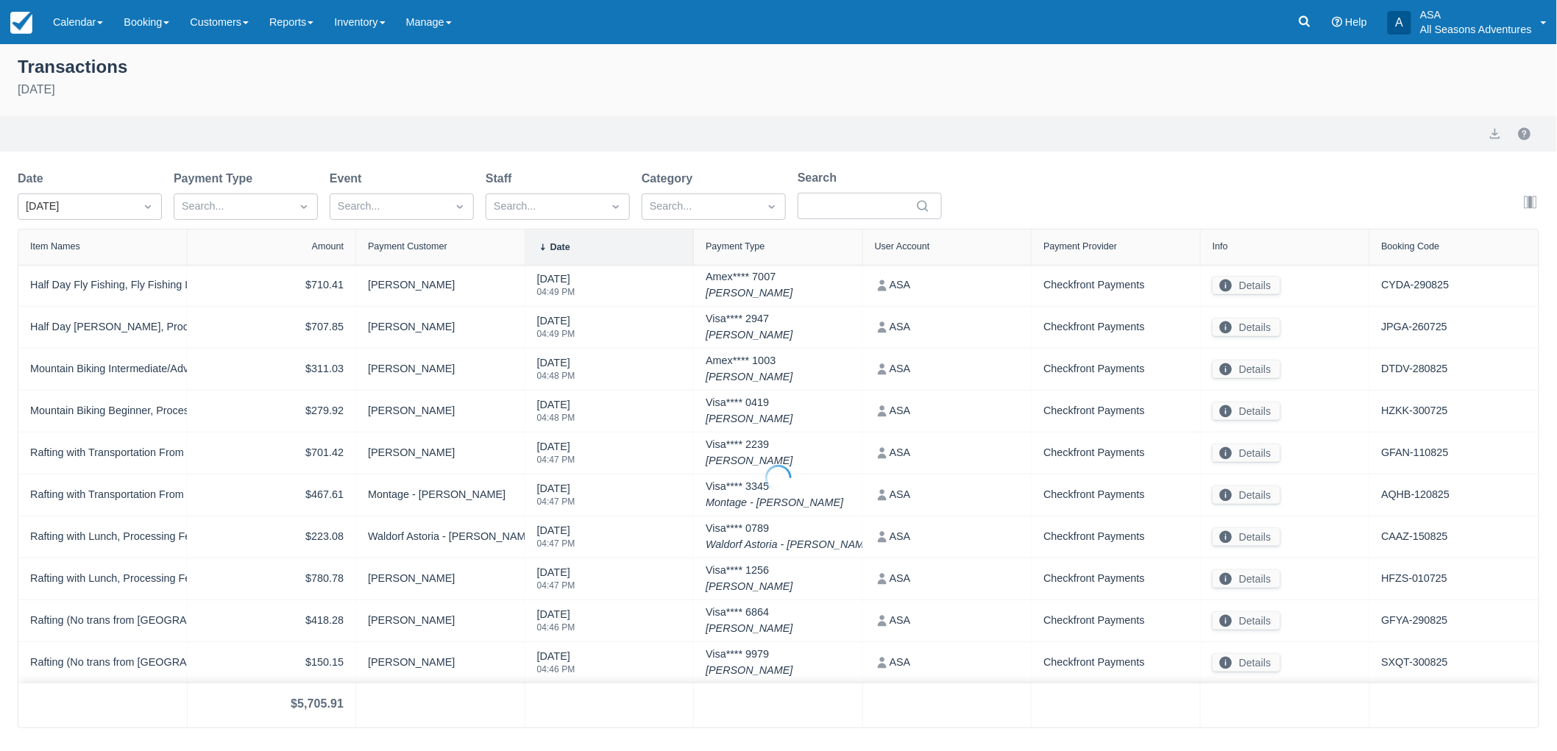
scroll to position [0, 0]
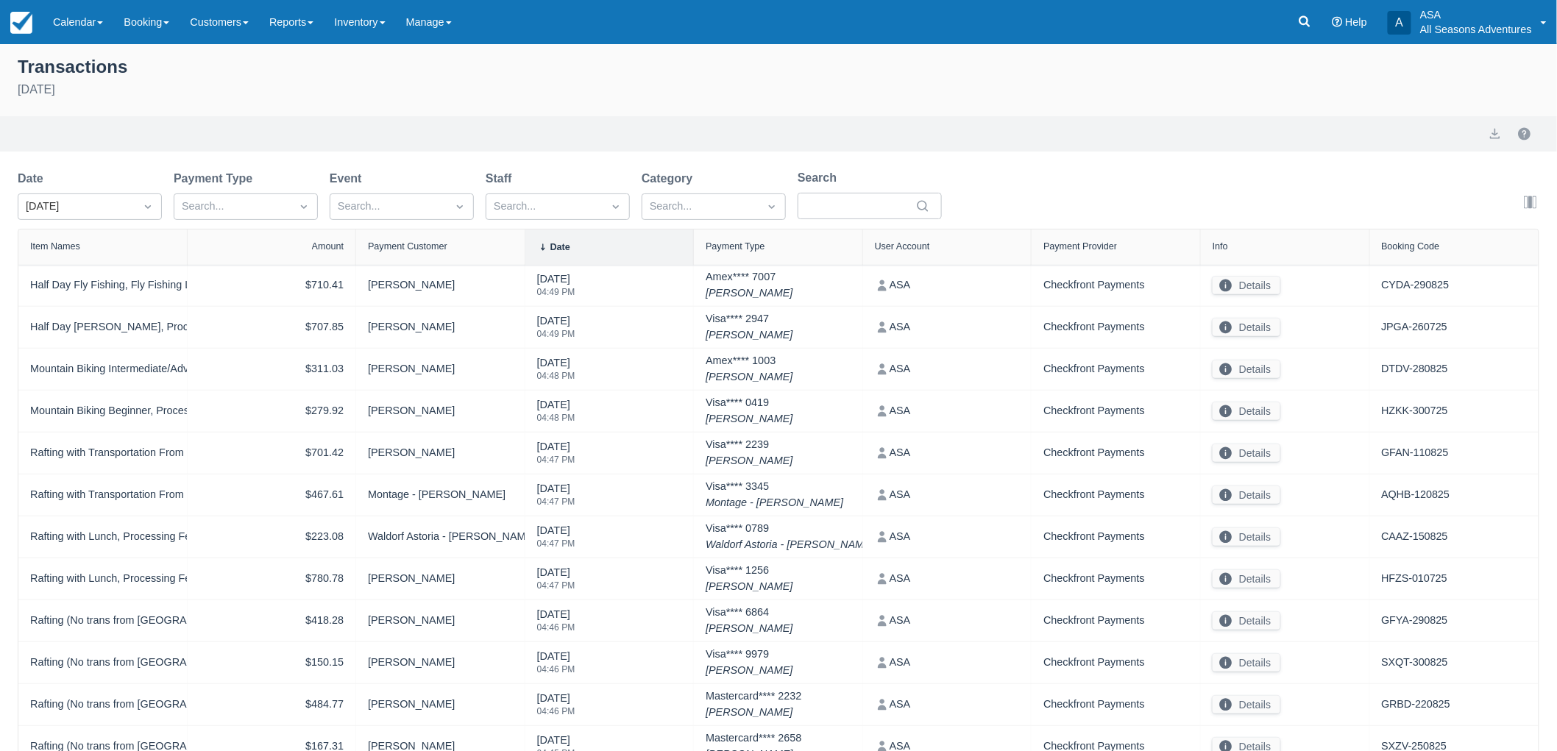
click at [322, 236] on div "Amount" at bounding box center [272, 247] width 169 height 35
click at [1489, 137] on button "export" at bounding box center [1496, 134] width 18 height 18
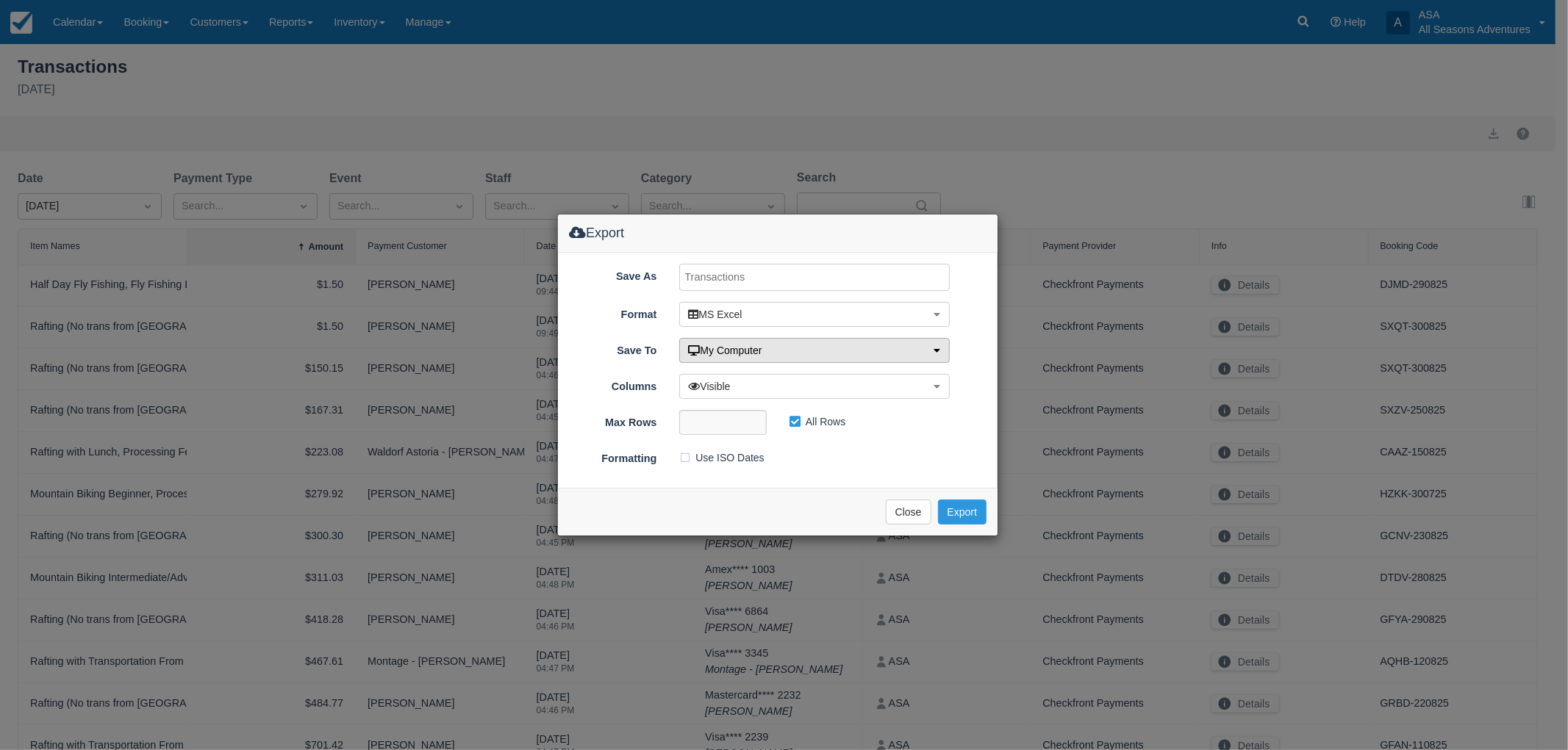
click at [731, 348] on span "My Computer" at bounding box center [726, 351] width 74 height 12
click at [968, 510] on button "Export" at bounding box center [962, 511] width 49 height 25
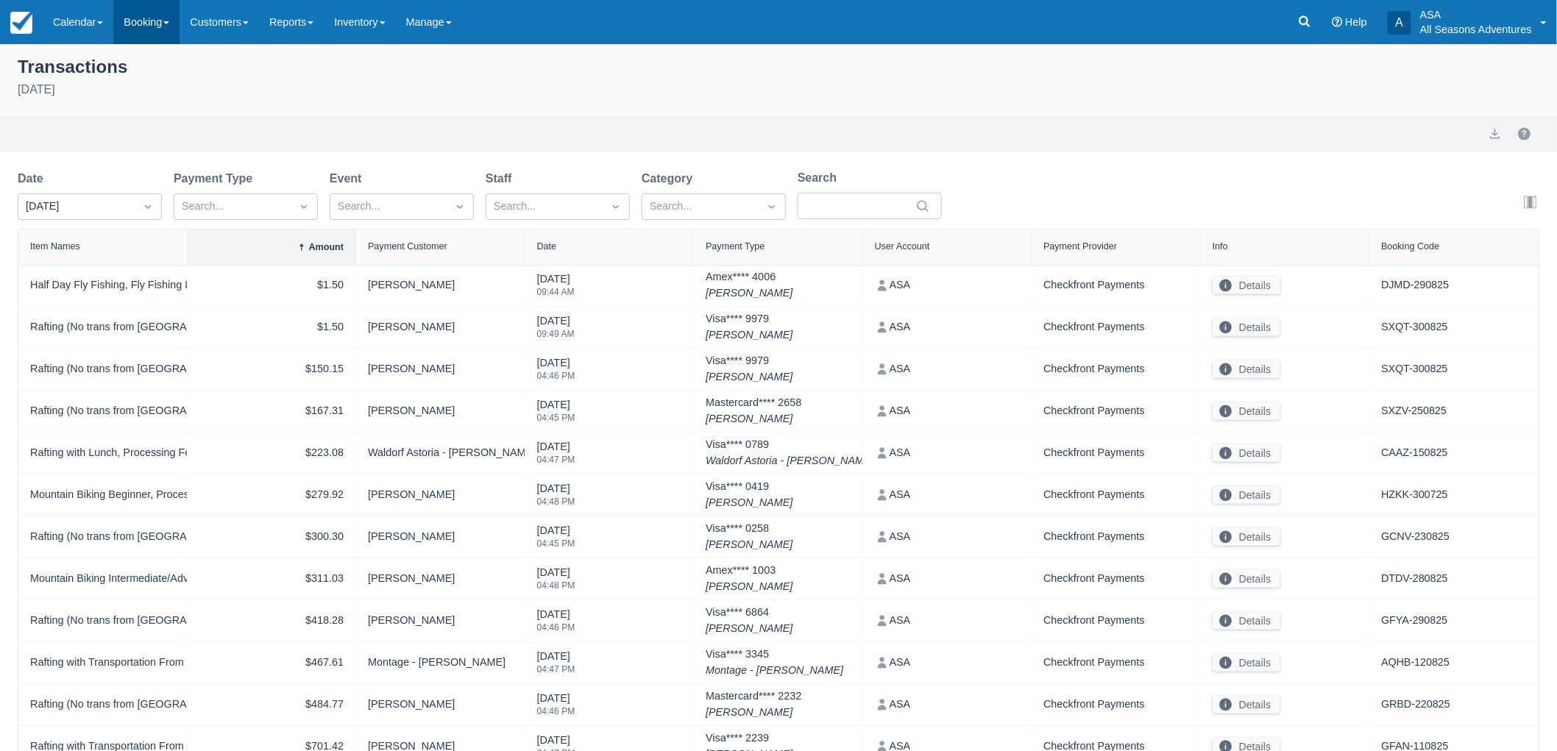
click at [171, 4] on link "Booking" at bounding box center [146, 22] width 66 height 44
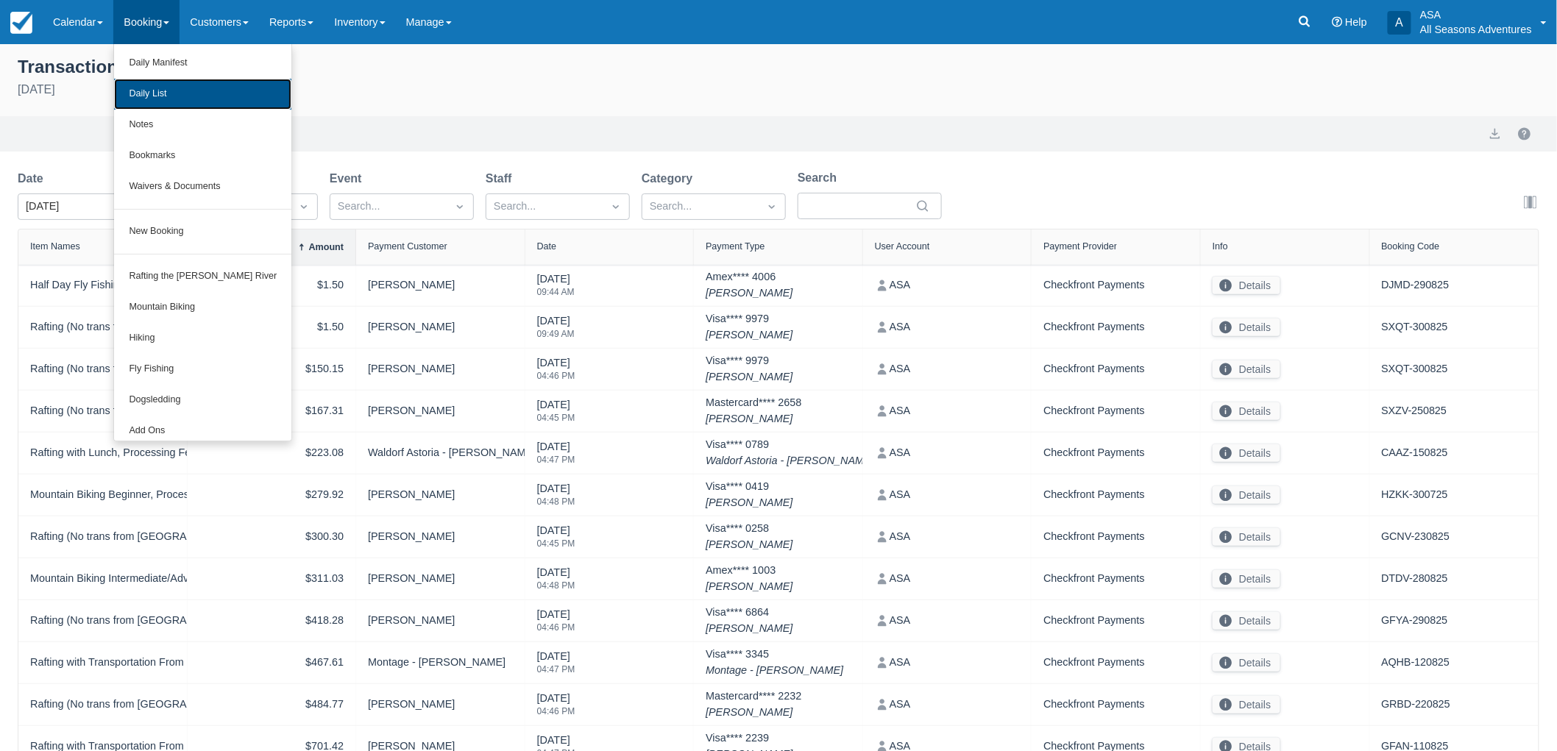
click at [179, 93] on link "Daily List" at bounding box center [202, 94] width 177 height 31
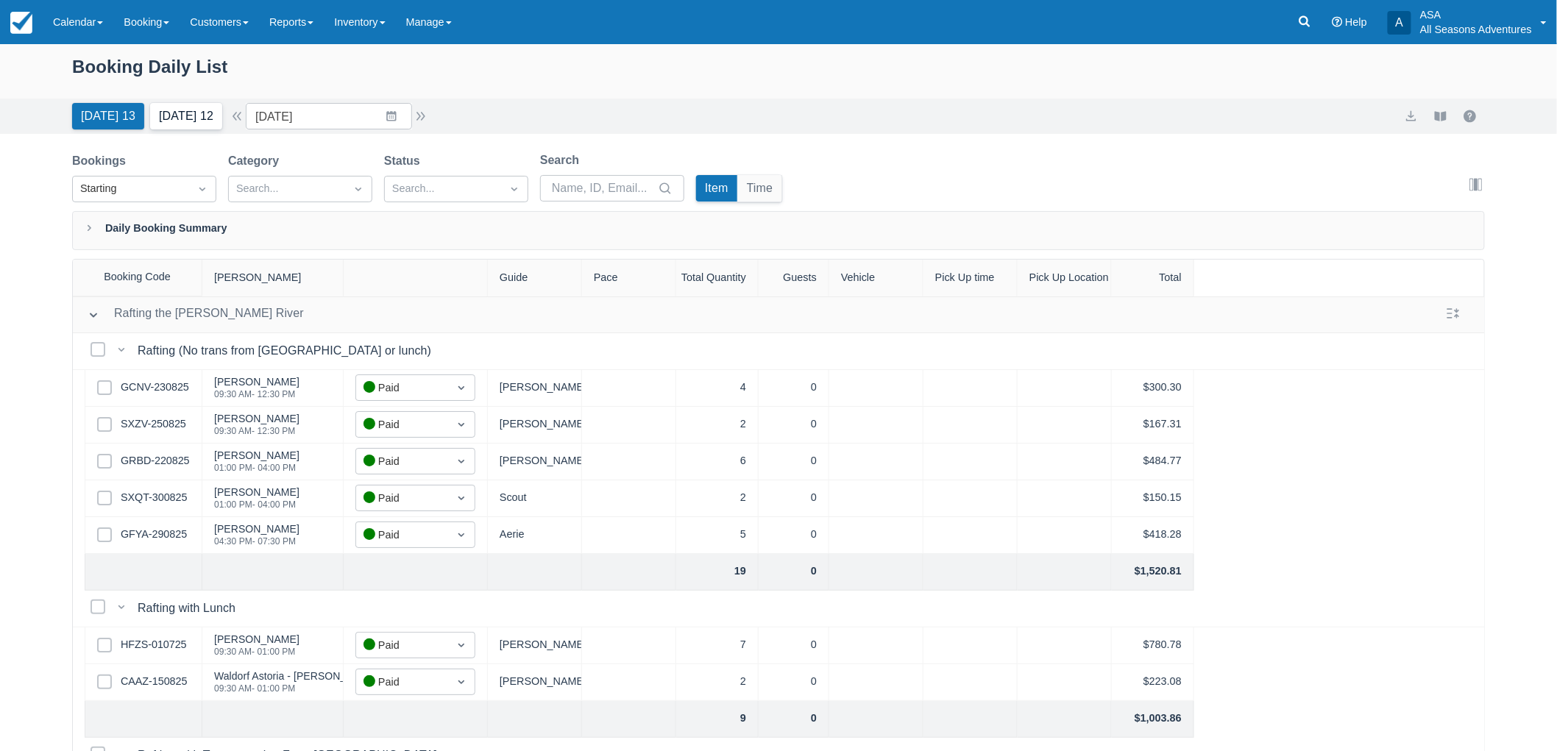
click at [174, 124] on button "[DATE] 12" at bounding box center [186, 116] width 72 height 26
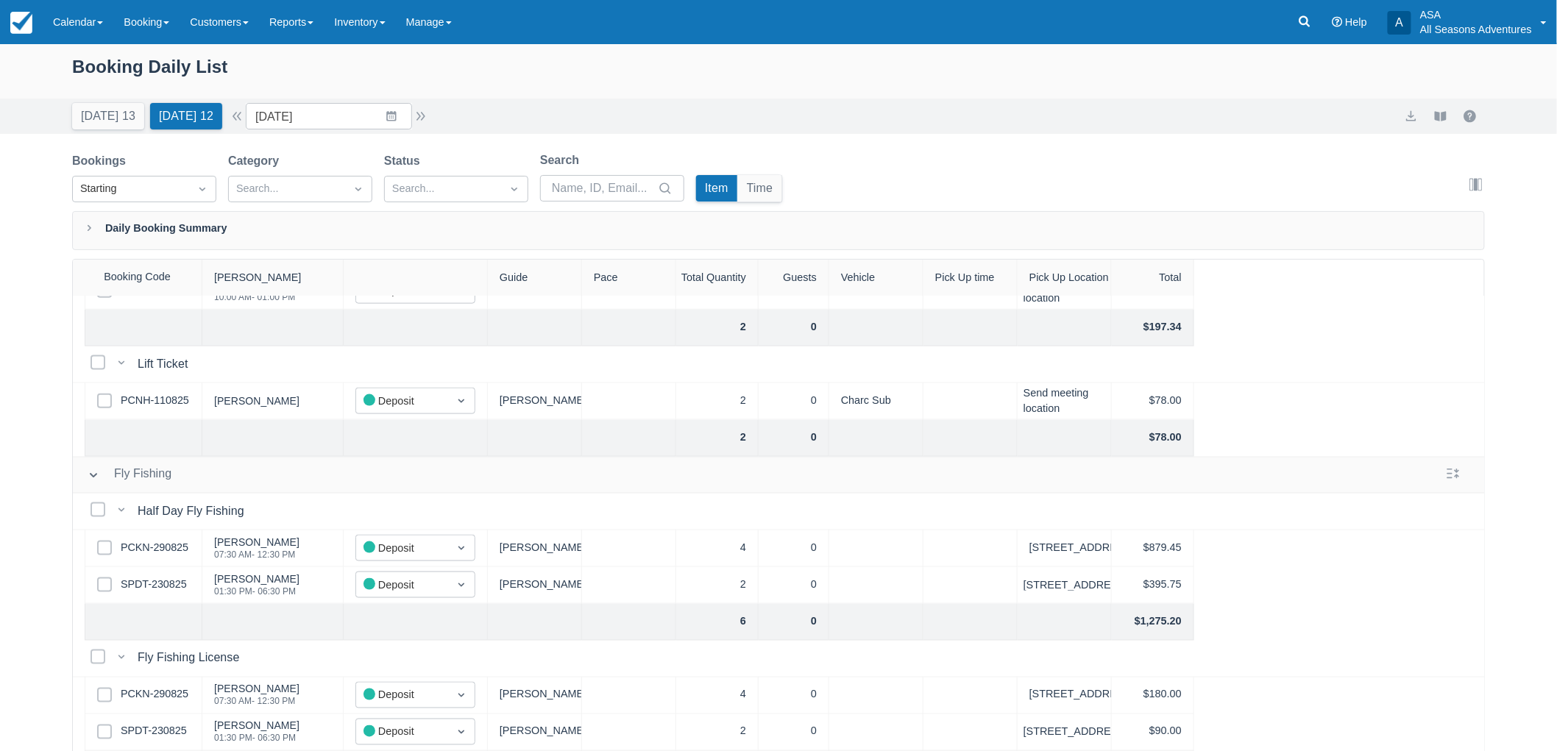
scroll to position [845, 0]
click at [148, 540] on link "PCKN-290825" at bounding box center [155, 548] width 68 height 16
click at [152, 393] on link "PCNH-110825" at bounding box center [155, 401] width 68 height 16
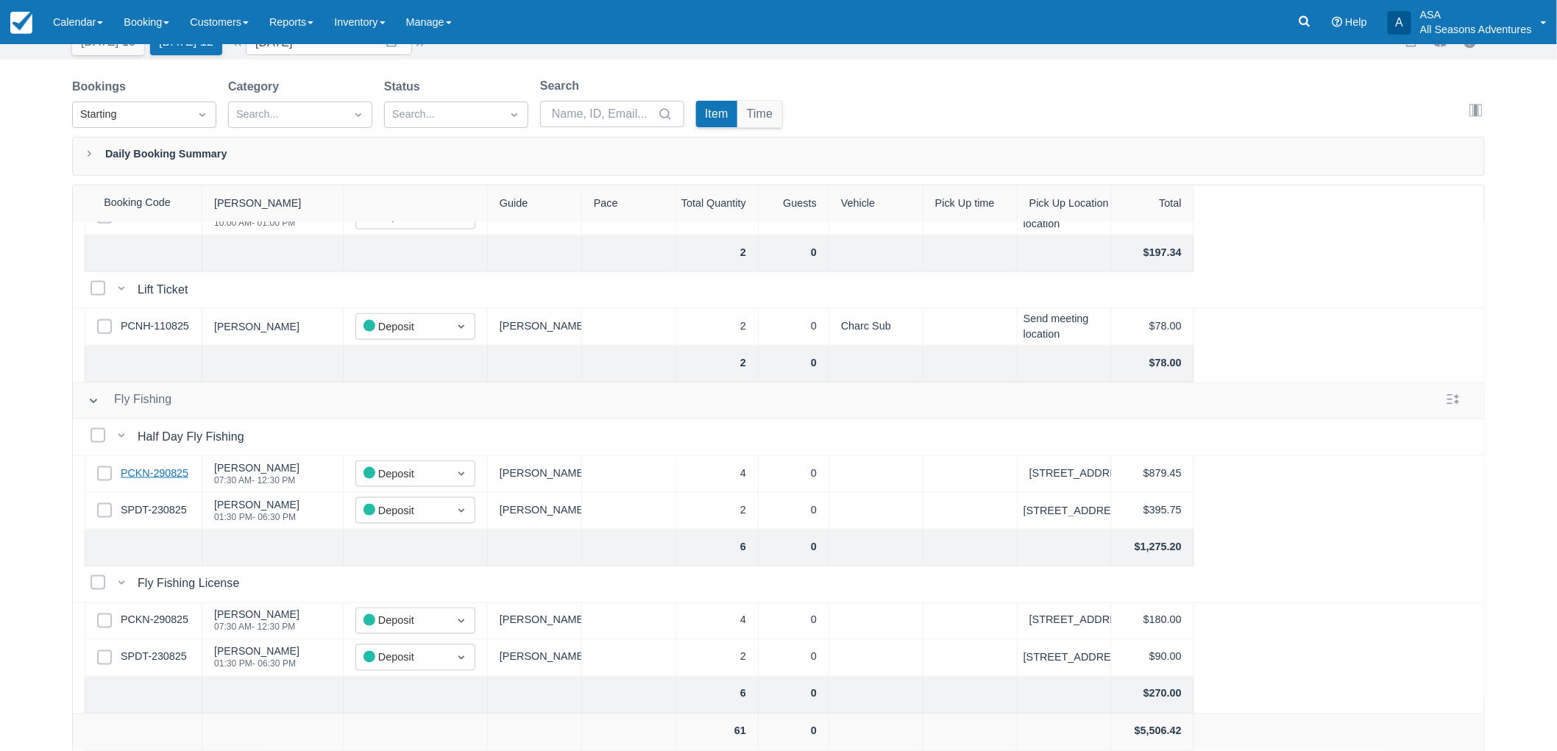
click at [168, 466] on link "PCKN-290825" at bounding box center [155, 474] width 68 height 16
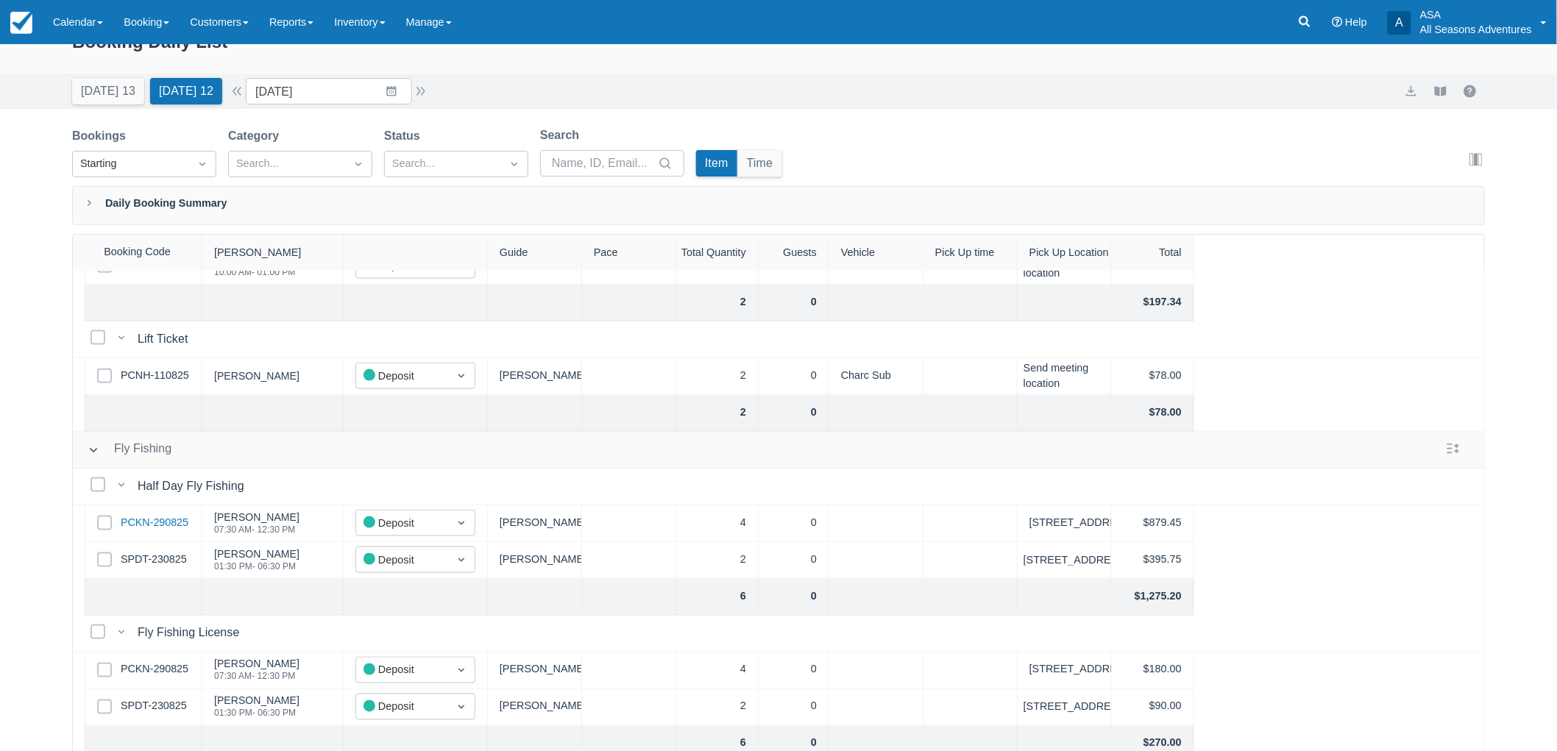
scroll to position [0, 0]
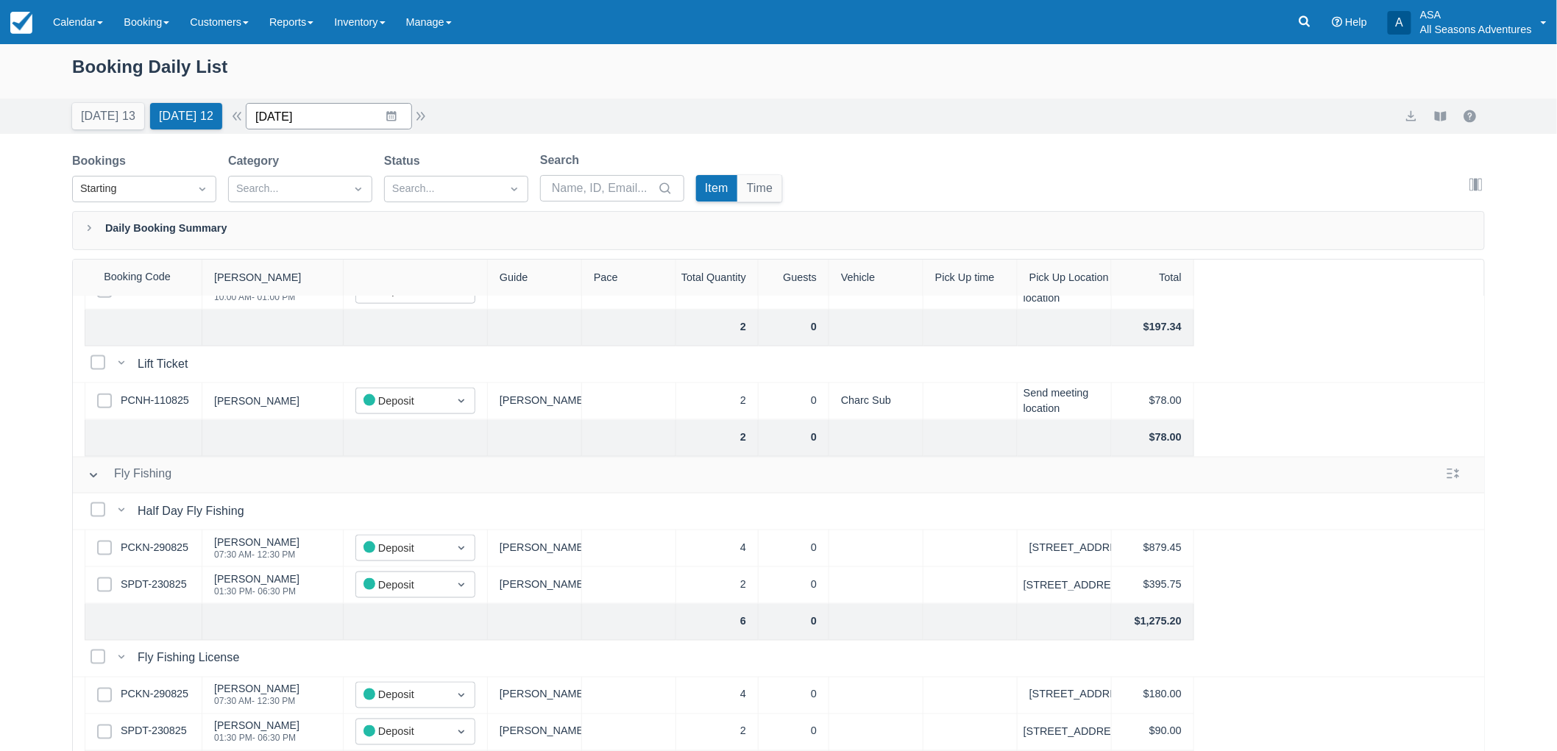
click at [378, 115] on input "[DATE]" at bounding box center [329, 116] width 166 height 26
click at [314, 372] on td "1" at bounding box center [305, 369] width 29 height 28
type input "[DATE]"
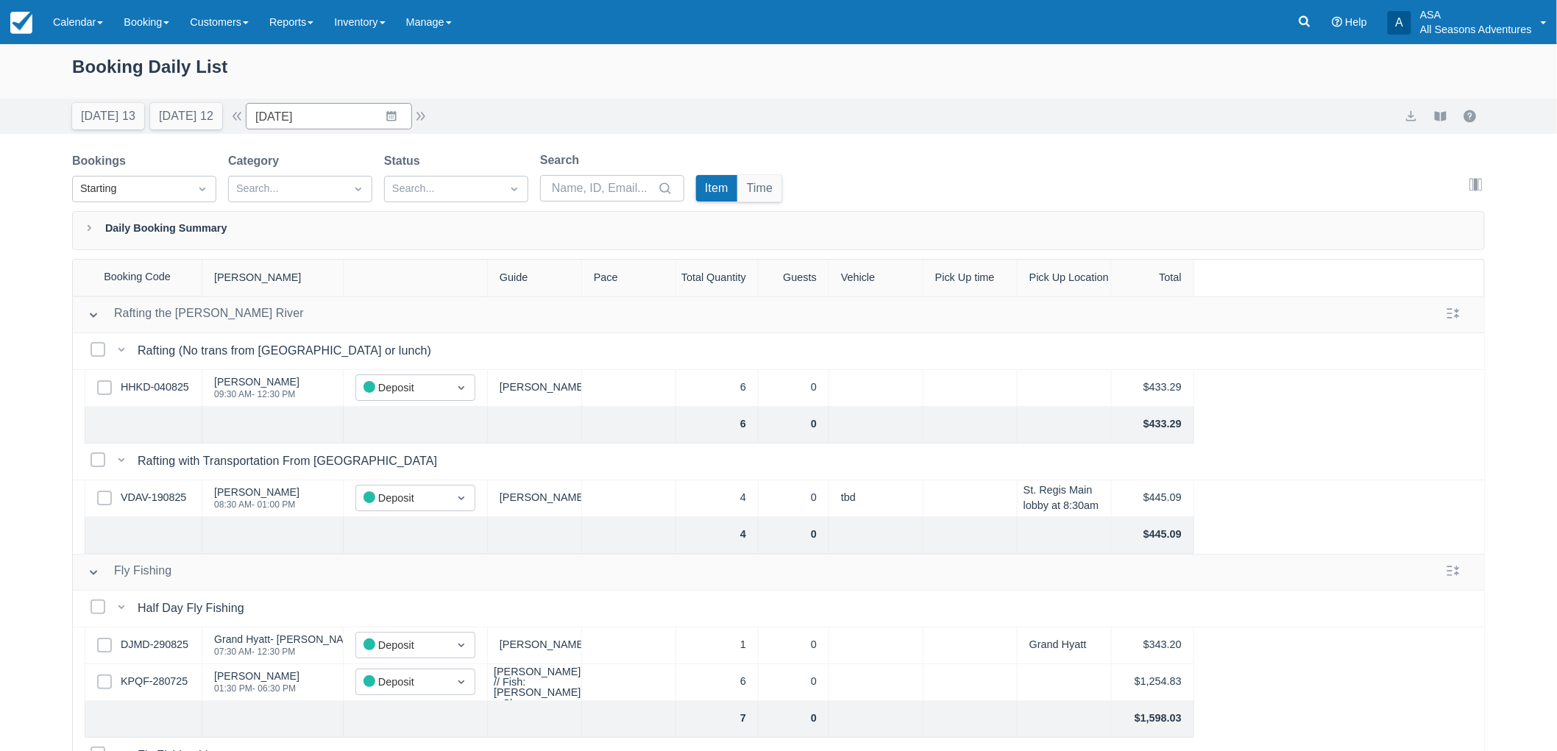
click at [611, 107] on div "Today 13 Tomorrow 12 Date 09/01/25 Navigate forward to interact with the calend…" at bounding box center [778, 116] width 1413 height 26
click at [164, 28] on link "Booking" at bounding box center [146, 22] width 66 height 44
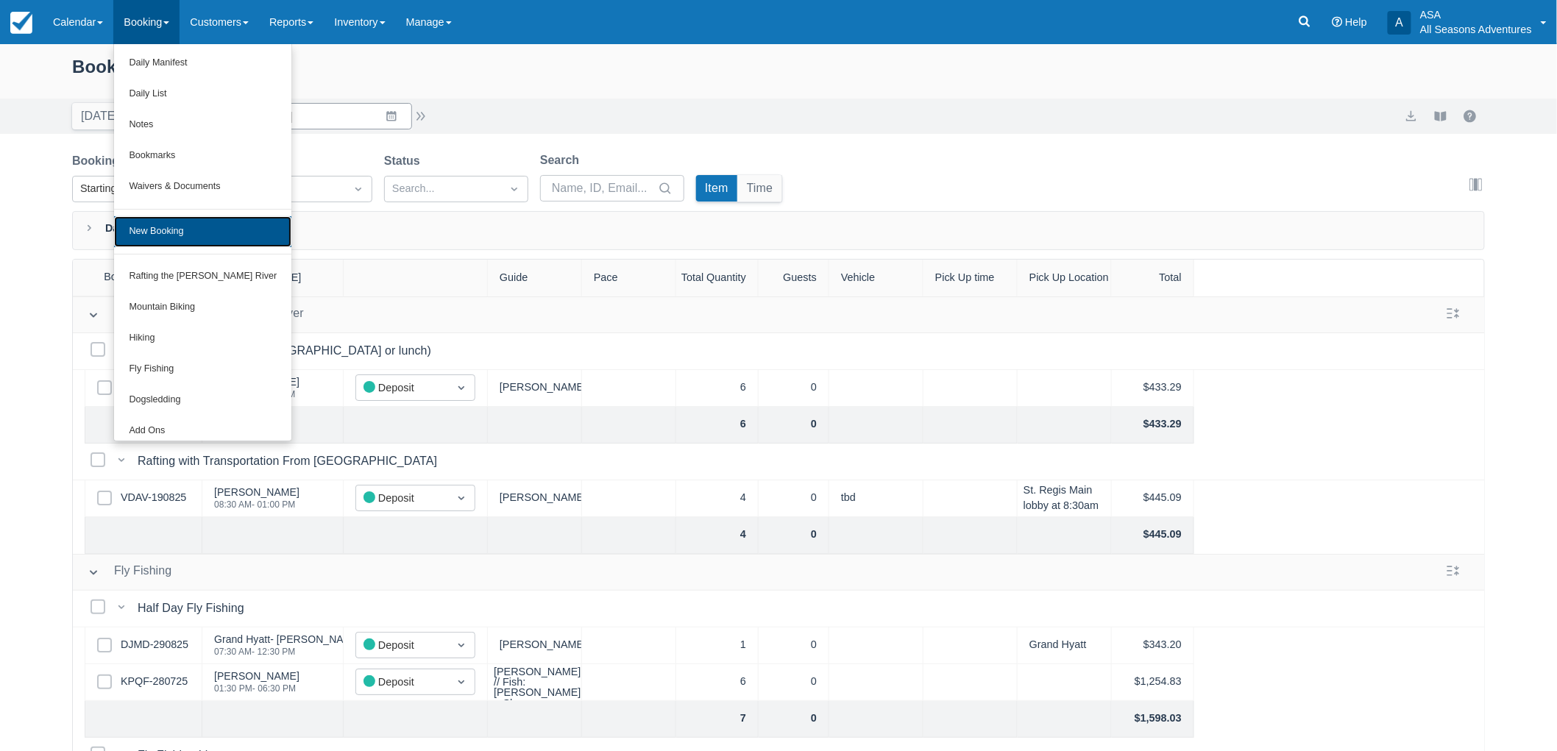
click at [214, 241] on link "New Booking" at bounding box center [202, 231] width 177 height 31
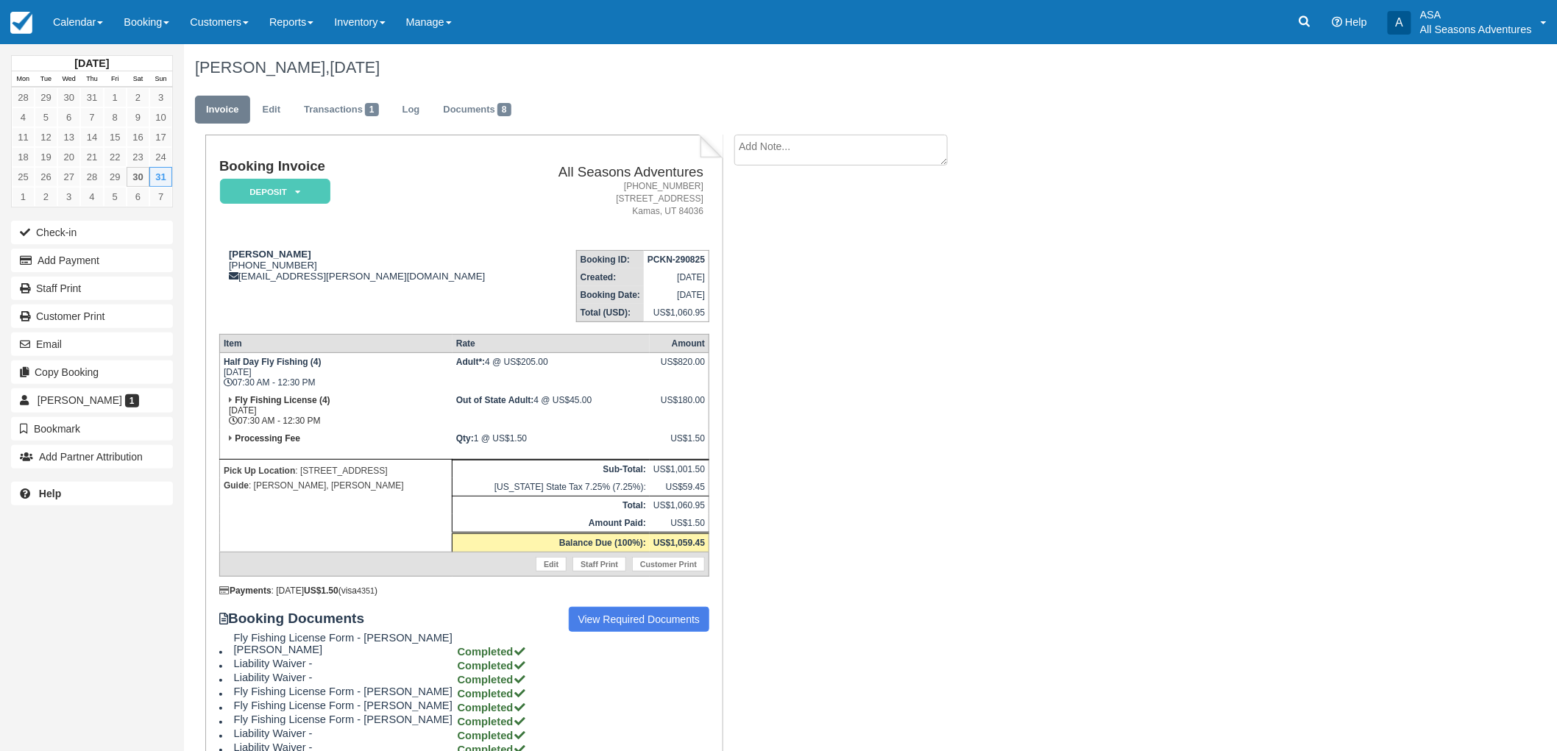
click at [280, 76] on h1 "[PERSON_NAME], [DATE]" at bounding box center [768, 68] width 1146 height 18
click at [270, 107] on link "Edit" at bounding box center [272, 110] width 40 height 29
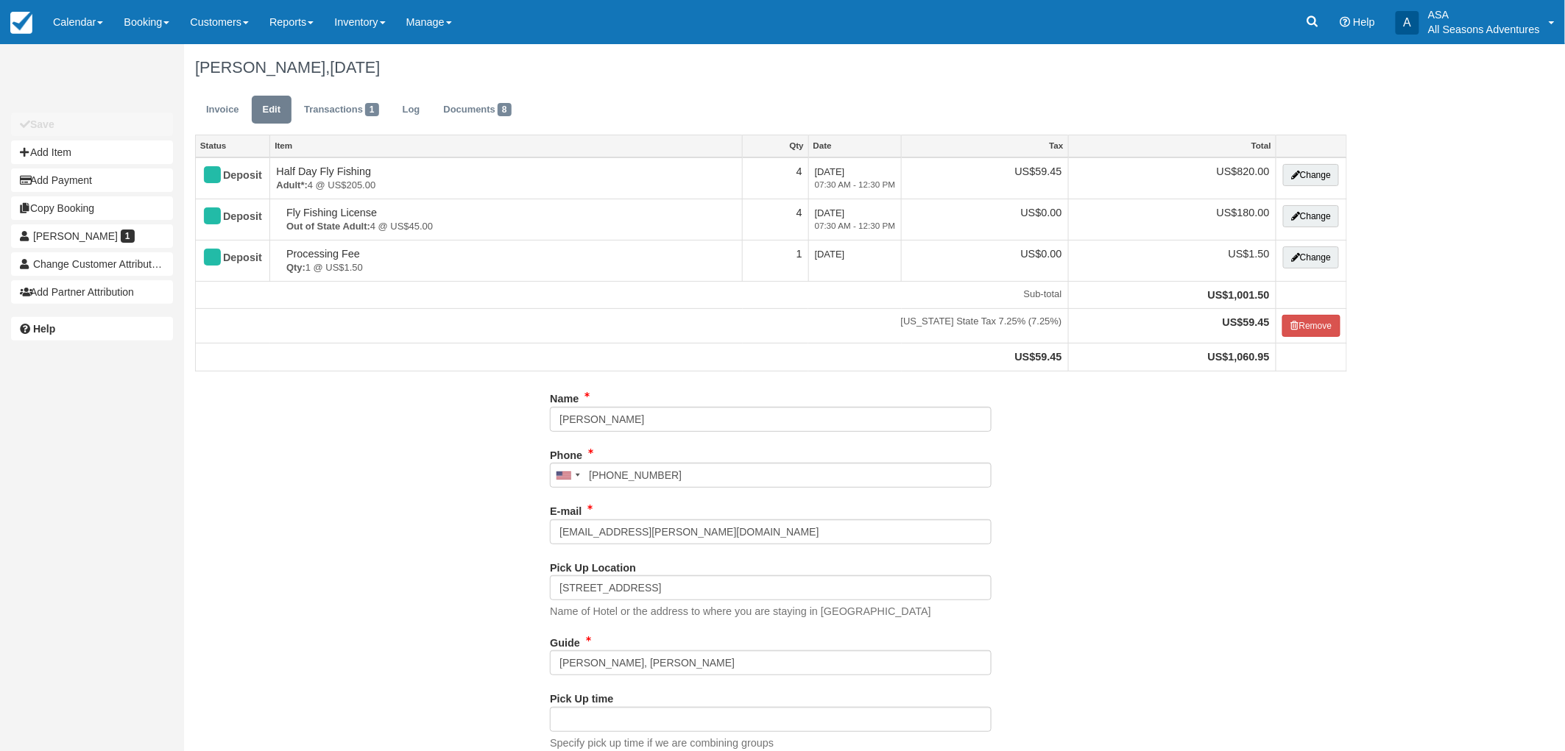
type input "[PHONE_NUMBER]"
click at [575, 587] on input "[STREET_ADDRESS]" at bounding box center [771, 587] width 442 height 25
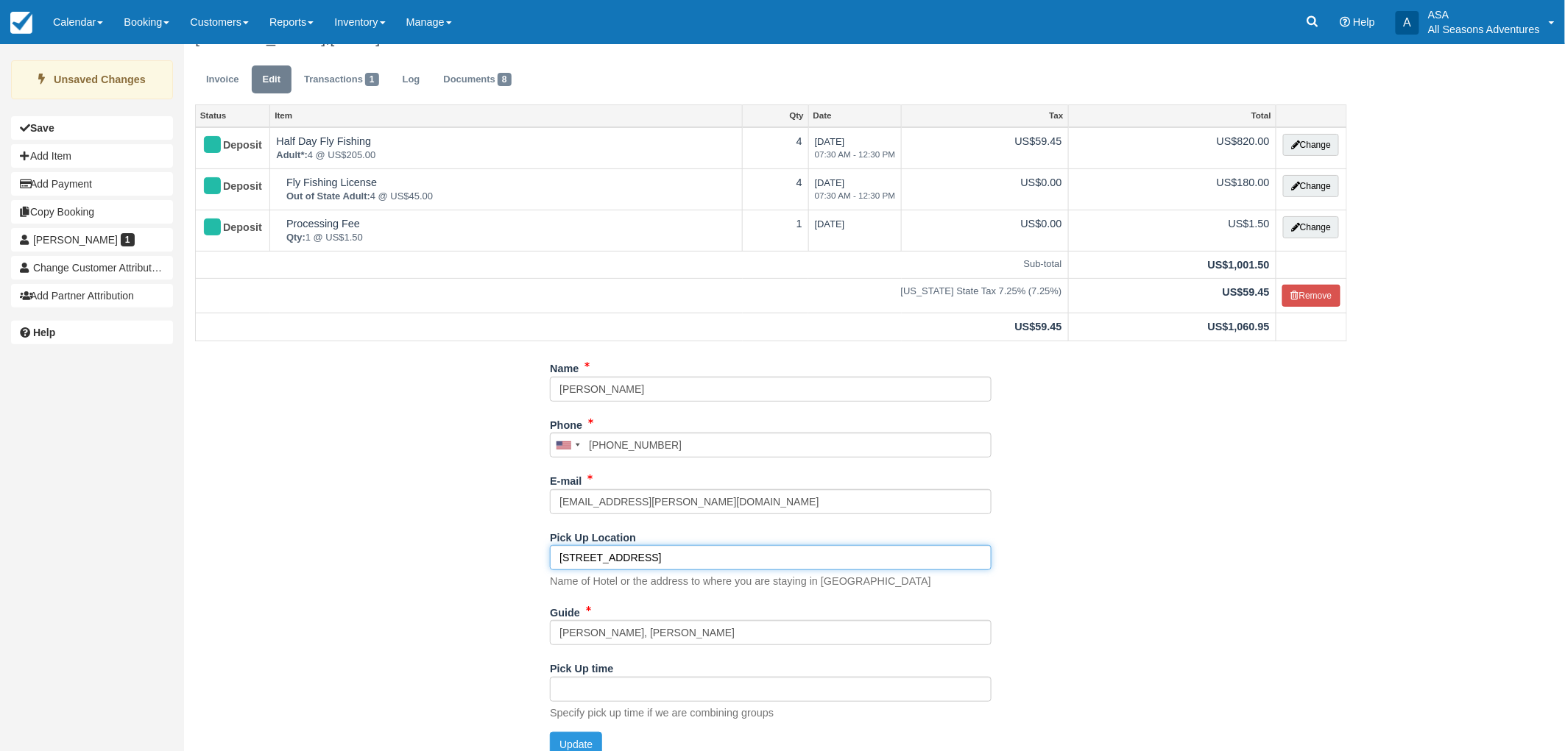
scroll to position [46, 0]
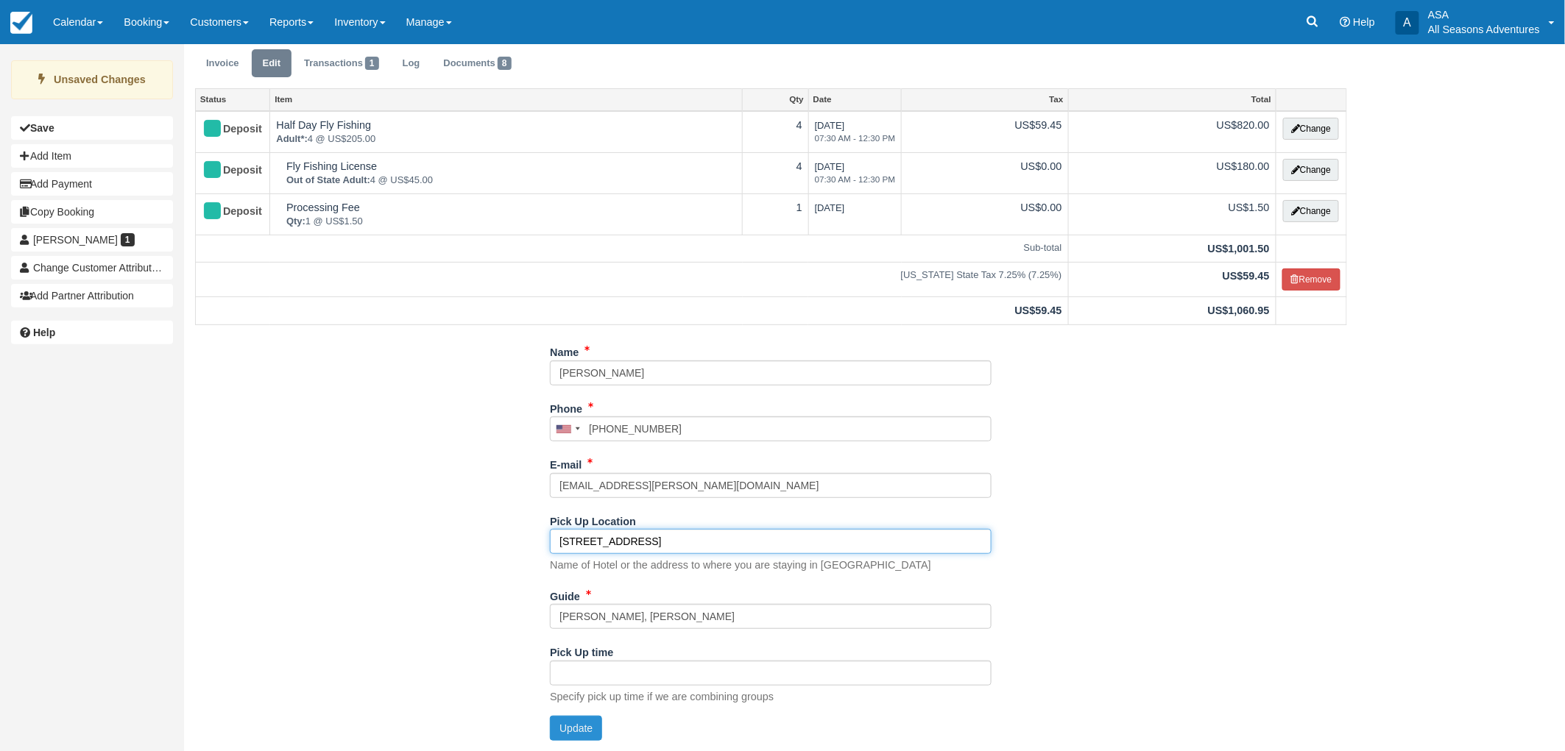
type input "[STREET_ADDRESS]"
click at [585, 727] on button "Update" at bounding box center [576, 728] width 52 height 25
type input "[PHONE_NUMBER]"
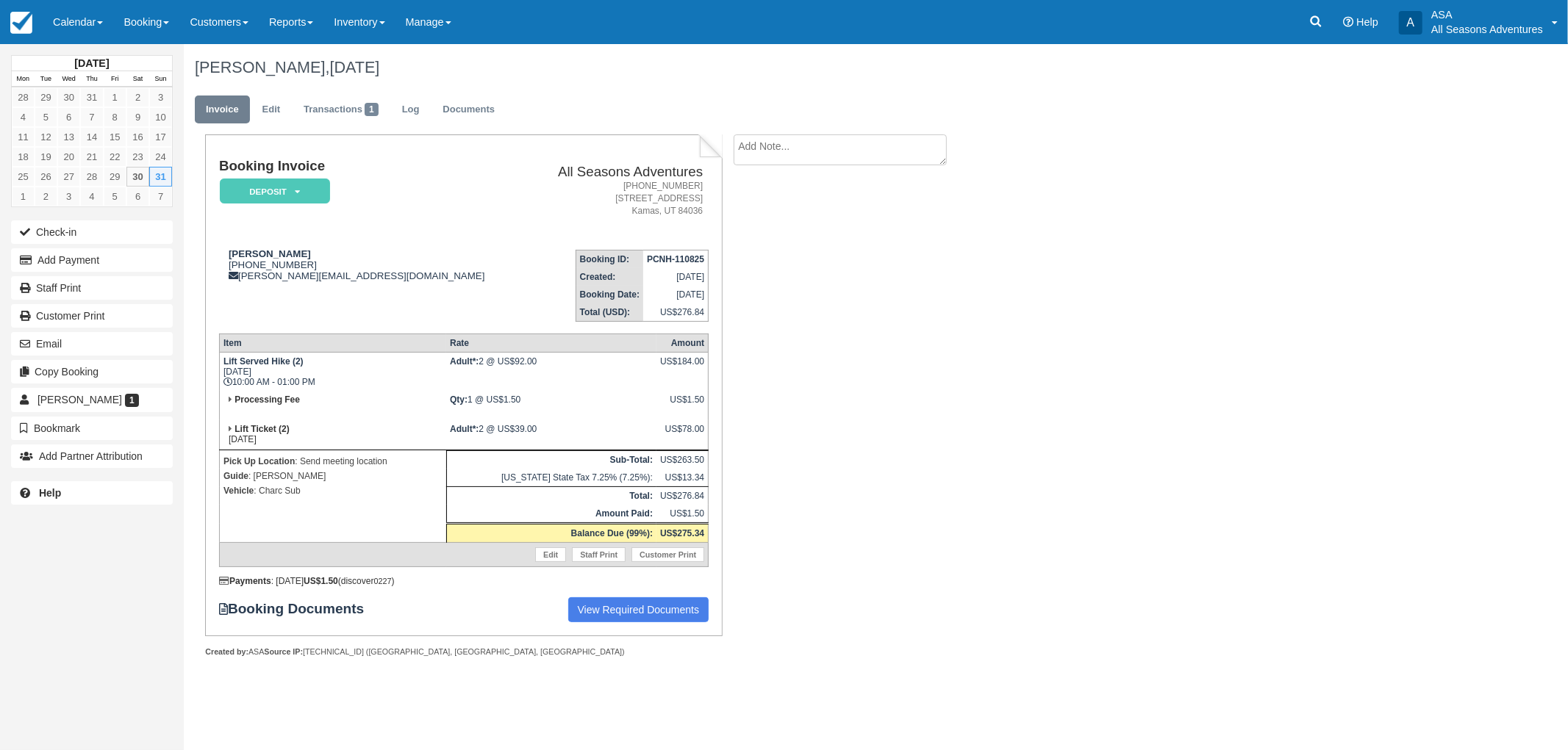
click at [781, 402] on div "Booking Invoice Deposit   Pending Reserved Paid Waiting Cancelled All Seasons A…" at bounding box center [587, 412] width 808 height 555
click at [754, 372] on div "Booking Invoice Deposit   Pending Reserved Paid Waiting Cancelled All Seasons A…" at bounding box center [587, 412] width 808 height 555
click at [1004, 361] on div "Bob Bell, August 31 2025 Invoice Edit Transactions 1 Log Documents Booking Invo…" at bounding box center [771, 367] width 1176 height 646
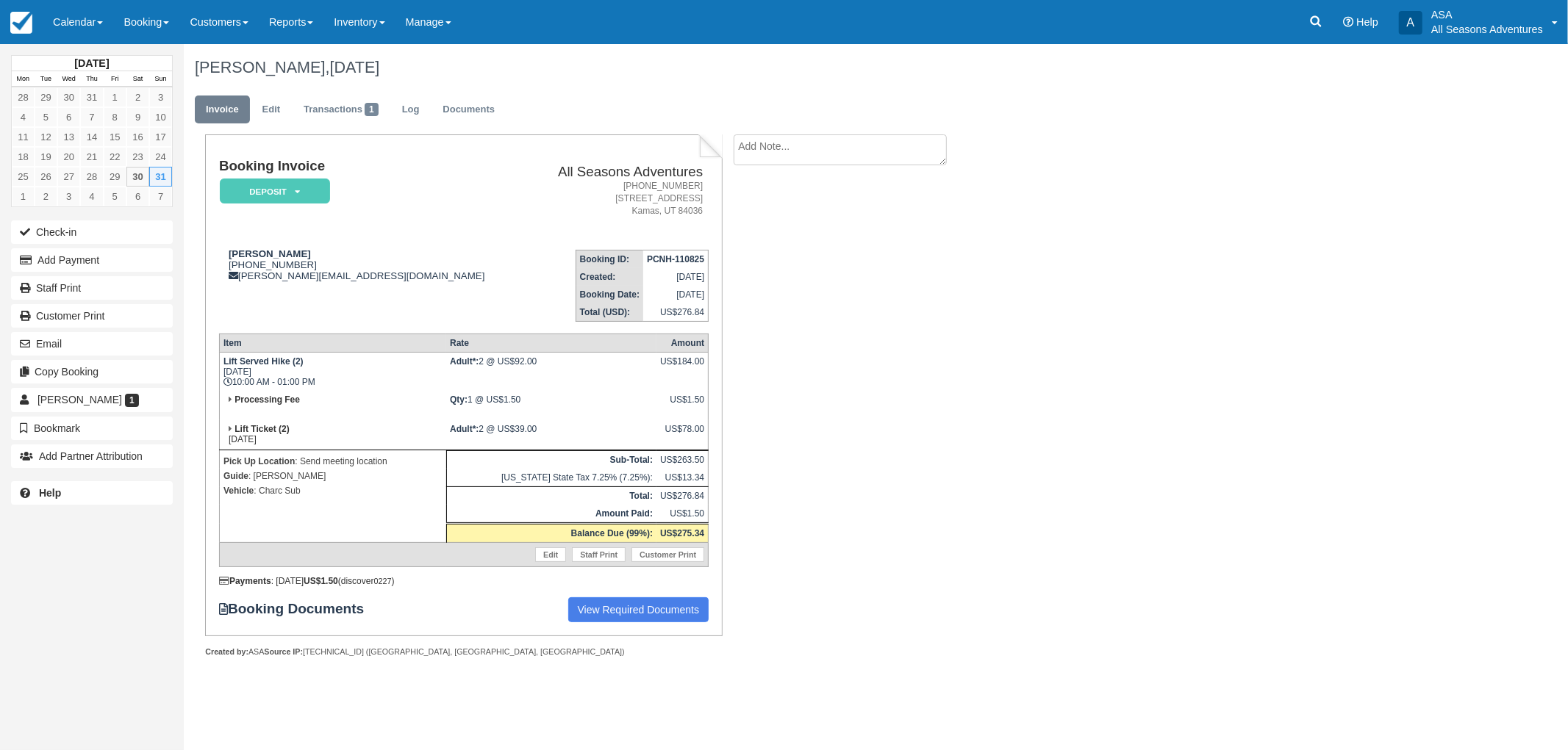
click at [967, 461] on div "Booking Invoice Deposit   Pending Reserved Paid Waiting Cancelled All Seasons A…" at bounding box center [587, 412] width 808 height 555
click at [914, 515] on div "Booking Invoice Deposit   Pending Reserved Paid Waiting Cancelled All Seasons A…" at bounding box center [587, 412] width 808 height 555
click at [904, 318] on div "Booking Invoice Deposit   Pending Reserved Paid Waiting Cancelled All Seasons A…" at bounding box center [587, 412] width 808 height 555
click at [994, 438] on div "Bob Bell, August 31 2025 Invoice Edit Transactions 1 Log Documents Booking Invo…" at bounding box center [771, 367] width 1176 height 646
click at [770, 362] on div "Booking Invoice Deposit   Pending Reserved Paid Waiting Cancelled All Seasons A…" at bounding box center [587, 412] width 808 height 555
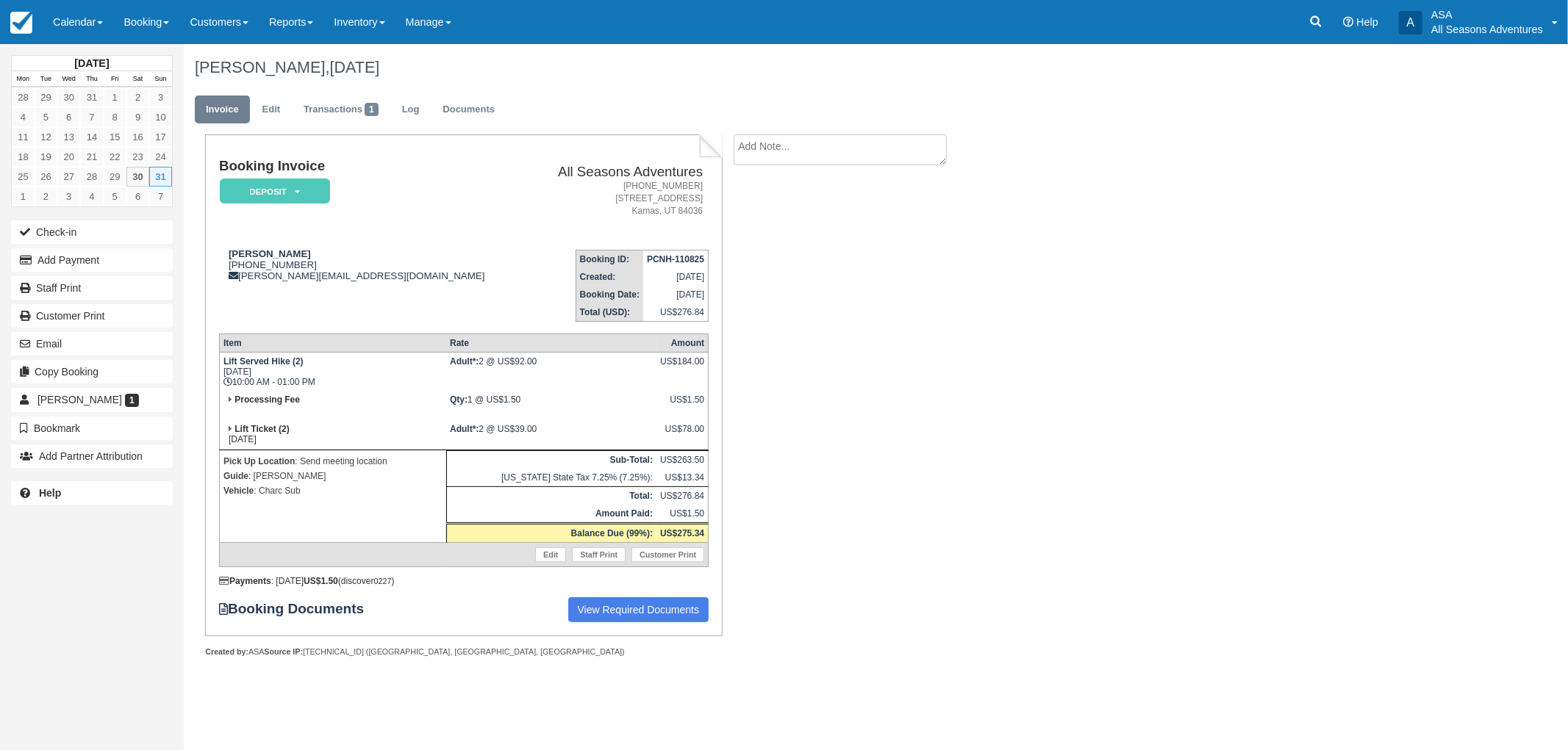
click at [527, 262] on td "Booking ID: PCNH-110825 Created: August 11, 2025 Booking Date: August 31, 2025 …" at bounding box center [618, 280] width 182 height 84
click at [1089, 314] on div "Bob Bell, August 31 2025 Invoice Edit Transactions 1 Log Documents Booking Invo…" at bounding box center [771, 367] width 1176 height 646
drag, startPoint x: 311, startPoint y: 262, endPoint x: 239, endPoint y: 266, distance: 72.1
click at [239, 266] on div "Bob Bell 1 (321) 243-3037 danita@danitabell.com" at bounding box center [373, 265] width 308 height 33
copy div "321) 243-3037"
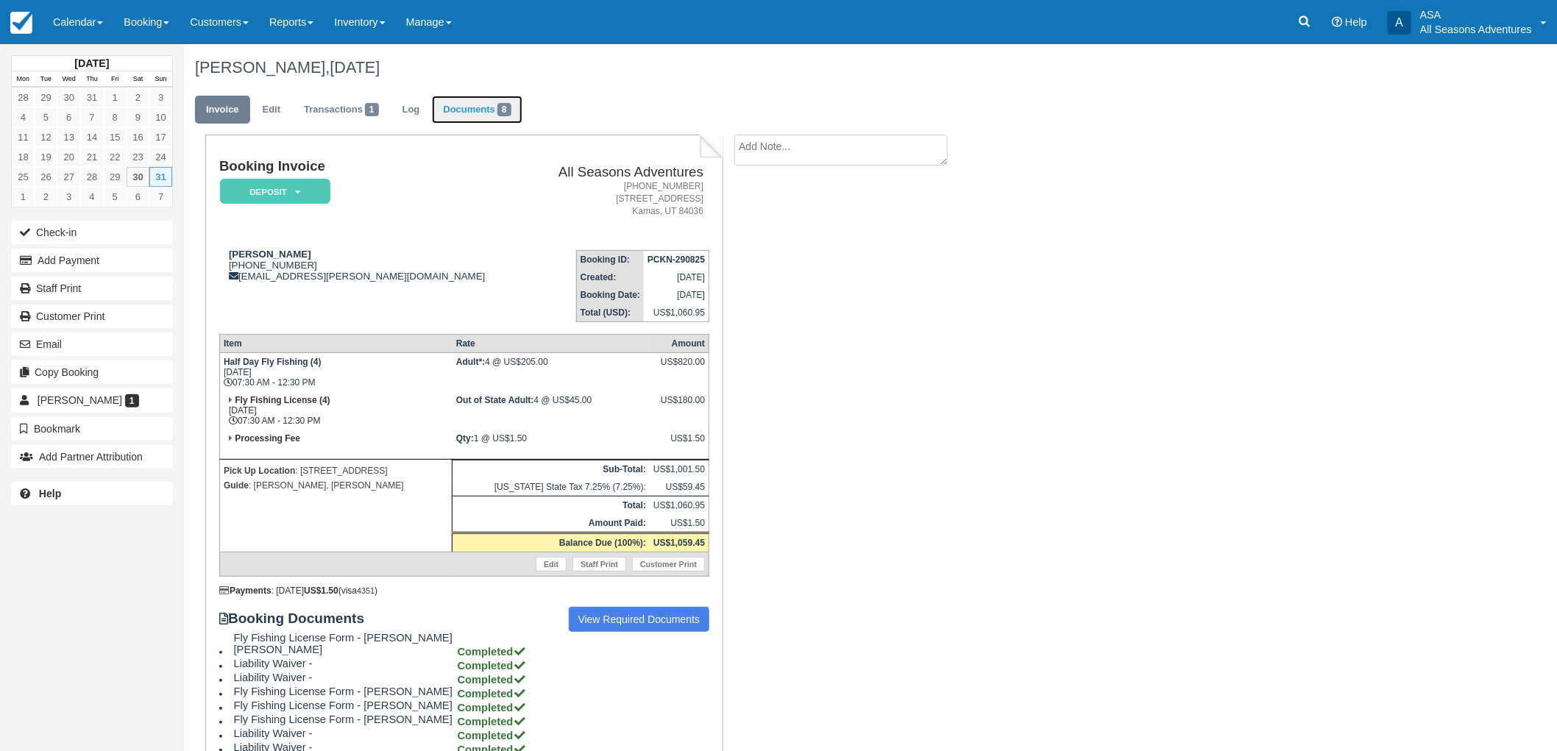
click at [484, 116] on link "Documents 8" at bounding box center [477, 110] width 90 height 29
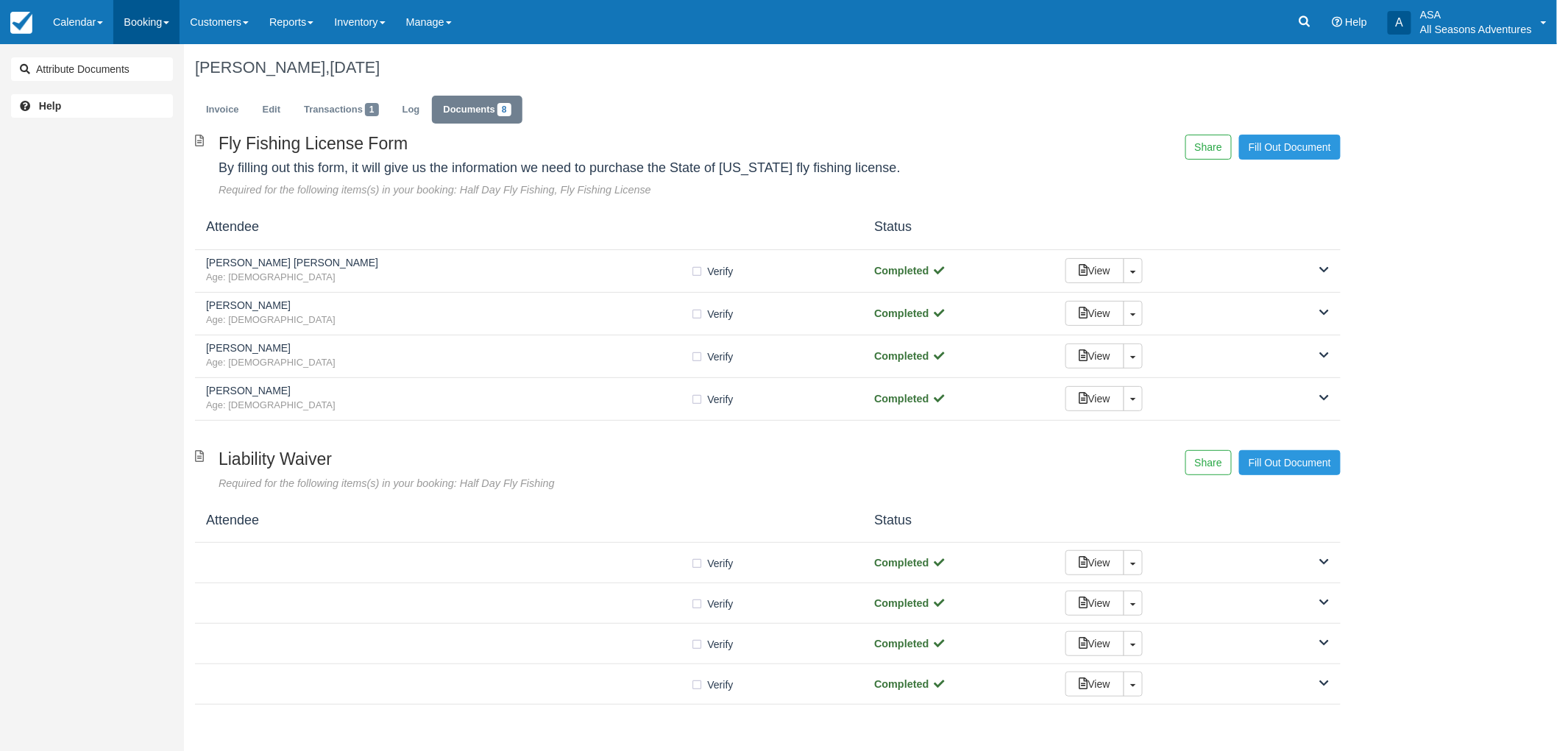
click at [170, 28] on link "Booking" at bounding box center [146, 22] width 66 height 44
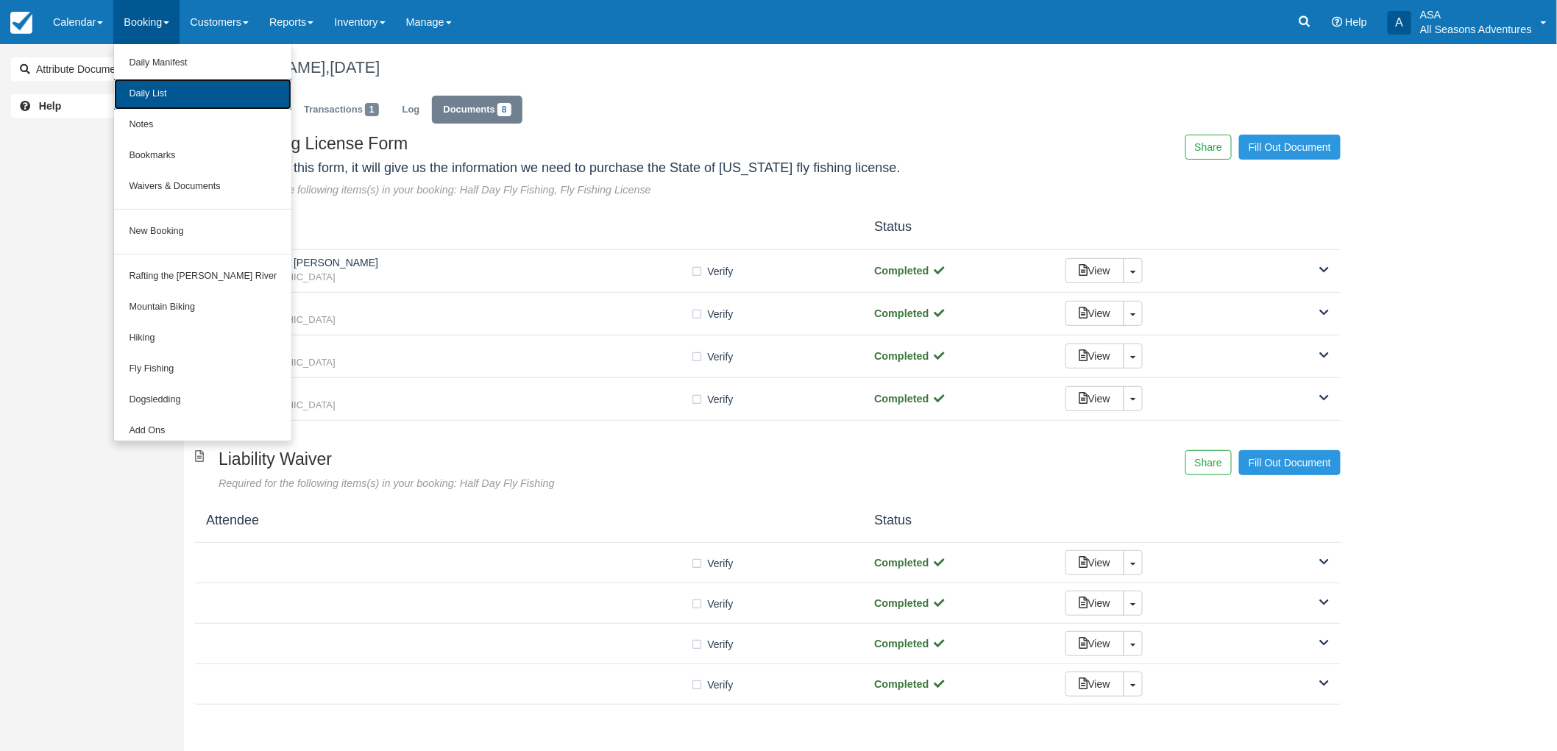
click at [186, 92] on link "Daily List" at bounding box center [202, 94] width 177 height 31
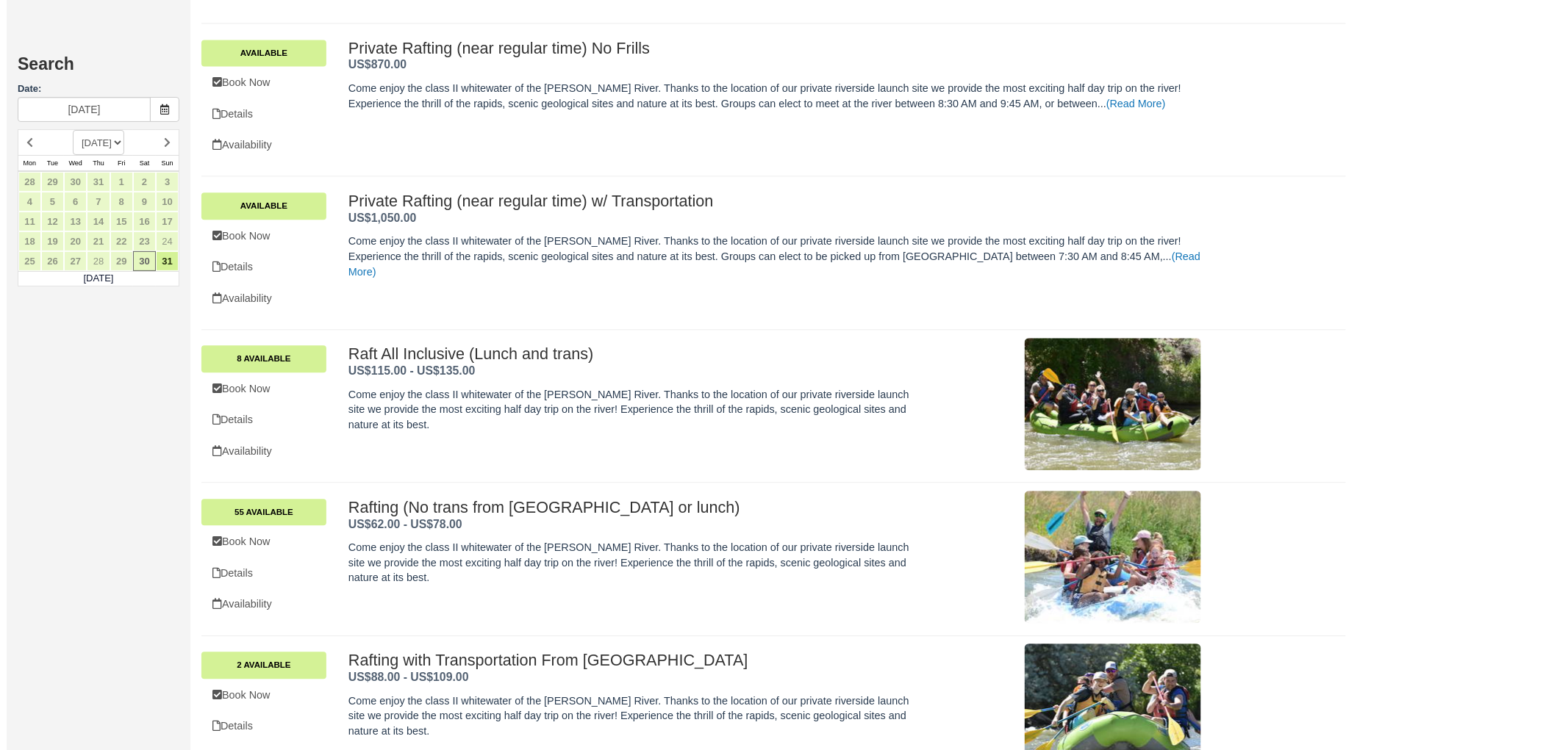
scroll to position [1390, 0]
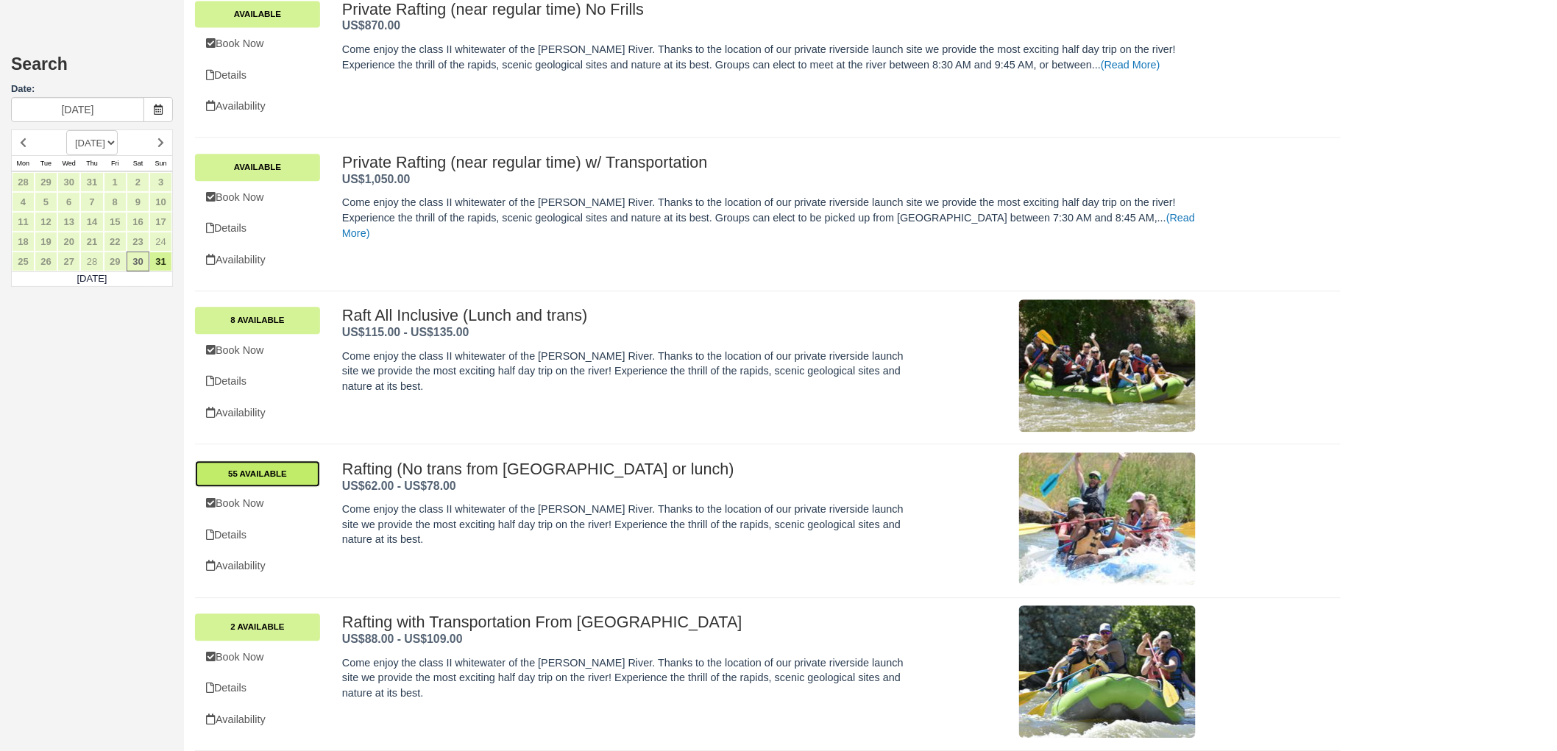
click at [266, 473] on link "55 Available" at bounding box center [257, 474] width 125 height 26
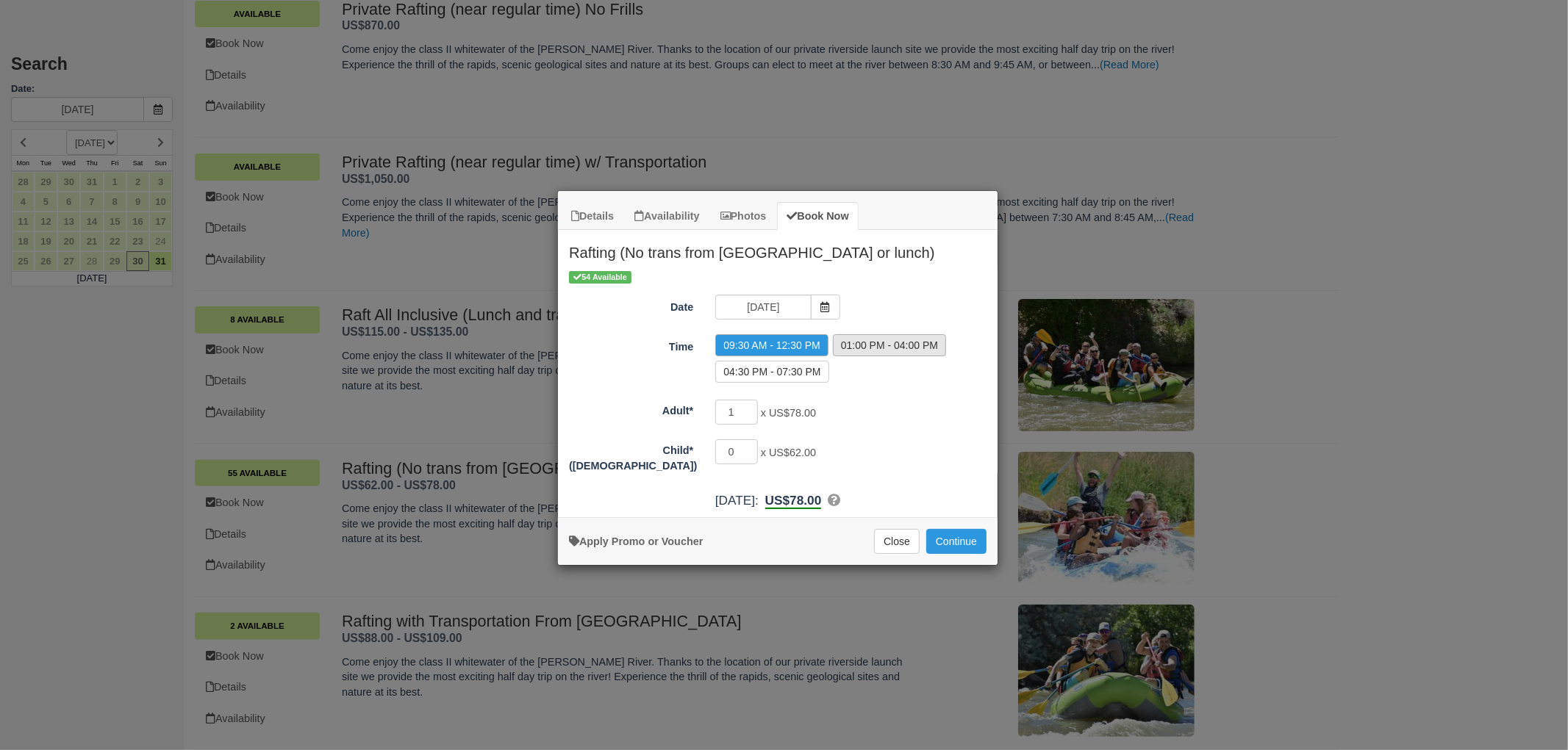
click at [879, 352] on label "01:00 PM - 04:00 PM" at bounding box center [889, 346] width 113 height 22
radio input "true"
type input "2"
click at [752, 410] on input "2" at bounding box center [736, 411] width 43 height 25
click at [817, 302] on span "Item Modal" at bounding box center [825, 307] width 29 height 25
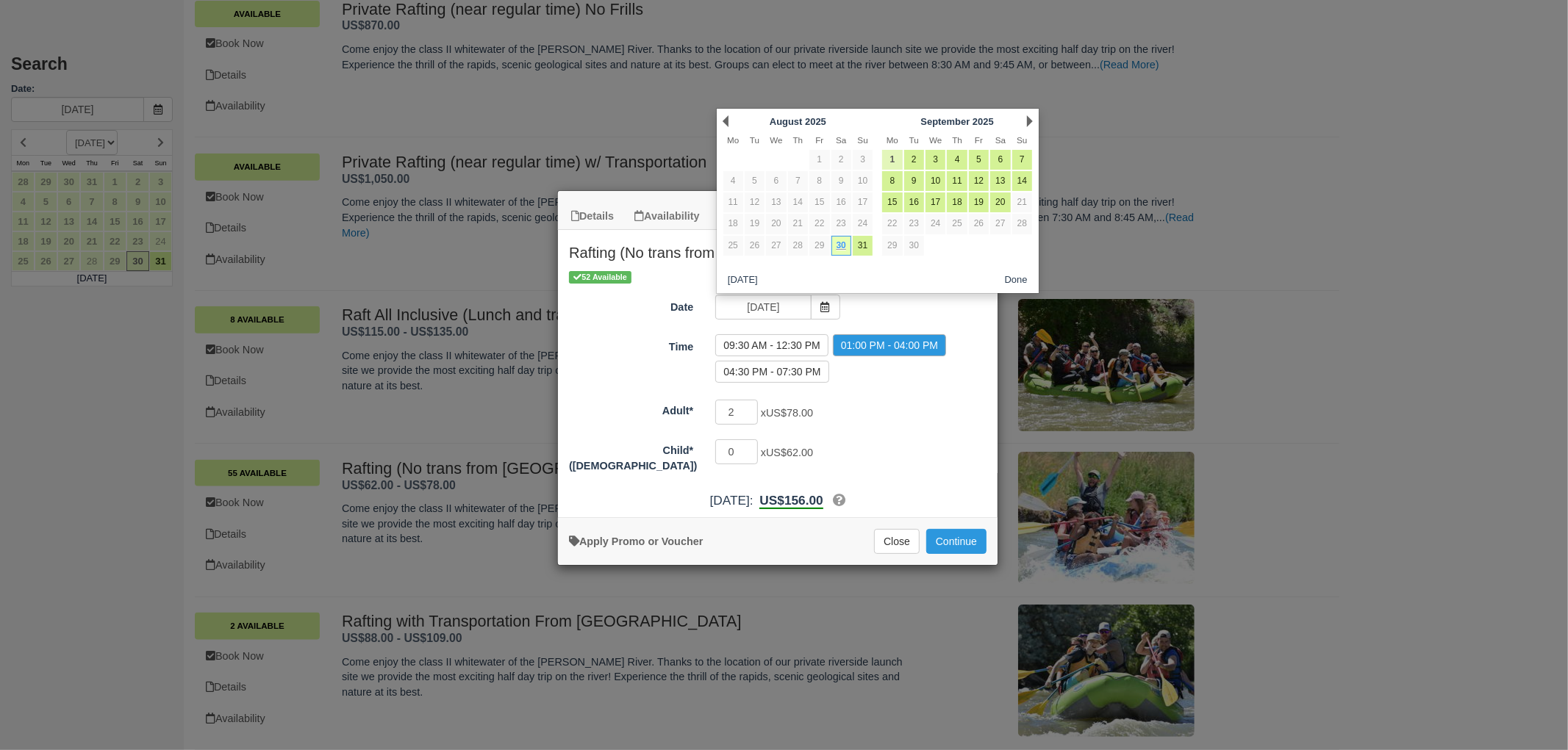
click at [897, 157] on link "1" at bounding box center [892, 160] width 20 height 20
type input "[DATE]"
radio input "false"
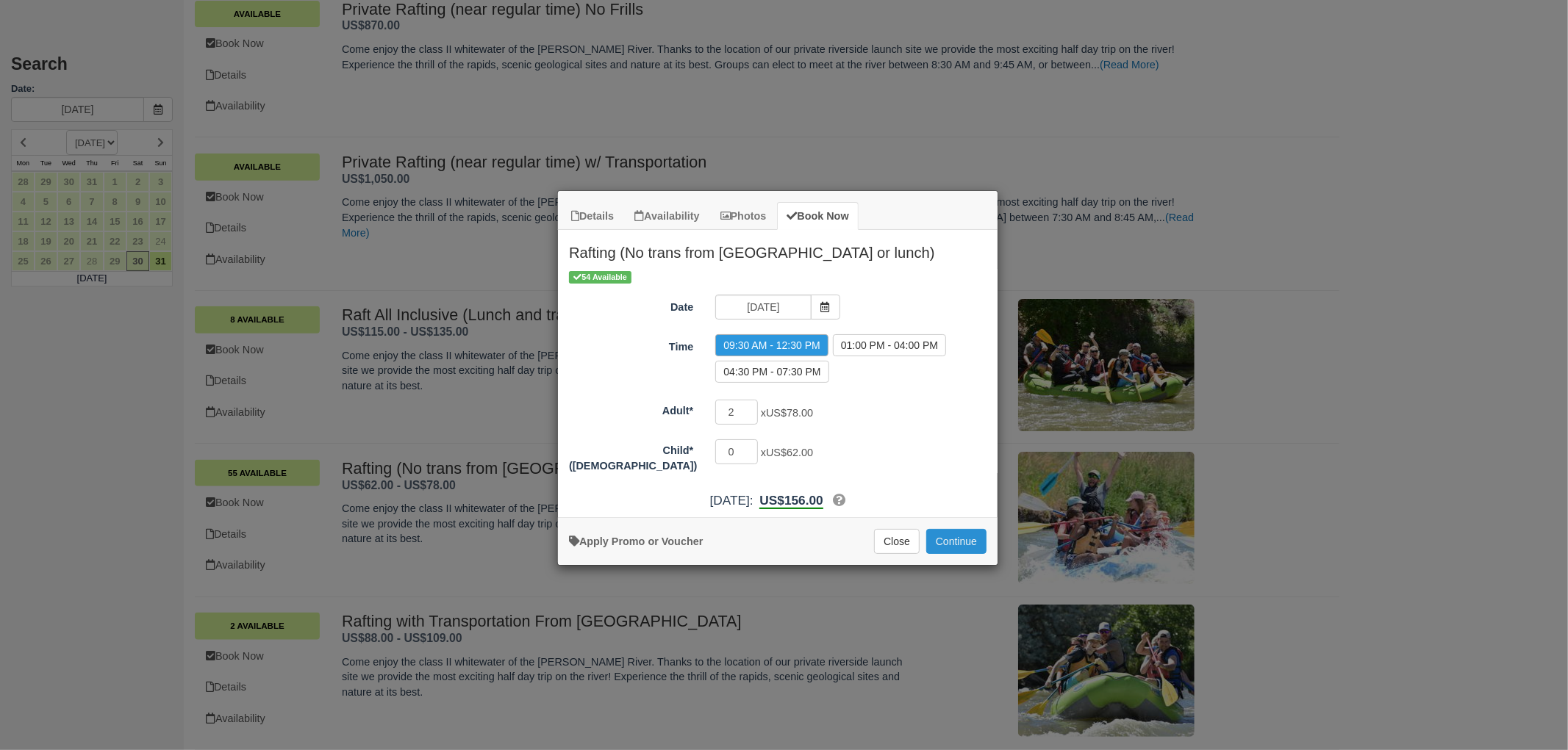
click at [944, 538] on button "Continue" at bounding box center [956, 541] width 60 height 25
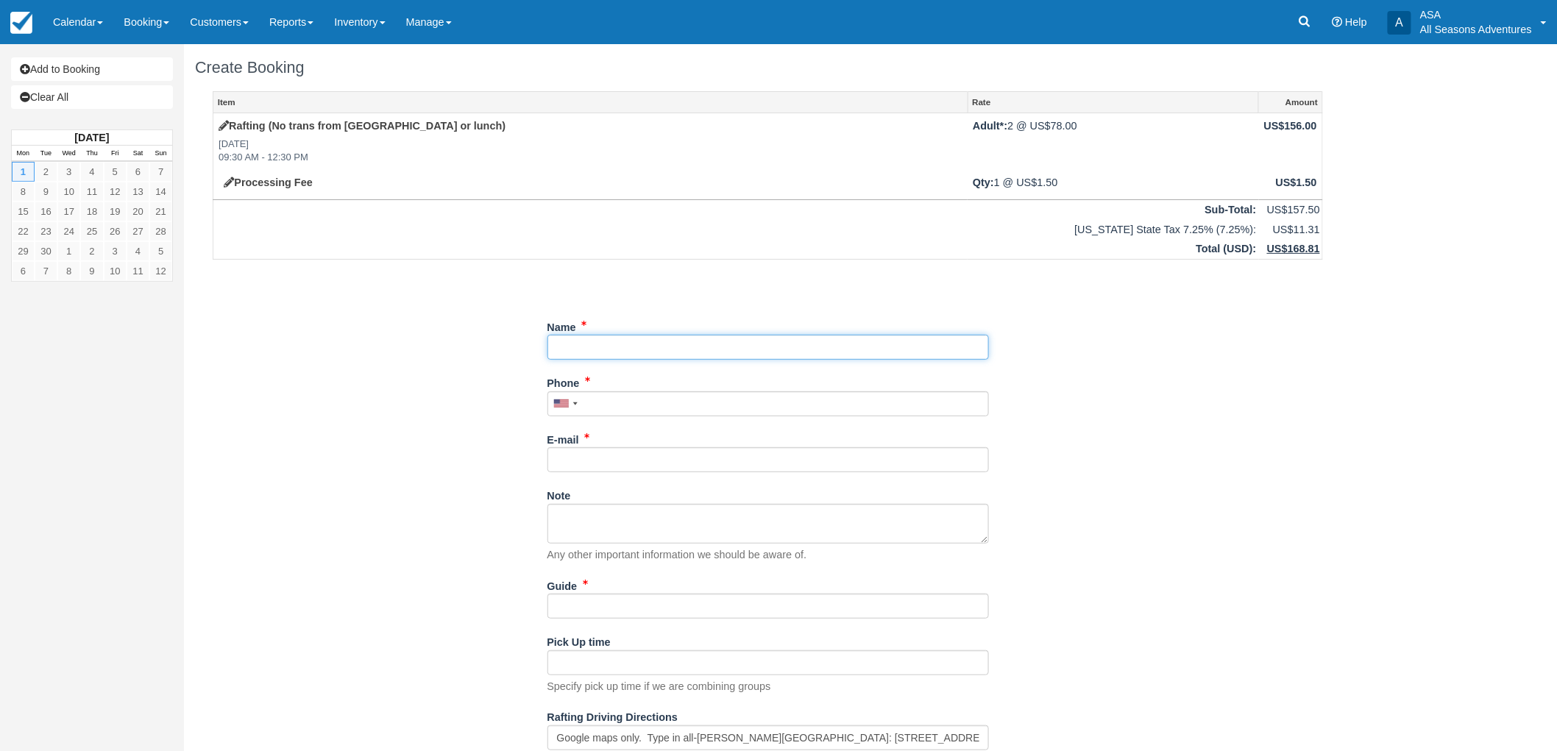
click at [627, 341] on input "Name" at bounding box center [769, 347] width 442 height 25
type input "4"
click at [501, 442] on div "Item Rate Amount Rafting (No trans from [GEOGRAPHIC_DATA] or lunch) [DATE] 09:3…" at bounding box center [768, 426] width 1146 height 670
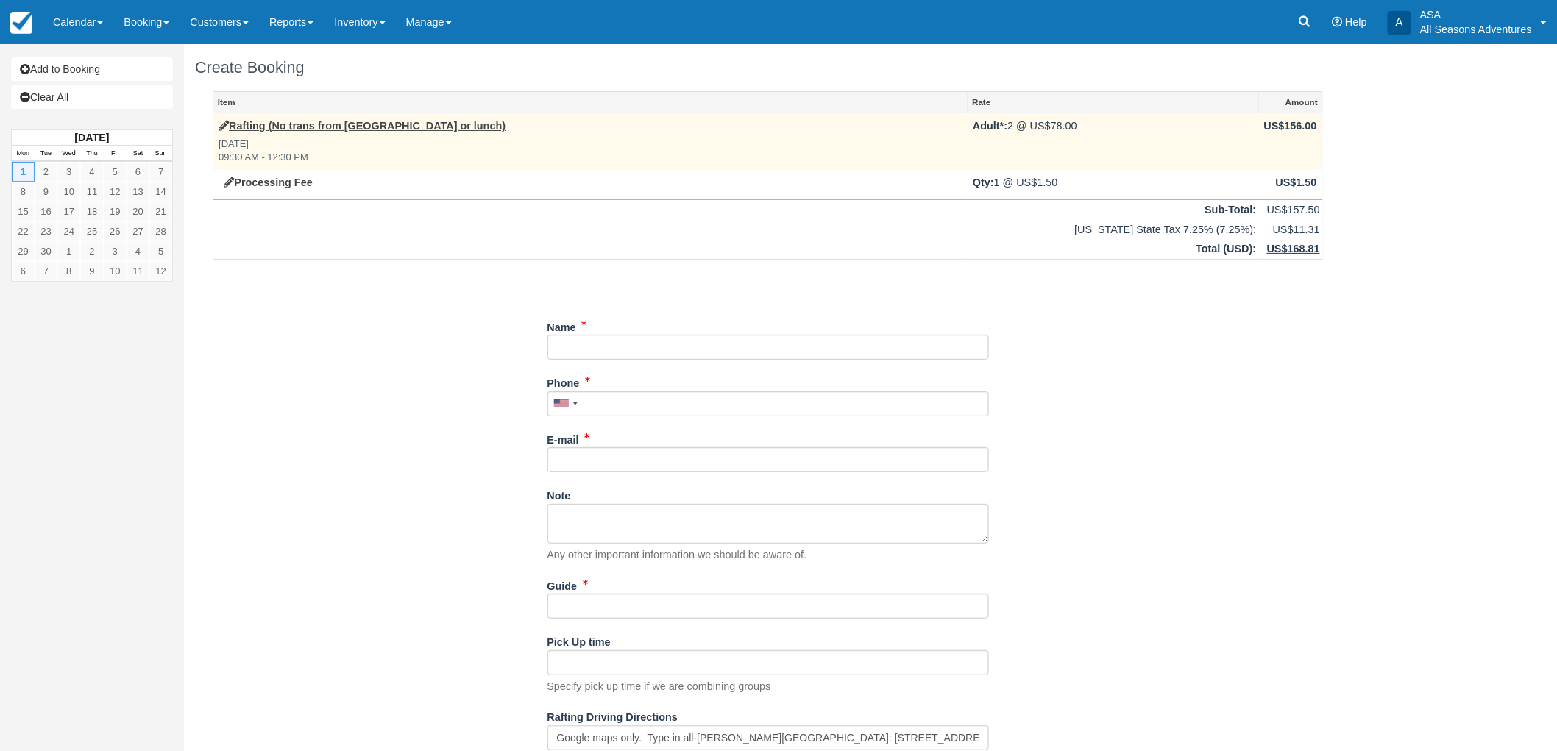
click at [378, 138] on em "[DATE] 09:30 AM - 12:30 PM" at bounding box center [591, 151] width 744 height 27
click at [378, 130] on link "Rafting (No trans from [GEOGRAPHIC_DATA] or lunch)" at bounding box center [362, 126] width 287 height 12
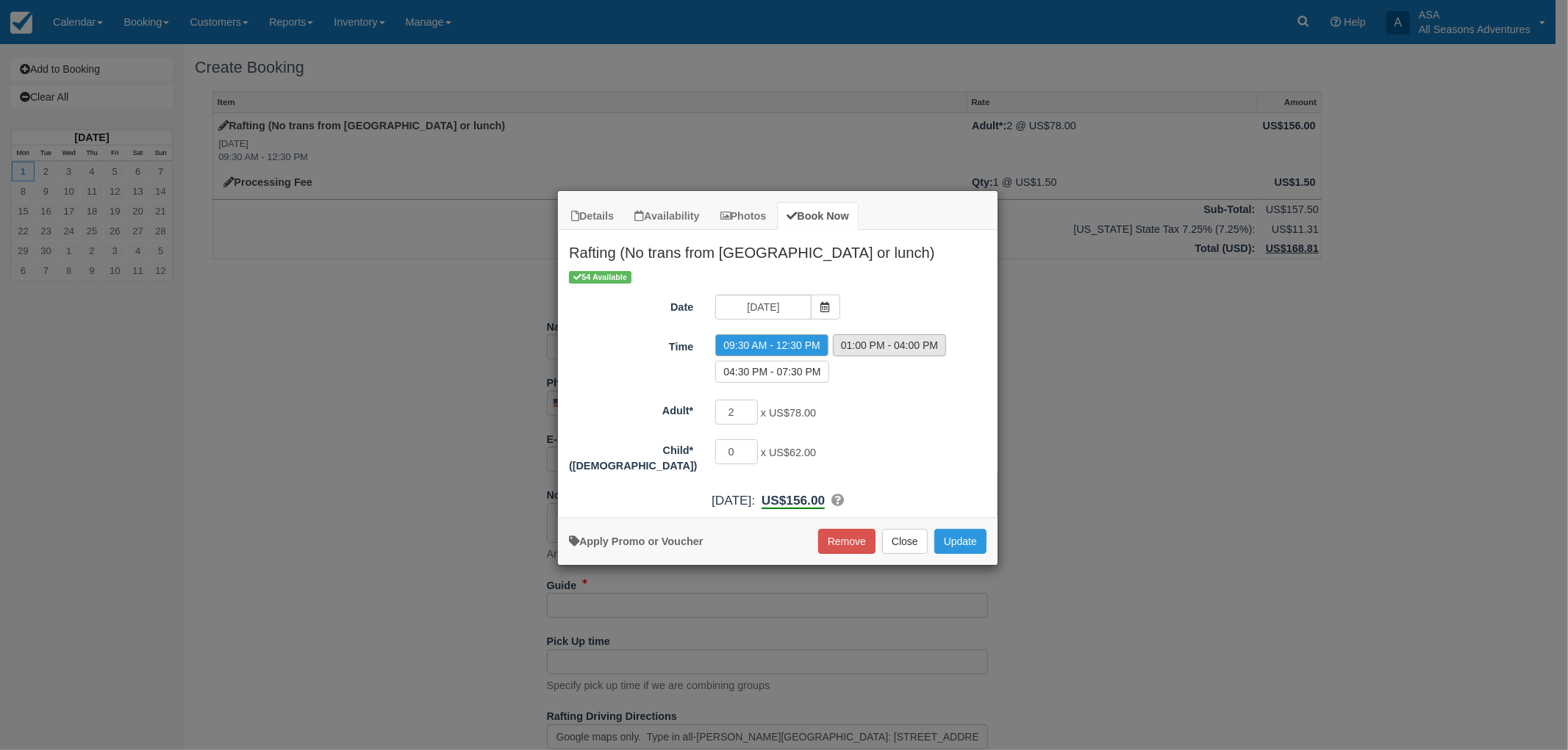
click at [895, 342] on label "01:00 PM - 04:00 PM" at bounding box center [889, 346] width 113 height 22
radio input "true"
click at [919, 393] on div "60 Available Date 09/01/25 Time 09:30 AM - 12:30 PM 01:00 PM - 04:00 PM 04:30 P…" at bounding box center [778, 371] width 439 height 205
click at [931, 421] on div "2 x US$78.00 Required." at bounding box center [832, 413] width 257 height 29
click at [952, 540] on button "Update" at bounding box center [960, 541] width 52 height 25
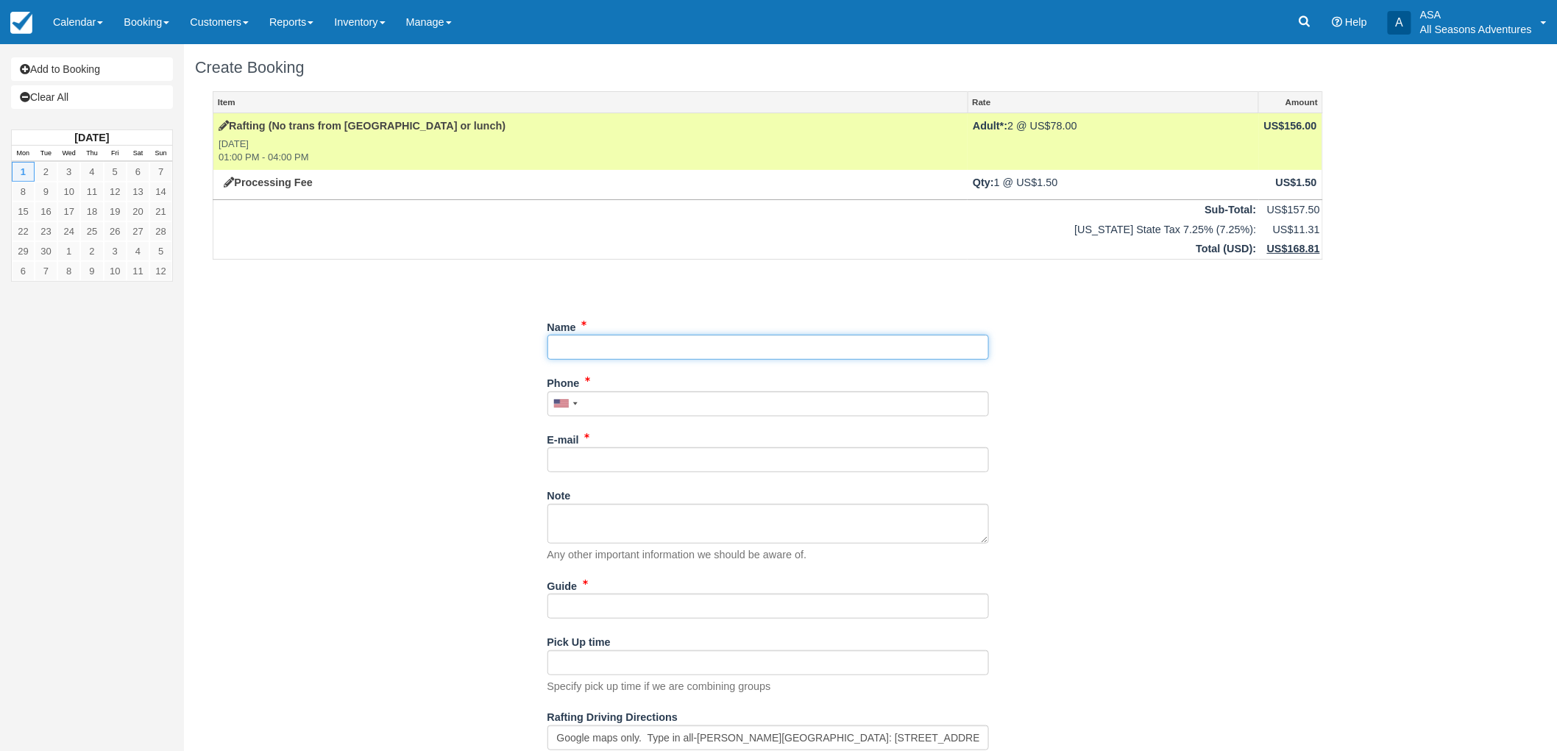
click at [633, 347] on input "Name" at bounding box center [769, 347] width 442 height 25
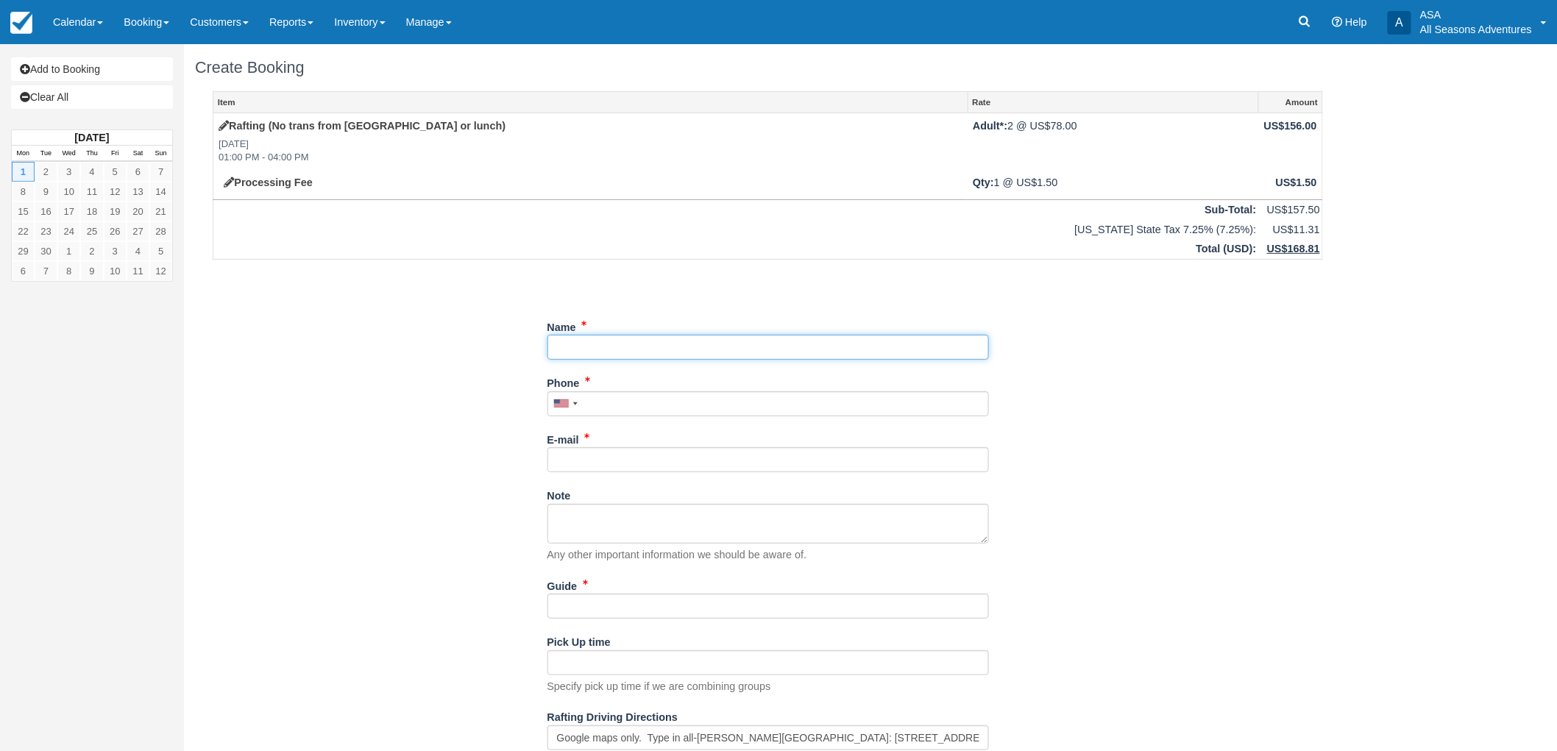
click at [587, 355] on input "Name" at bounding box center [769, 347] width 442 height 25
type input "Marybeth Foley"
type input "(614) 581-1600"
click at [670, 470] on input "E-mail" at bounding box center [769, 459] width 442 height 25
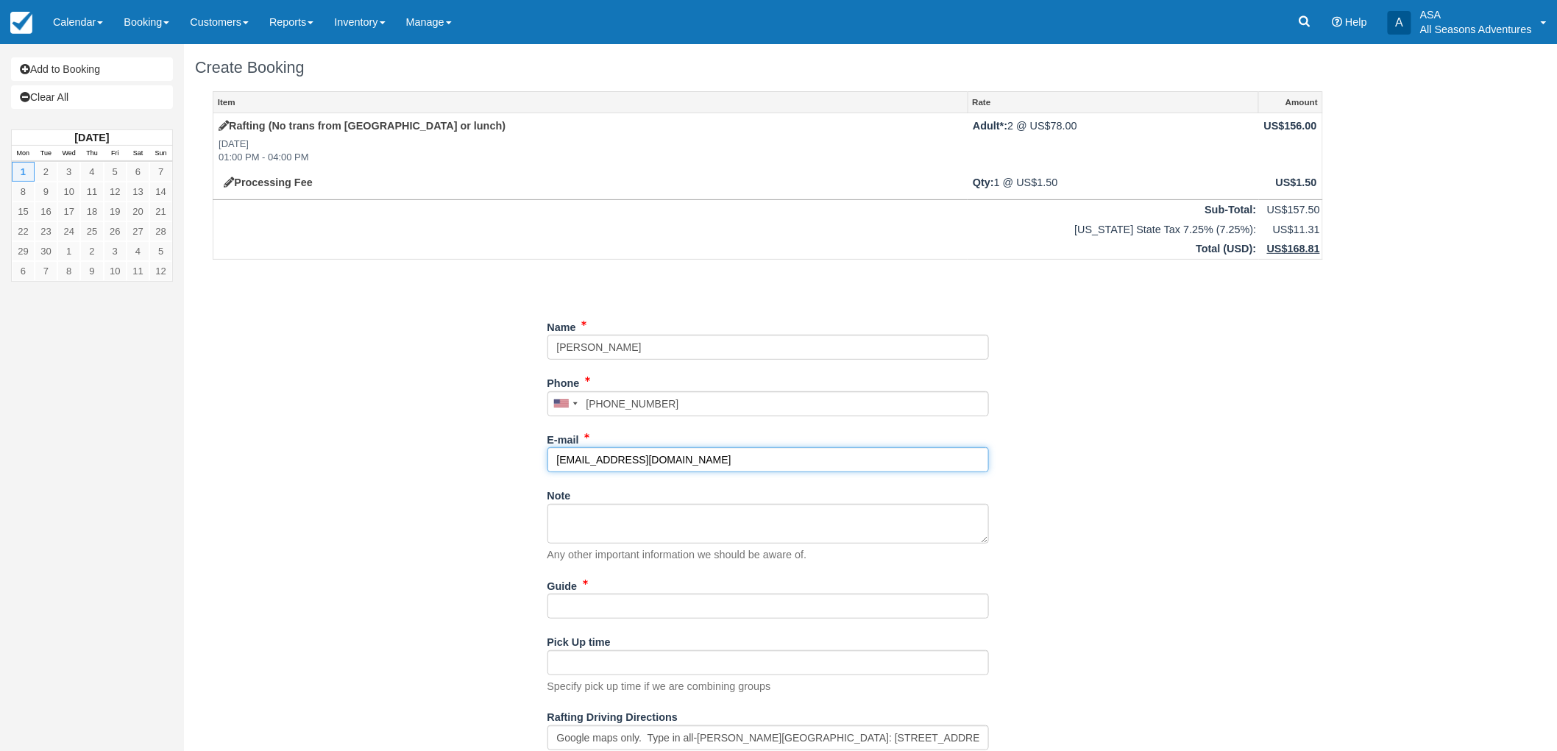
scroll to position [46, 0]
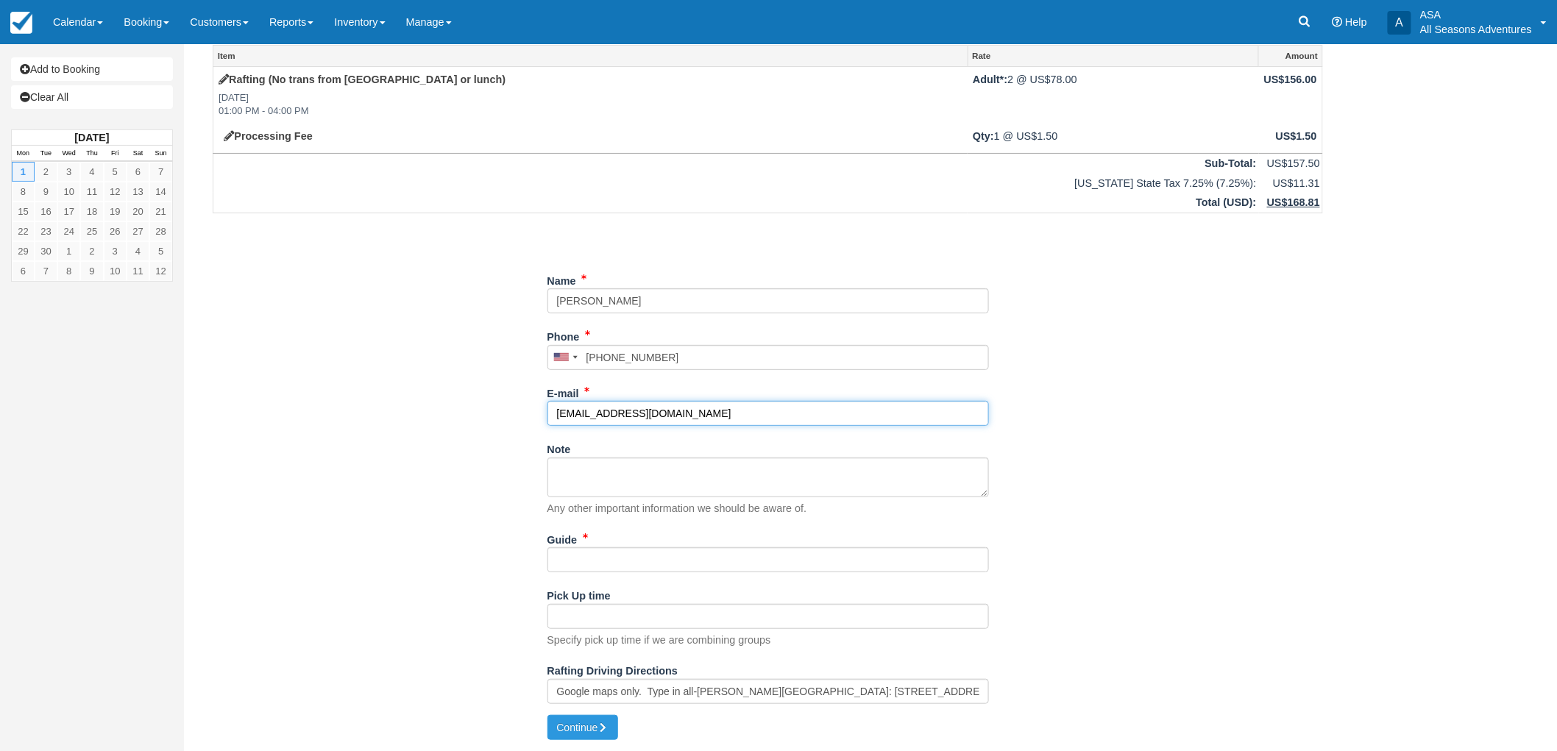
type input "mbfoley@op-f.org"
click at [452, 527] on div "Item Rate Amount Rafting (No trans from Park City or lunch) Mon Sept 1, 2025 01…" at bounding box center [768, 380] width 1146 height 670
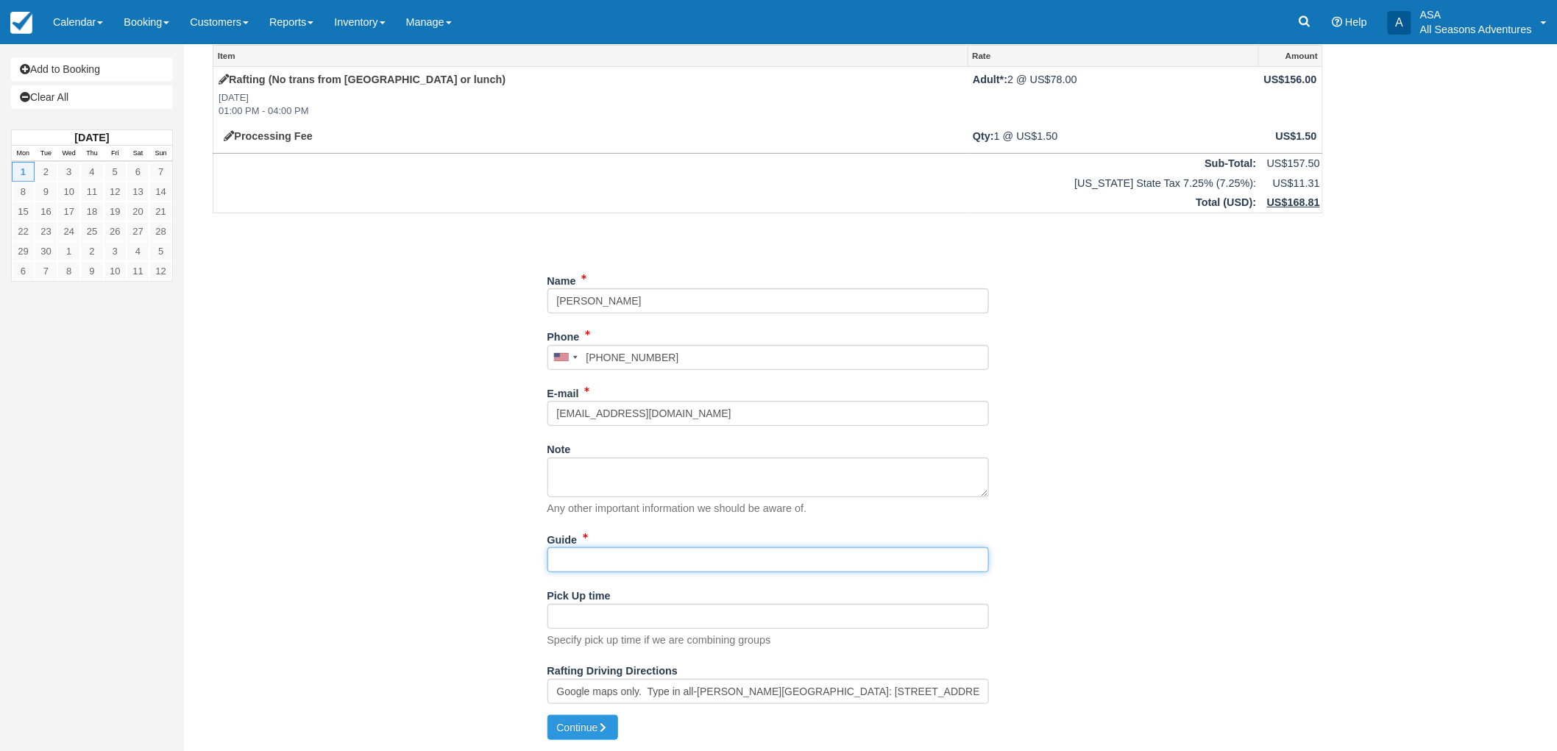
click at [635, 563] on input "Guide" at bounding box center [769, 560] width 442 height 25
type input "tbd"
click at [572, 727] on button "Continue" at bounding box center [583, 727] width 71 height 25
type input "+16145811600"
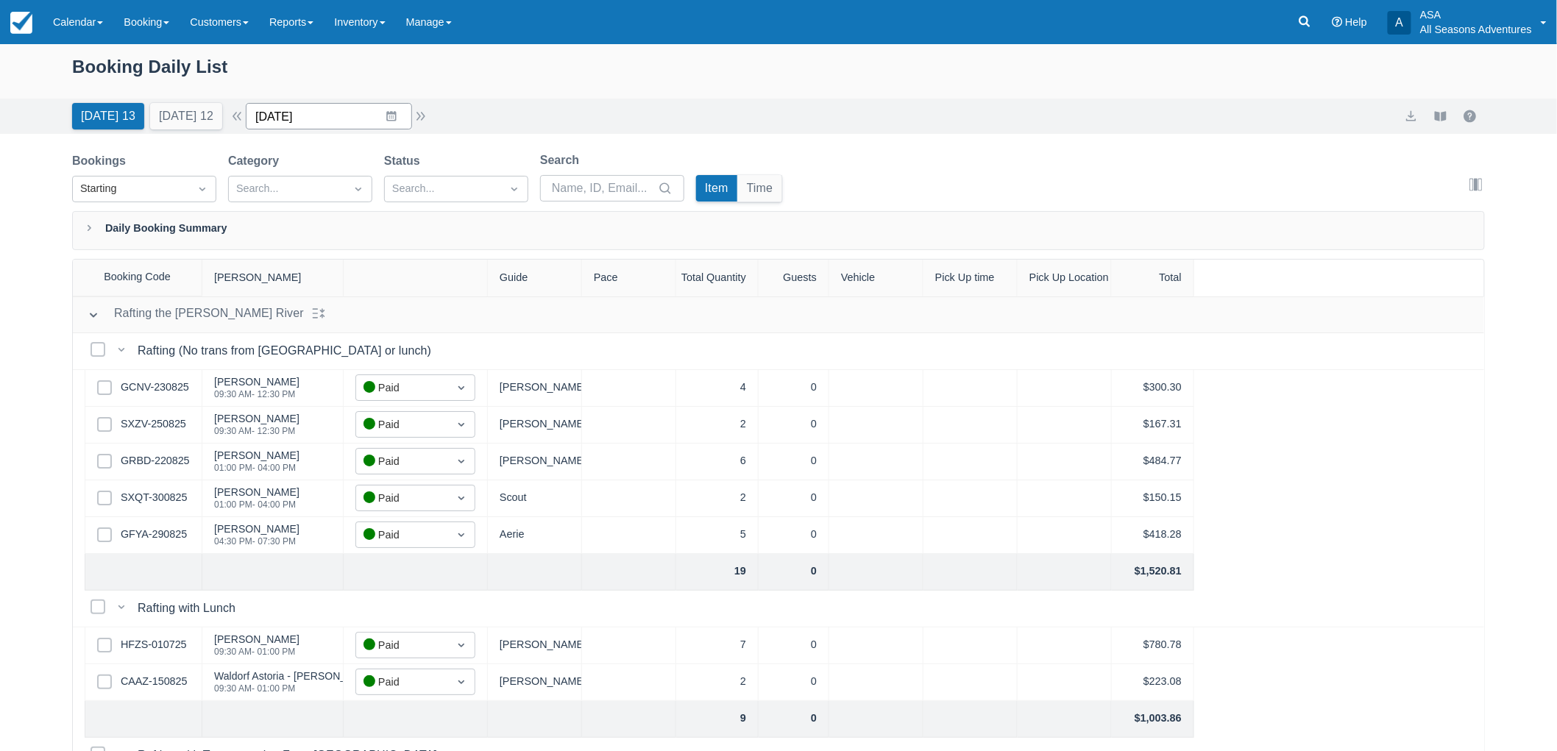
click at [322, 114] on input "[DATE]" at bounding box center [329, 116] width 166 height 26
click at [394, 369] on td "4" at bounding box center [392, 369] width 29 height 28
type input "09/04/25"
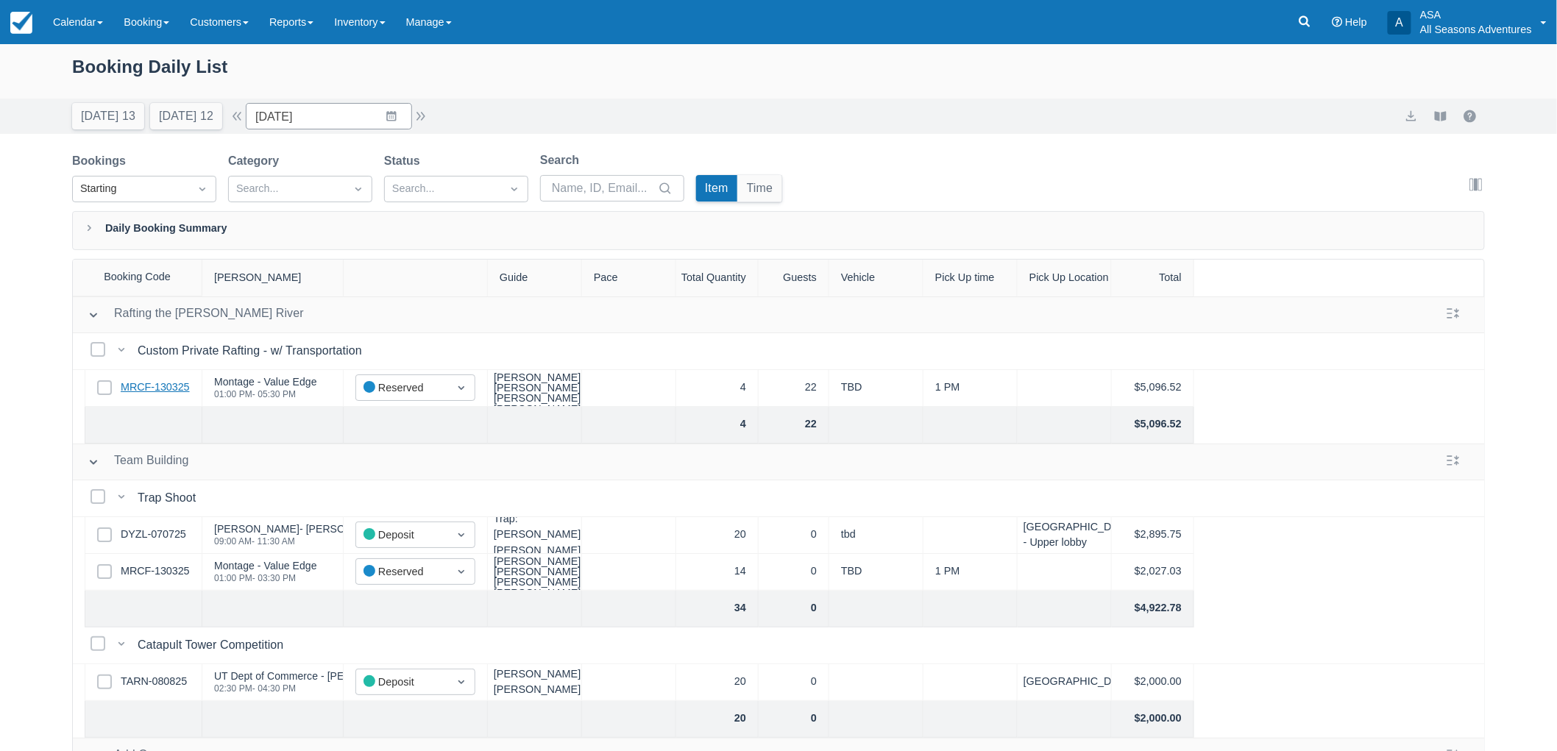
click at [172, 393] on link "MRCF-130325" at bounding box center [155, 388] width 69 height 16
click at [40, 422] on div "Booking Daily List Today 13 Tomorrow 12 Date 09/04/25 Navigate forward to inter…" at bounding box center [778, 435] width 1557 height 782
click at [12, 417] on div "Booking Daily List Today 13 Tomorrow 12 Date 09/04/25 Navigate forward to inter…" at bounding box center [778, 435] width 1557 height 782
click at [0, 388] on div "Booking Daily List Today 13 Tomorrow 12 Date 09/04/25 Navigate forward to inter…" at bounding box center [778, 435] width 1557 height 782
click at [299, 15] on link "Reports" at bounding box center [291, 22] width 65 height 44
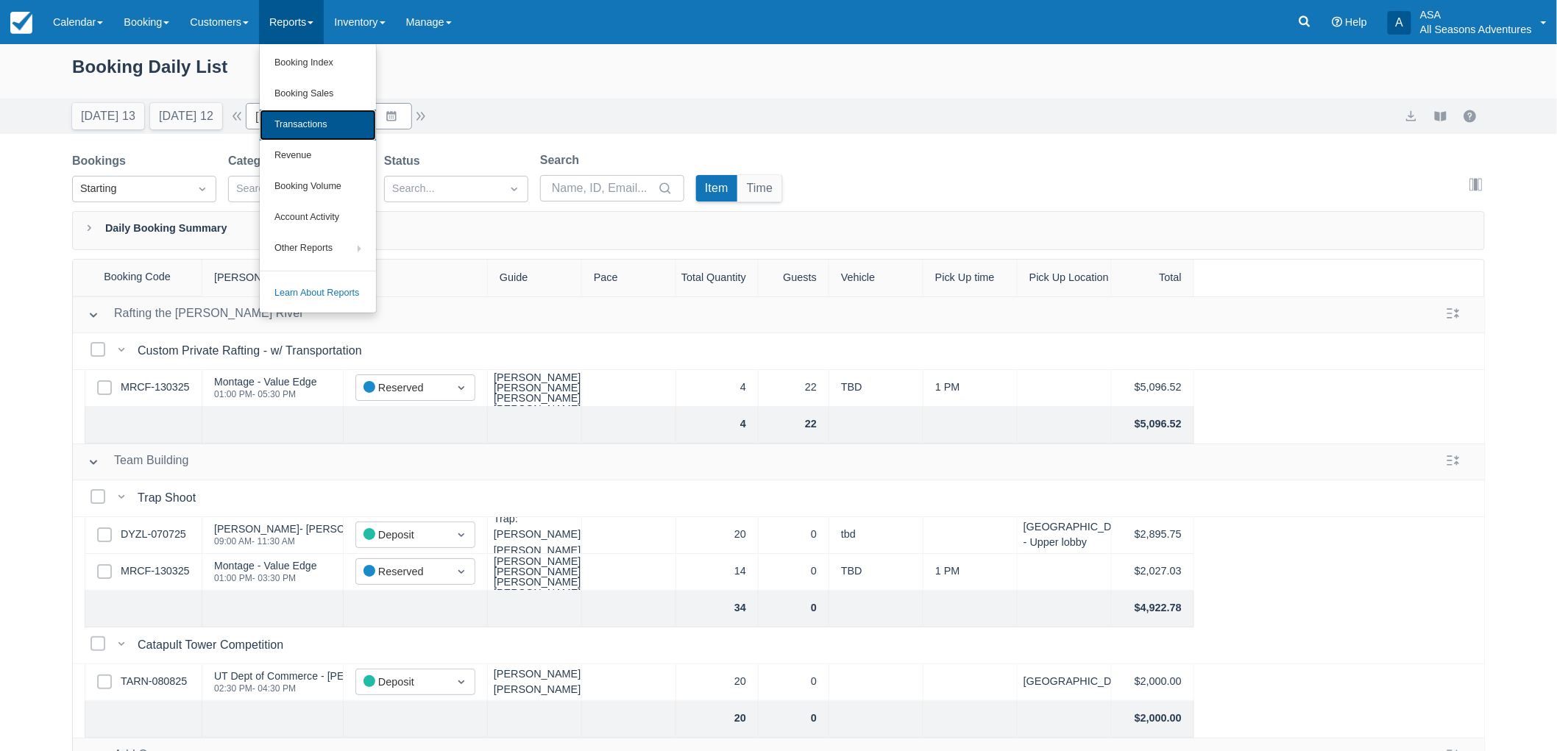
click at [320, 118] on link "Transactions" at bounding box center [318, 125] width 116 height 31
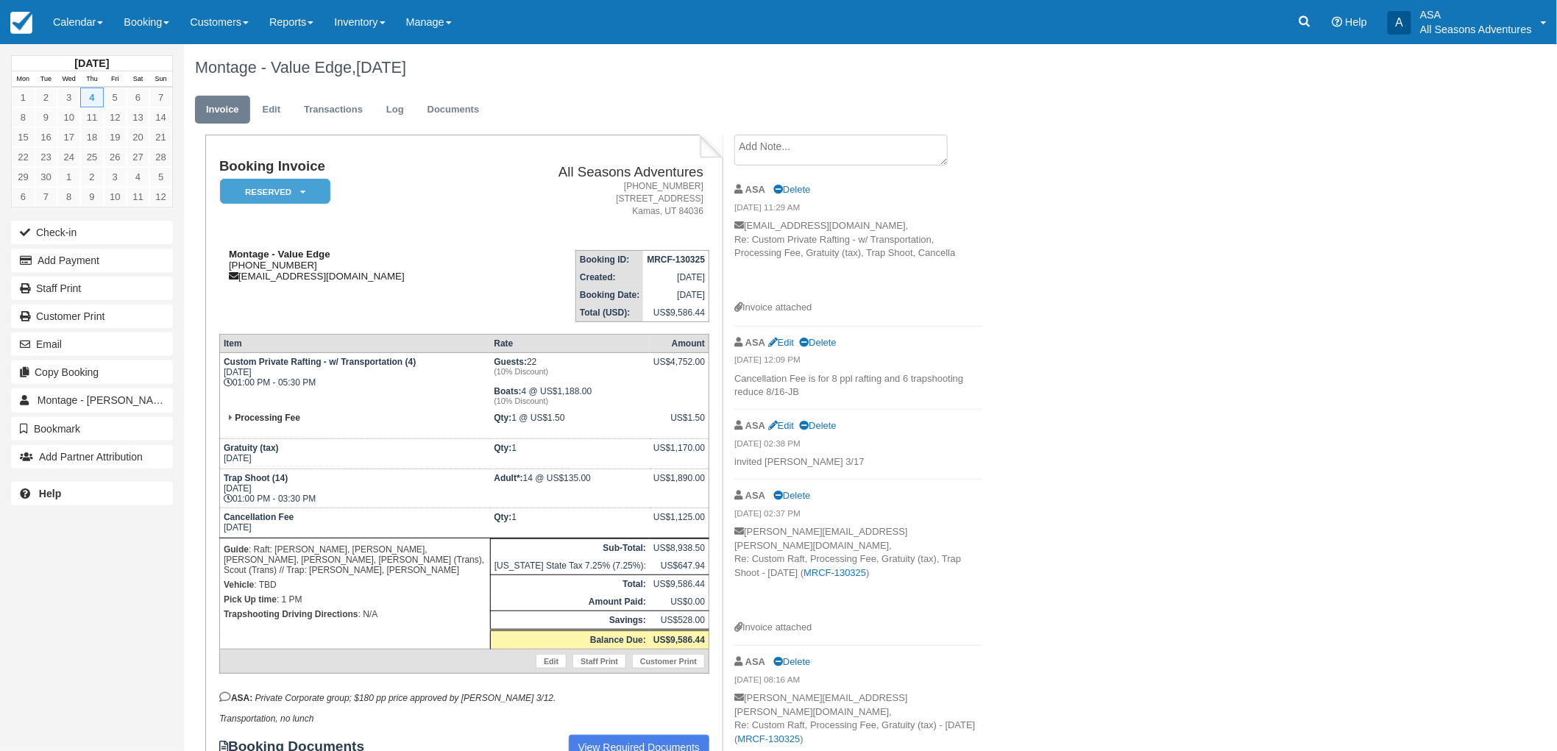
click at [420, 250] on div "Montage - Value Edge [PHONE_NUMBER] [EMAIL_ADDRESS][DOMAIN_NAME]" at bounding box center [352, 265] width 266 height 33
click at [425, 218] on td "Booking Invoice Reserved   Pending Deposit Paid Waiting Cancelled Void" at bounding box center [352, 198] width 266 height 79
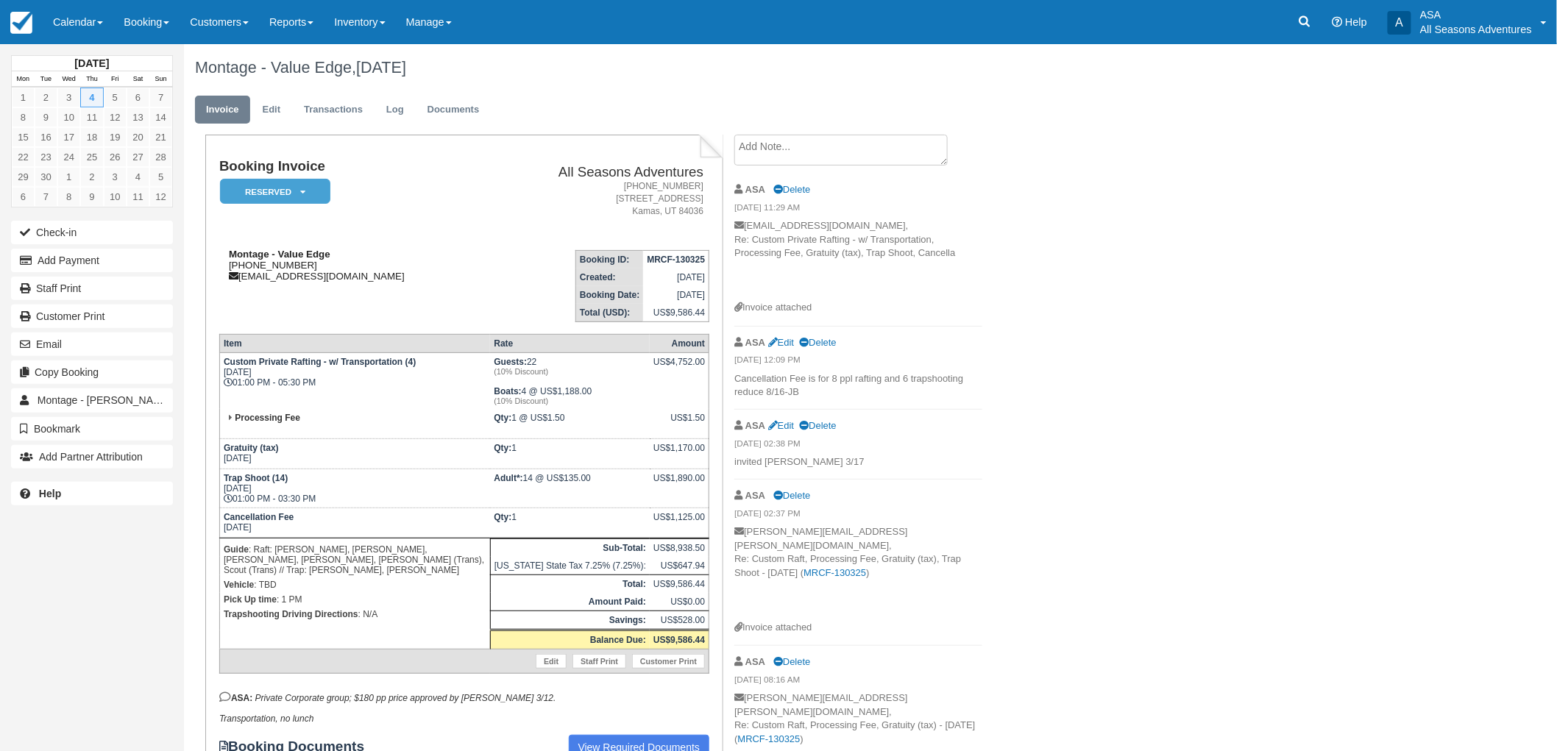
click at [449, 249] on div "Montage - Value Edge [PHONE_NUMBER] [EMAIL_ADDRESS][DOMAIN_NAME]" at bounding box center [352, 265] width 266 height 33
click at [1049, 318] on div "Montage - Value Edge, [DATE] Invoice Edit Transactions Log Documents Booking In…" at bounding box center [768, 510] width 1168 height 933
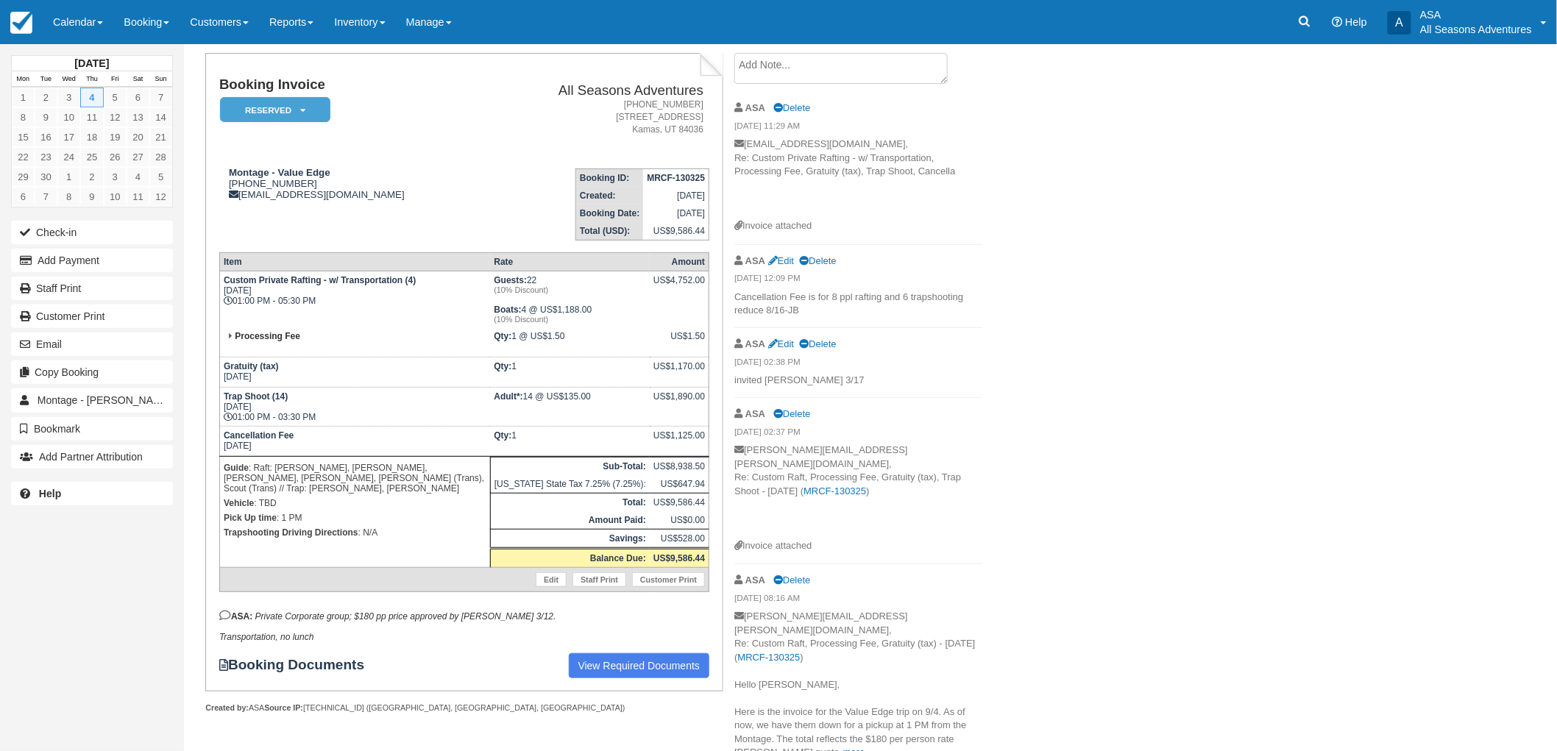
click at [1134, 419] on div "Montage - Value Edge, [DATE] Invoice Edit Transactions Log Documents Booking In…" at bounding box center [768, 428] width 1168 height 933
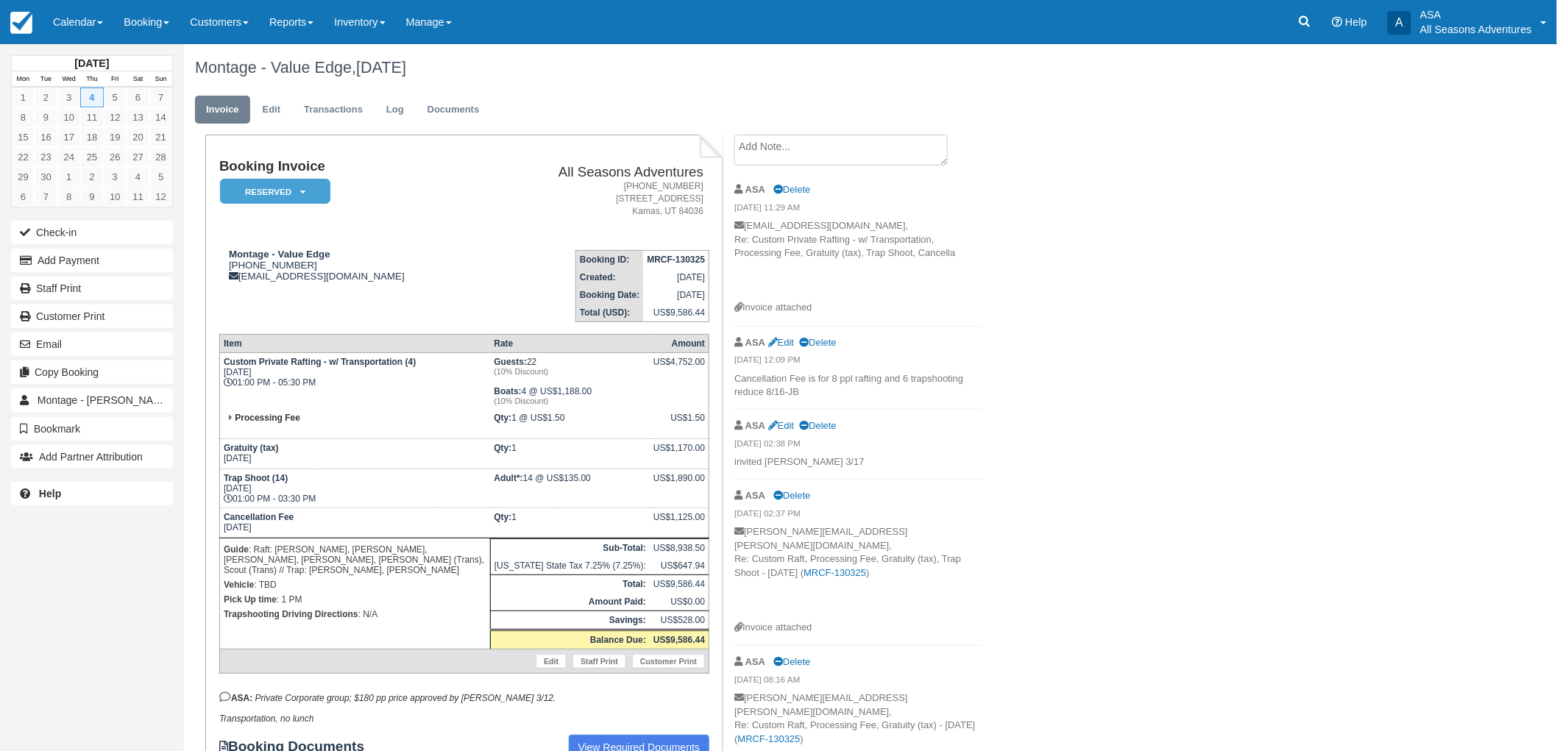
click at [1102, 278] on div "Montage - Value Edge, [DATE] Invoice Edit Transactions Log Documents Booking In…" at bounding box center [768, 510] width 1168 height 933
click at [1043, 315] on div "Montage - Value Edge, [DATE] Invoice Edit Transactions Log Documents Booking In…" at bounding box center [768, 510] width 1168 height 933
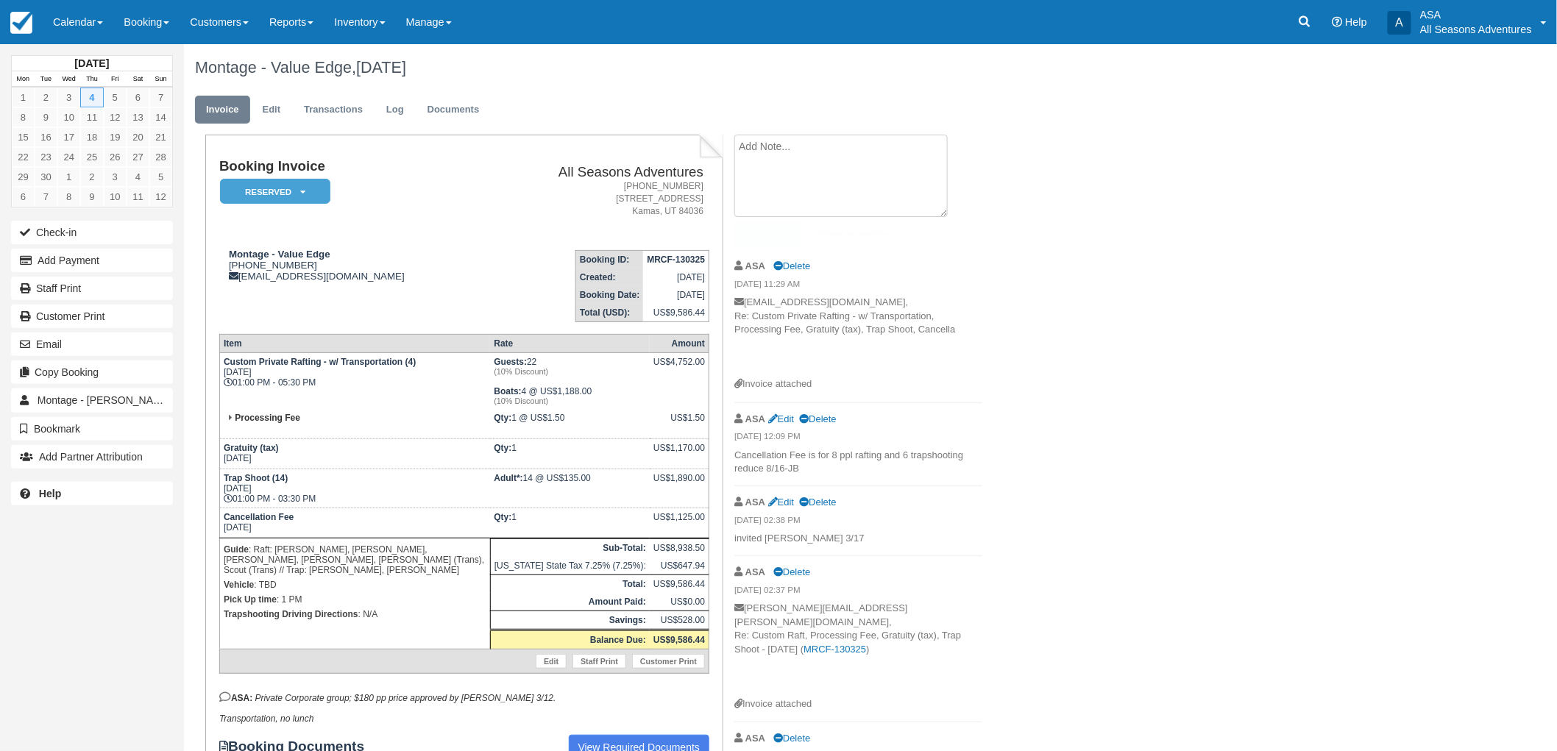
click at [840, 165] on textarea at bounding box center [840, 176] width 213 height 82
click at [832, 90] on div "Montage - Value Edge, [DATE]" at bounding box center [768, 67] width 1168 height 47
click at [832, 90] on div "Montage - Value Edge, September 04 2025" at bounding box center [768, 67] width 1168 height 47
click at [780, 171] on textarea at bounding box center [840, 176] width 213 height 82
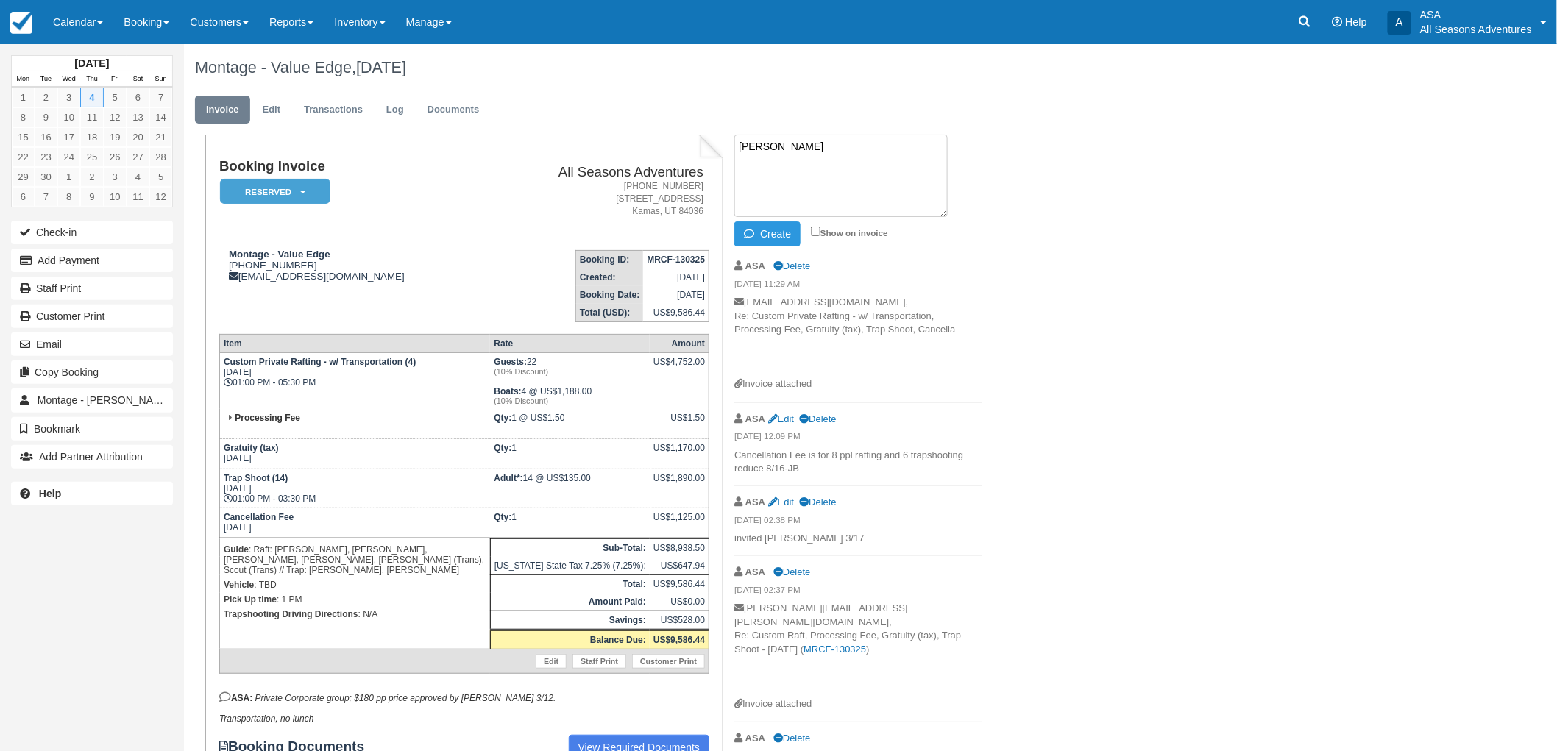
type textarea "MaryBeth Foley"
drag, startPoint x: 697, startPoint y: 132, endPoint x: 567, endPoint y: 120, distance: 130.1
click at [567, 120] on div "Montage - Value Edge, September 04 2025 Invoice Edit Transactions Log Documents…" at bounding box center [768, 549] width 1168 height 1010
click at [1131, 210] on div "Montage - Value Edge, September 04 2025 Invoice Edit Transactions Log Documents…" at bounding box center [768, 549] width 1168 height 1010
click at [263, 115] on link "Edit" at bounding box center [272, 110] width 40 height 29
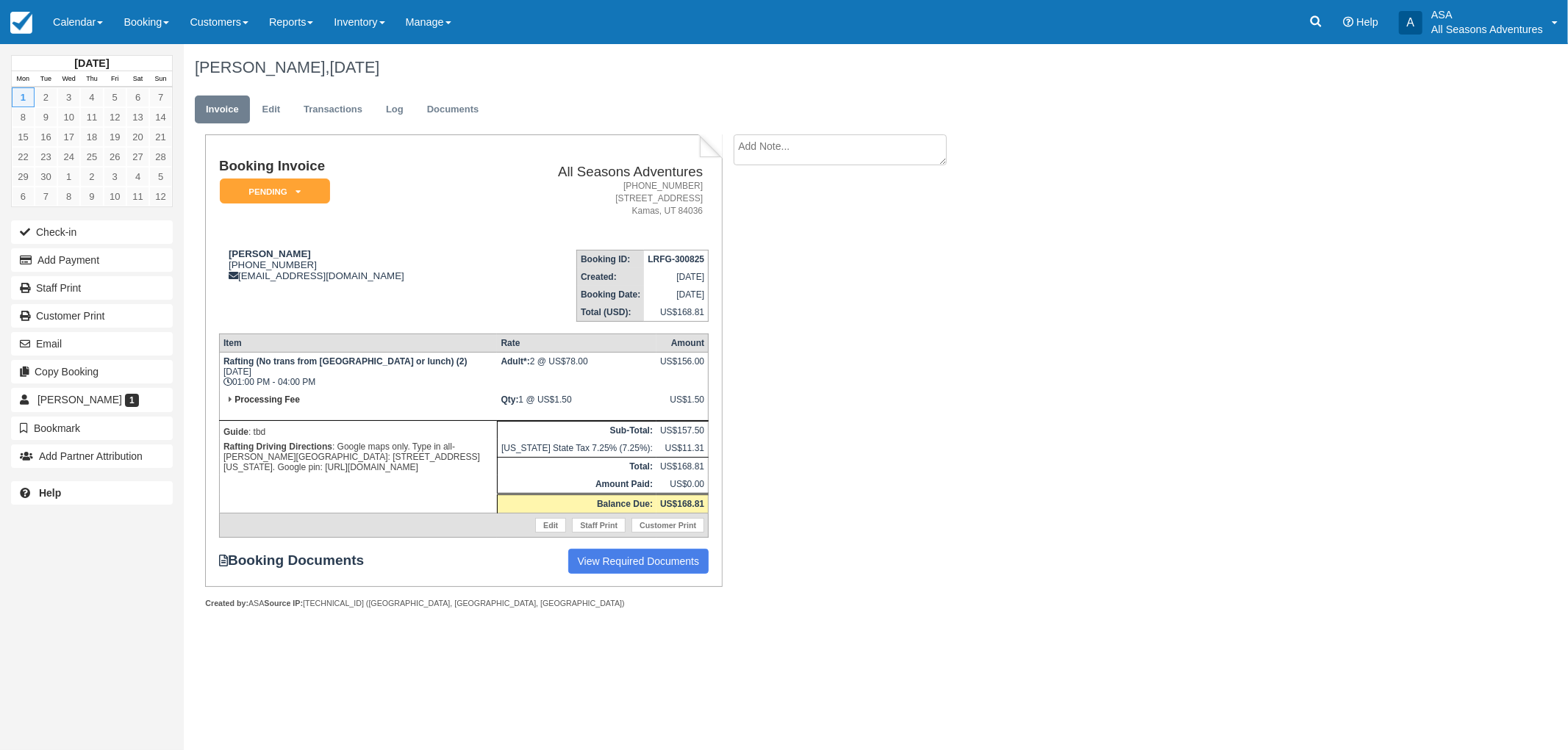
click at [370, 391] on td "Processing Fee" at bounding box center [358, 405] width 278 height 30
click at [119, 261] on button "Add Payment" at bounding box center [92, 261] width 162 height 24
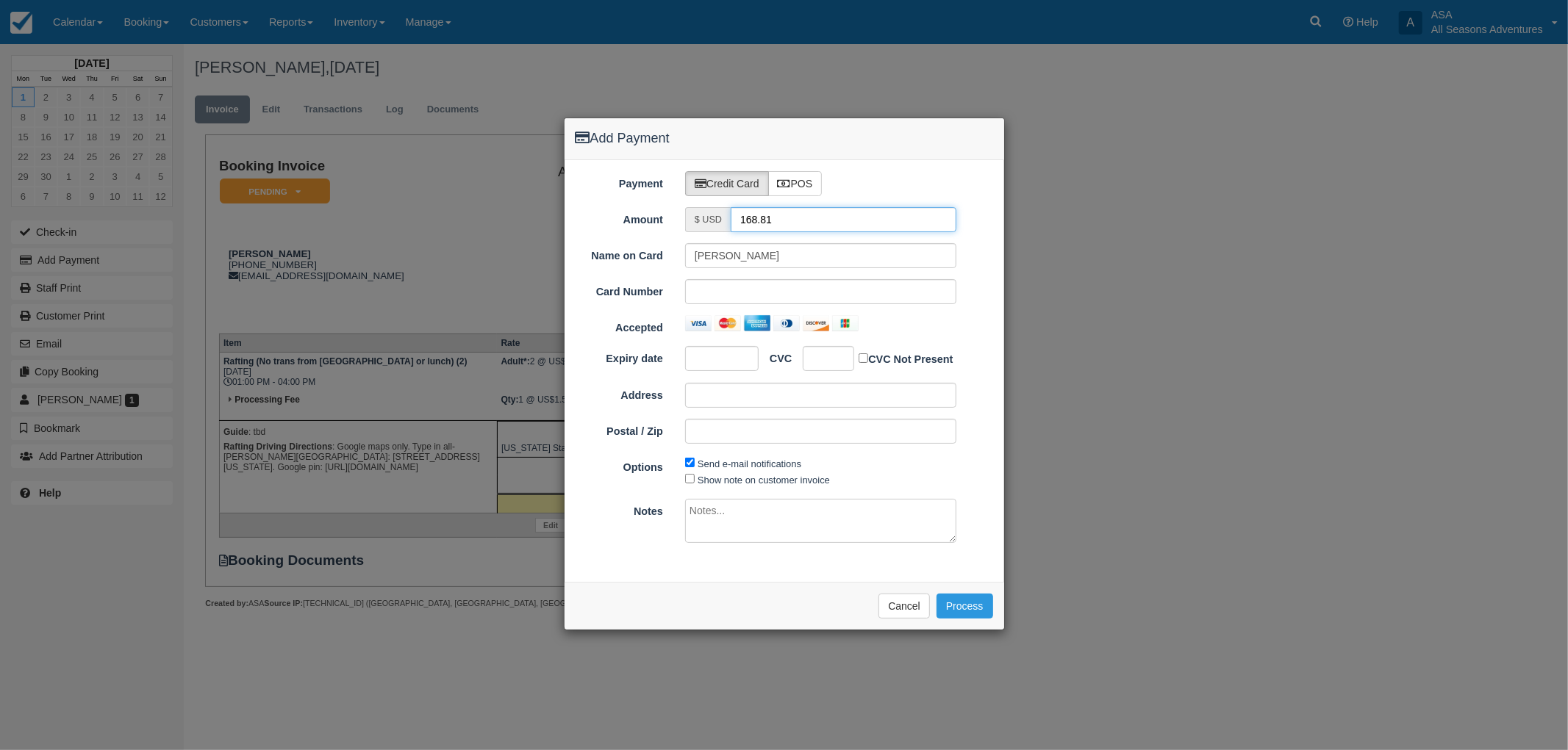
drag, startPoint x: 801, startPoint y: 209, endPoint x: 629, endPoint y: 194, distance: 172.7
click at [629, 194] on div "Payment Credit Card POS Amount $ USD 168.81 Name on Card Marybeth Foley Card Nu…" at bounding box center [784, 371] width 439 height 422
type input "1.50"
click at [722, 369] on div at bounding box center [722, 359] width 74 height 25
click at [720, 366] on div at bounding box center [722, 359] width 74 height 25
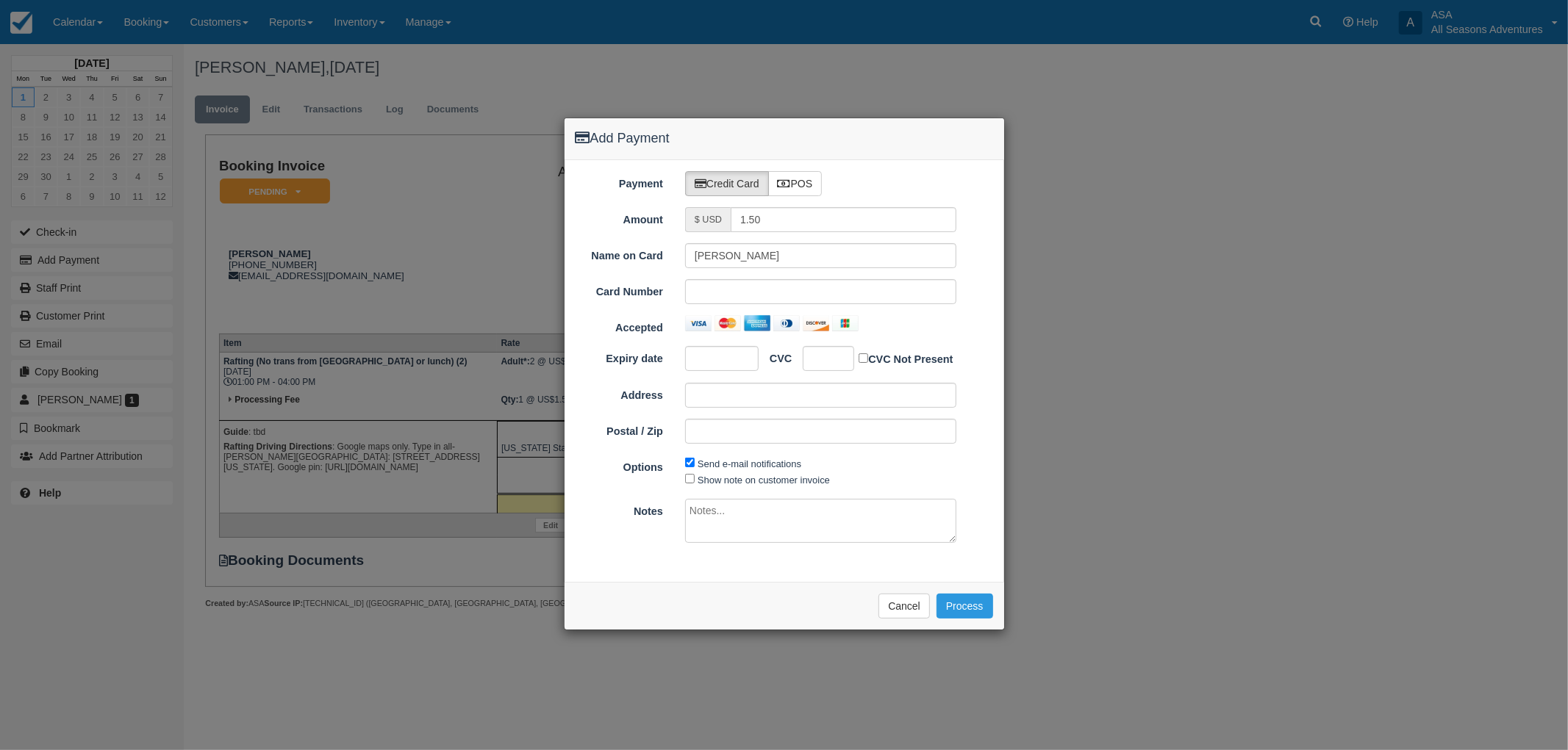
click at [990, 530] on div "Notes" at bounding box center [784, 523] width 439 height 49
click at [985, 604] on button "Process" at bounding box center [965, 606] width 57 height 25
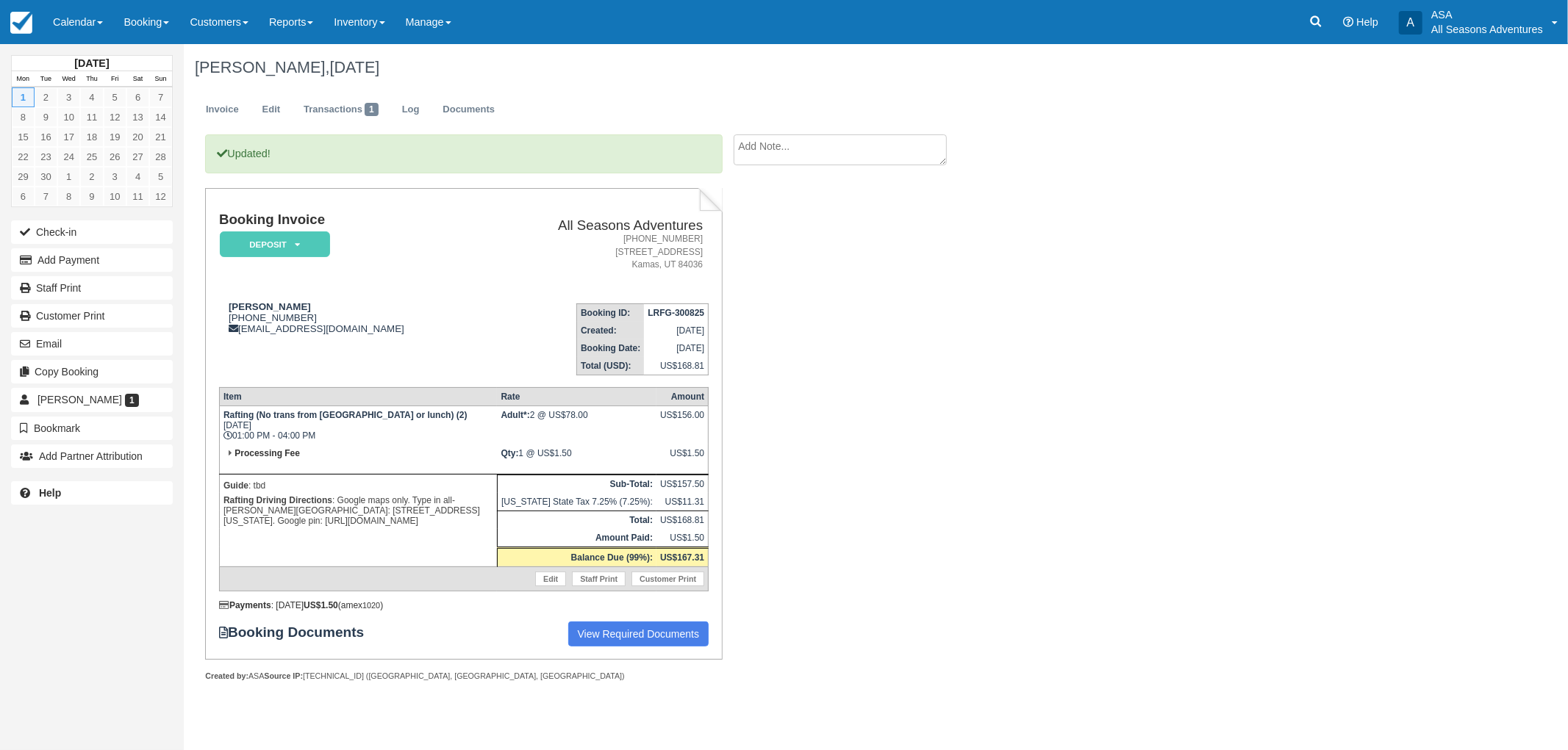
click at [398, 510] on p "Rafting Driving Directions : Google maps only. Type in all-[PERSON_NAME][GEOGRA…" at bounding box center [359, 510] width 270 height 35
click at [923, 346] on div "Updated! Booking Invoice Deposit   Pending Reserved Paid Waiting Cancelled All …" at bounding box center [587, 424] width 808 height 579
click at [906, 293] on div "Updated! Booking Invoice Deposit   Pending Reserved Paid Waiting Cancelled All …" at bounding box center [587, 424] width 808 height 579
click at [847, 144] on textarea at bounding box center [839, 150] width 213 height 31
type textarea "*Public funds"
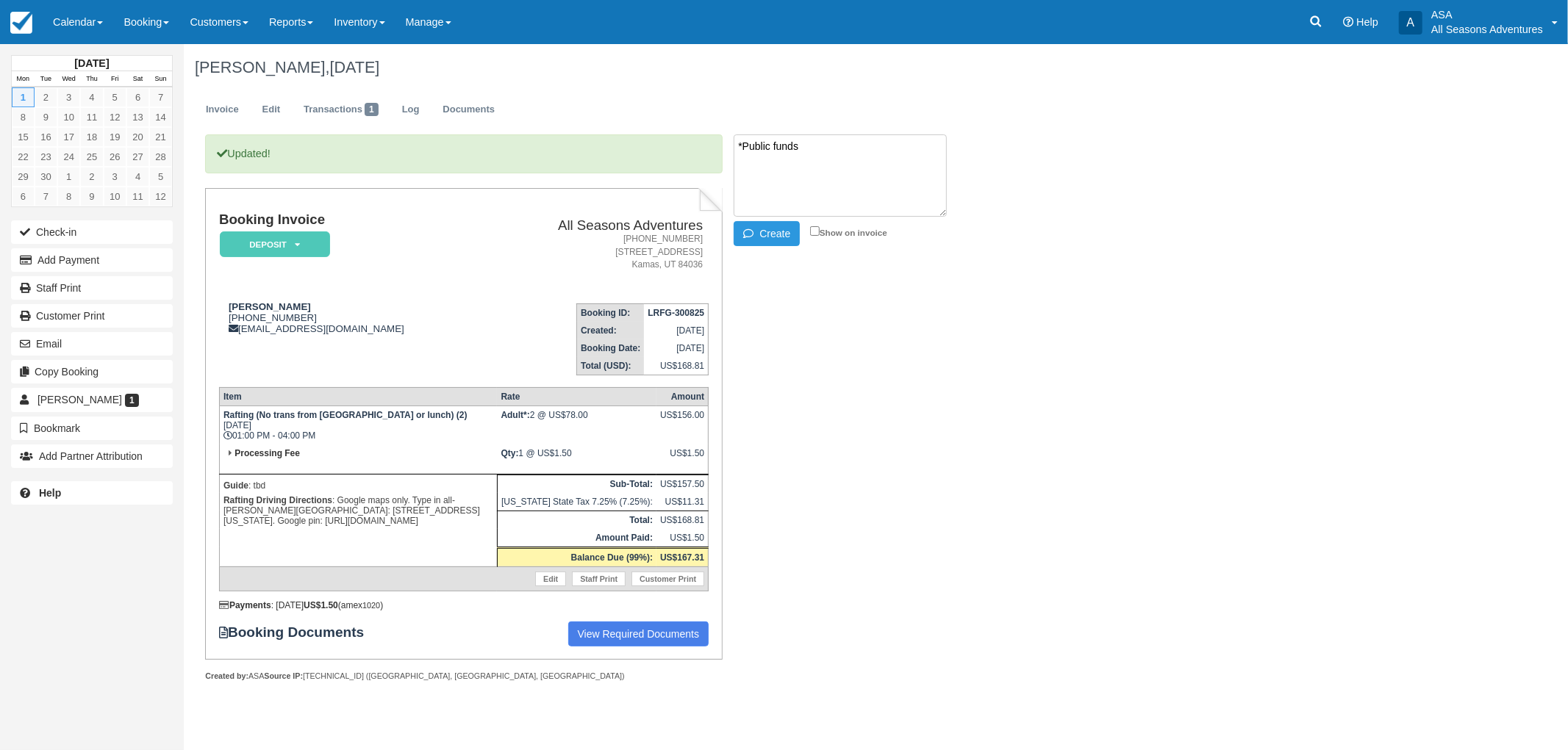
drag, startPoint x: 847, startPoint y: 144, endPoint x: 677, endPoint y: 124, distance: 171.2
click at [677, 124] on div "[PERSON_NAME], [DATE] Invoice Edit Transactions 1 Log Documents Updated! Bookin…" at bounding box center [771, 378] width 1176 height 669
click at [909, 494] on div "Updated! Booking Invoice Deposit   Pending Reserved Paid Waiting Cancelled All …" at bounding box center [587, 424] width 808 height 579
click at [1008, 514] on div "Marybeth Foley, September 01 2025 Invoice Edit Transactions 1 Log Documents Upd…" at bounding box center [771, 378] width 1176 height 669
click at [851, 168] on textarea at bounding box center [839, 176] width 213 height 82
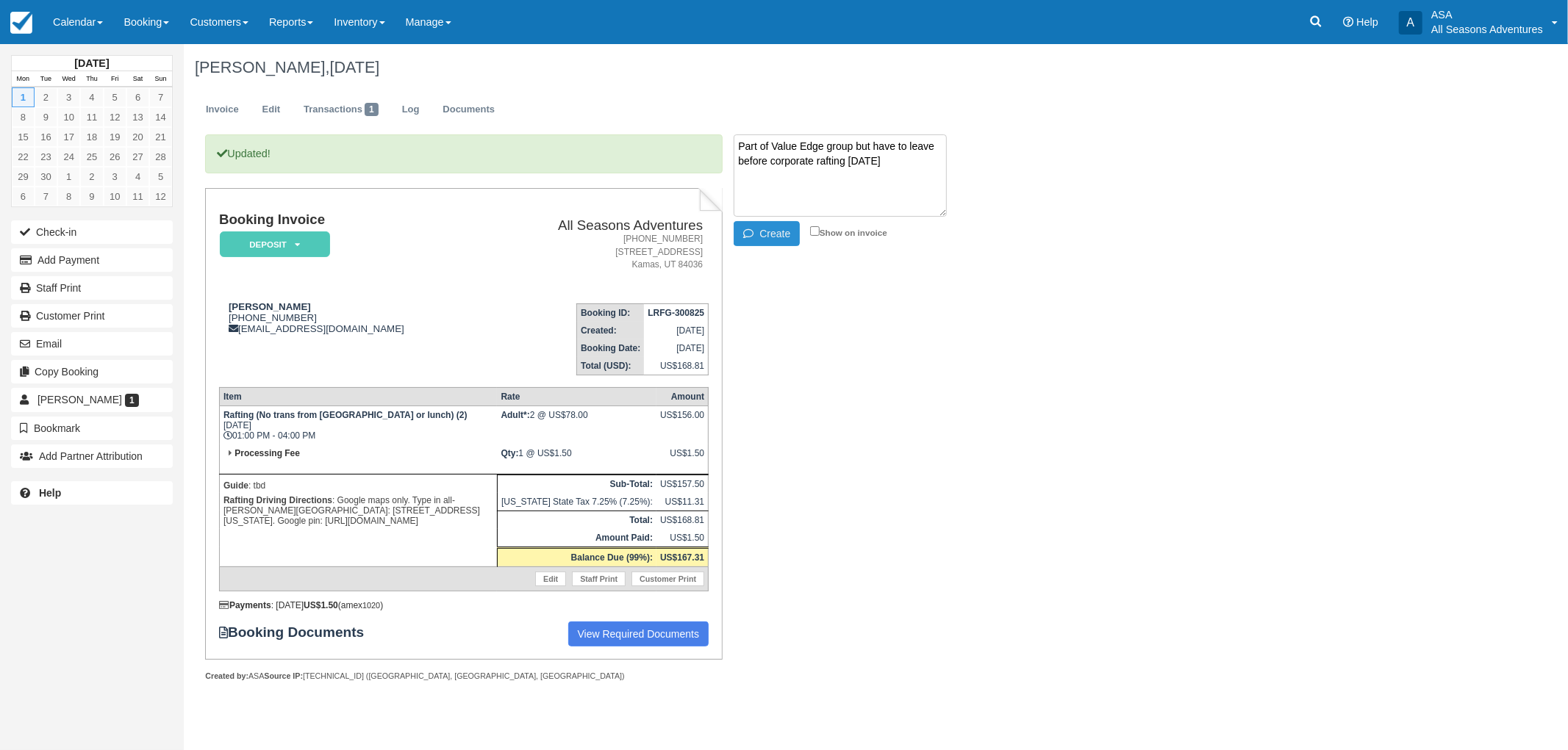
type textarea "Part of Value Edge group but have to leave before corporate rafting on Thurs"
click at [789, 232] on button "Create" at bounding box center [766, 234] width 66 height 25
click at [282, 100] on link "Edit" at bounding box center [272, 110] width 40 height 29
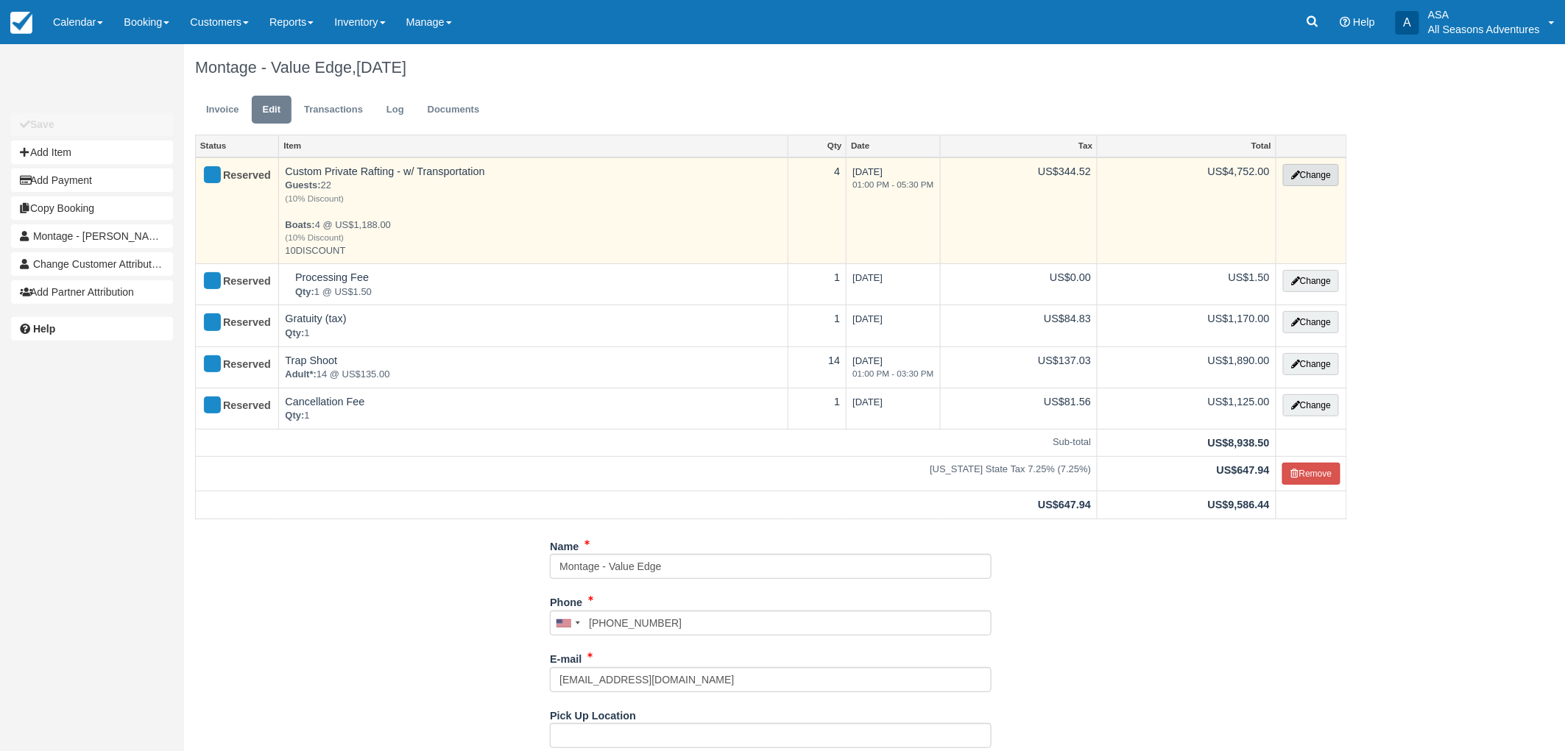
click at [1322, 174] on button "Change" at bounding box center [1311, 175] width 56 height 22
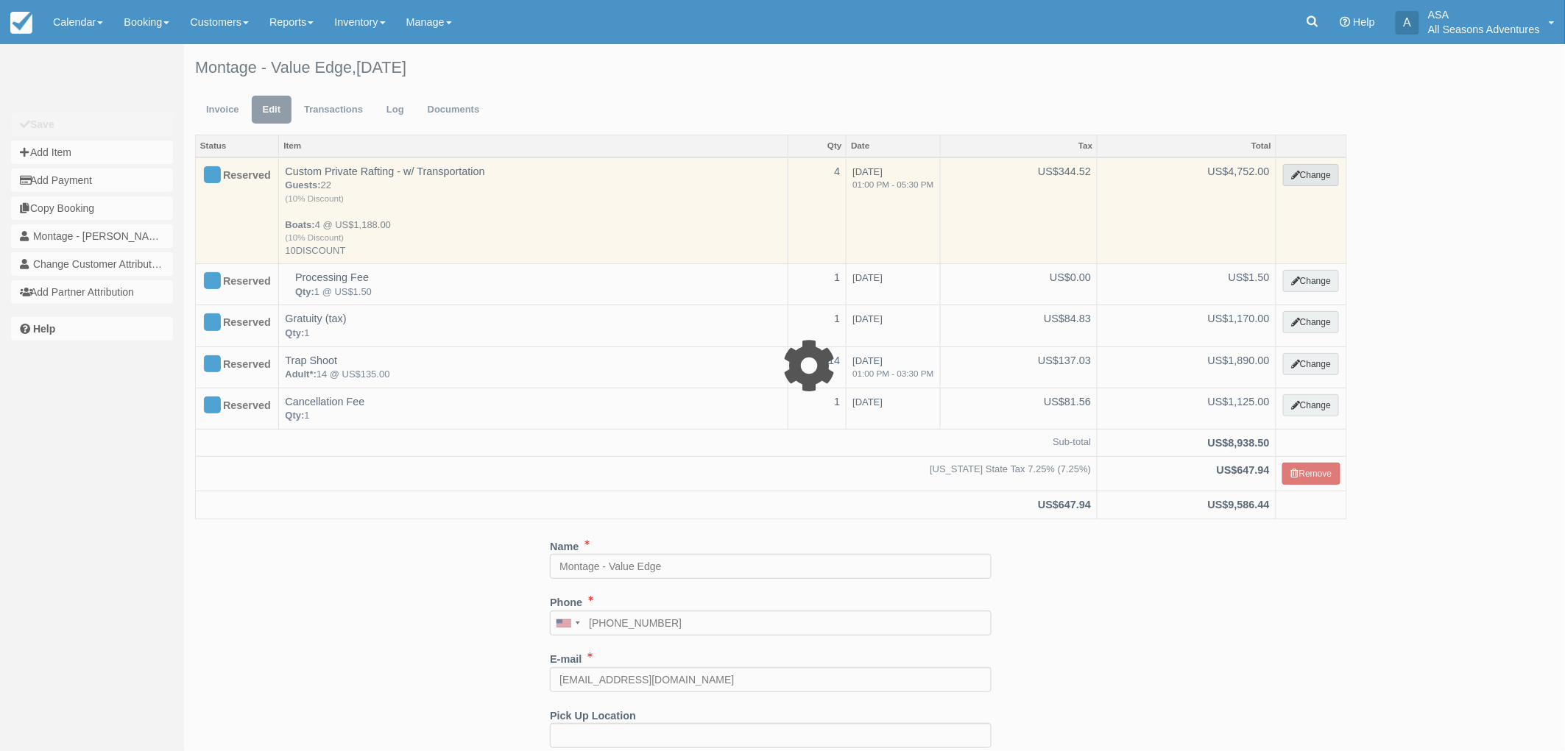
type input "4752.00"
type input "10DISCOUNT"
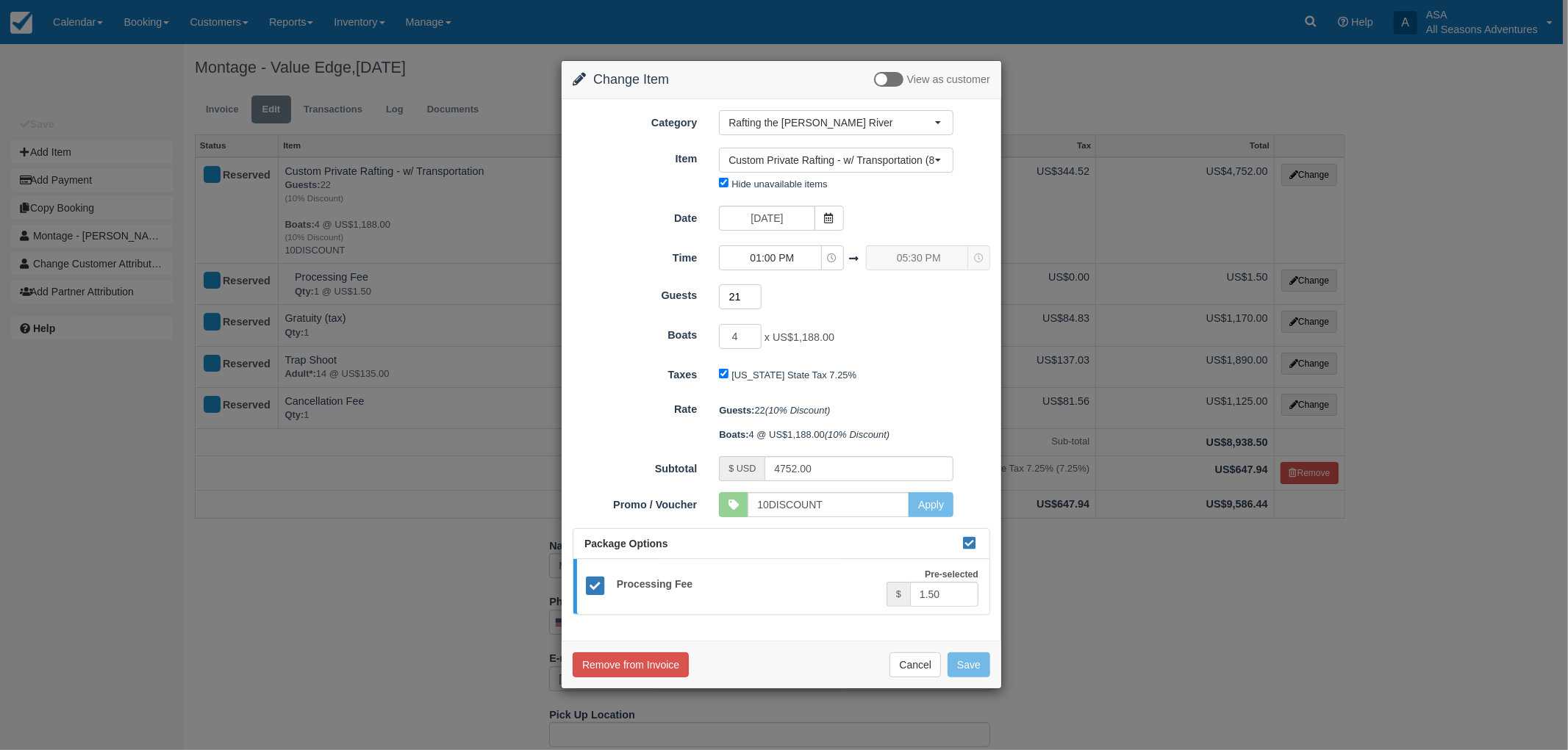
click at [753, 300] on input "21" at bounding box center [740, 297] width 43 height 25
type input "20"
click at [753, 300] on input "20" at bounding box center [740, 297] width 43 height 25
click at [976, 665] on button "Save" at bounding box center [969, 664] width 43 height 25
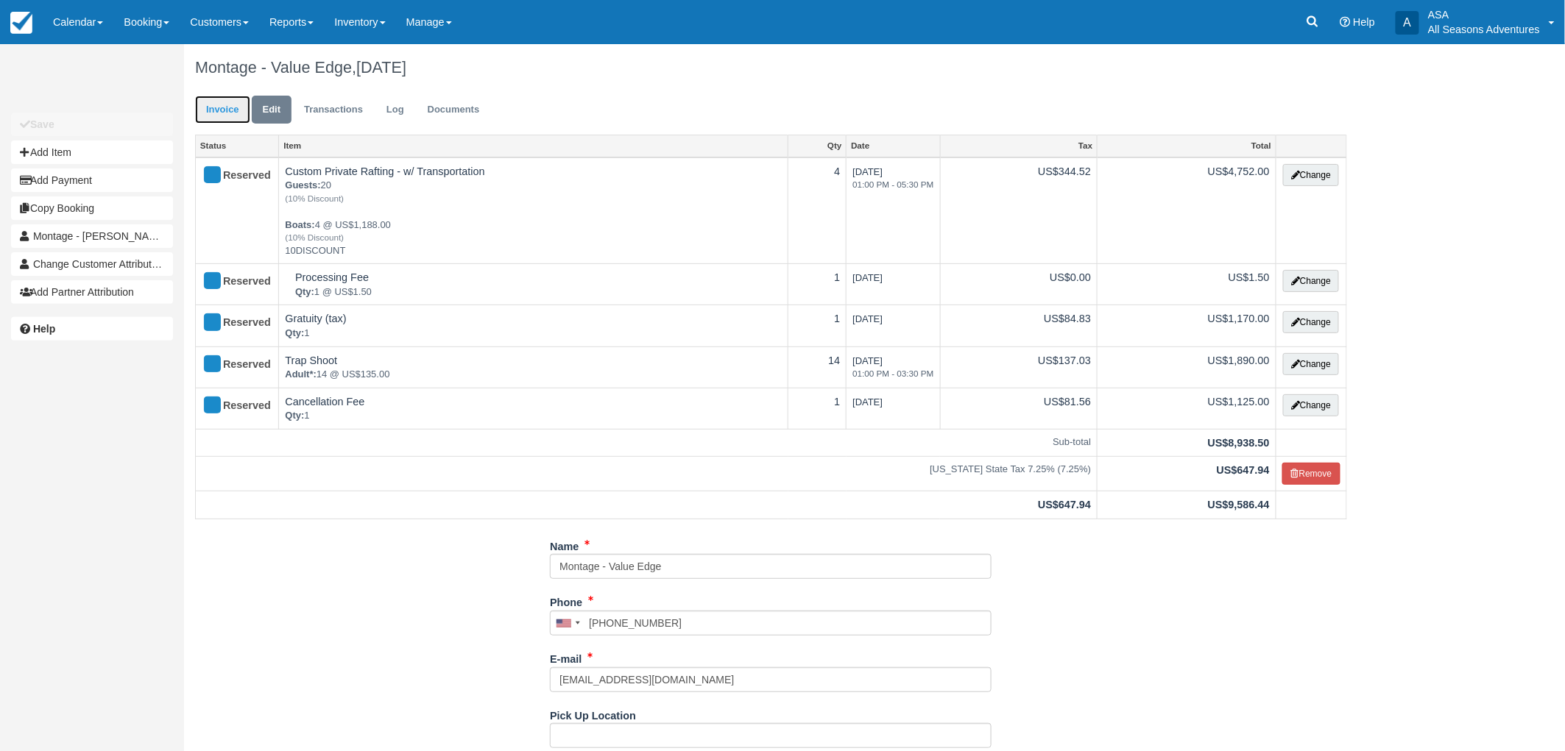
click at [222, 113] on link "Invoice" at bounding box center [222, 110] width 55 height 29
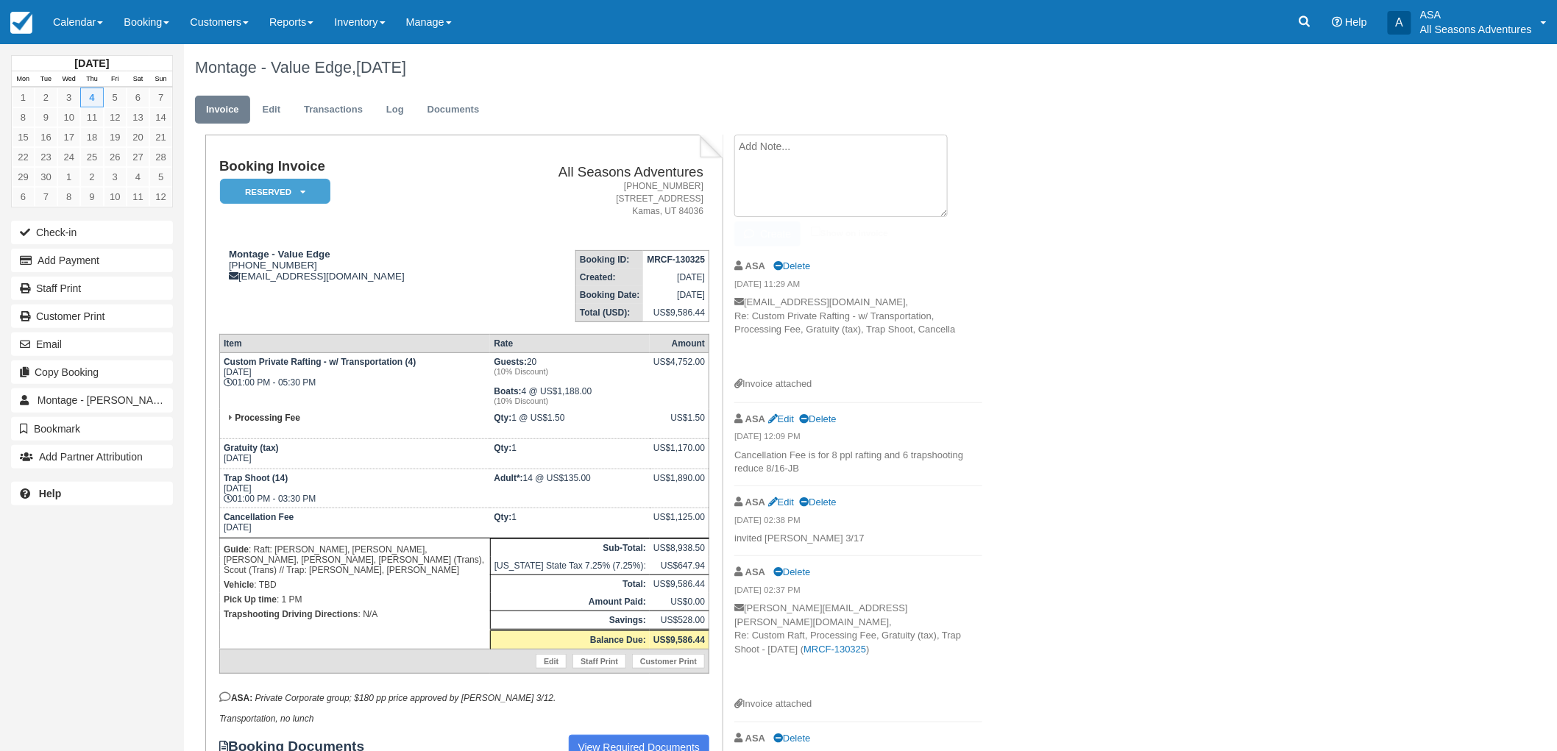
click at [851, 140] on textarea at bounding box center [840, 176] width 213 height 82
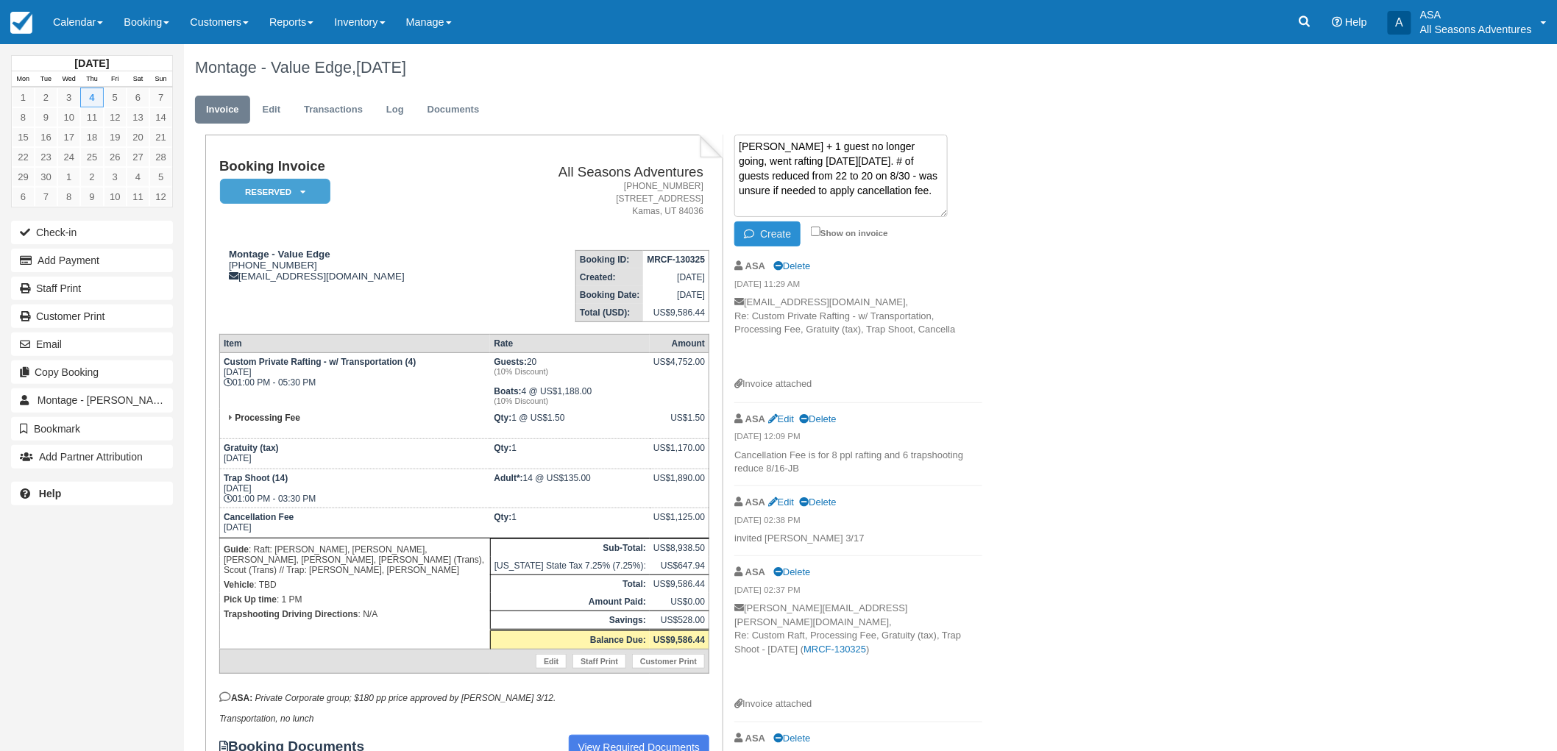
type textarea "[PERSON_NAME] + 1 guest no longer going, went rafting [DATE][DATE]. # of guests…"
click at [753, 235] on icon "button" at bounding box center [752, 234] width 16 height 10
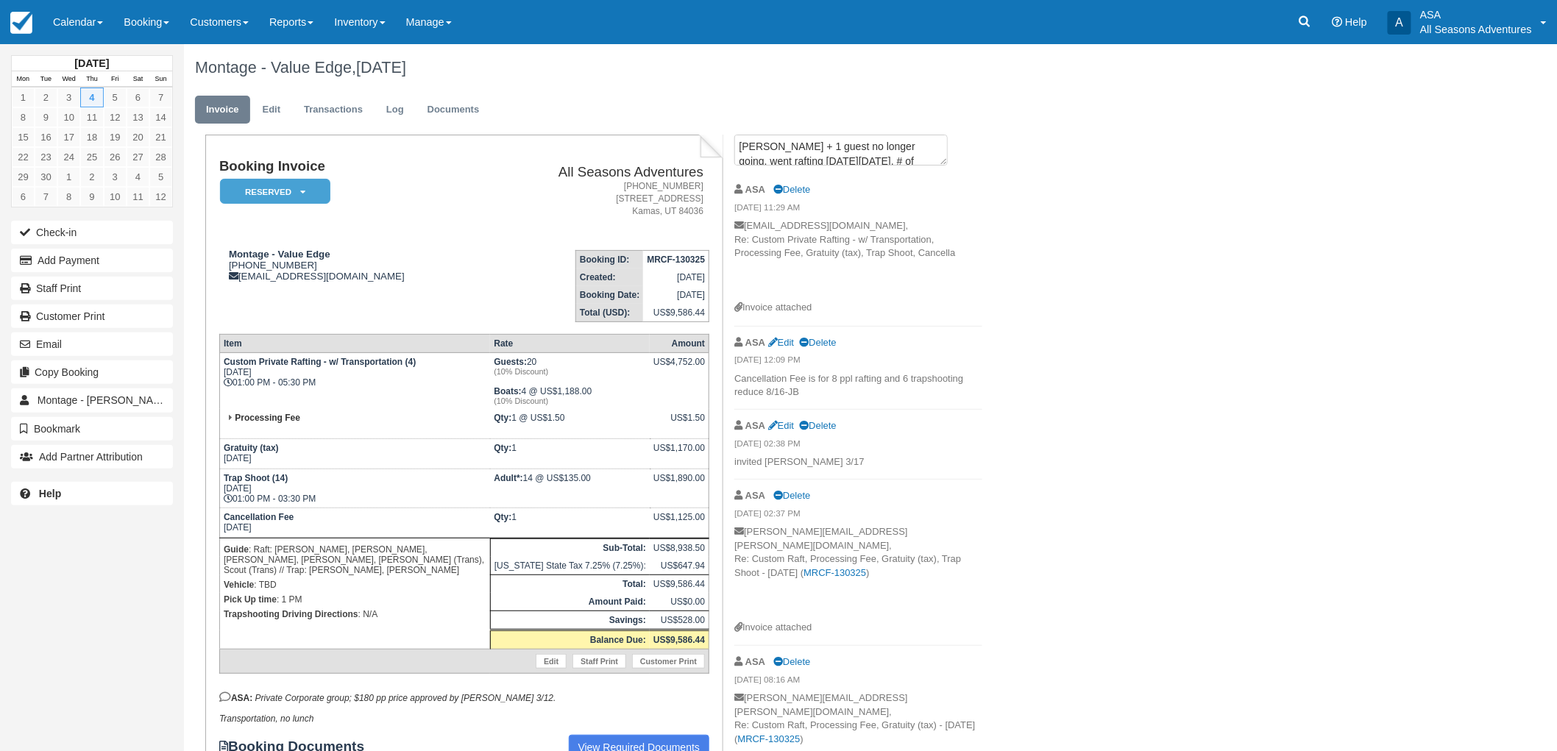
click at [1211, 238] on div "Montage - Value Edge, [DATE] Invoice Edit Transactions Log Documents Booking In…" at bounding box center [768, 510] width 1168 height 933
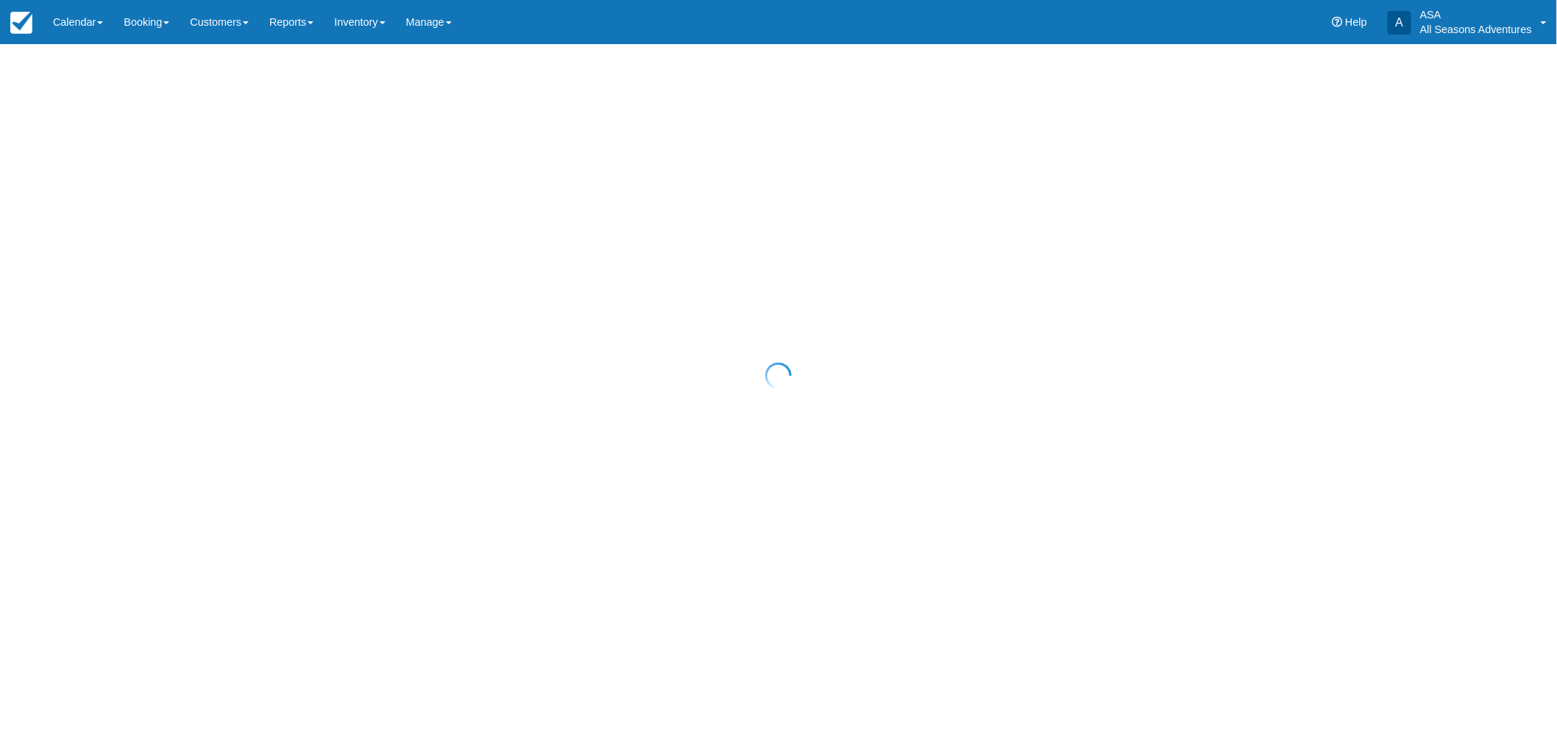
select select "10"
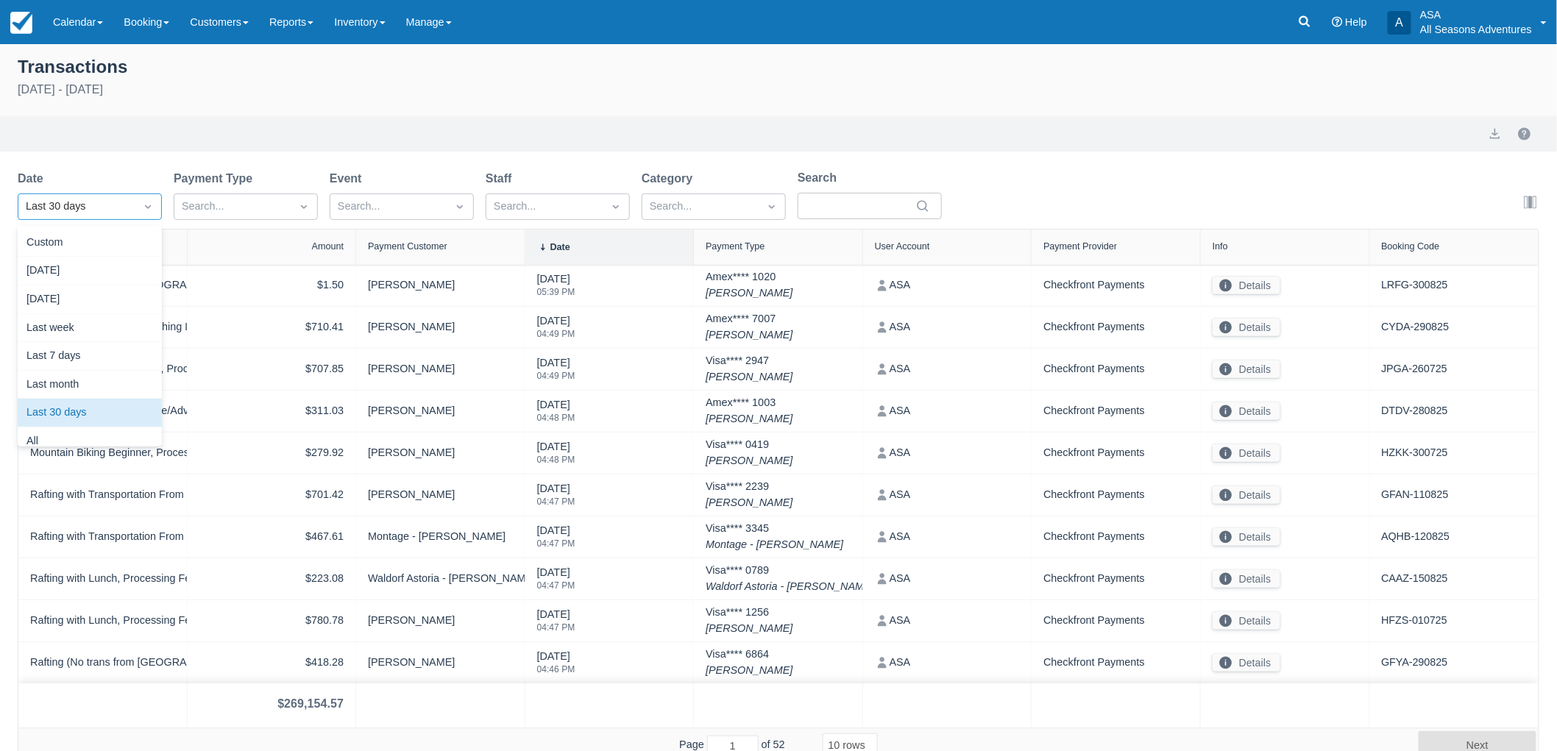
click at [107, 209] on div "Last 30 days" at bounding box center [77, 207] width 102 height 16
click at [99, 269] on div "Today" at bounding box center [90, 271] width 144 height 29
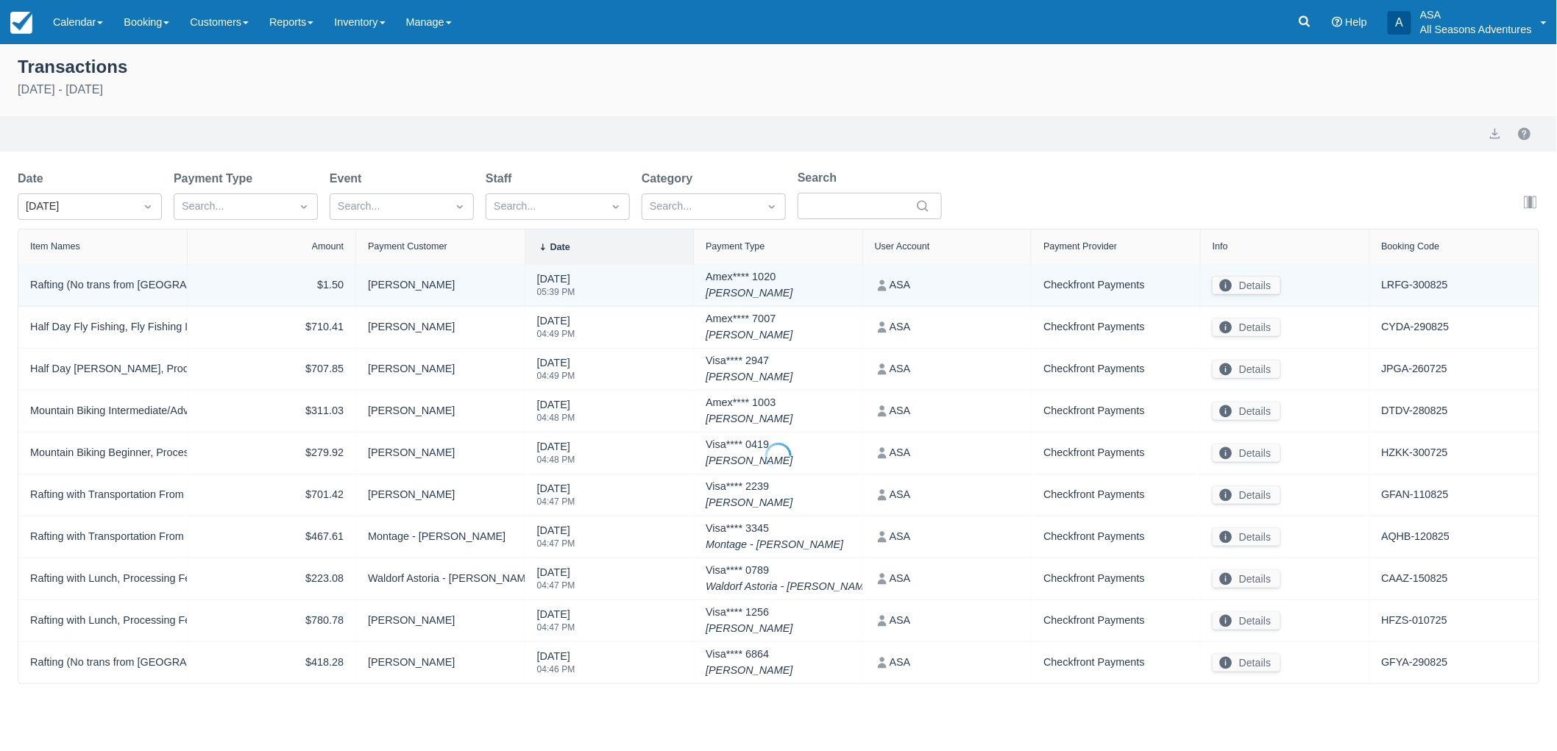
select select "10"
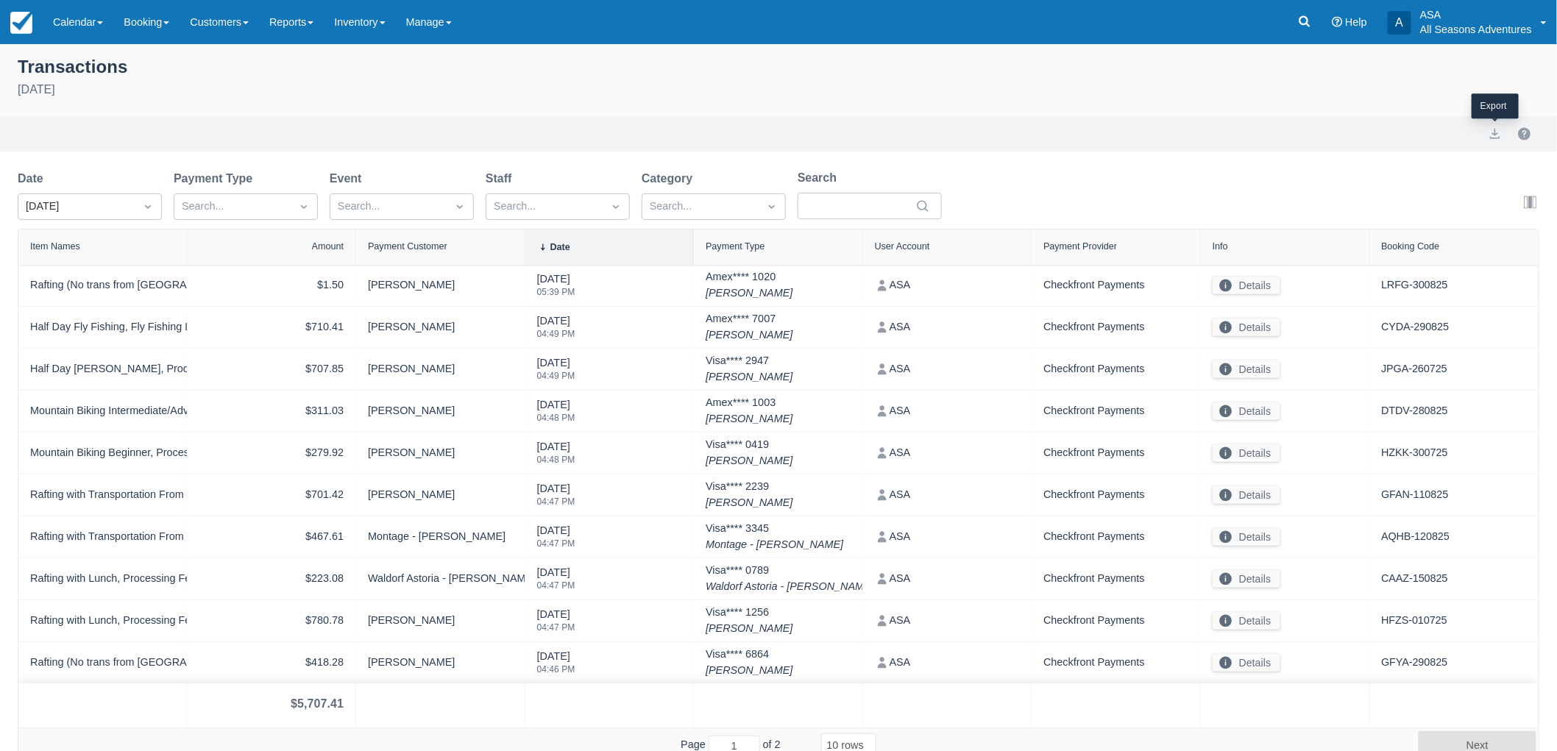
click at [1484, 136] on div at bounding box center [1495, 134] width 29 height 18
click at [1499, 137] on button "export" at bounding box center [1496, 134] width 18 height 18
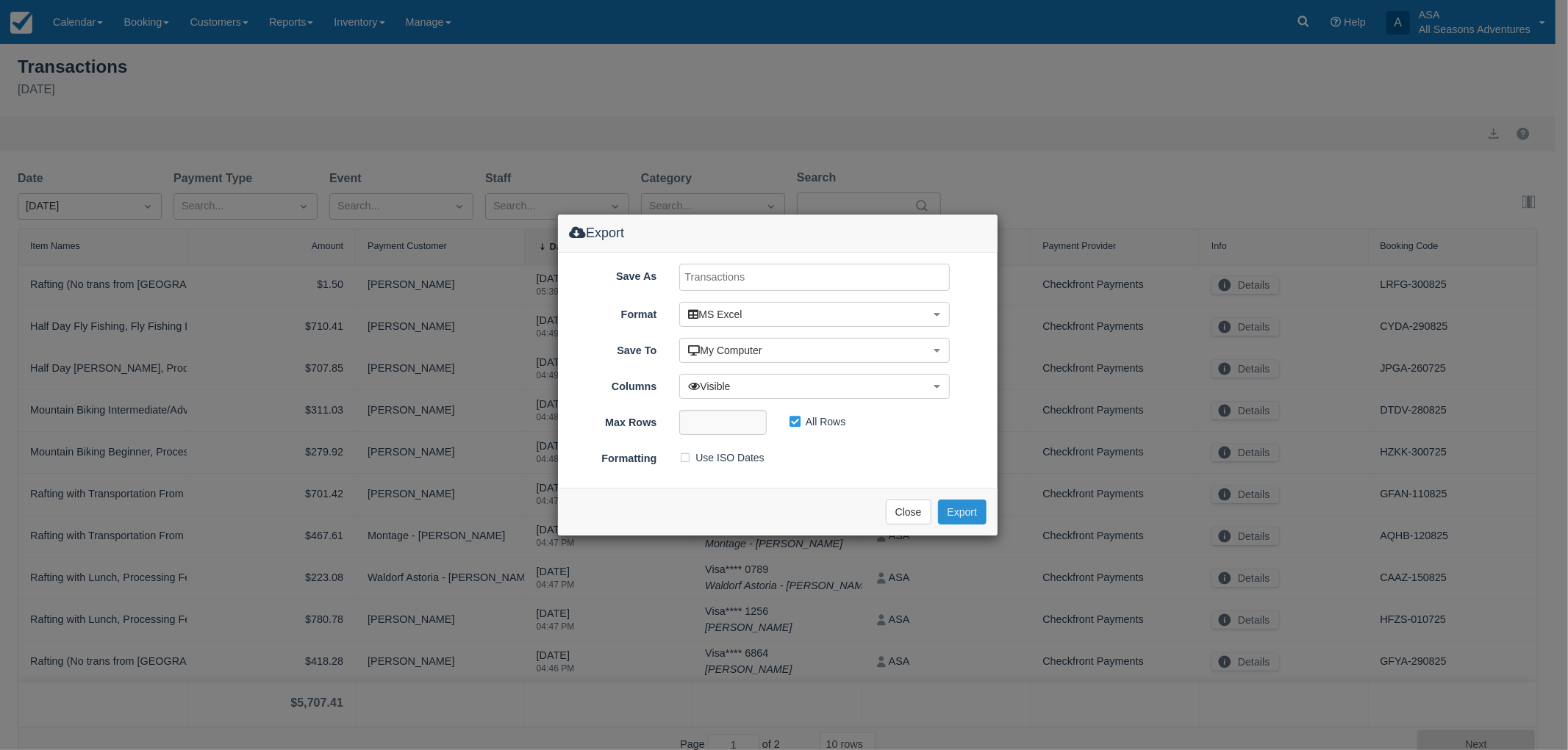
click at [978, 524] on div "Exporting ... Close Export" at bounding box center [778, 512] width 439 height 48
click at [969, 516] on button "Export" at bounding box center [962, 511] width 49 height 25
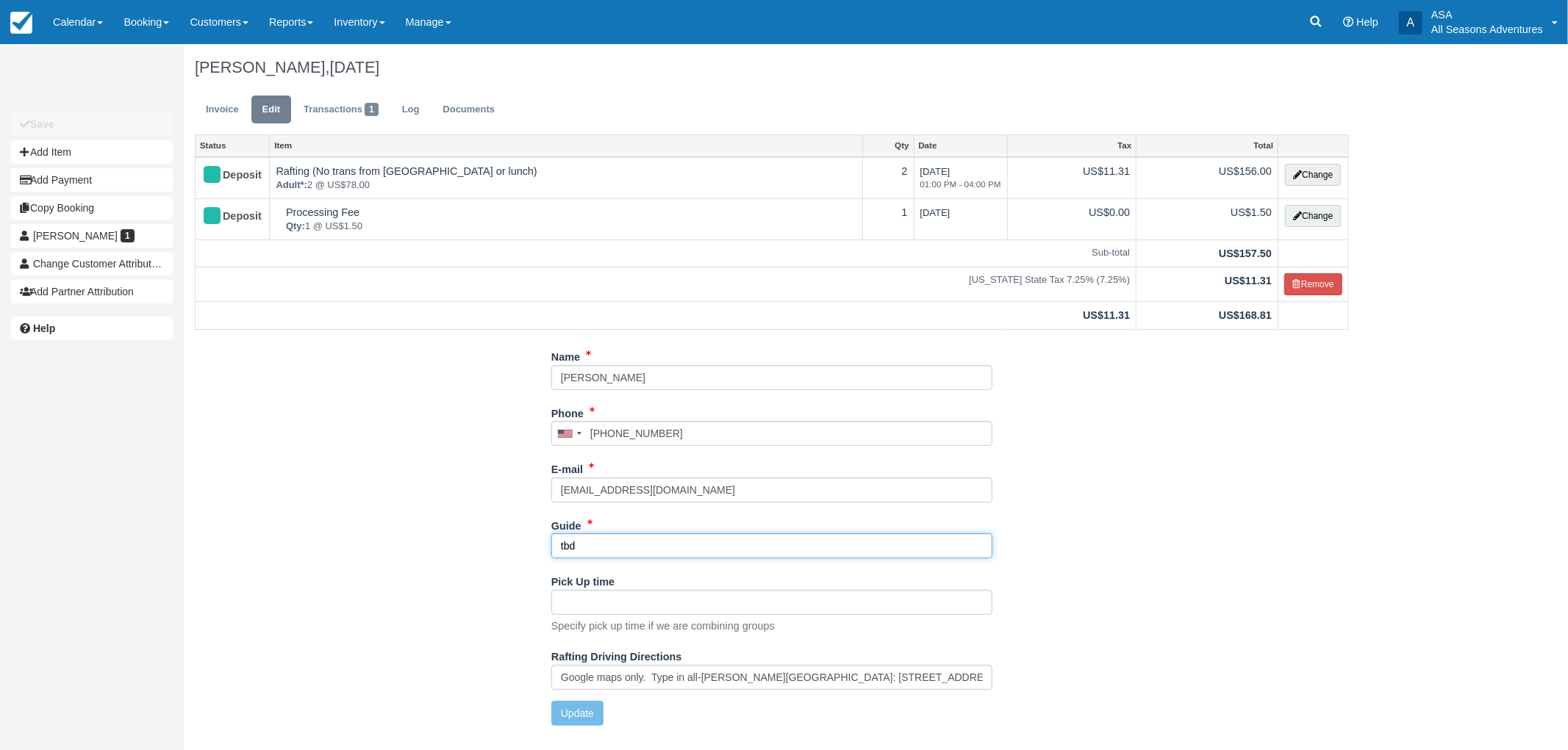
drag, startPoint x: 407, startPoint y: 514, endPoint x: 365, endPoint y: 508, distance: 42.4
click at [366, 508] on div "Name [PERSON_NAME] Phone [GEOGRAPHIC_DATA] +1 [GEOGRAPHIC_DATA] +1 [GEOGRAPHIC_…" at bounding box center [771, 540] width 1176 height 392
type input "[PERSON_NAME]"
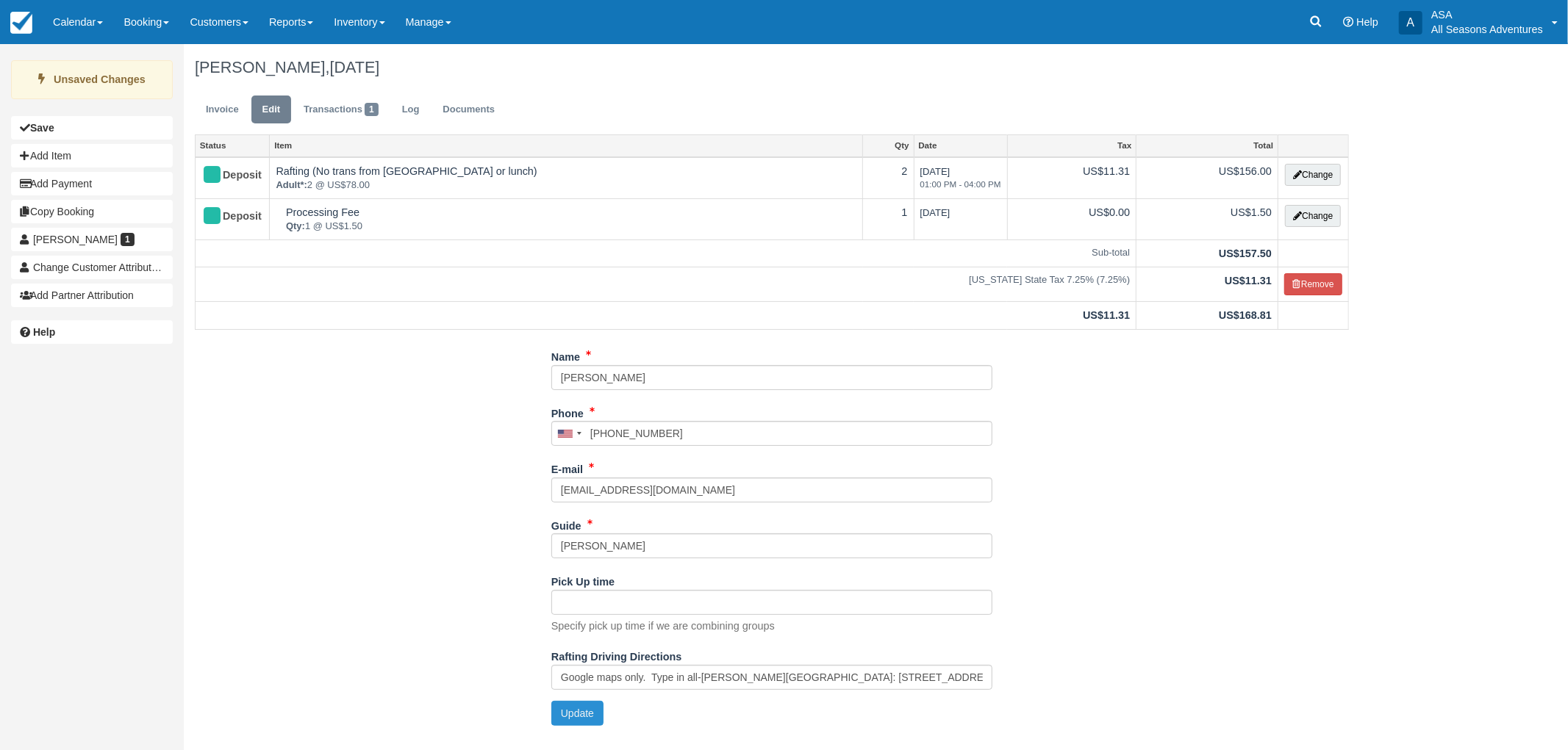
click at [556, 722] on button "Update" at bounding box center [577, 713] width 52 height 25
type input "[PHONE_NUMBER]"
